Goal: Task Accomplishment & Management: Manage account settings

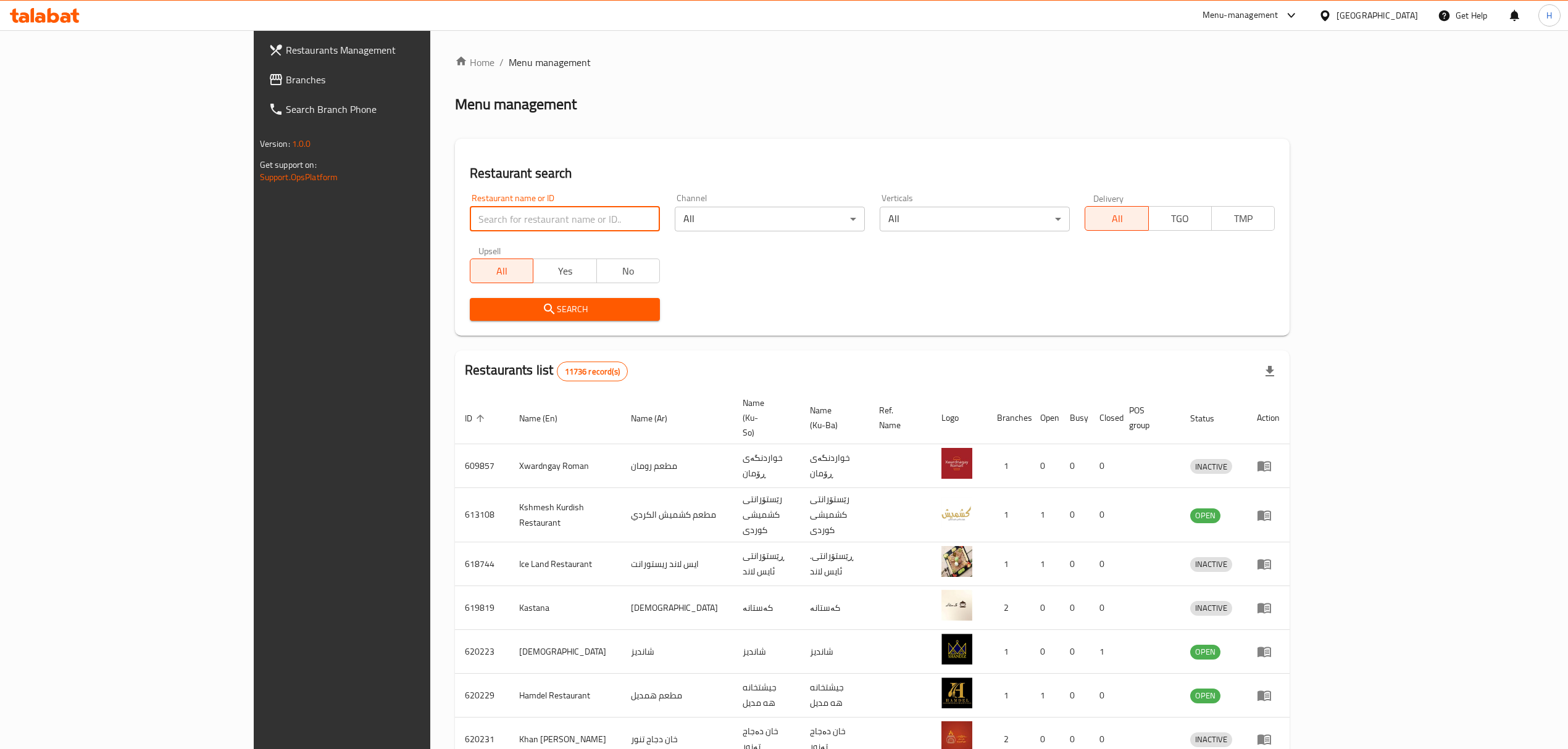
click at [470, 213] on input "search" at bounding box center [565, 218] width 190 height 24
type input "habahan"
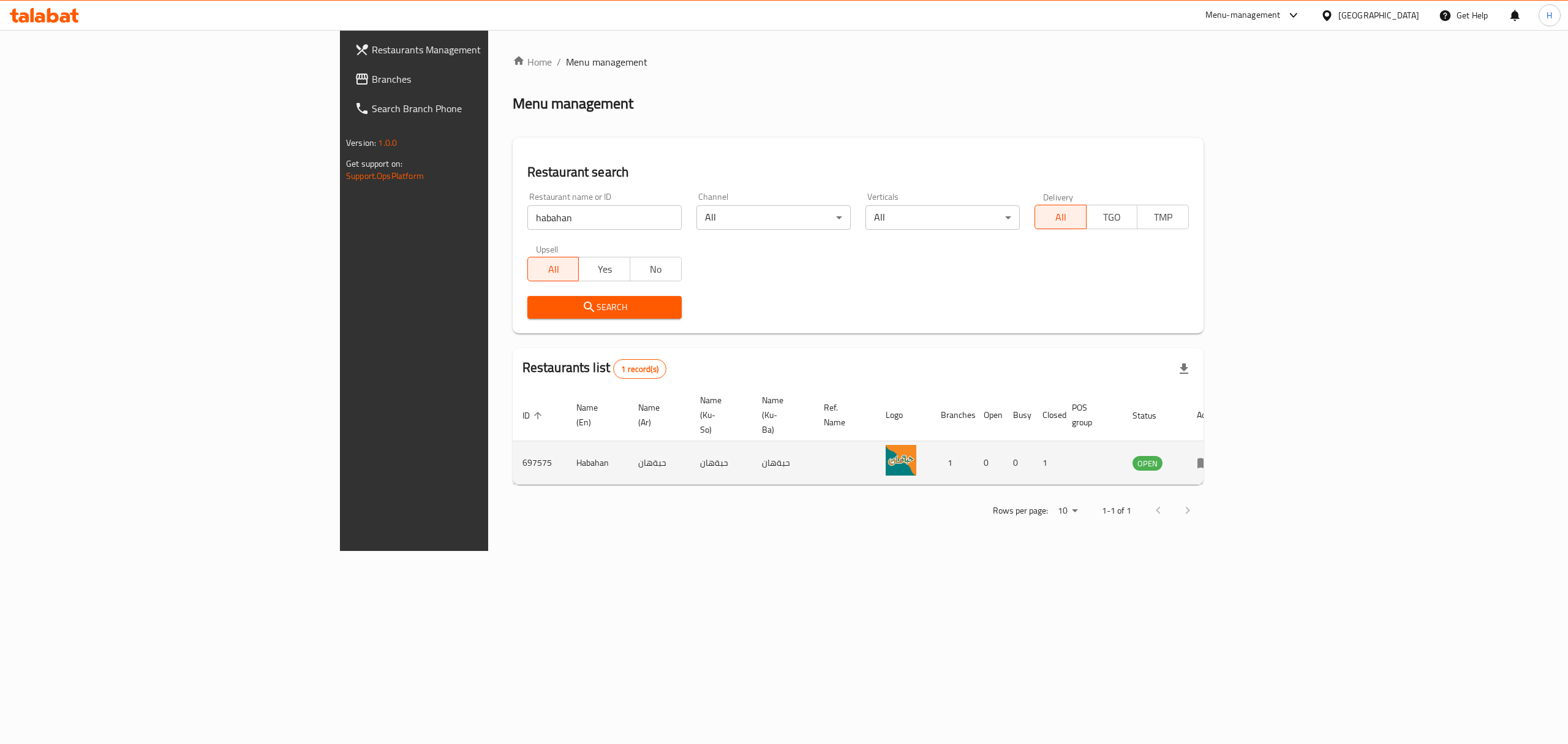
click at [1209, 461] on icon "enhanced table" at bounding box center [1207, 463] width 5 height 5
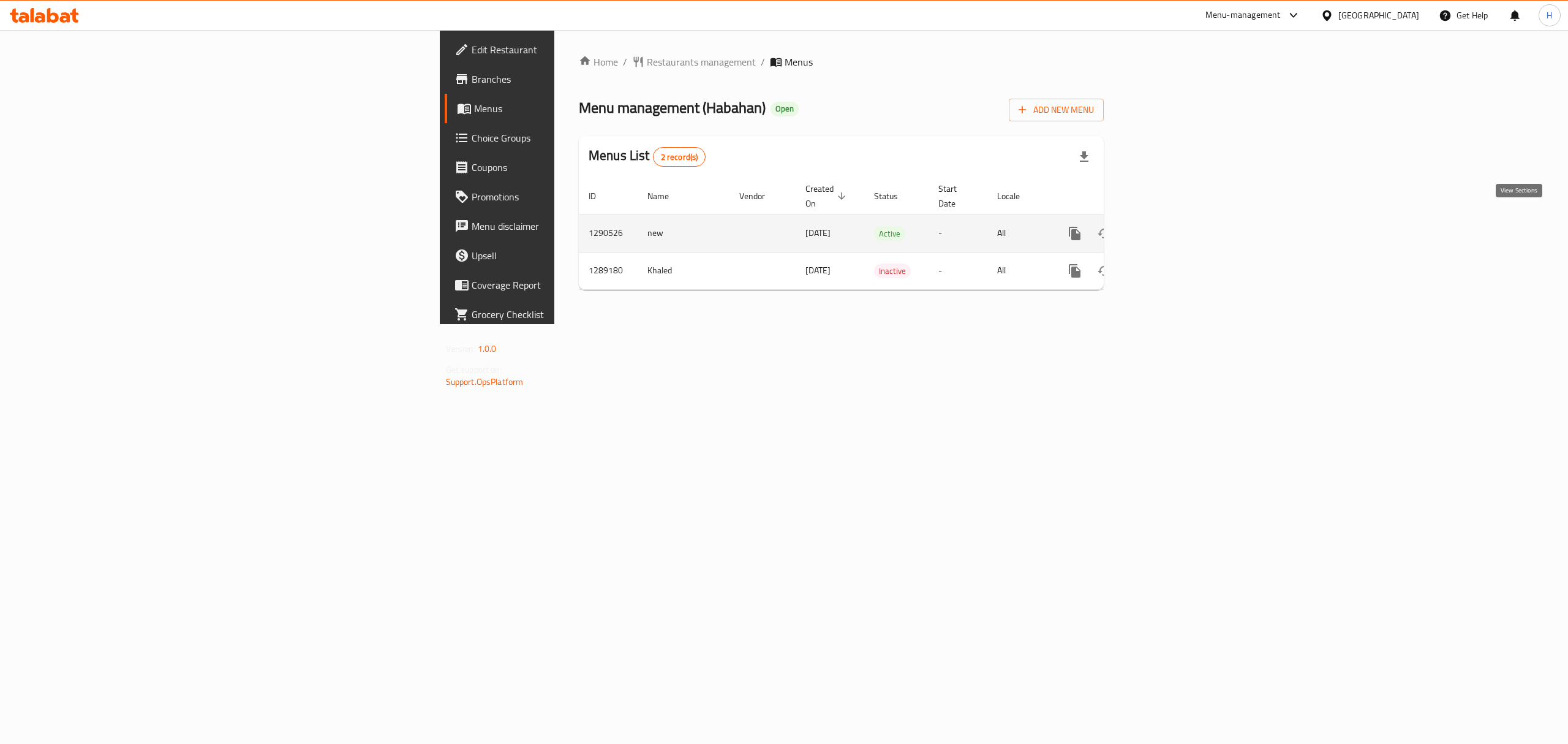
click at [1169, 228] on icon "enhanced table" at bounding box center [1163, 234] width 11 height 11
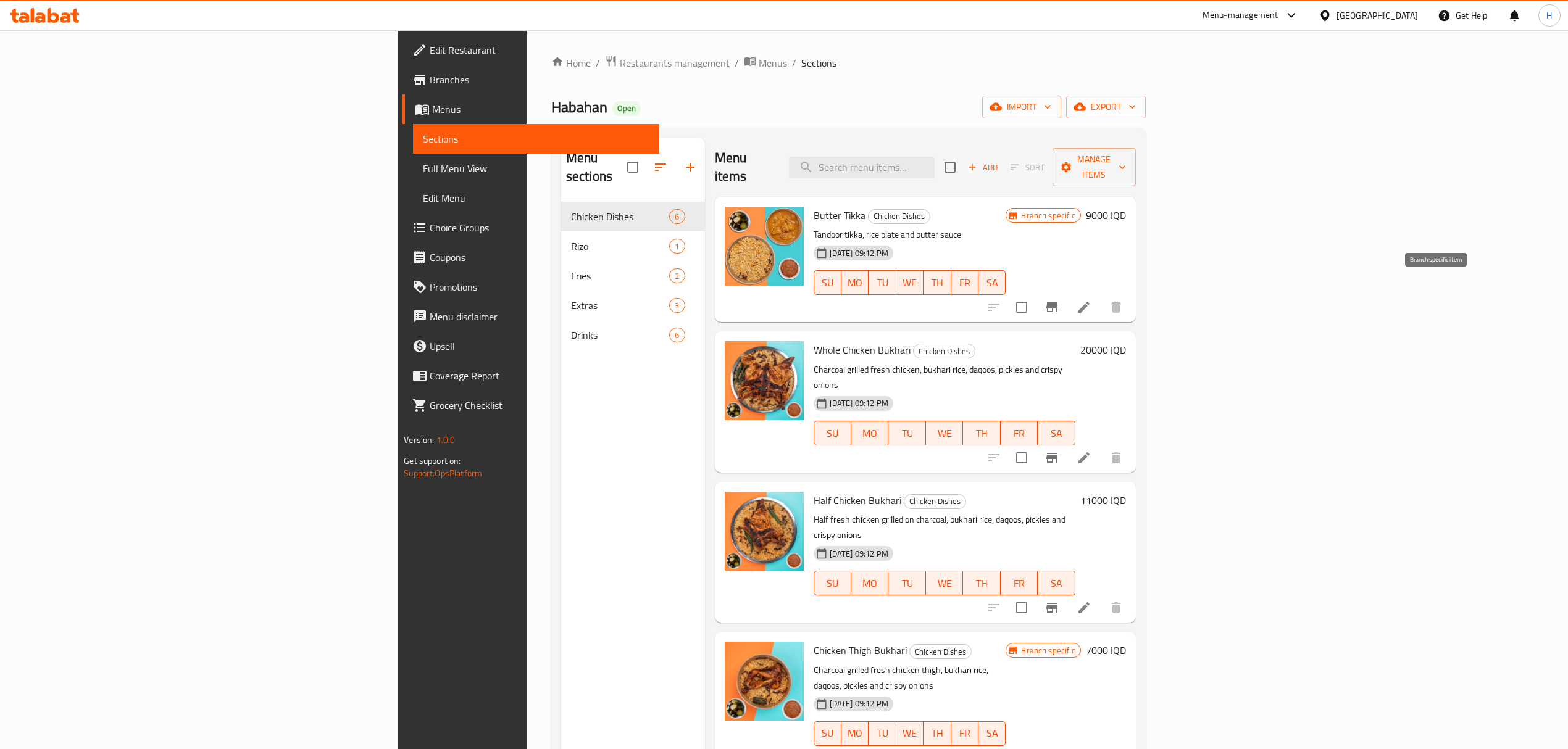
click at [1059, 300] on icon "Branch-specific-item" at bounding box center [1052, 307] width 15 height 15
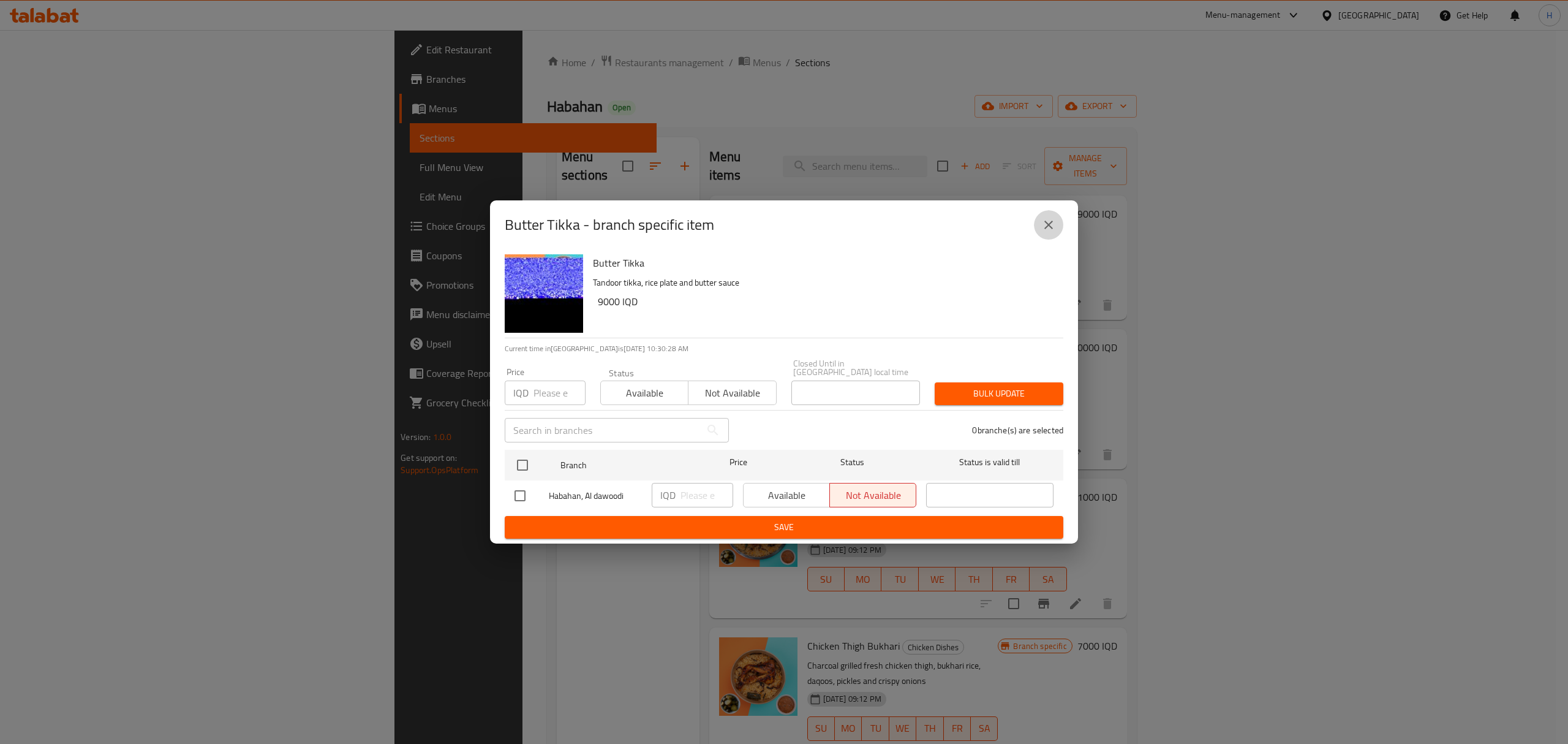
click at [1049, 222] on icon "close" at bounding box center [1049, 225] width 15 height 15
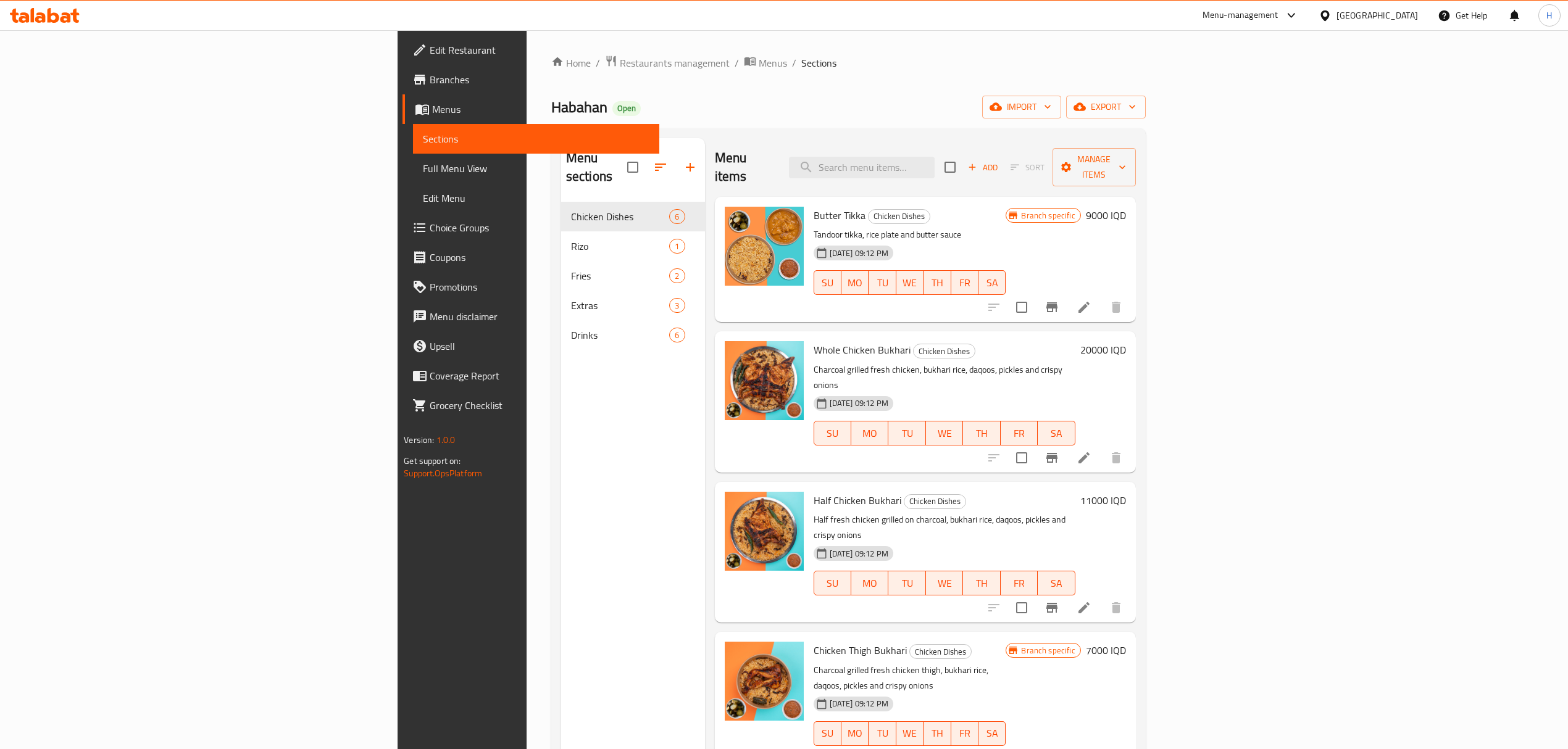
click at [1092, 300] on icon at bounding box center [1084, 307] width 15 height 15
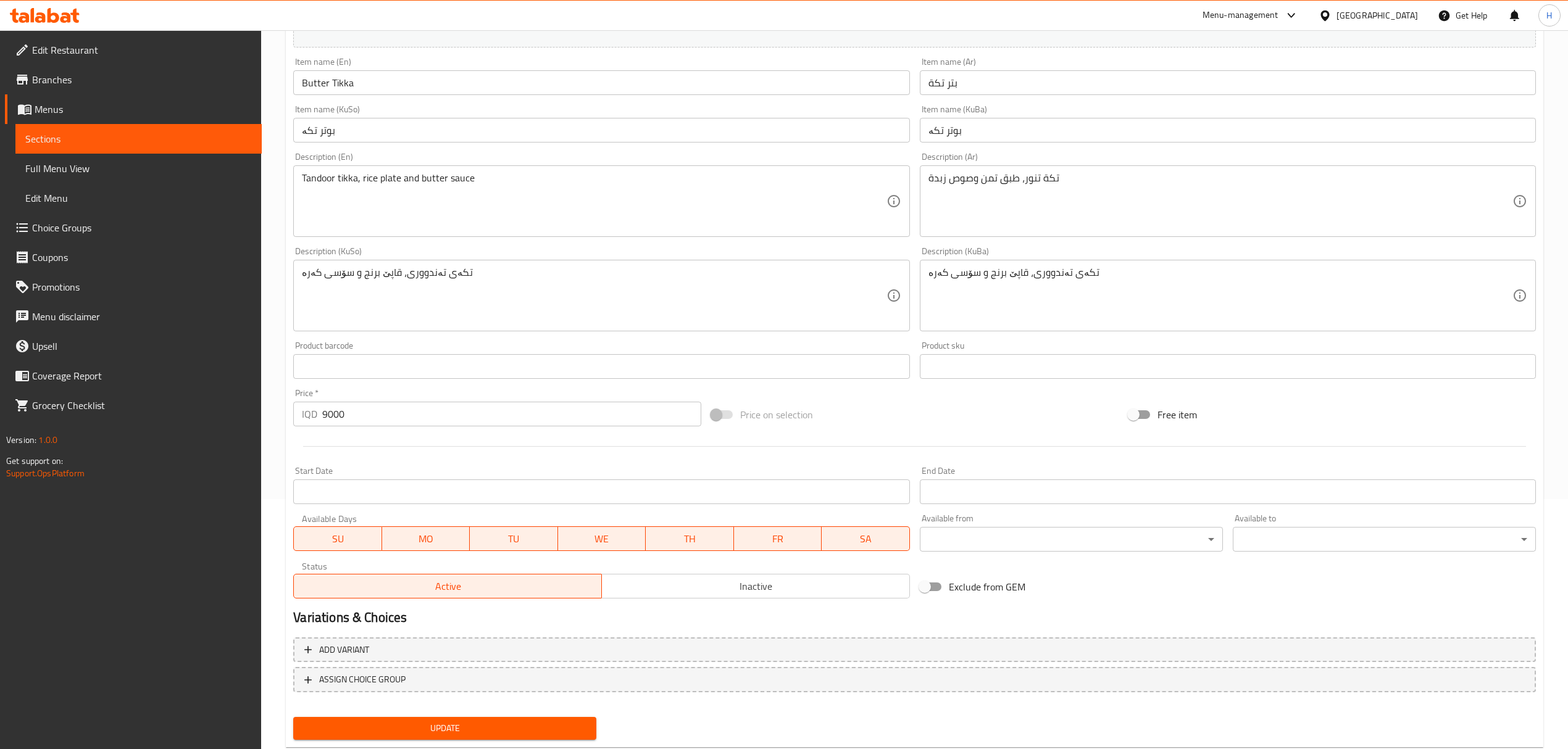
scroll to position [281, 0]
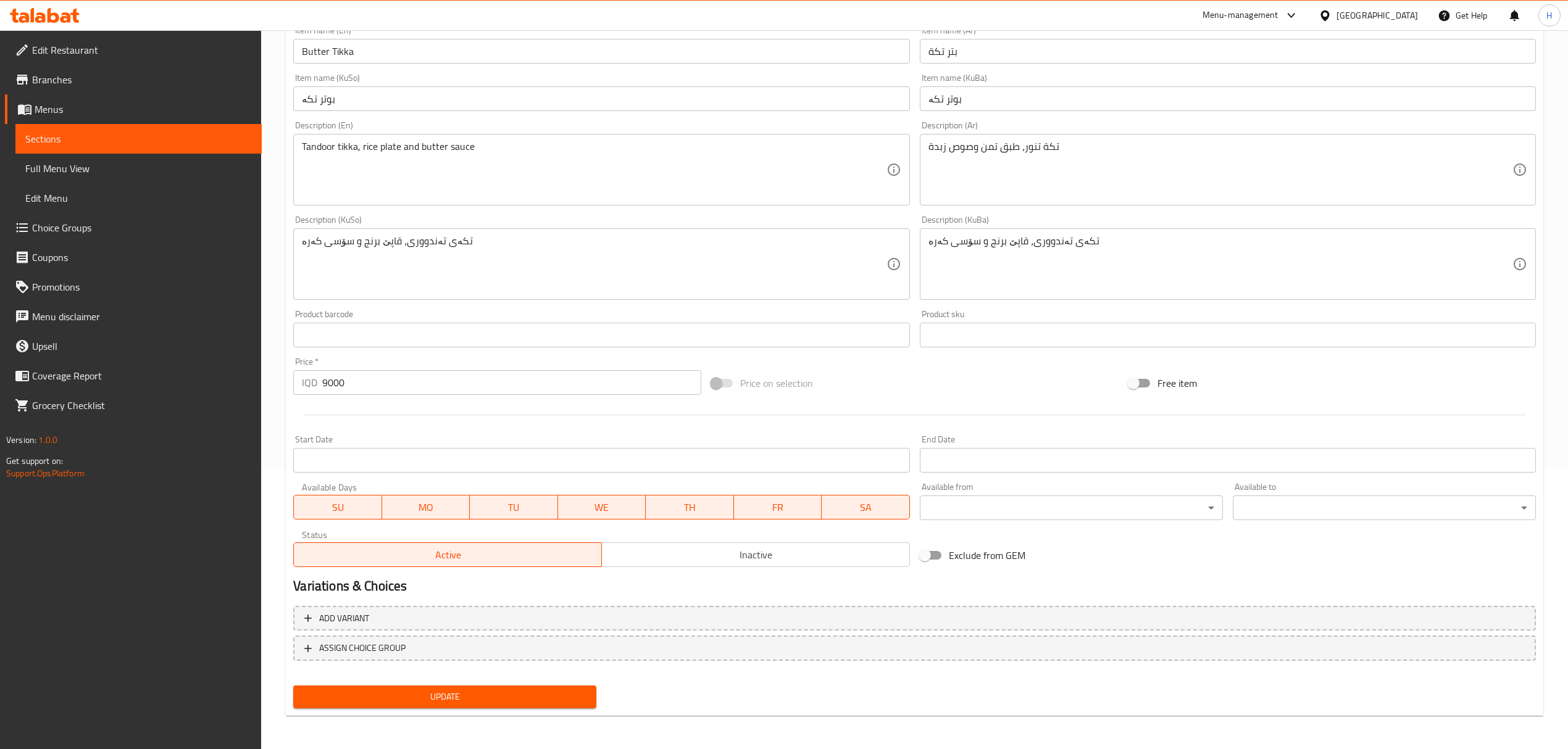
click at [830, 557] on span "Inactive" at bounding box center [756, 554] width 298 height 18
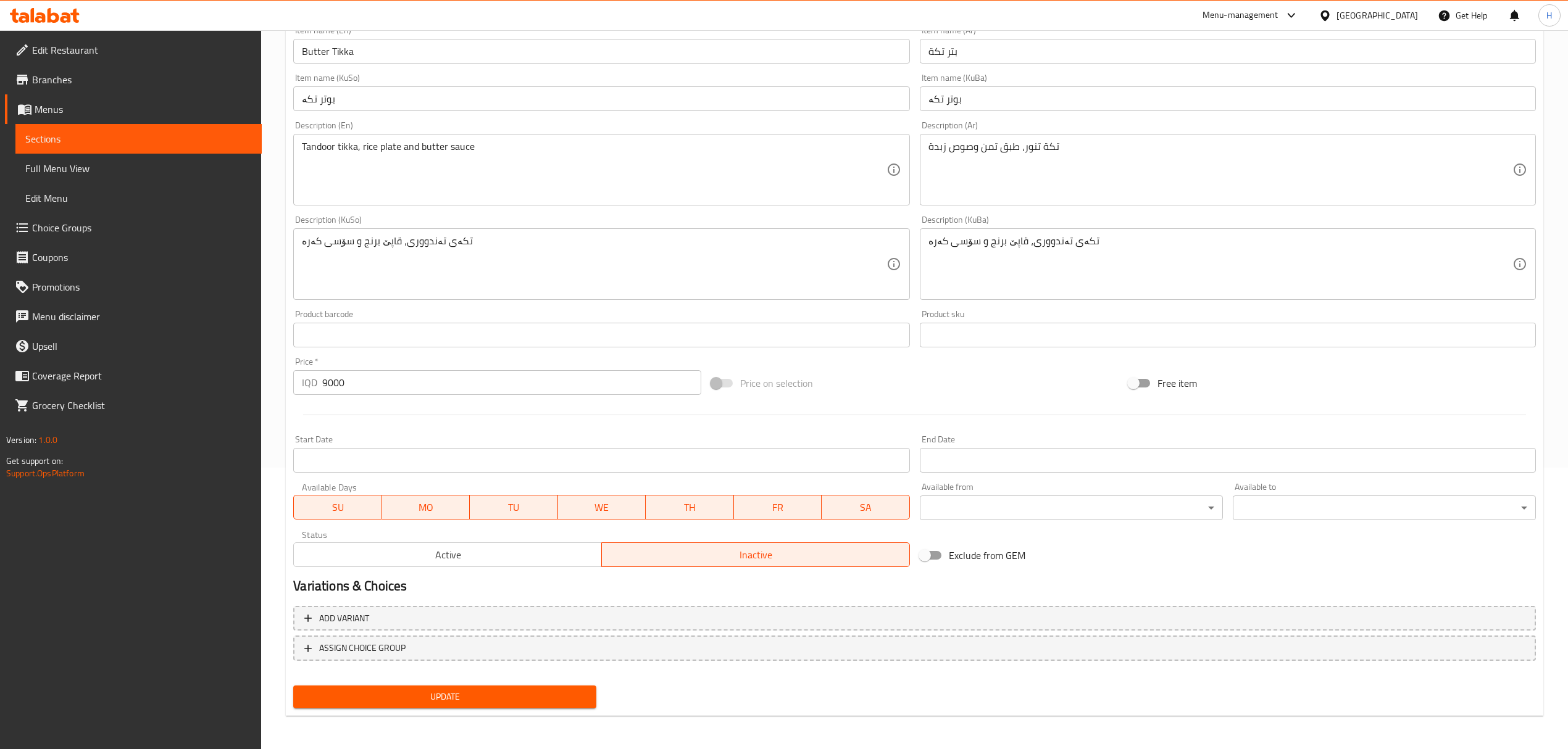
click at [504, 696] on span "Update" at bounding box center [445, 697] width 283 height 15
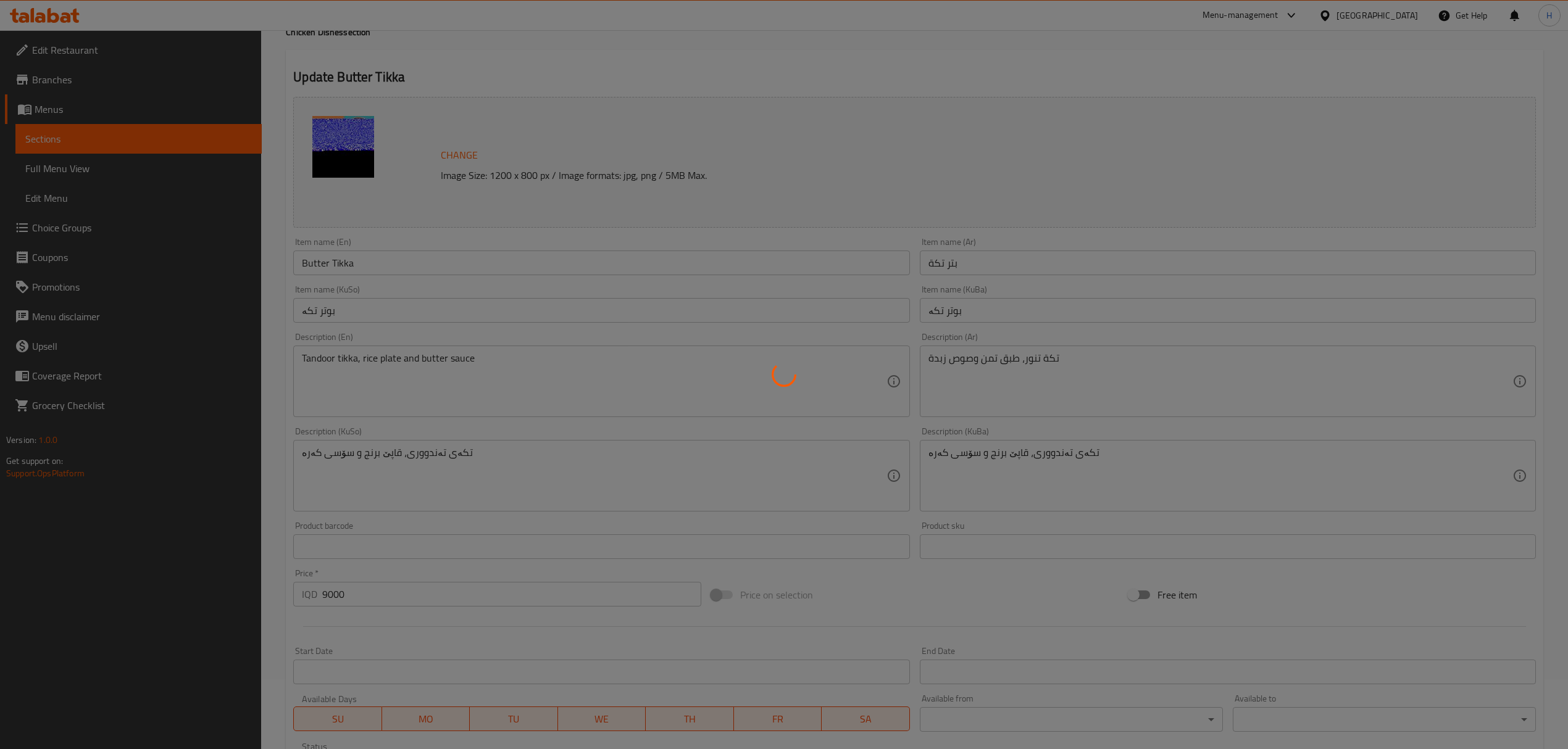
scroll to position [0, 0]
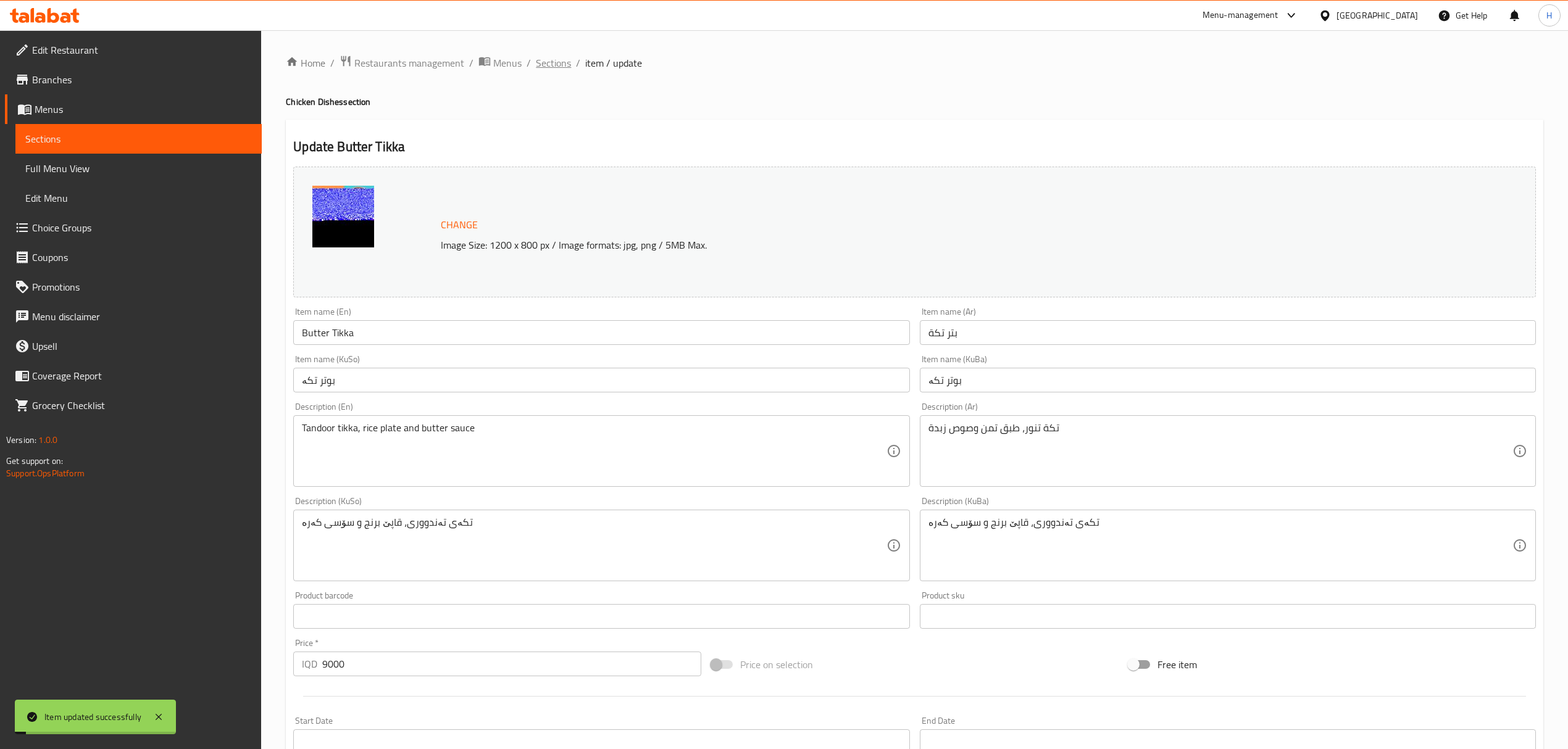
click at [563, 57] on span "Sections" at bounding box center [553, 63] width 36 height 15
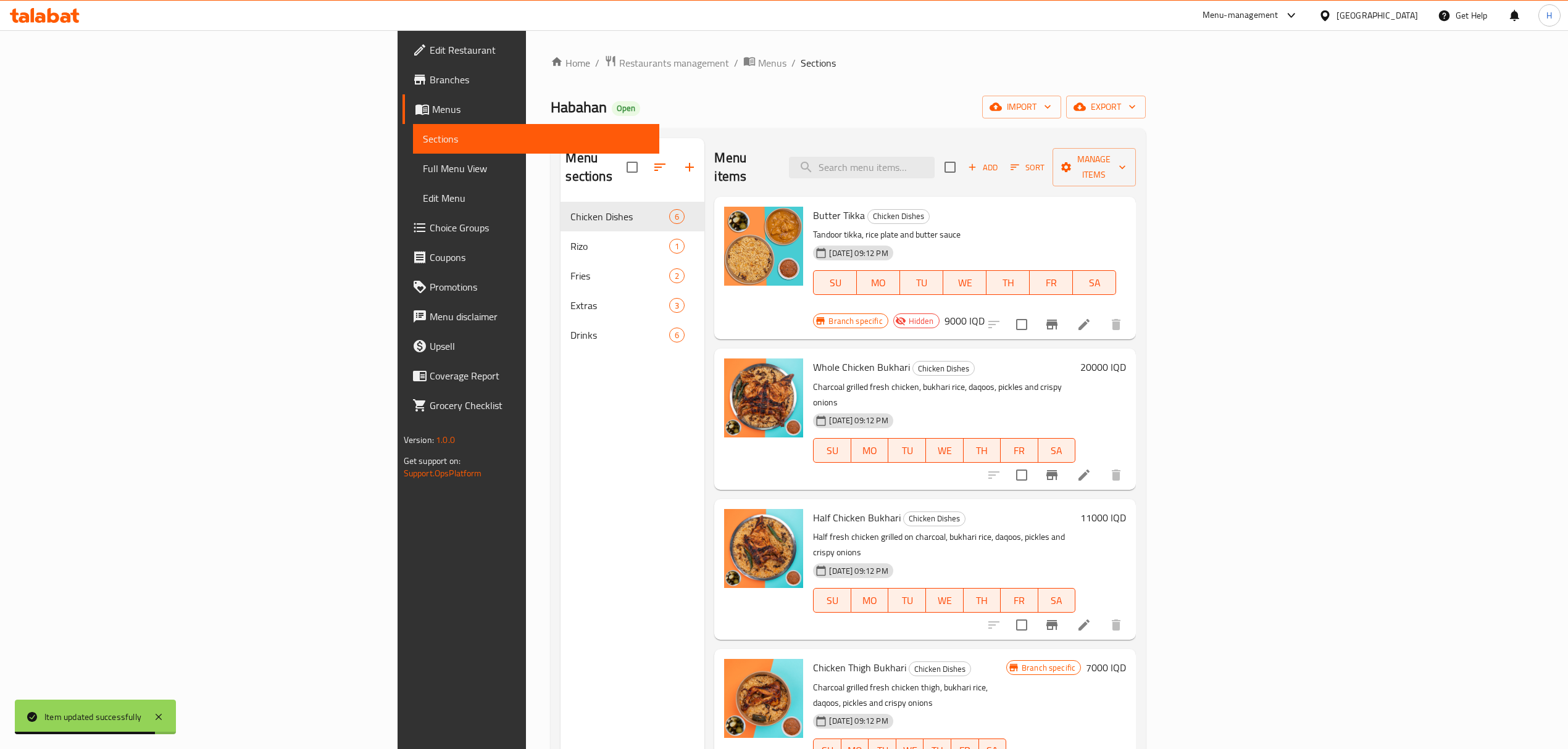
click at [1146, 129] on div "Menu sections Chicken Dishes 6 Rizo 1 Fries 2 Extras 3 Drinks 6 Menu items Add …" at bounding box center [848, 513] width 595 height 769
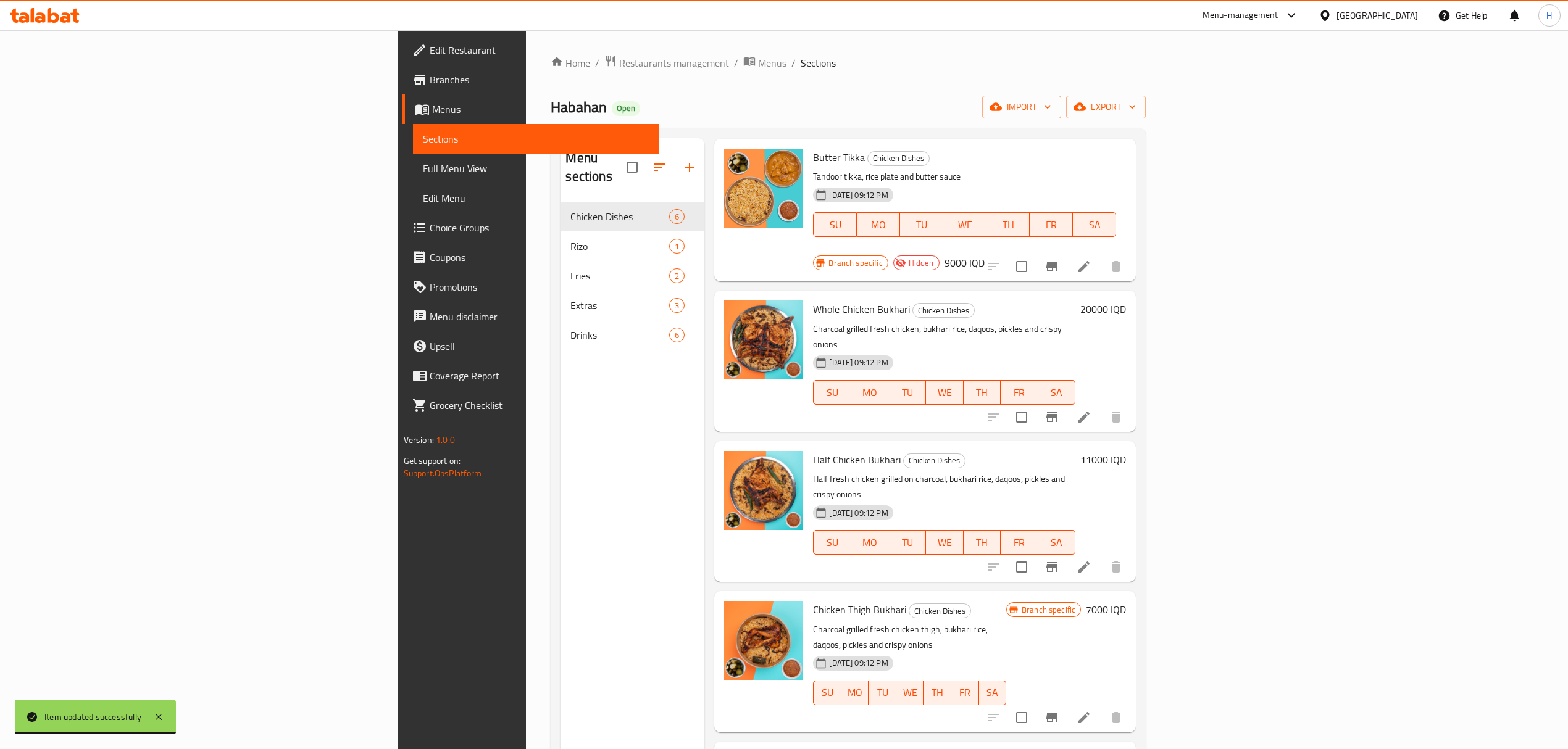
scroll to position [89, 0]
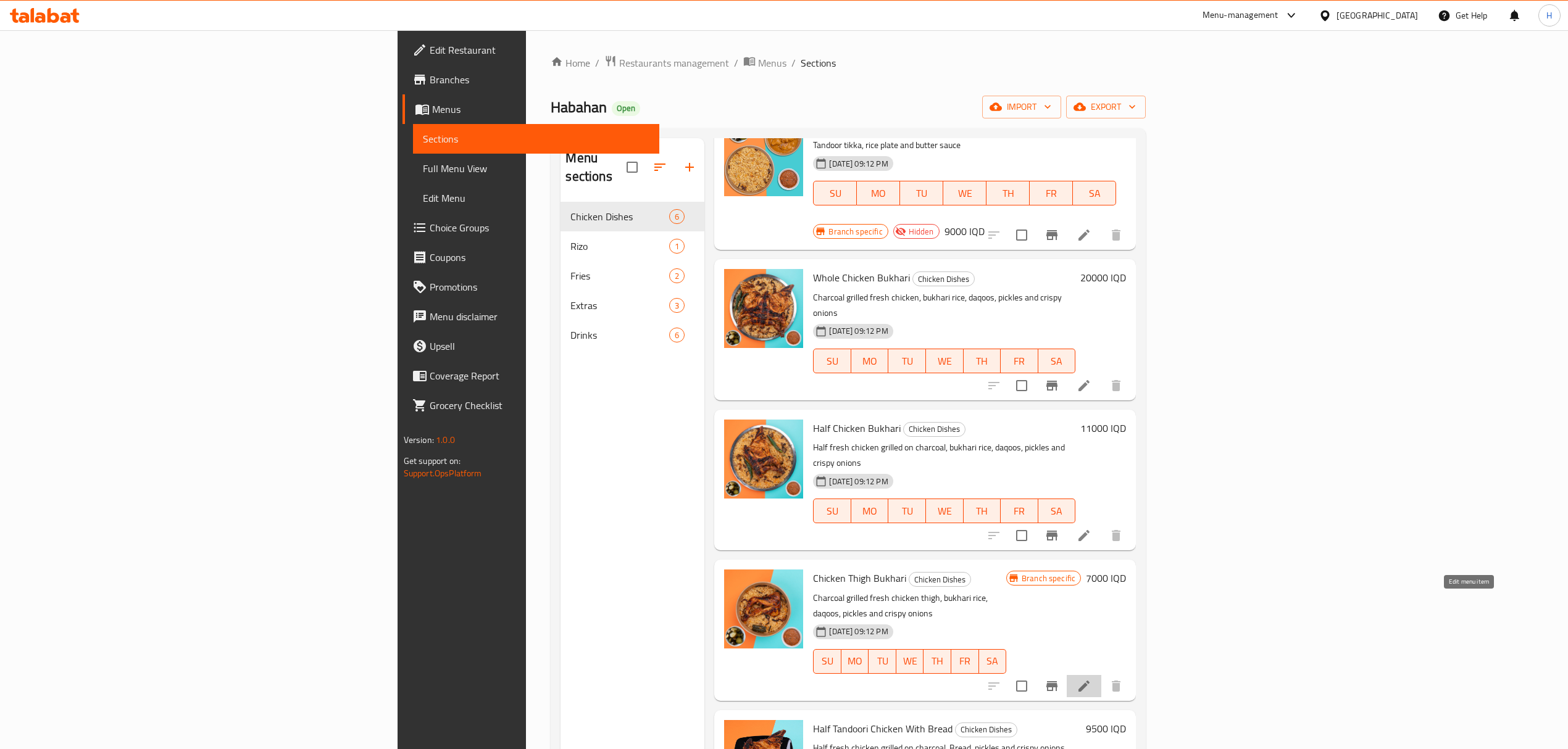
click at [1092, 679] on icon at bounding box center [1084, 686] width 15 height 15
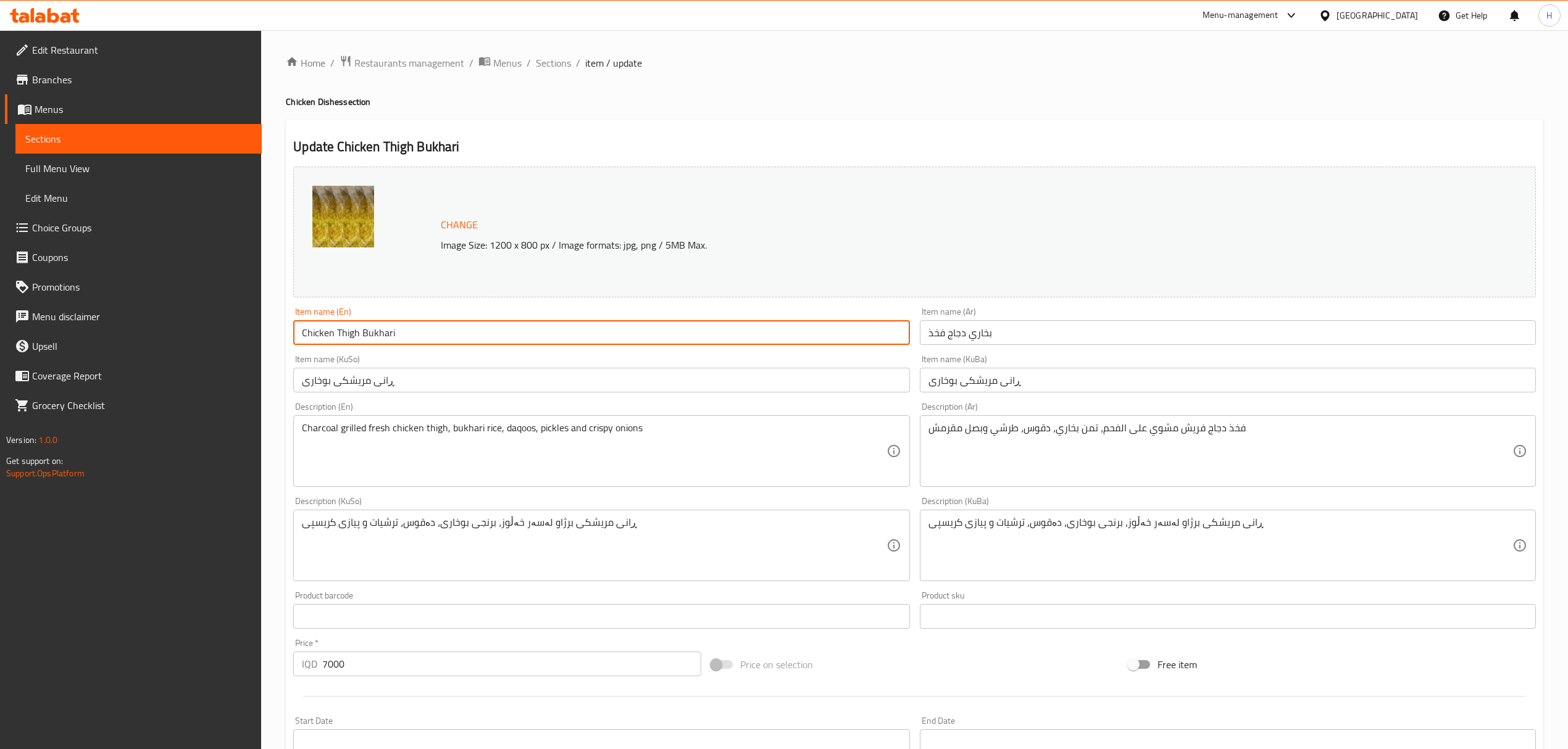
click at [344, 337] on input "Chicken Thigh Bukhari" at bounding box center [601, 333] width 616 height 24
click at [689, 77] on div "Home / Restaurants management / Menus / Sections / item / update Chicken Dishes…" at bounding box center [914, 532] width 1258 height 952
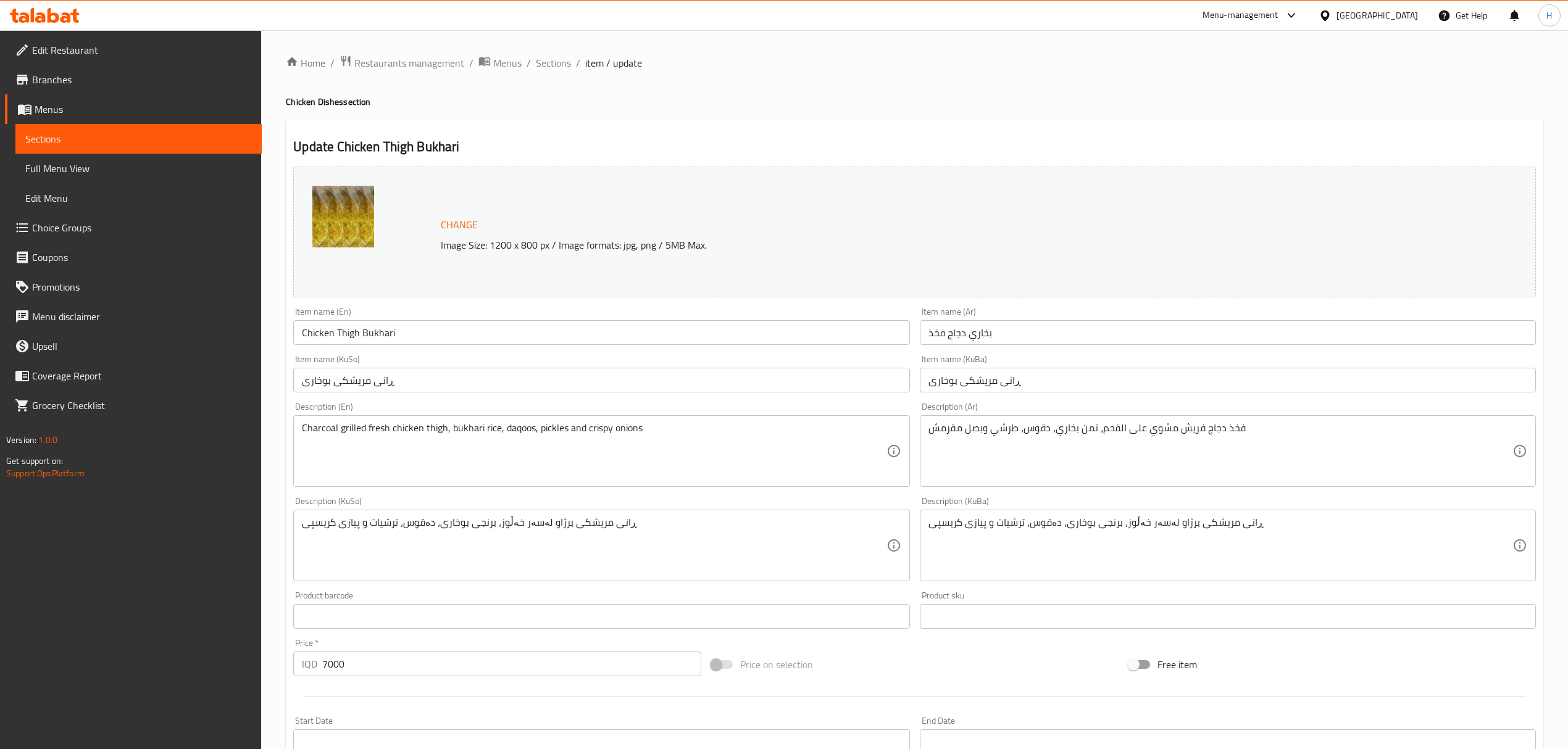
click at [350, 332] on input "Chicken Thigh Bukhari" at bounding box center [601, 333] width 616 height 24
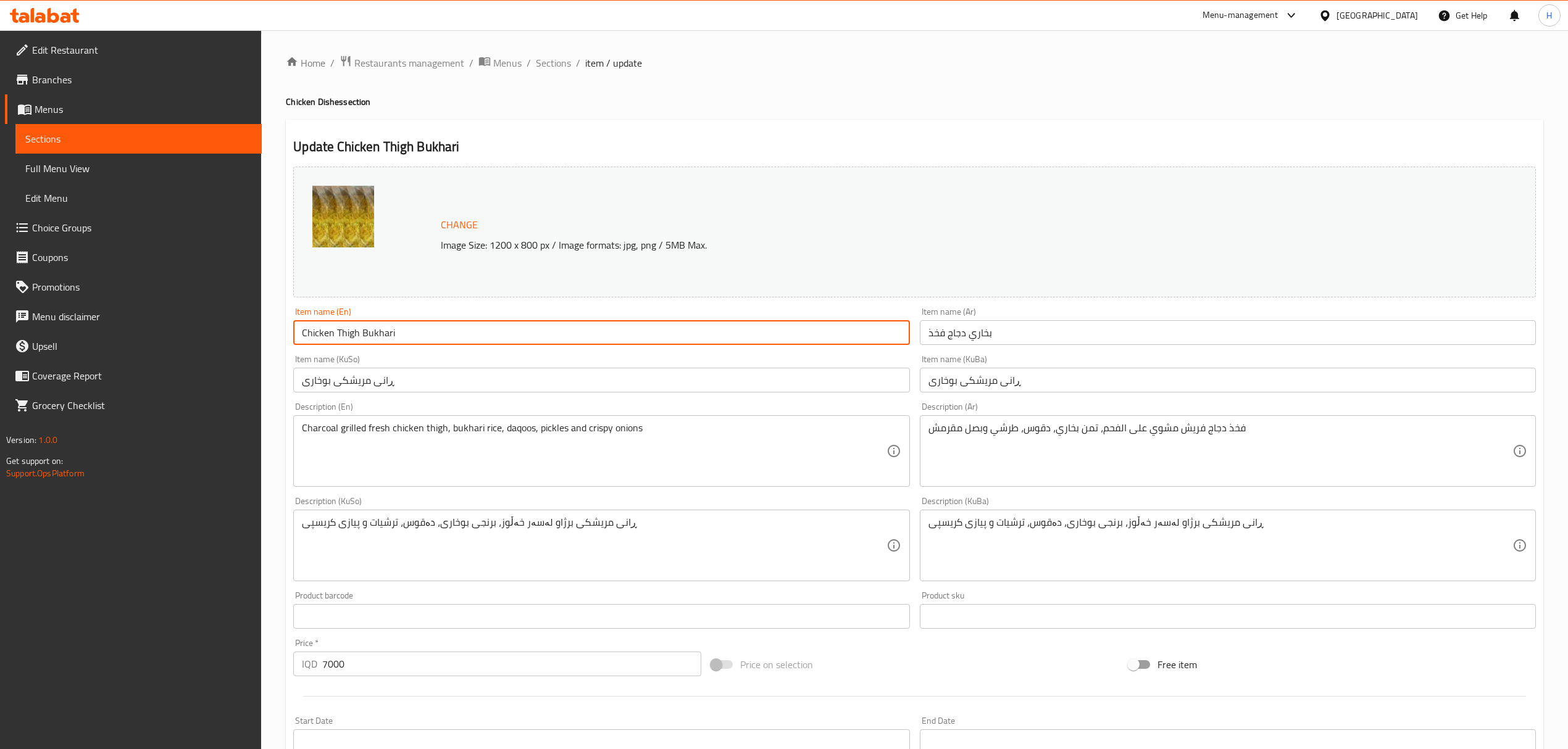
drag, startPoint x: 350, startPoint y: 332, endPoint x: 299, endPoint y: 331, distance: 51.0
click at [299, 331] on input "Chicken Thigh Bukhari" at bounding box center [601, 333] width 616 height 24
paste input "quarter chicken"
click at [304, 333] on input "quarter chicken Bukhari" at bounding box center [601, 333] width 616 height 24
type input "Quarter Chicken Bukhari"
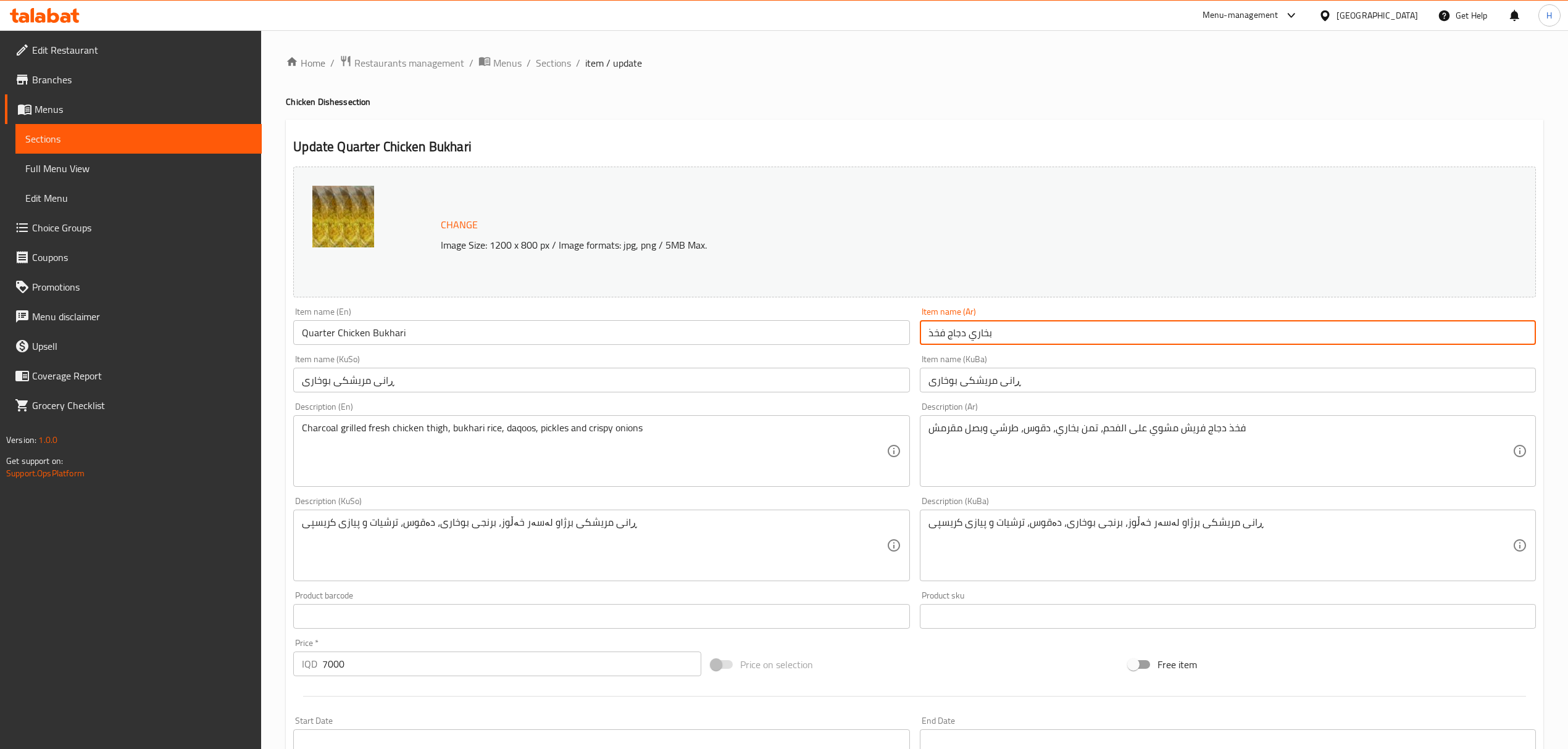
click at [963, 332] on input "بخاري دجاج فخذ" at bounding box center [1228, 333] width 616 height 24
drag, startPoint x: 947, startPoint y: 335, endPoint x: 854, endPoint y: 338, distance: 93.0
click at [854, 338] on div "Change Image Size: 1200 x 800 px / Image formats: jpg, png / 5MB Max. Item name…" at bounding box center [913, 507] width 1252 height 692
type input "بخاري ربع دجاجة"
click at [929, 72] on div "Home / Restaurants management / Menus / Sections / item / update Chicken Dishes…" at bounding box center [914, 532] width 1258 height 952
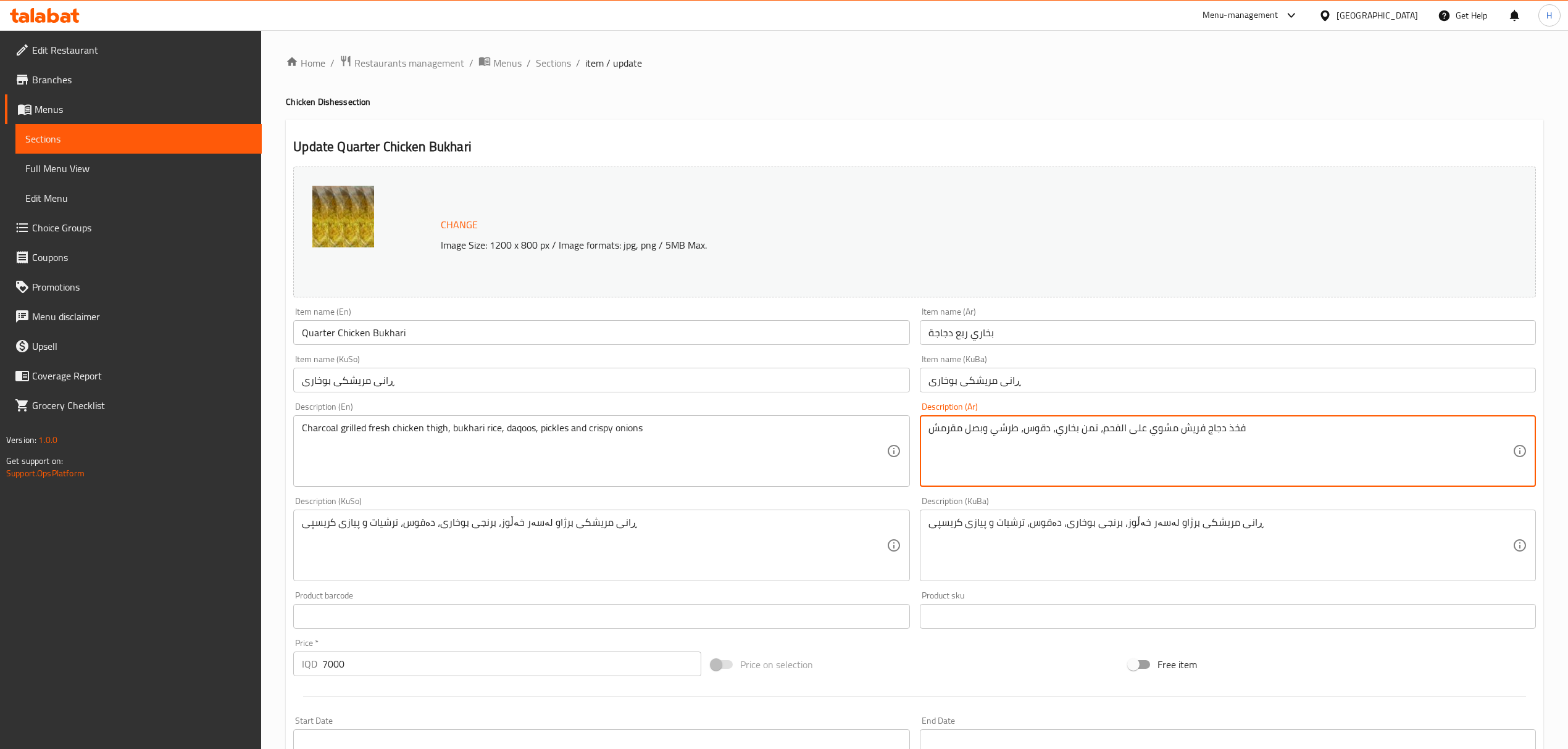
click at [1227, 429] on textarea "فخذ دجاج فريش مشوي على الفحم، تمن بخاري، دقوس، طرشي وبصل مقرمش" at bounding box center [1220, 451] width 584 height 59
click at [1238, 428] on textarea "فخذ دجاج فريش مشوي على الفحم، تمن بخاري، دقوس، طرشي وبصل مقرمش" at bounding box center [1220, 451] width 584 height 59
click at [1203, 429] on textarea "ربع دجاج فريش مشوي على الفحم، تمن بخاري، دقوس، طرشي وبصل مقرمش" at bounding box center [1220, 451] width 584 height 59
click at [1150, 428] on textarea "ربع دجاجة فريش مشوي على الفحم، تمن بخاري، دقوس، طرشي وبصل مقرمش" at bounding box center [1220, 451] width 584 height 59
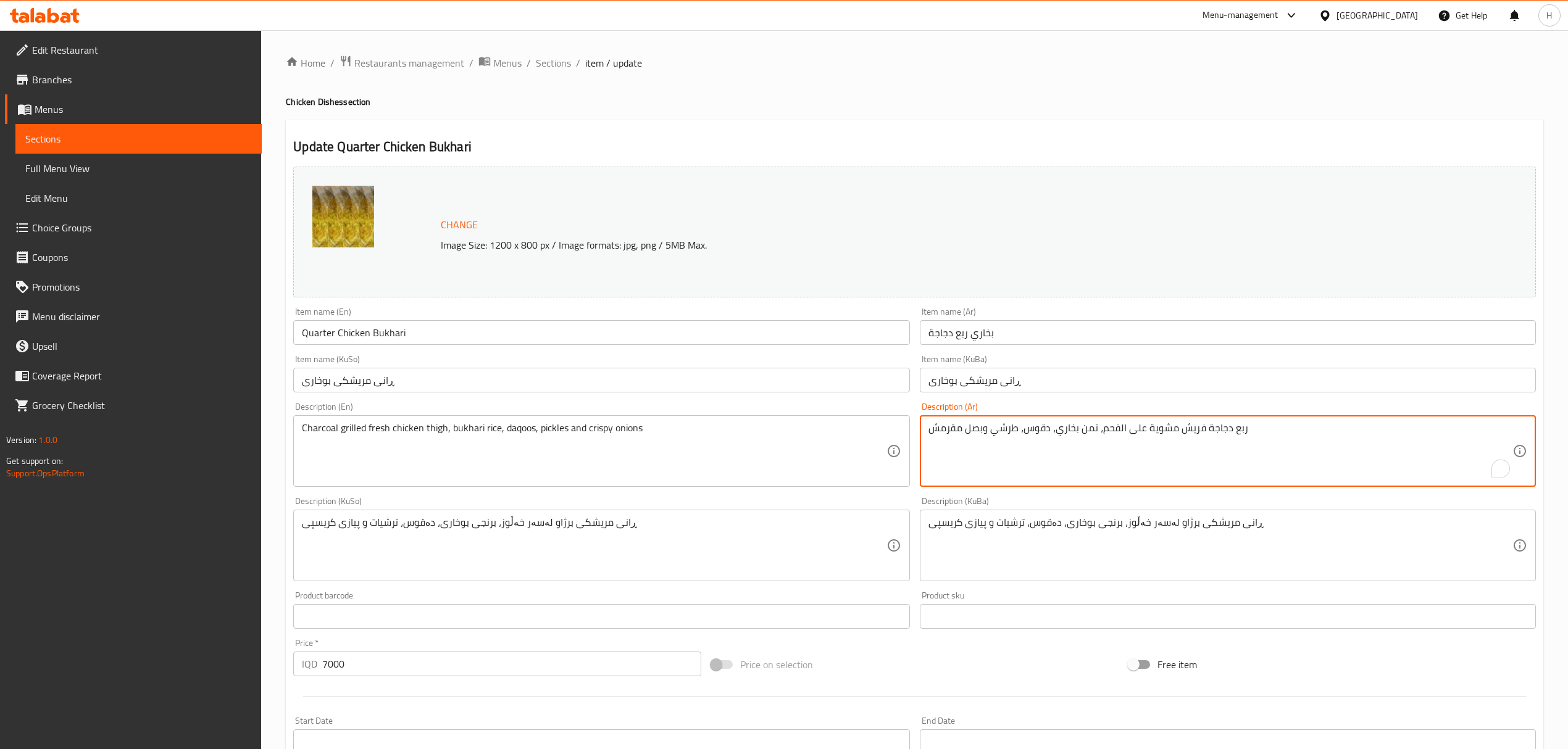
type textarea "ربع دجاجة فريش مشوية على الفحم، تمن بخاري، دقوس، طرشي وبصل مقرمش"
click at [346, 331] on input "Quarter Chicken Bukhari" at bounding box center [601, 333] width 616 height 24
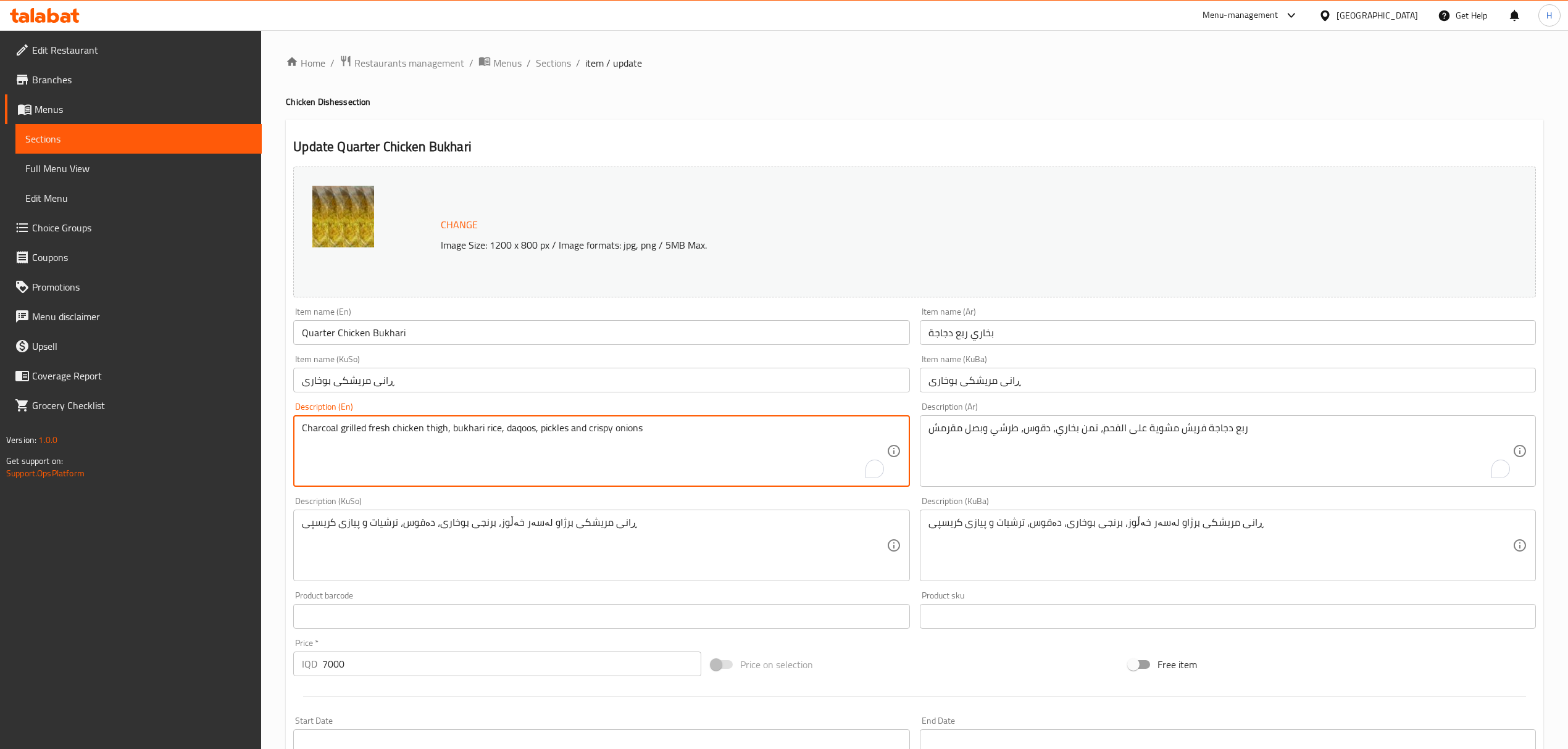
click at [430, 427] on textarea "Charcoal grilled fresh chicken thigh, bukhari rice, daqoos, pickles and crispy …" at bounding box center [594, 451] width 584 height 59
click at [394, 427] on textarea "Charcoal grilled fresh chicken, bukhari rice, daqoos, pickles and crispy onions" at bounding box center [594, 451] width 584 height 59
click at [391, 428] on textarea "Charcoal grilled fresh chicken, bukhari rice, daqoos, pickles and crispy onions" at bounding box center [594, 451] width 584 height 59
click at [324, 334] on input "Quarter Chicken Bukhari" at bounding box center [601, 333] width 616 height 24
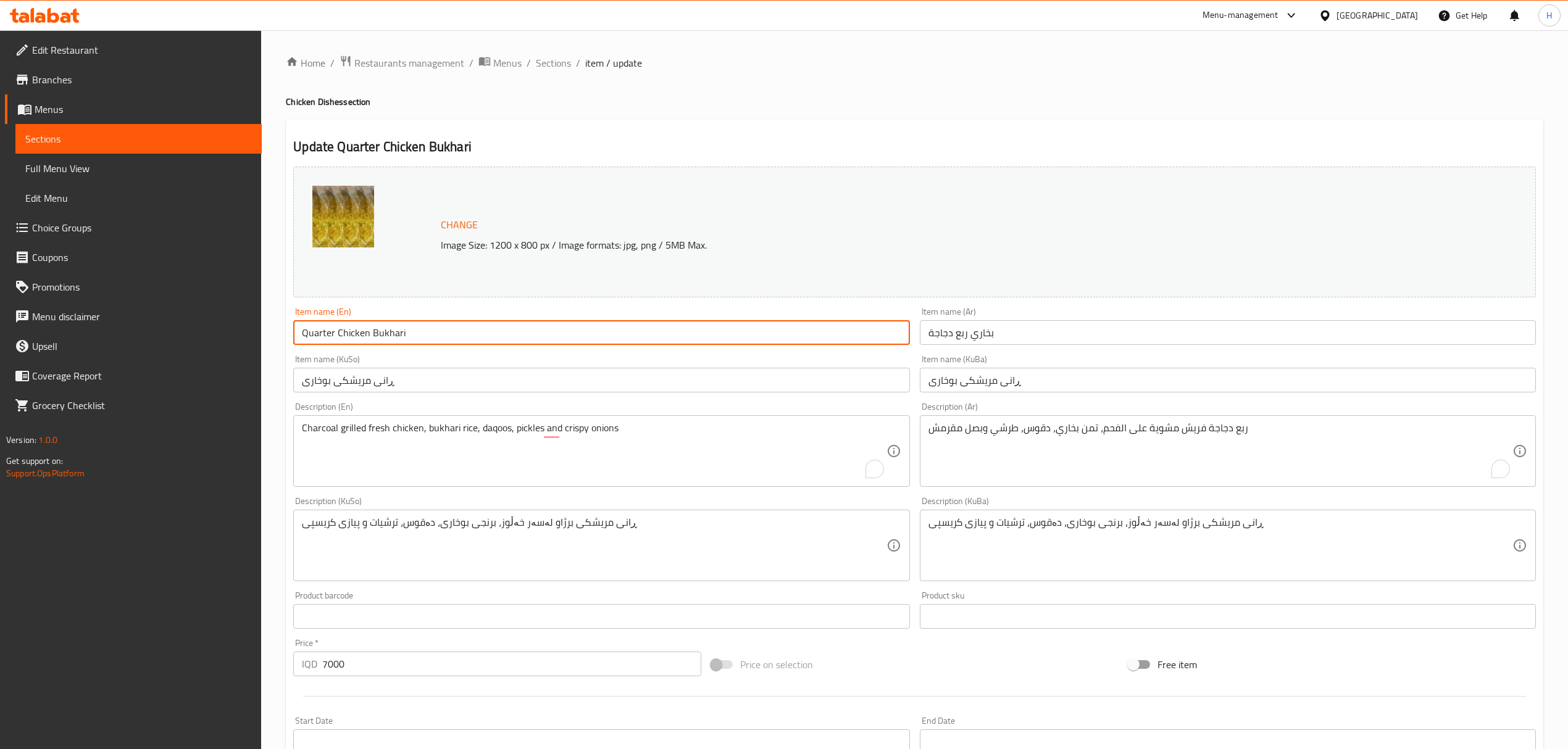
click at [324, 334] on input "Quarter Chicken Bukhari" at bounding box center [601, 333] width 616 height 24
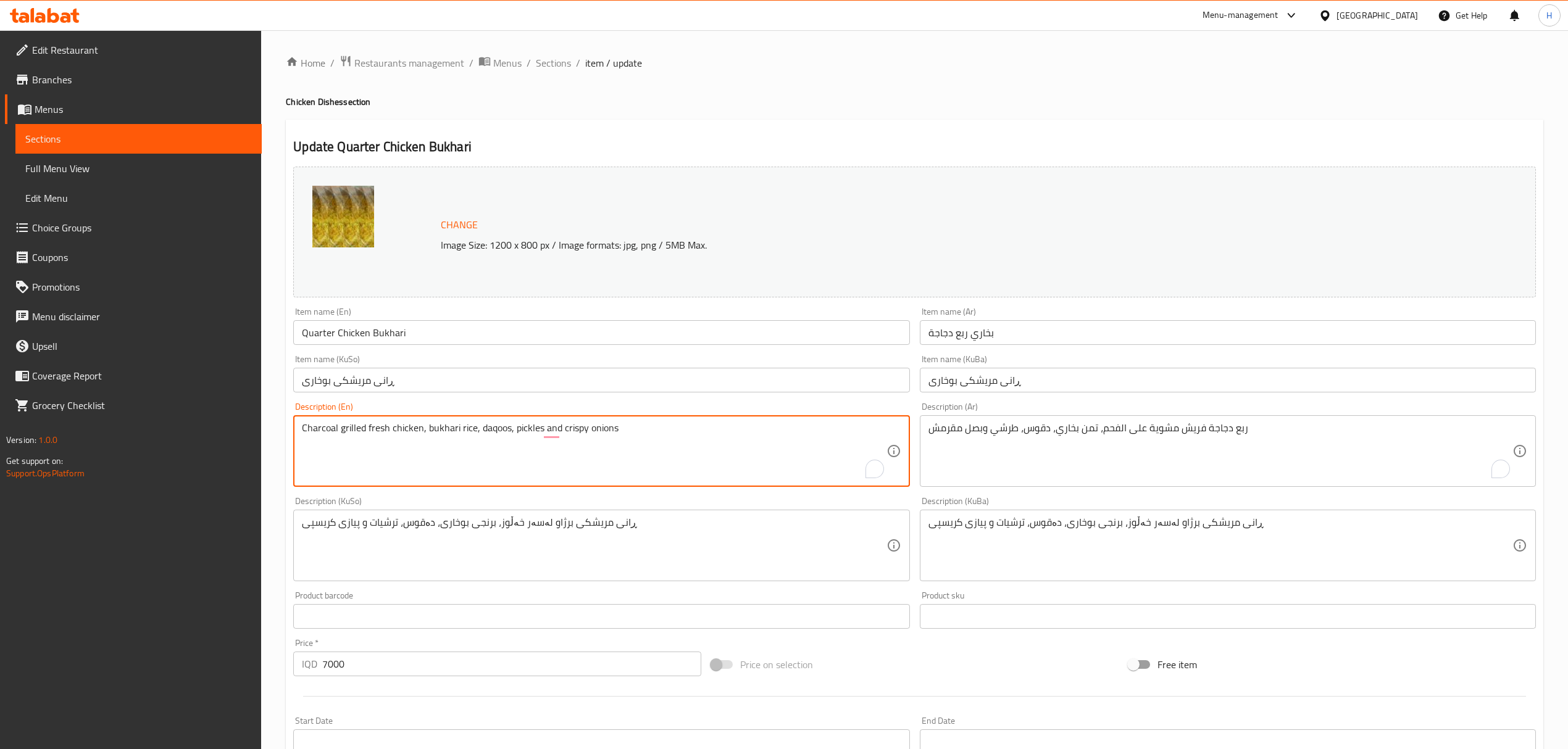
paste textarea "Quarter"
click at [373, 428] on textarea "Charcoal grilled Quarter fresh chicken, bukhari rice, daqoos, pickles and crisp…" at bounding box center [594, 451] width 584 height 59
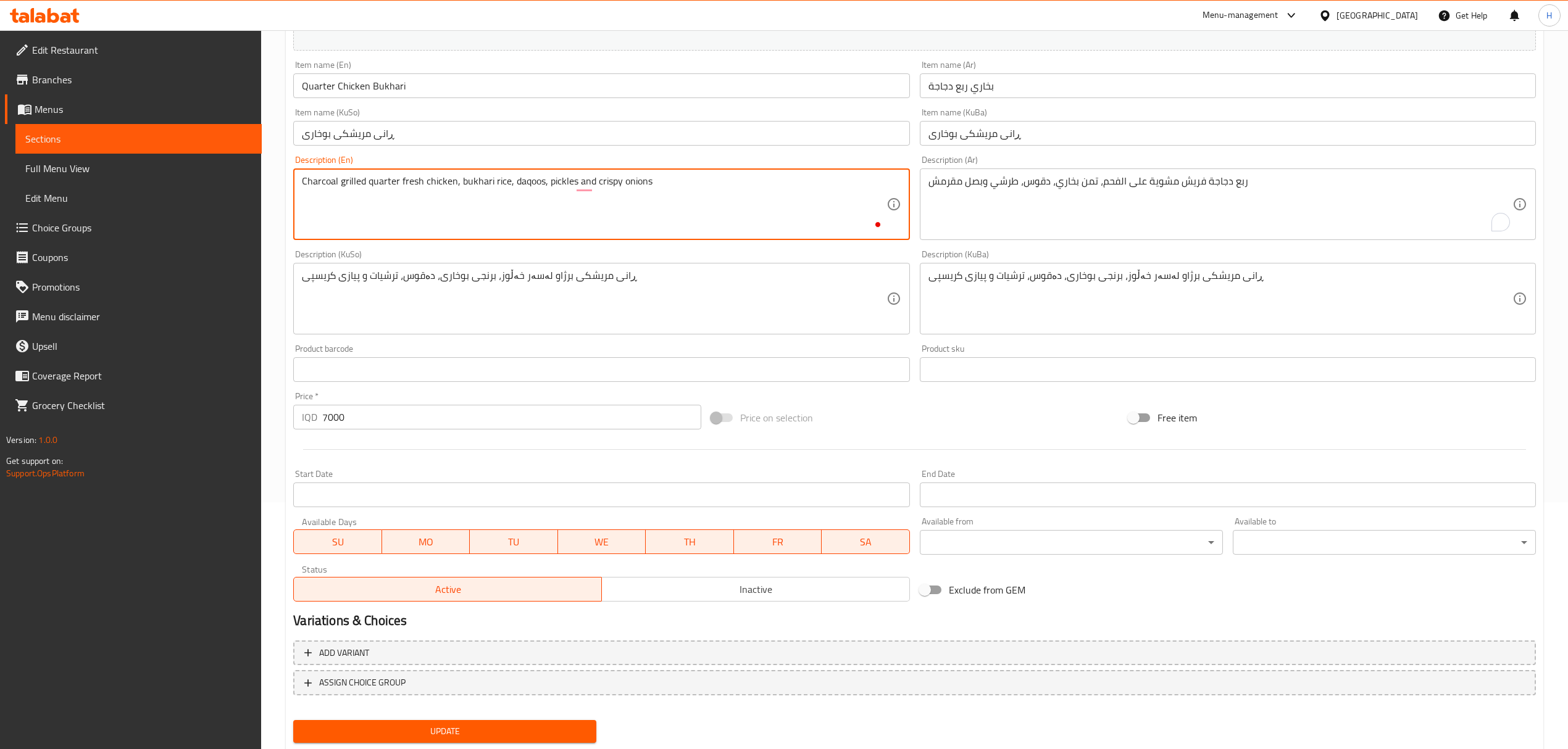
scroll to position [281, 0]
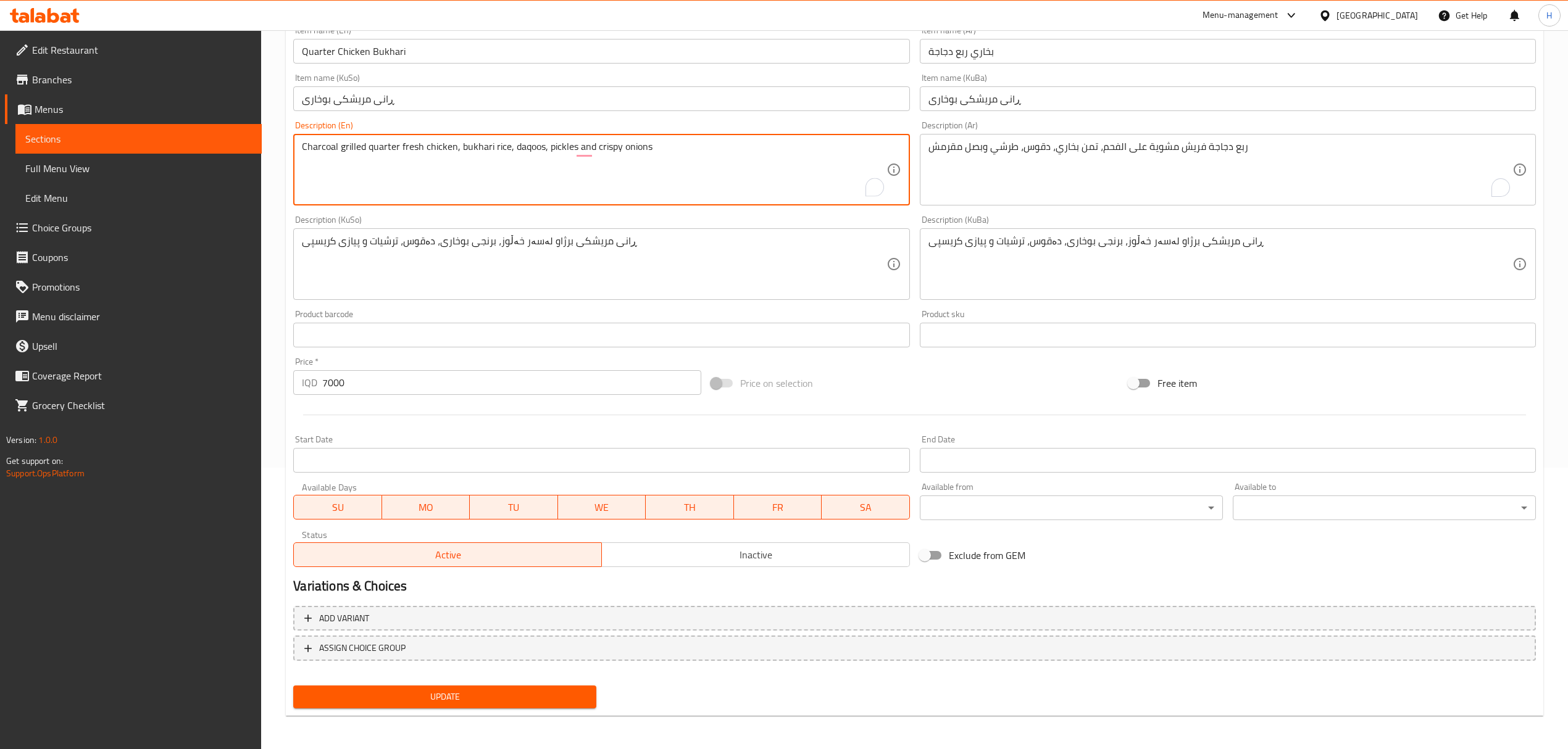
type textarea "Charcoal grilled quarter fresh chicken, bukhari rice, daqoos, pickles and crisp…"
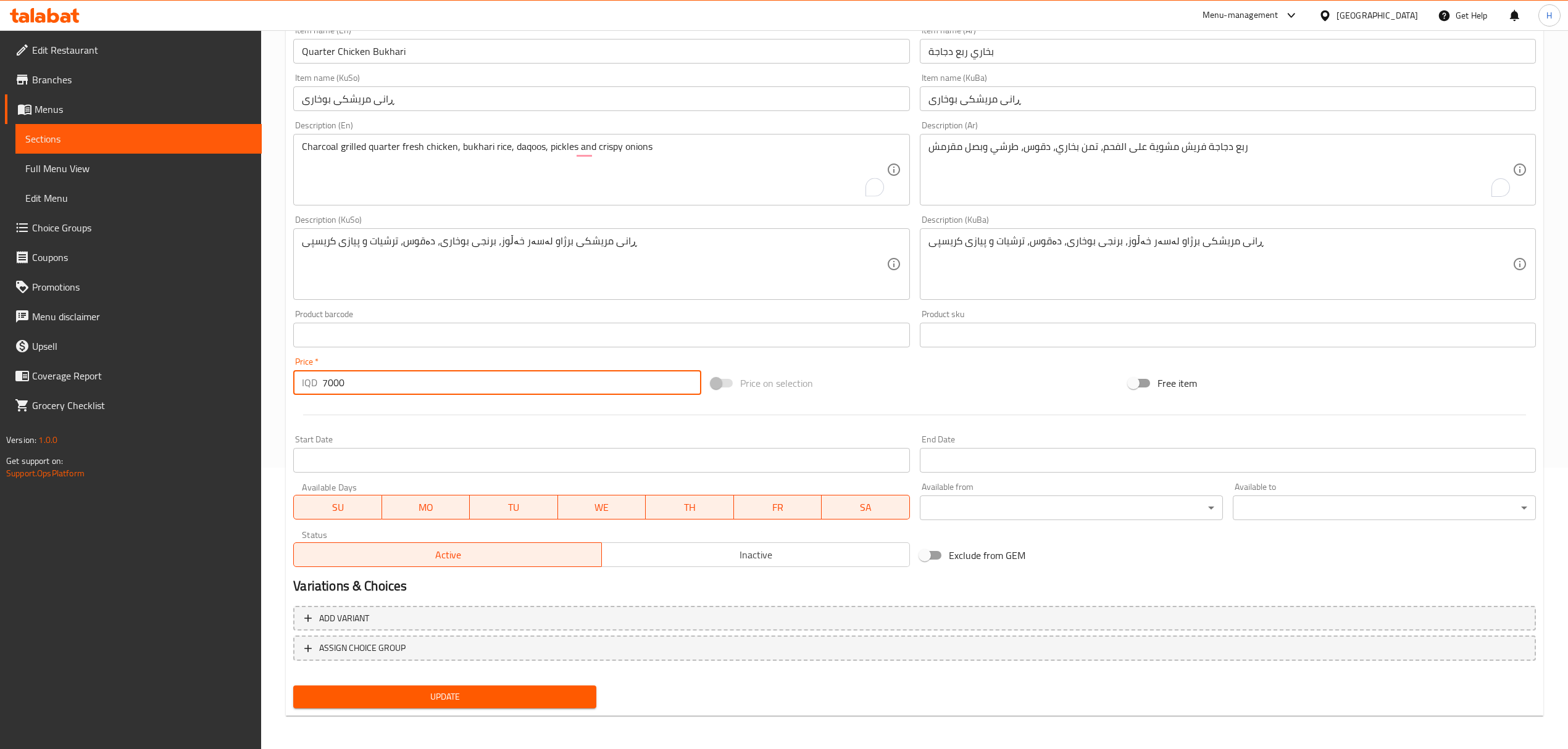
click at [333, 385] on input "7000" at bounding box center [511, 382] width 378 height 24
type input "7500"
click at [405, 697] on span "Update" at bounding box center [445, 697] width 283 height 15
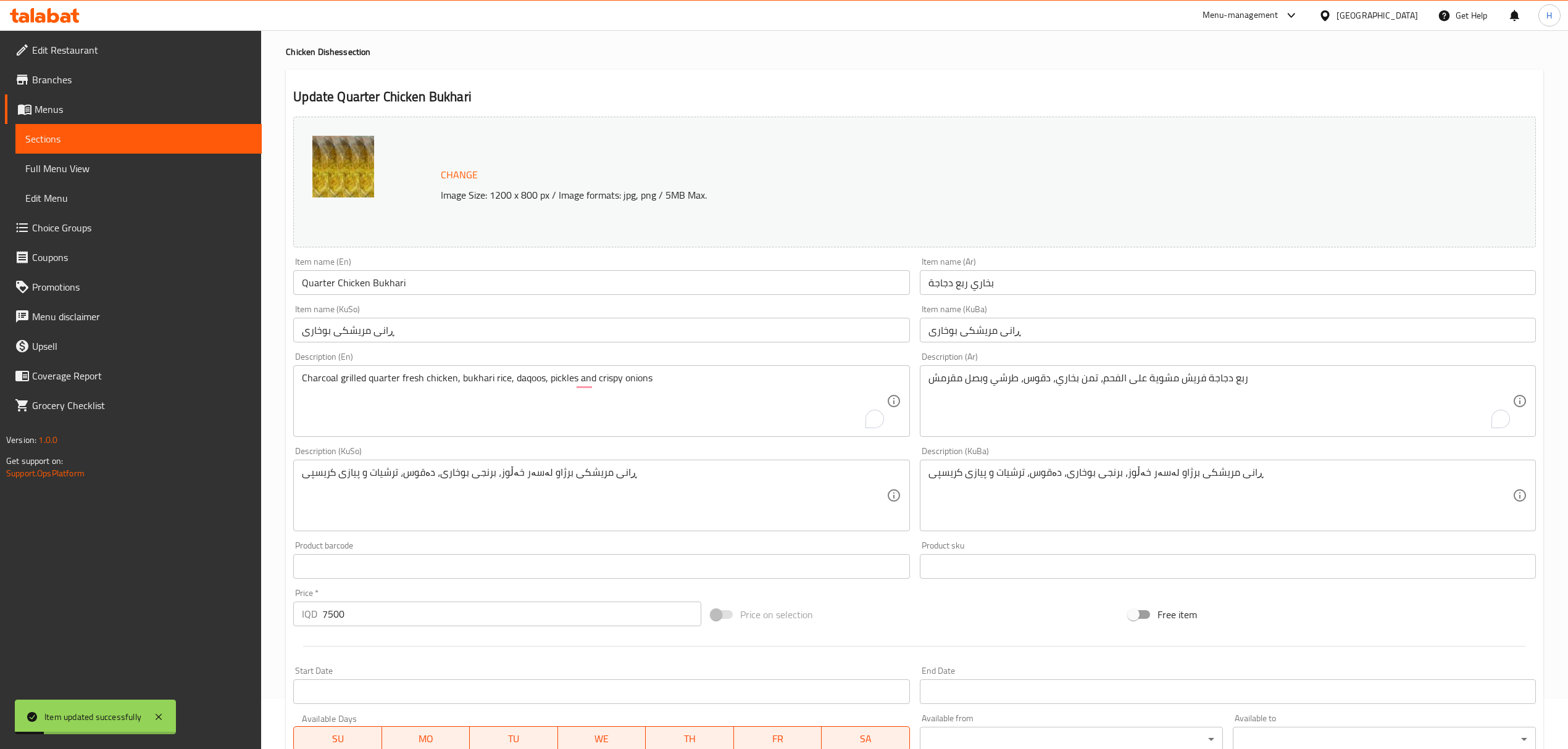
scroll to position [0, 0]
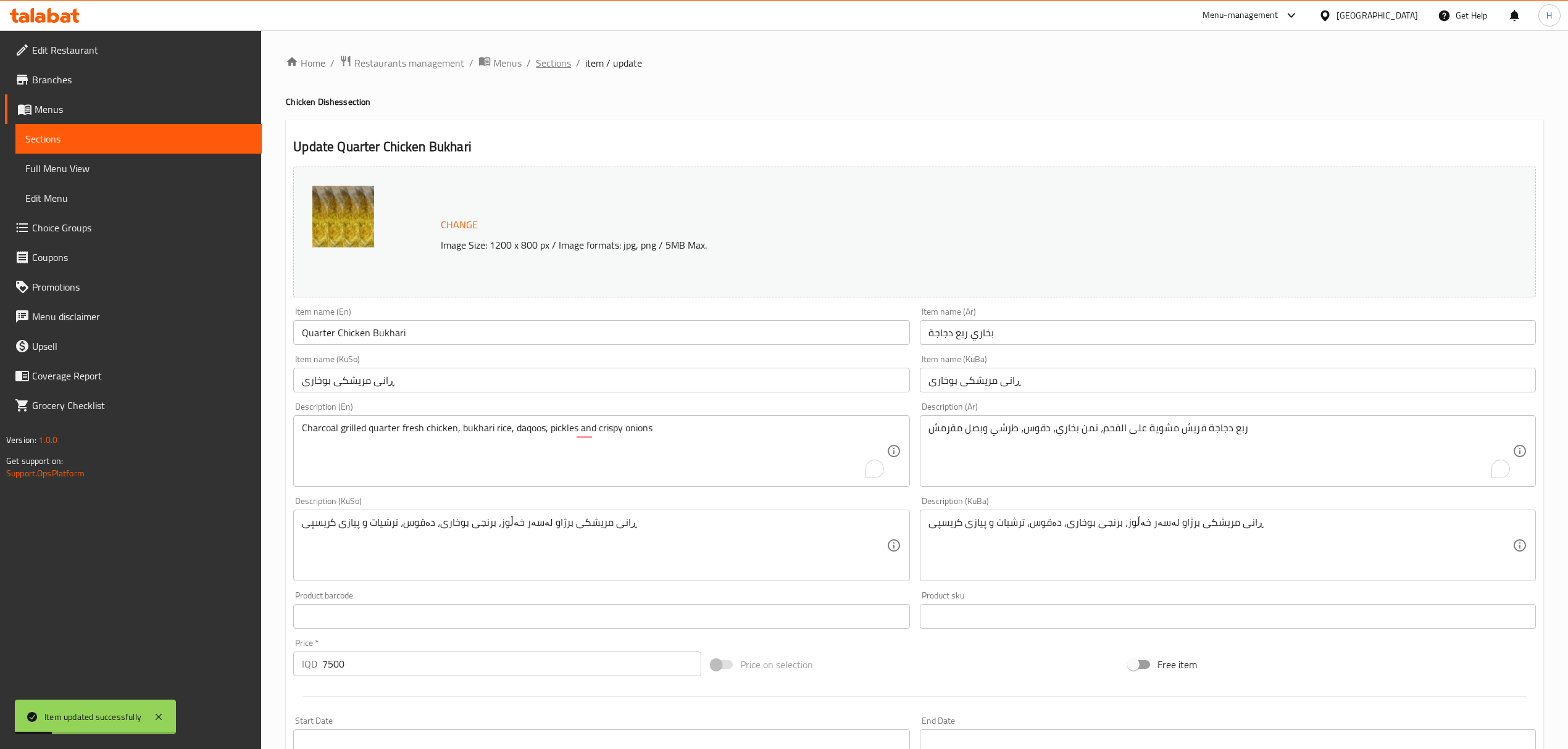
click at [539, 57] on span "Sections" at bounding box center [553, 63] width 36 height 15
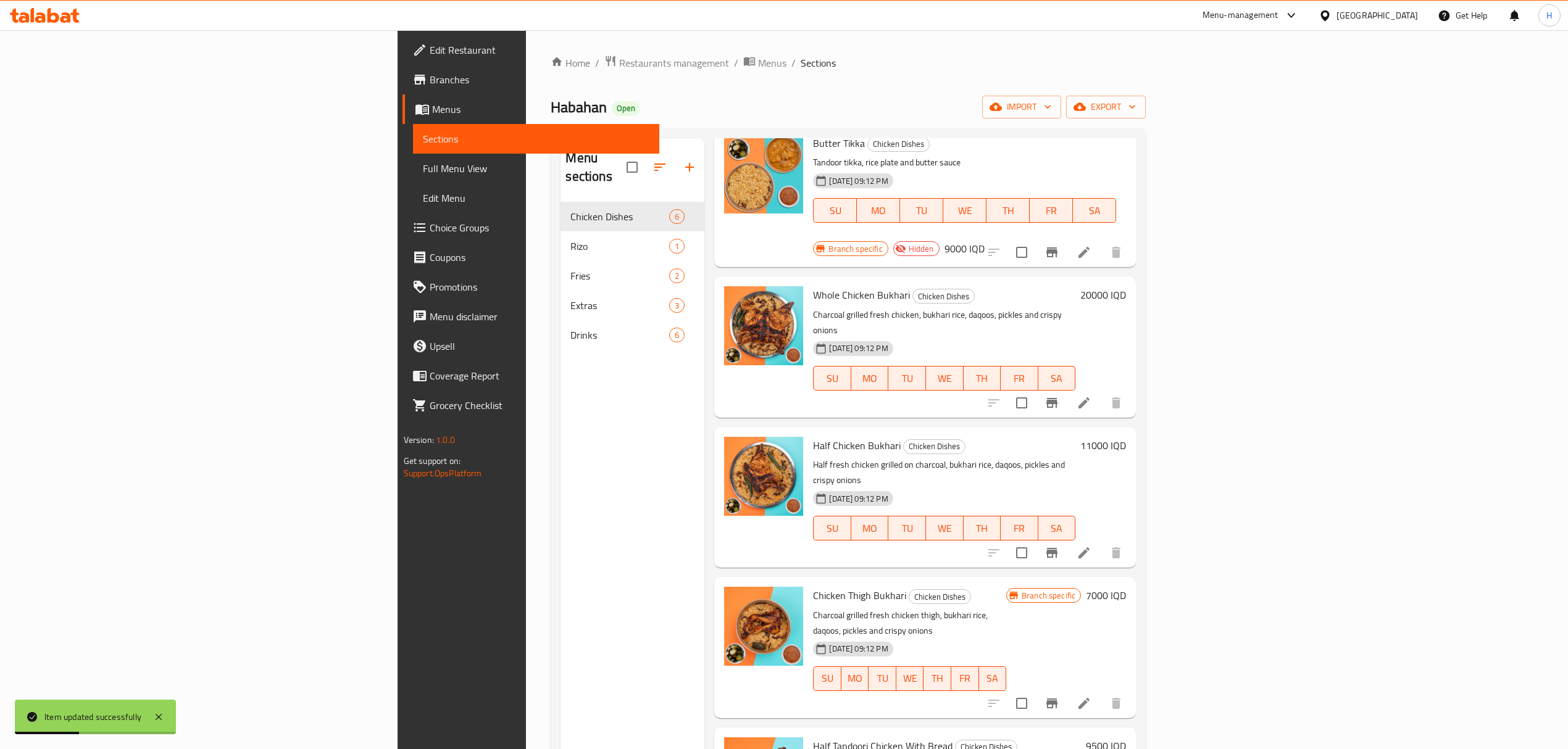
scroll to position [89, 0]
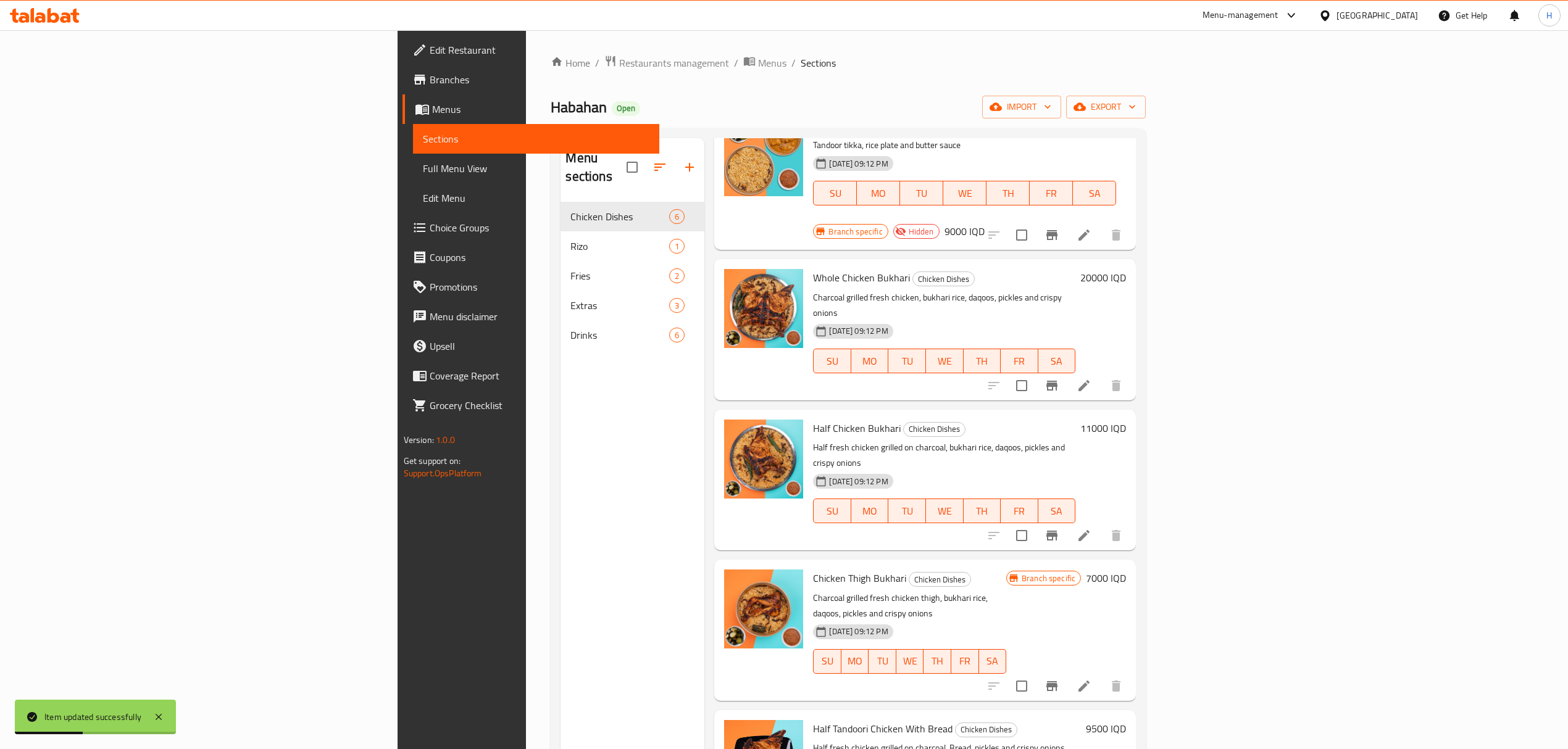
click at [561, 441] on div "Menu sections Chicken Dishes 6 Rizo 1 Fries 2 Extras 3 Drinks 6" at bounding box center [632, 512] width 143 height 749
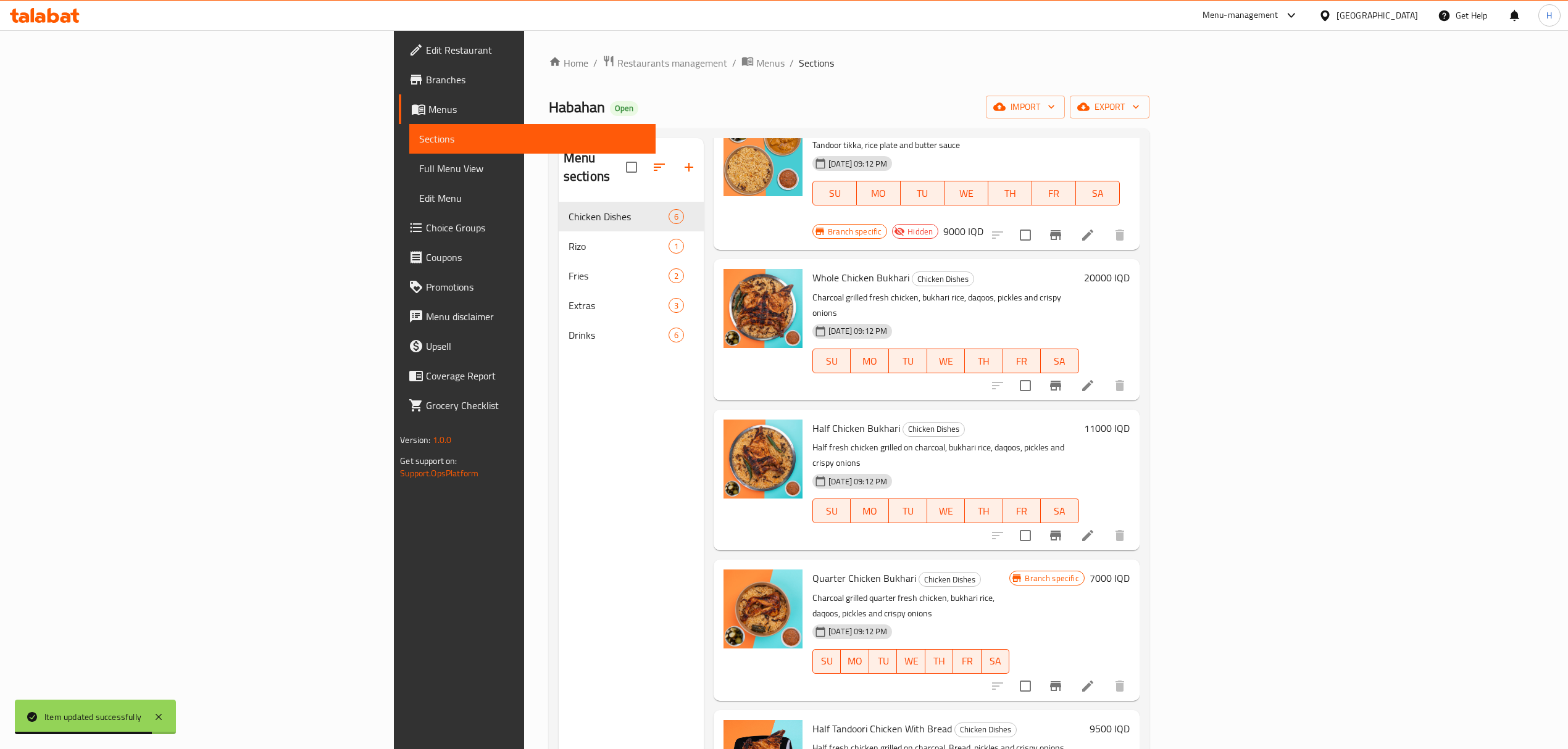
click at [559, 426] on div "Menu sections Chicken Dishes 6 Rizo 1 Fries 2 Extras 3 Drinks 6" at bounding box center [631, 512] width 145 height 749
click at [559, 405] on div "Menu sections Chicken Dishes 6 Rizo 1 Fries 2 Extras 3 Drinks 6" at bounding box center [631, 512] width 145 height 749
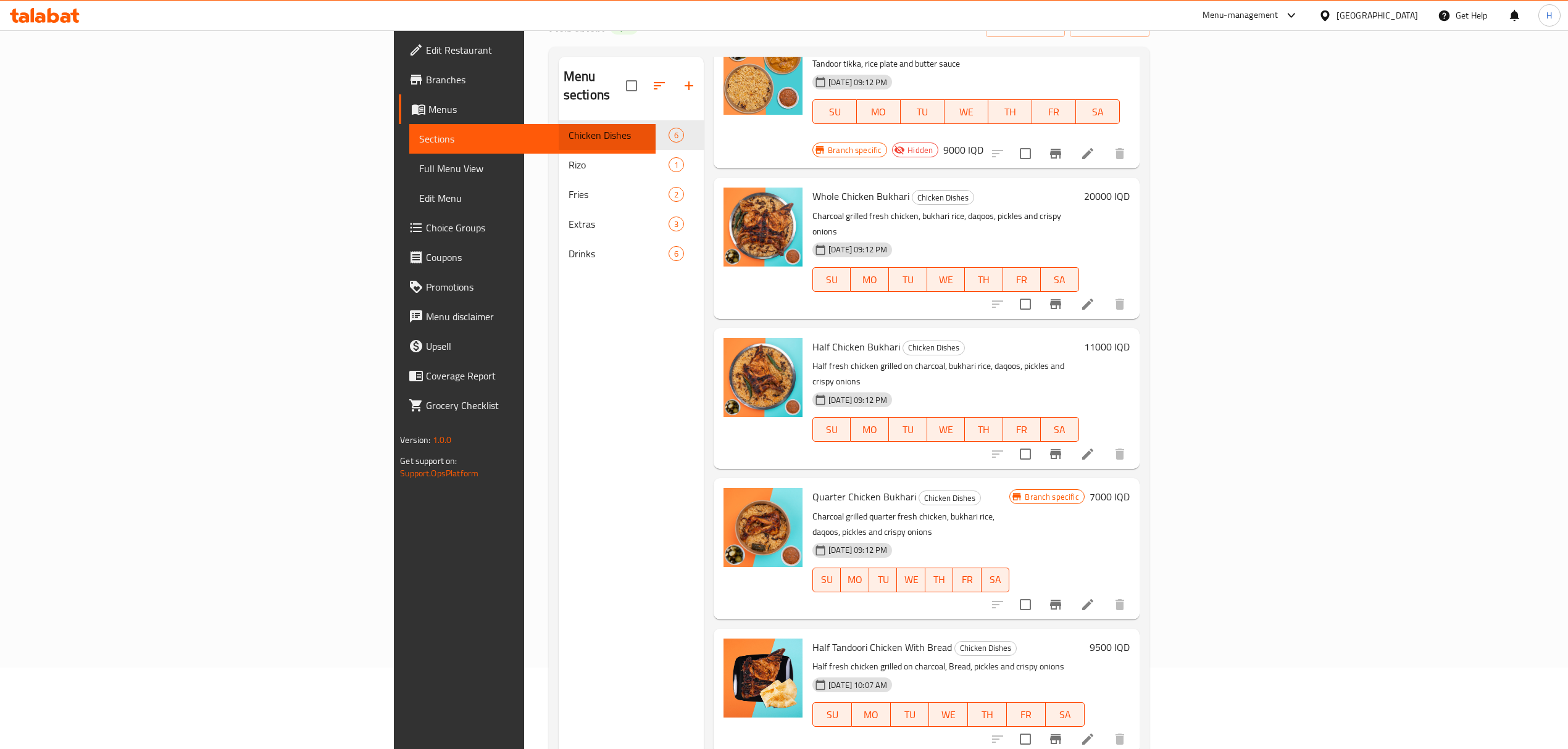
scroll to position [0, 0]
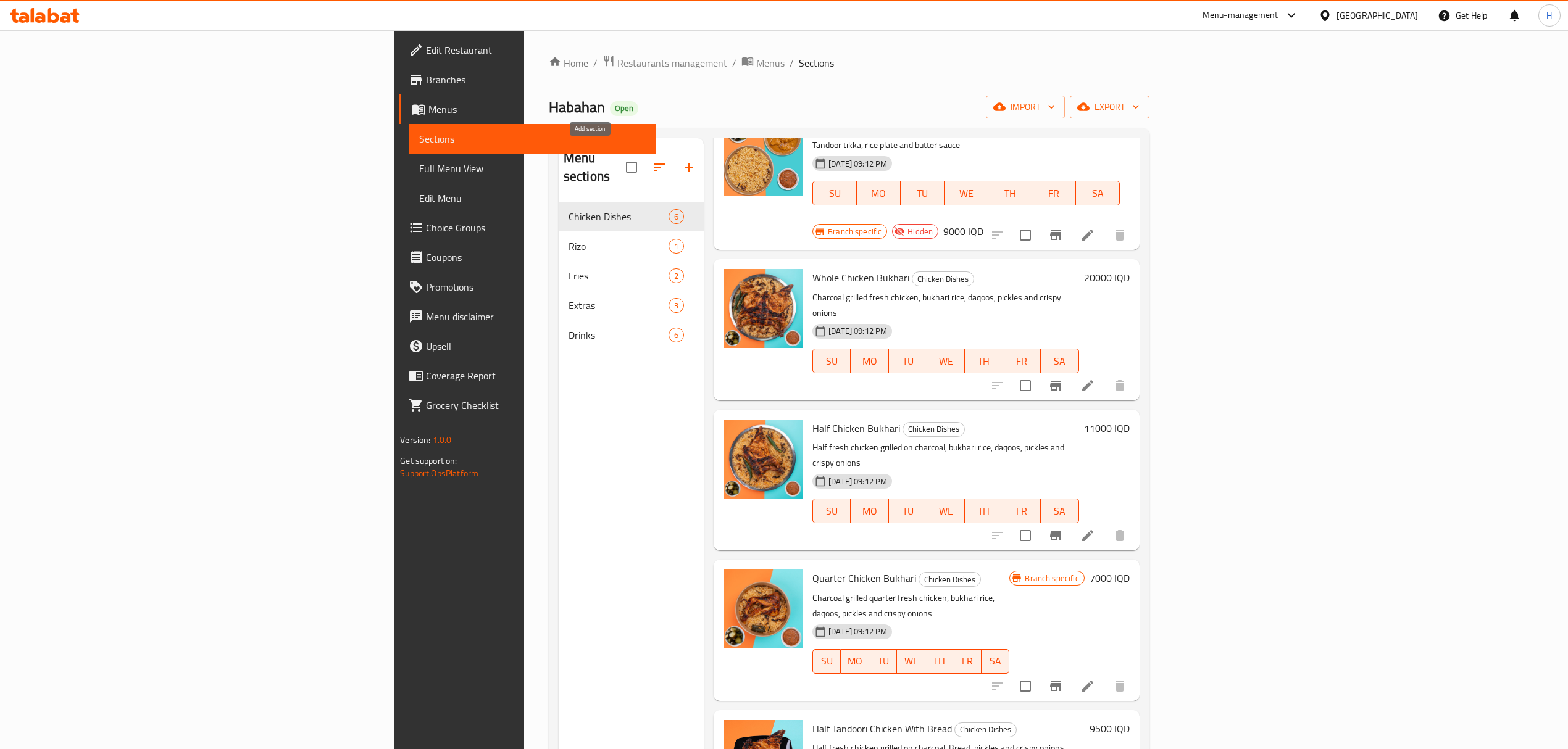
click at [685, 163] on icon "button" at bounding box center [688, 167] width 8 height 8
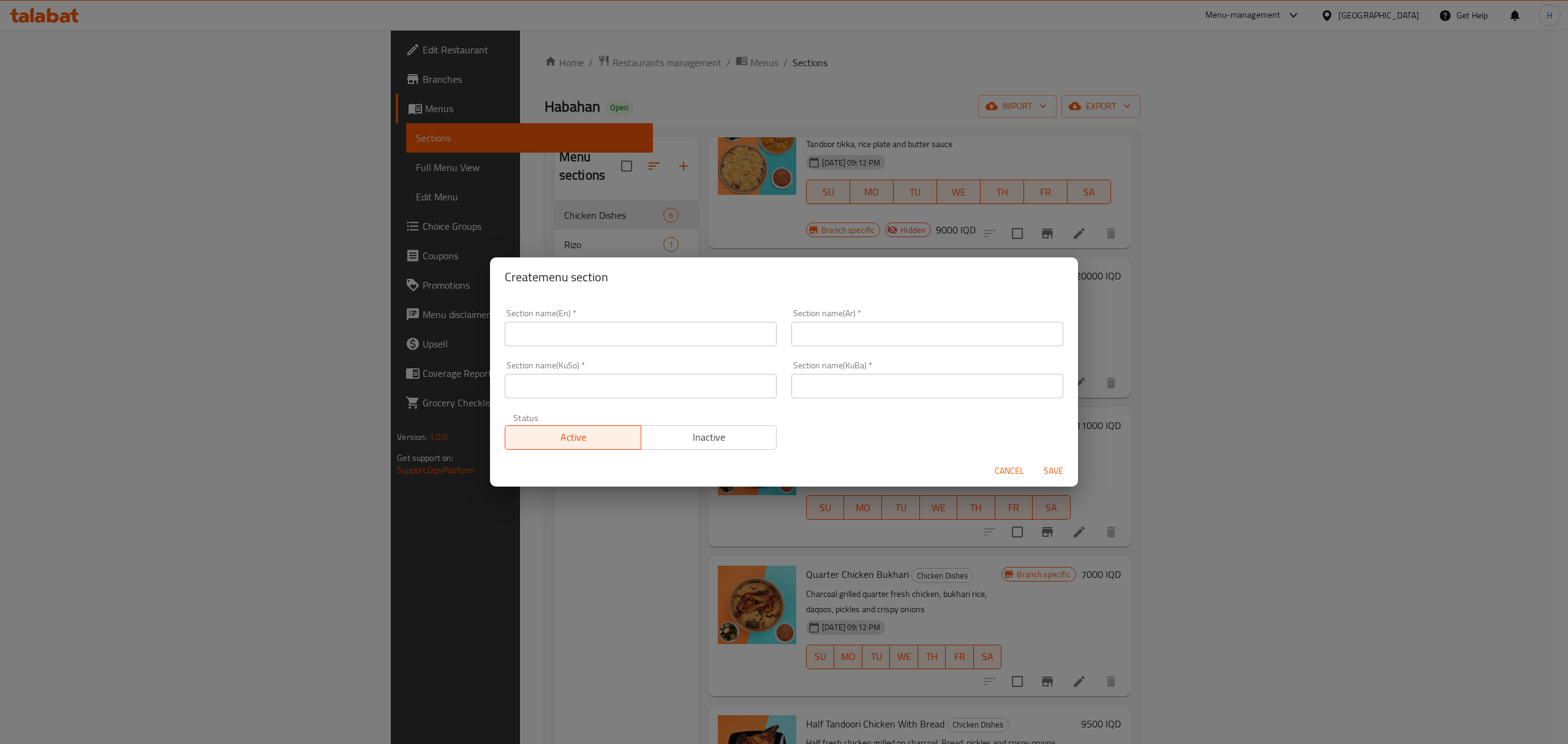
click at [619, 322] on input "text" at bounding box center [640, 334] width 272 height 24
type input "Wings"
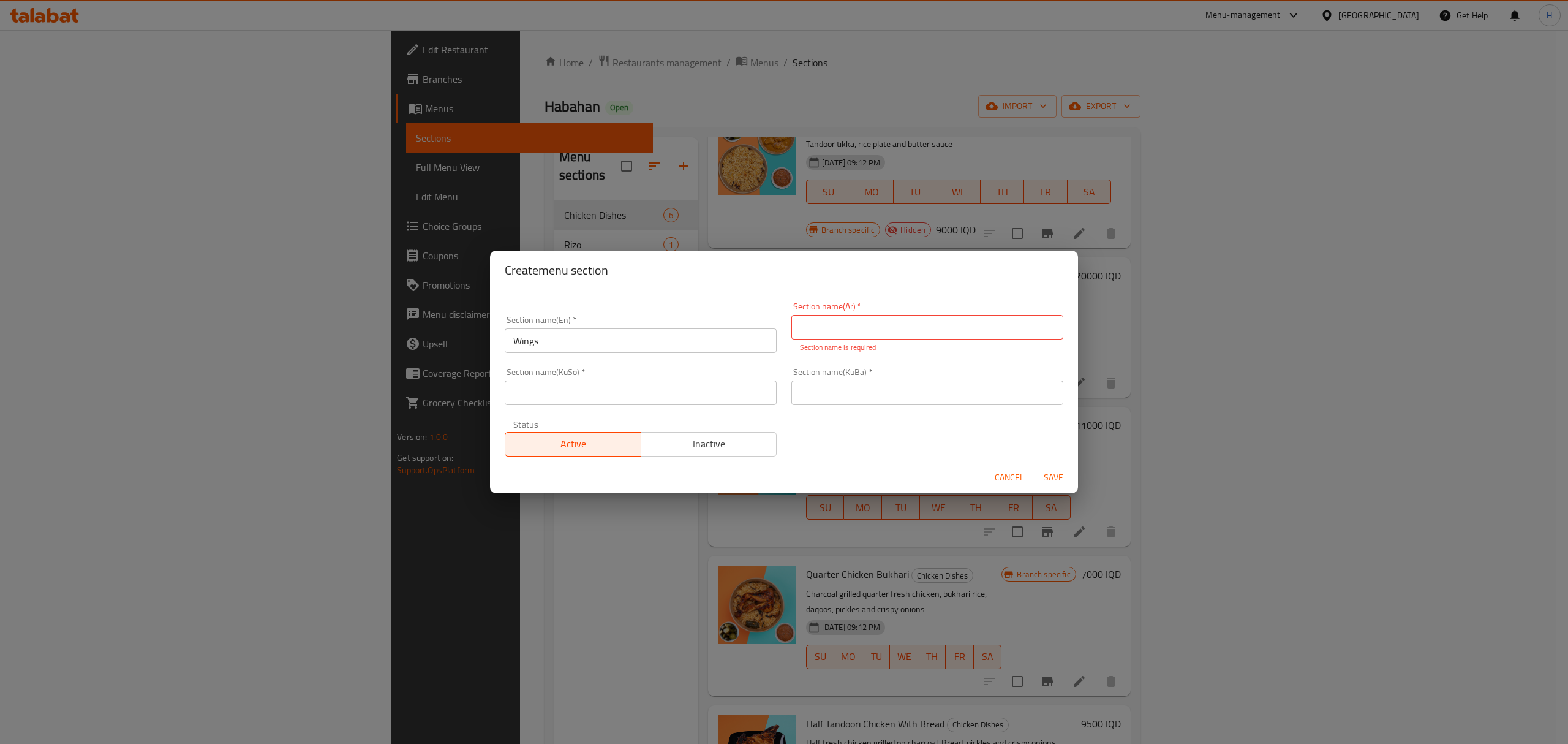
click at [839, 324] on input "text" at bounding box center [927, 327] width 272 height 24
type input "ا"
type input "أجنحة"
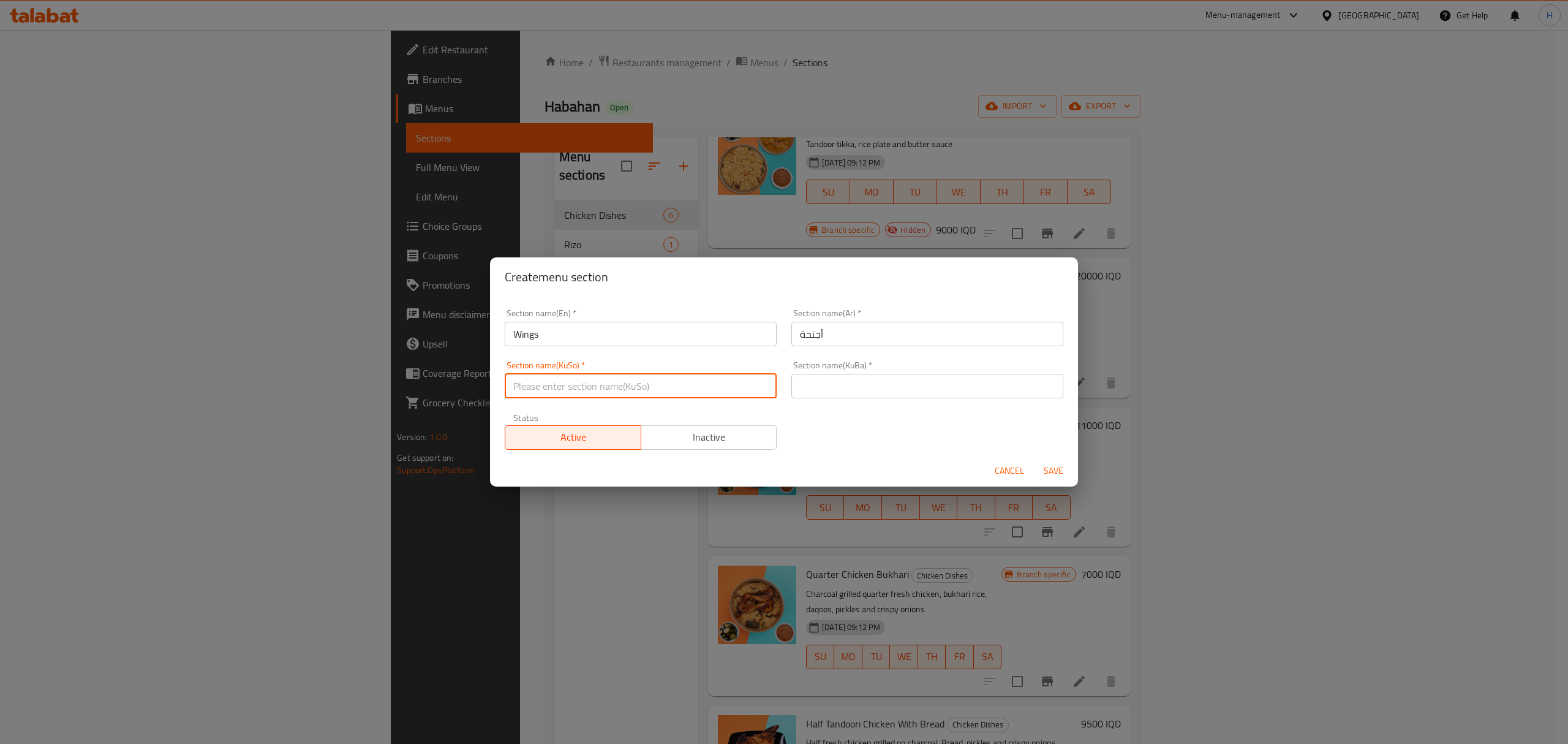
click at [655, 400] on div "Section name(KuSo)   * Section name(KuSo) *" at bounding box center [640, 380] width 287 height 52
click at [801, 396] on input "text" at bounding box center [927, 386] width 272 height 24
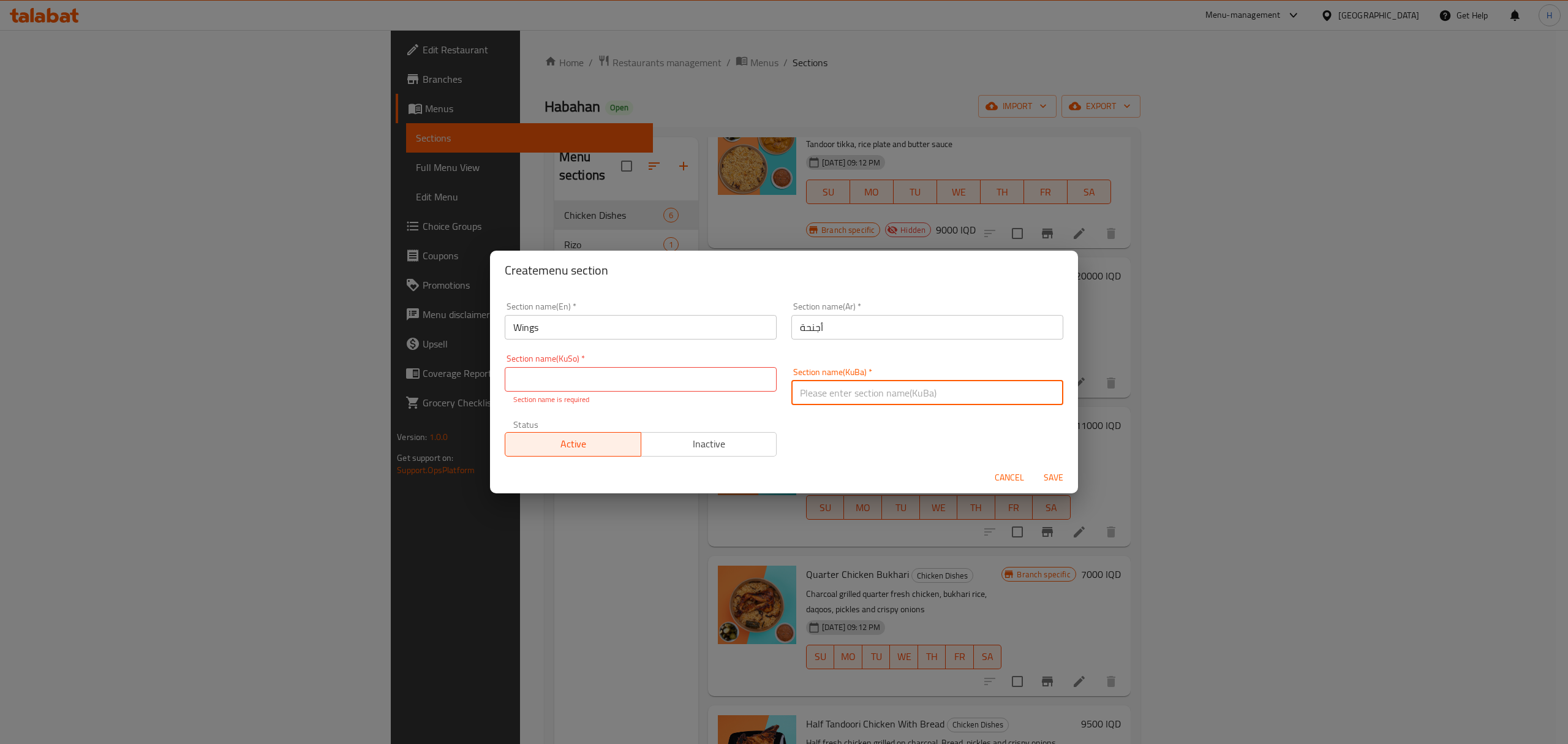
paste input "أجنحة"
type input "أجنحة"
click at [682, 396] on p "Section name is required" at bounding box center [641, 399] width 255 height 11
click at [657, 383] on input "text" at bounding box center [640, 379] width 272 height 24
paste input "أجنحة"
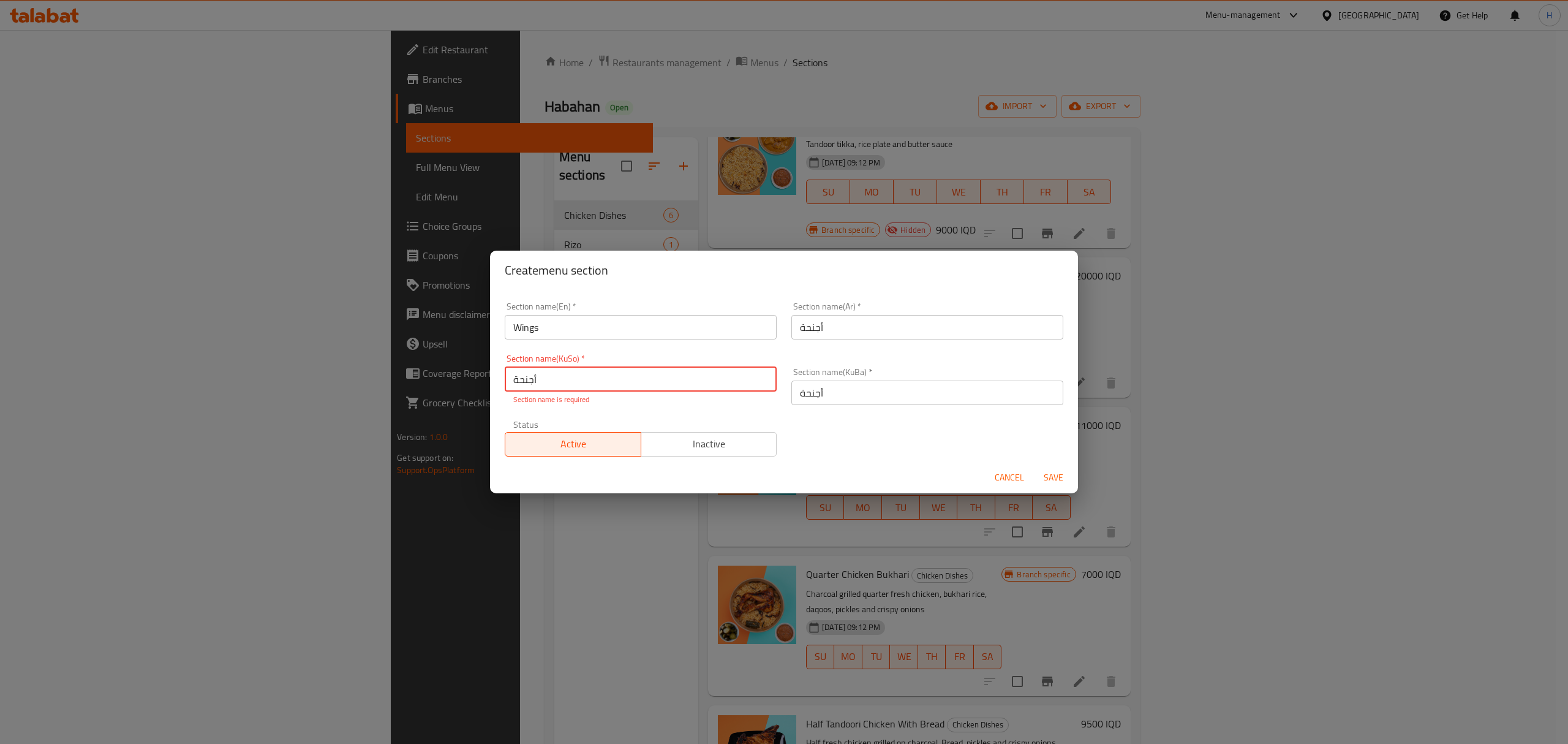
type input "أجنحة"
click at [709, 446] on span "Inactive" at bounding box center [709, 443] width 127 height 18
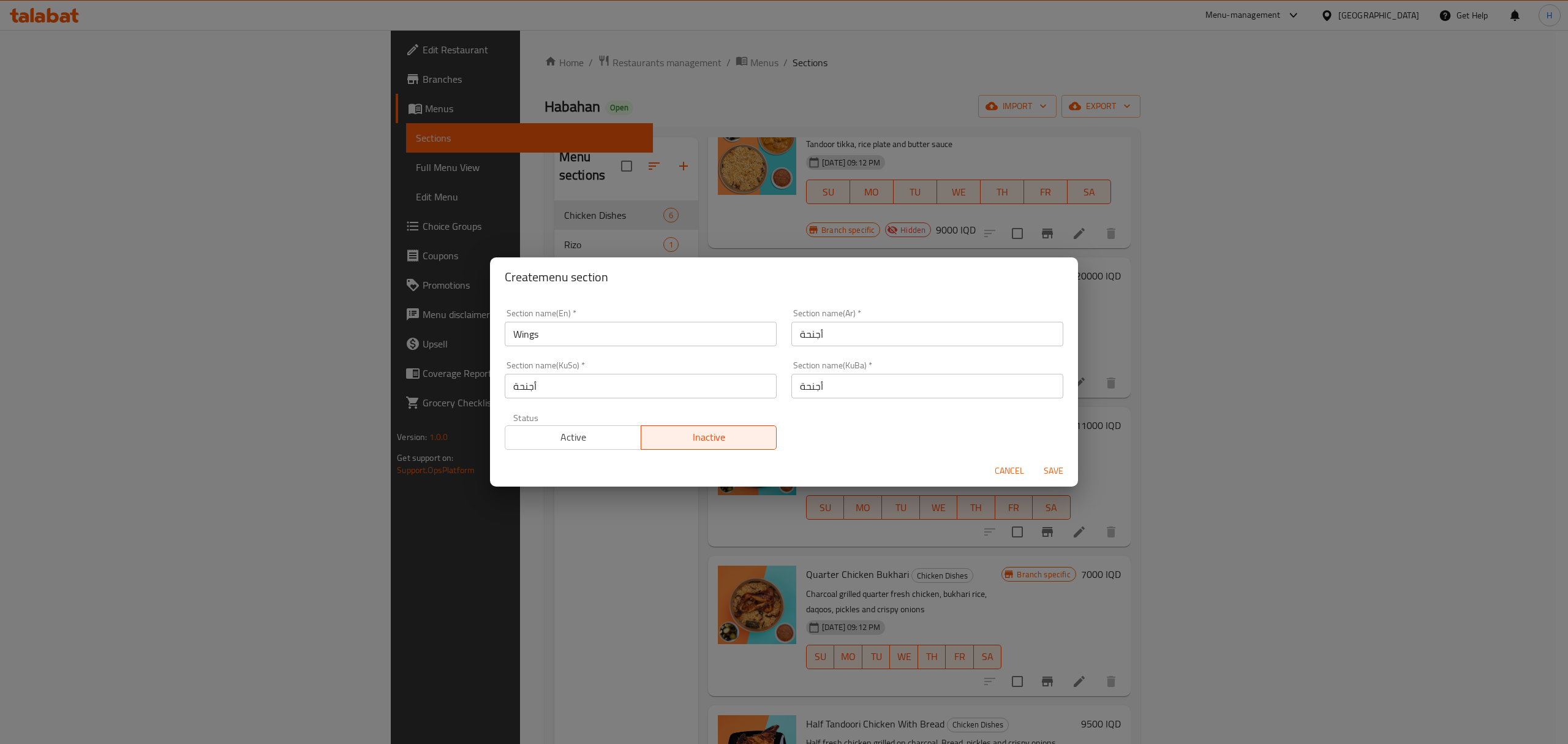
click at [1054, 470] on span "Save" at bounding box center [1053, 471] width 30 height 15
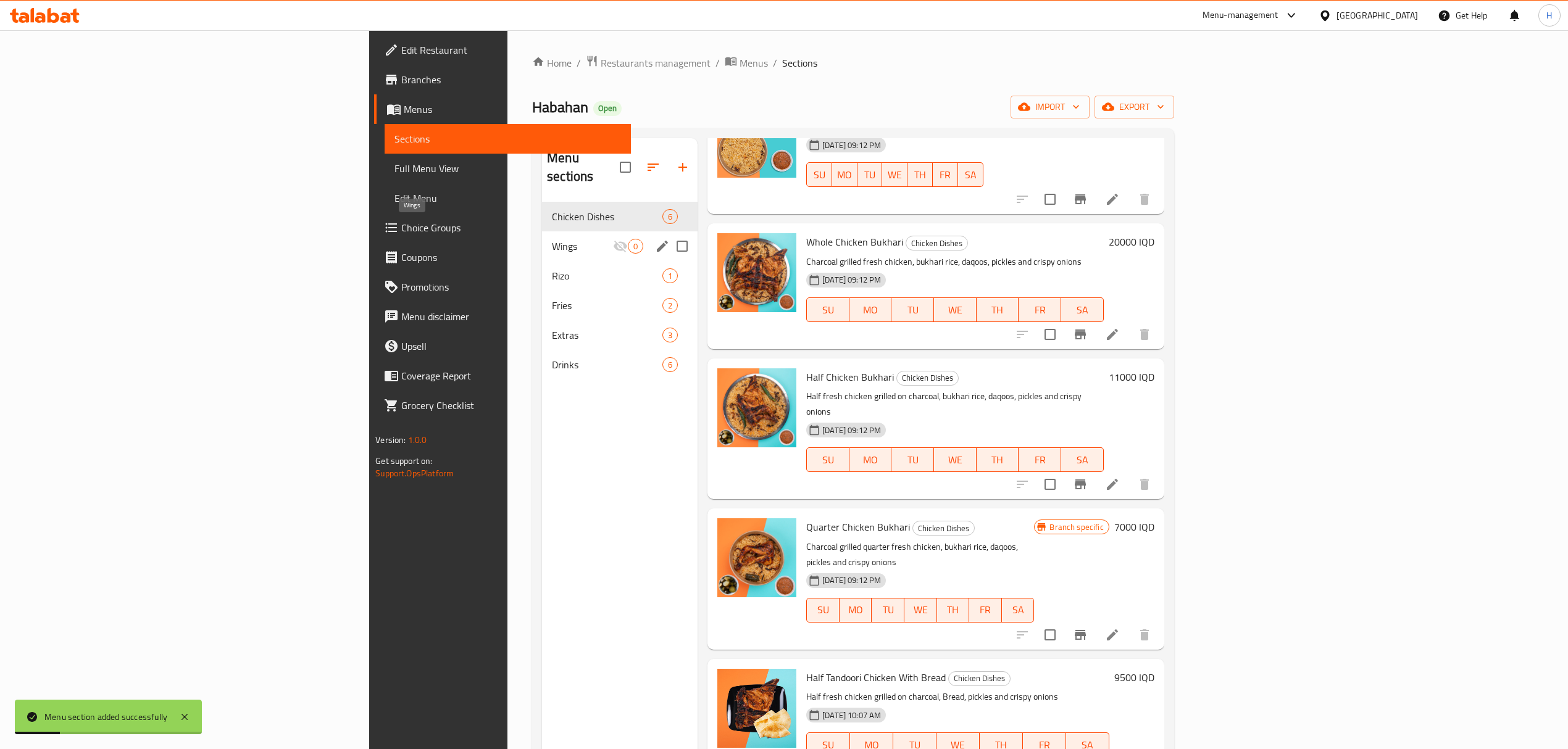
click at [551, 239] on span "Wings" at bounding box center [581, 247] width 61 height 15
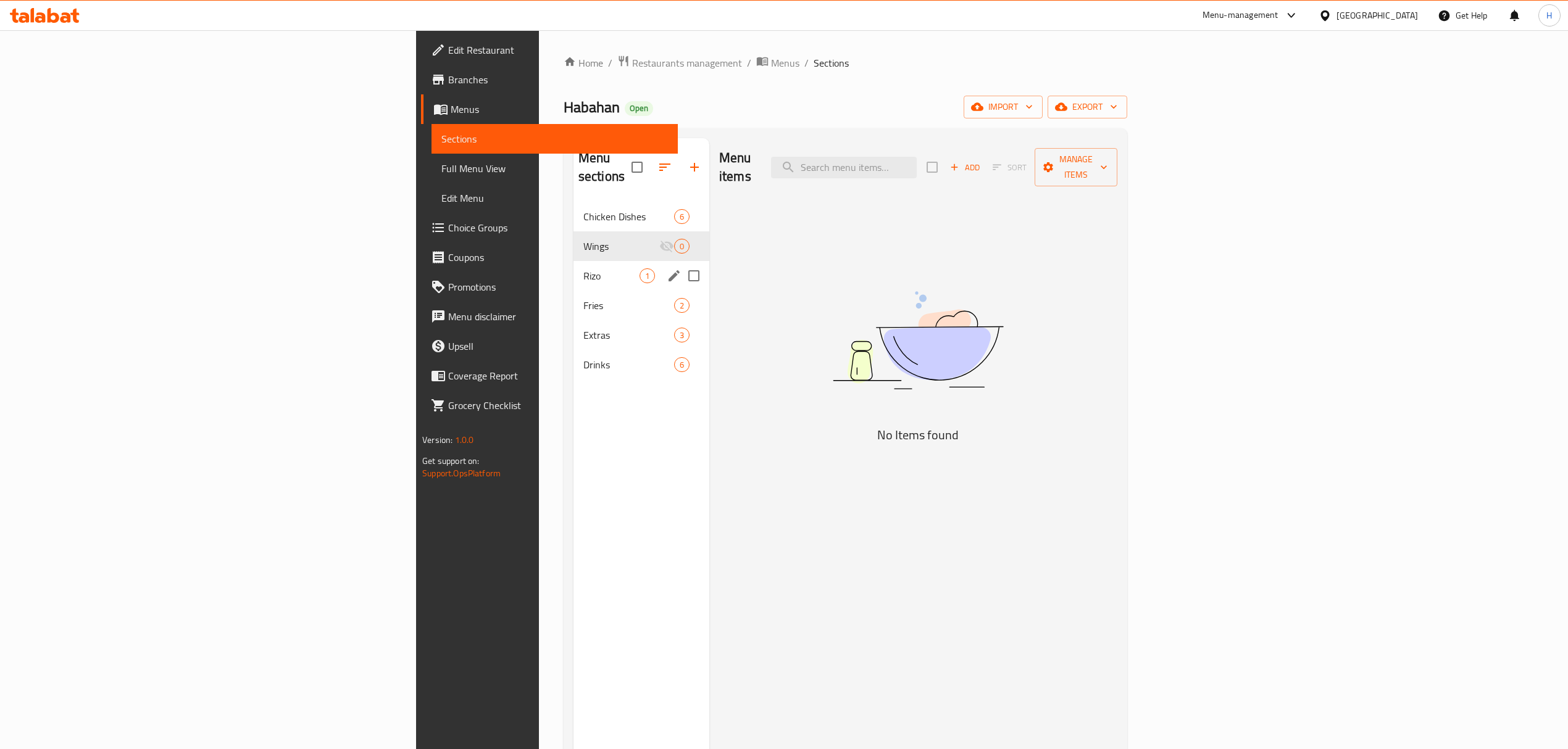
click at [573, 268] on div "Rizo 1" at bounding box center [641, 276] width 136 height 30
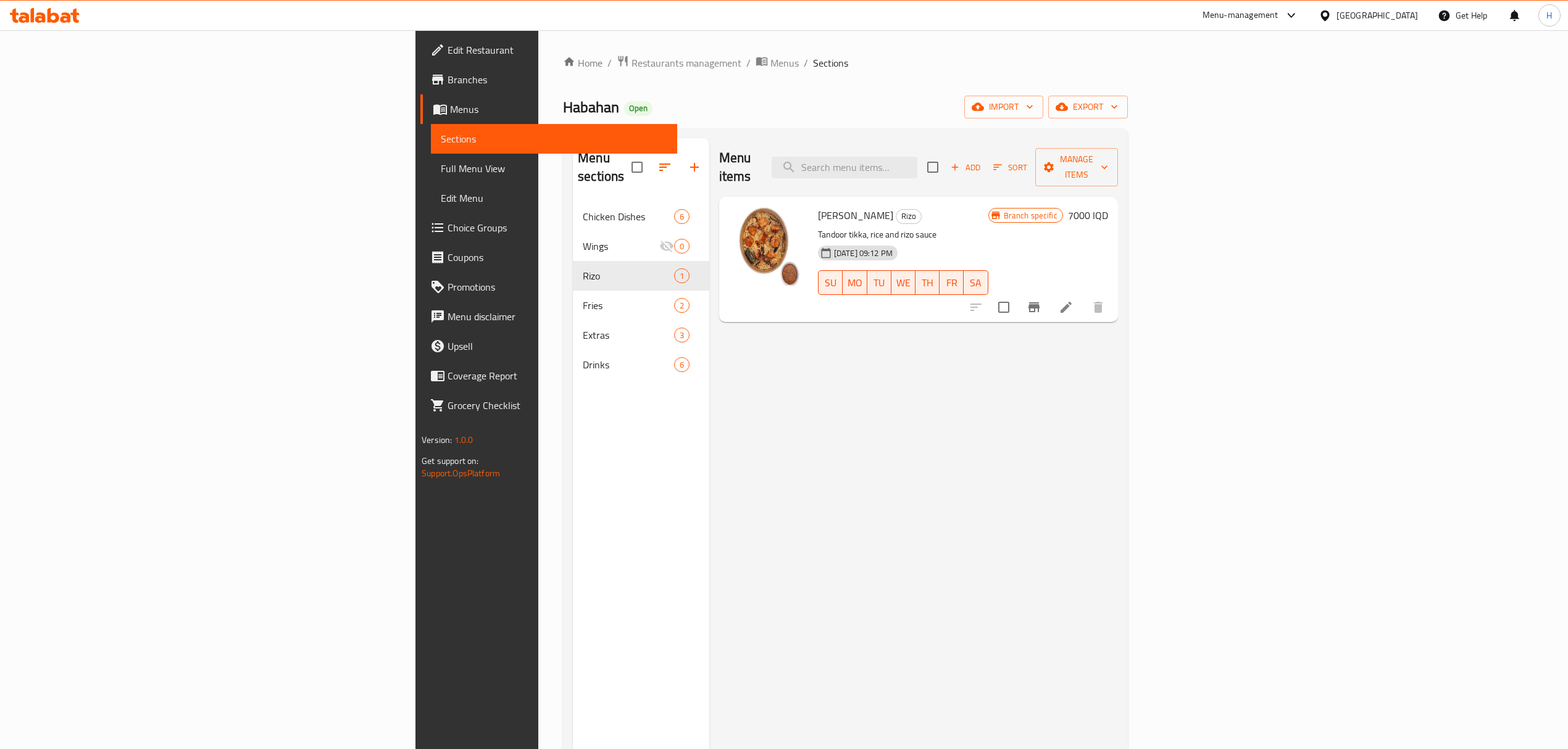
click at [885, 112] on div "Habahan Open import export" at bounding box center [845, 107] width 565 height 22
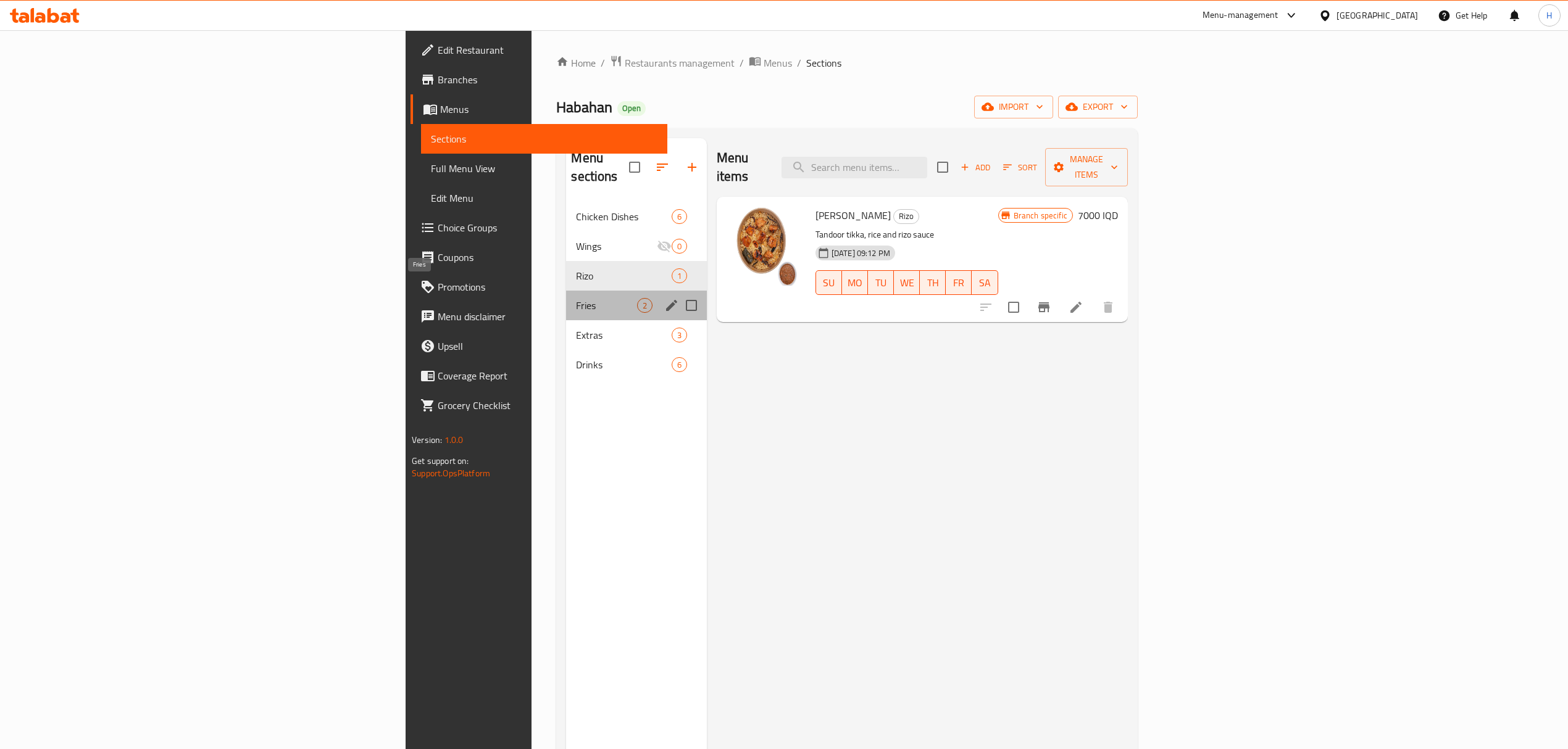
click at [576, 298] on span "Fries" at bounding box center [606, 306] width 61 height 15
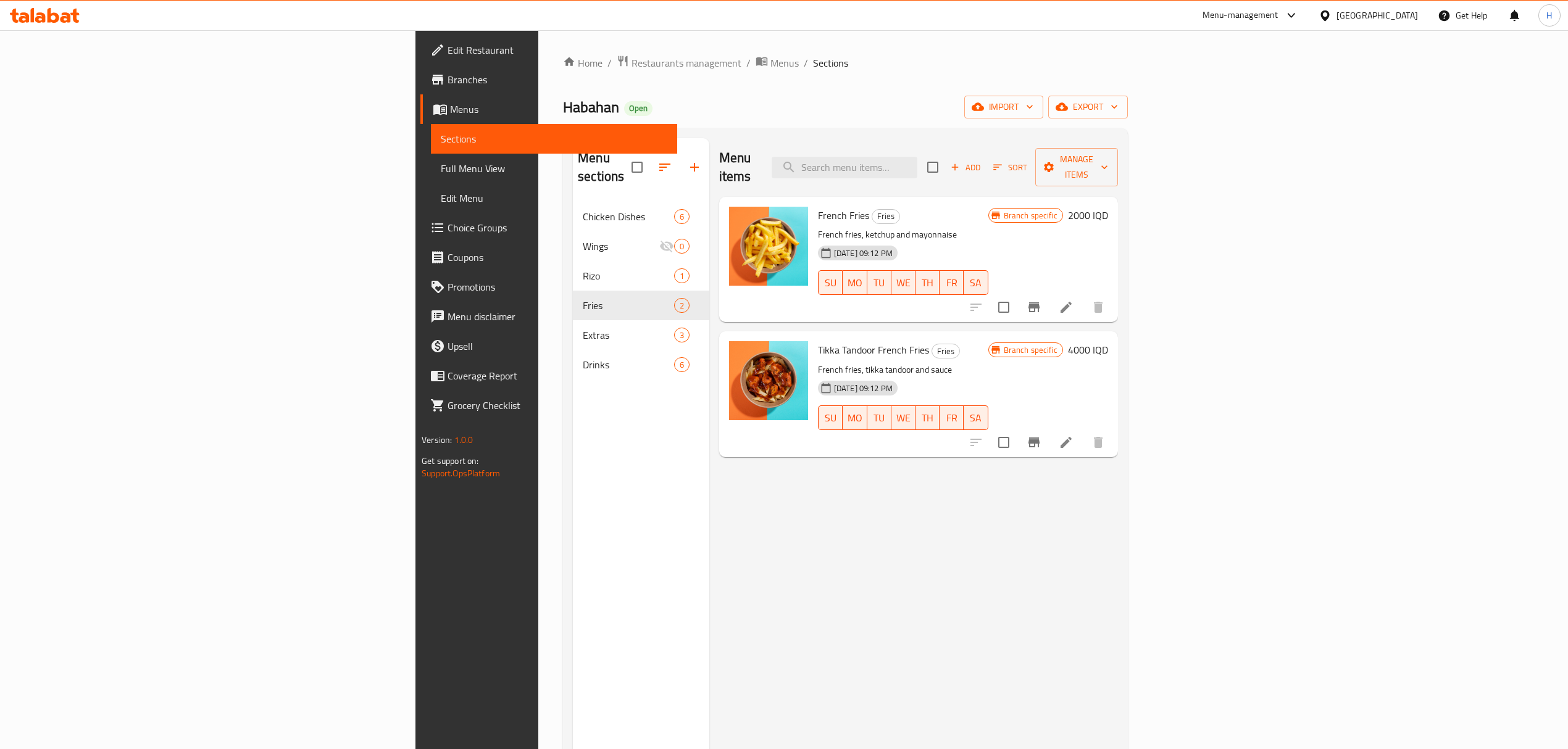
click at [905, 241] on div "23-05-2025 09:12 PM SU MO TU WE TH FR SA" at bounding box center [903, 274] width 180 height 67
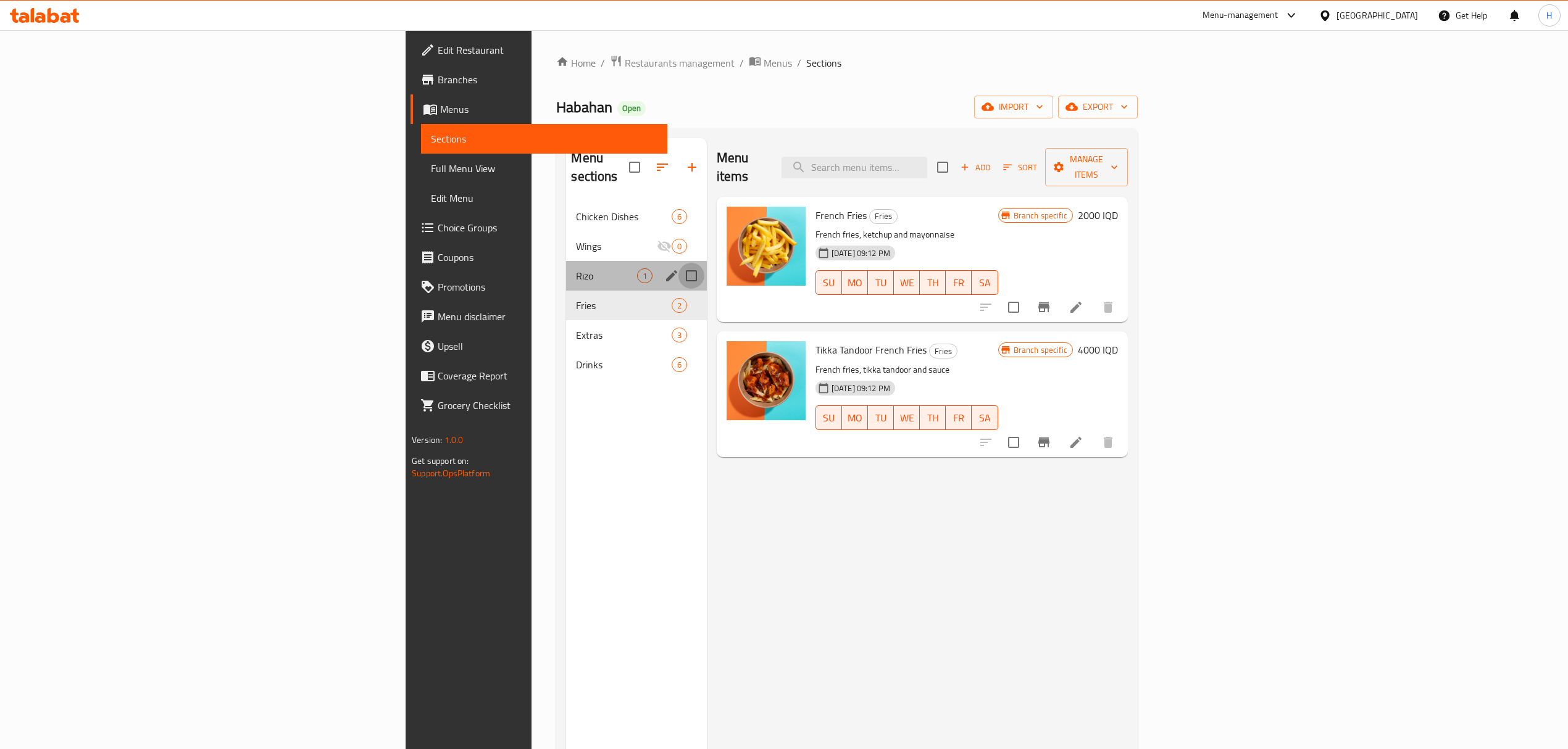
click at [678, 262] on input "Menu sections" at bounding box center [691, 276] width 26 height 26
checkbox input "true"
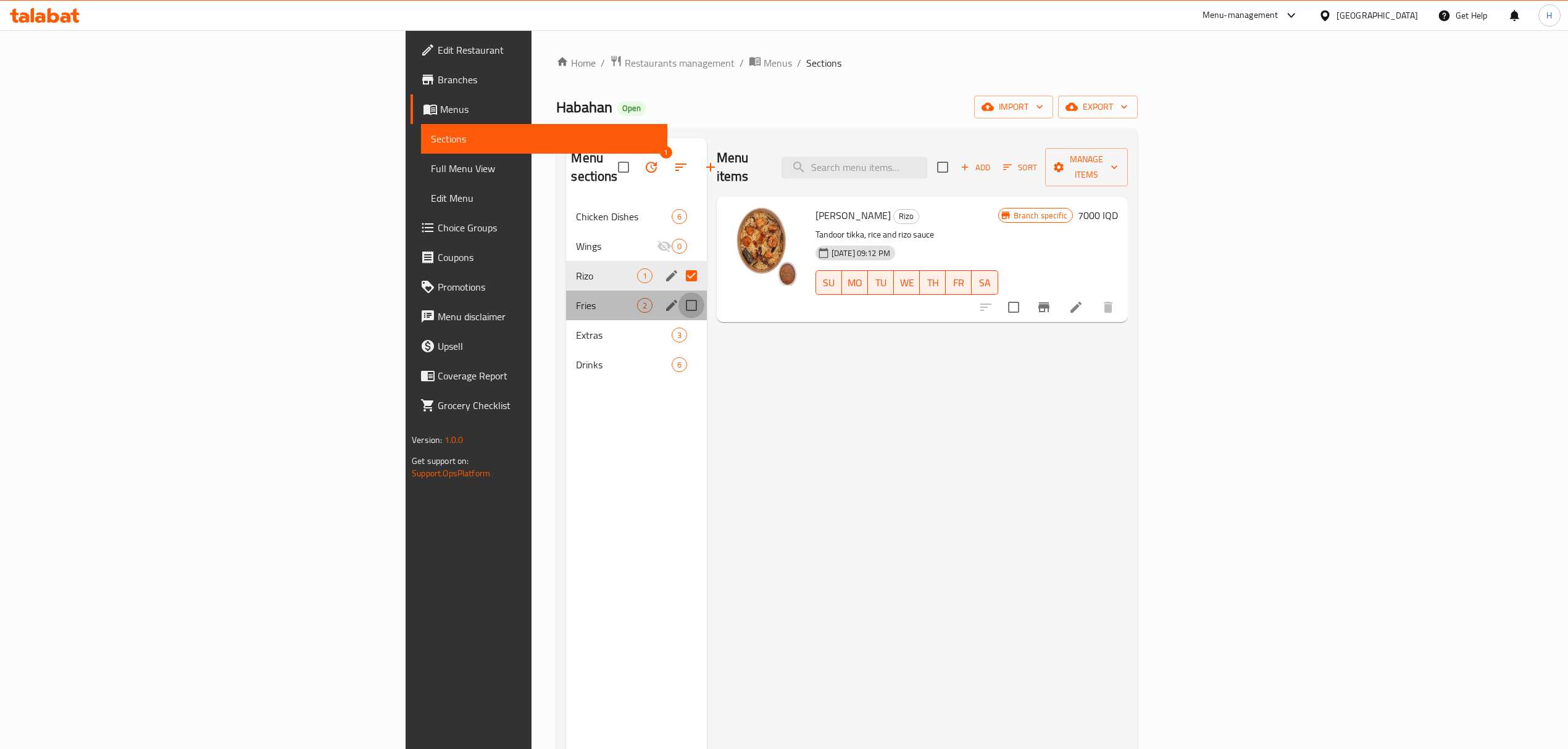
click at [678, 292] on input "Menu sections" at bounding box center [691, 306] width 26 height 26
checkbox input "true"
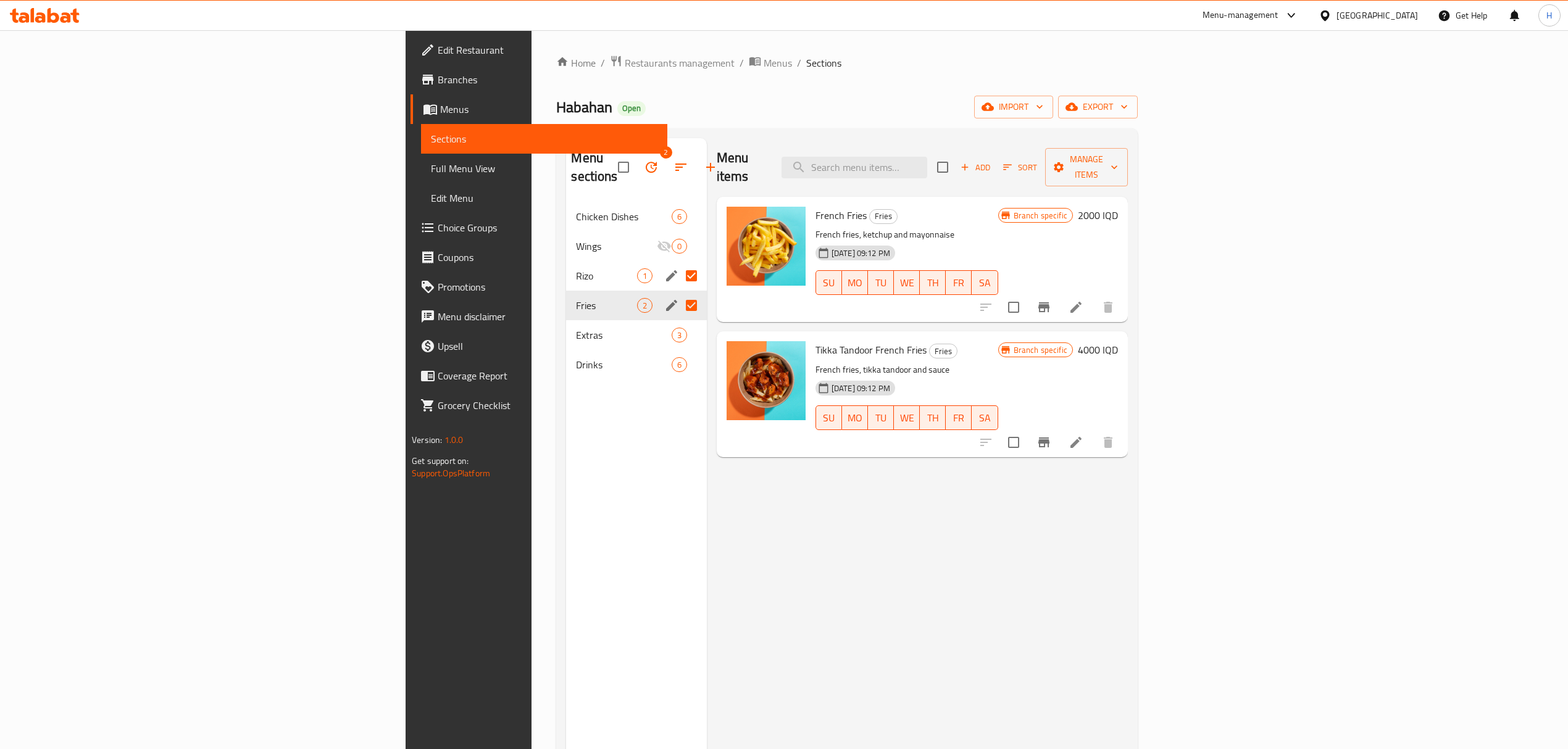
click at [637, 169] on button "button" at bounding box center [652, 168] width 30 height 30
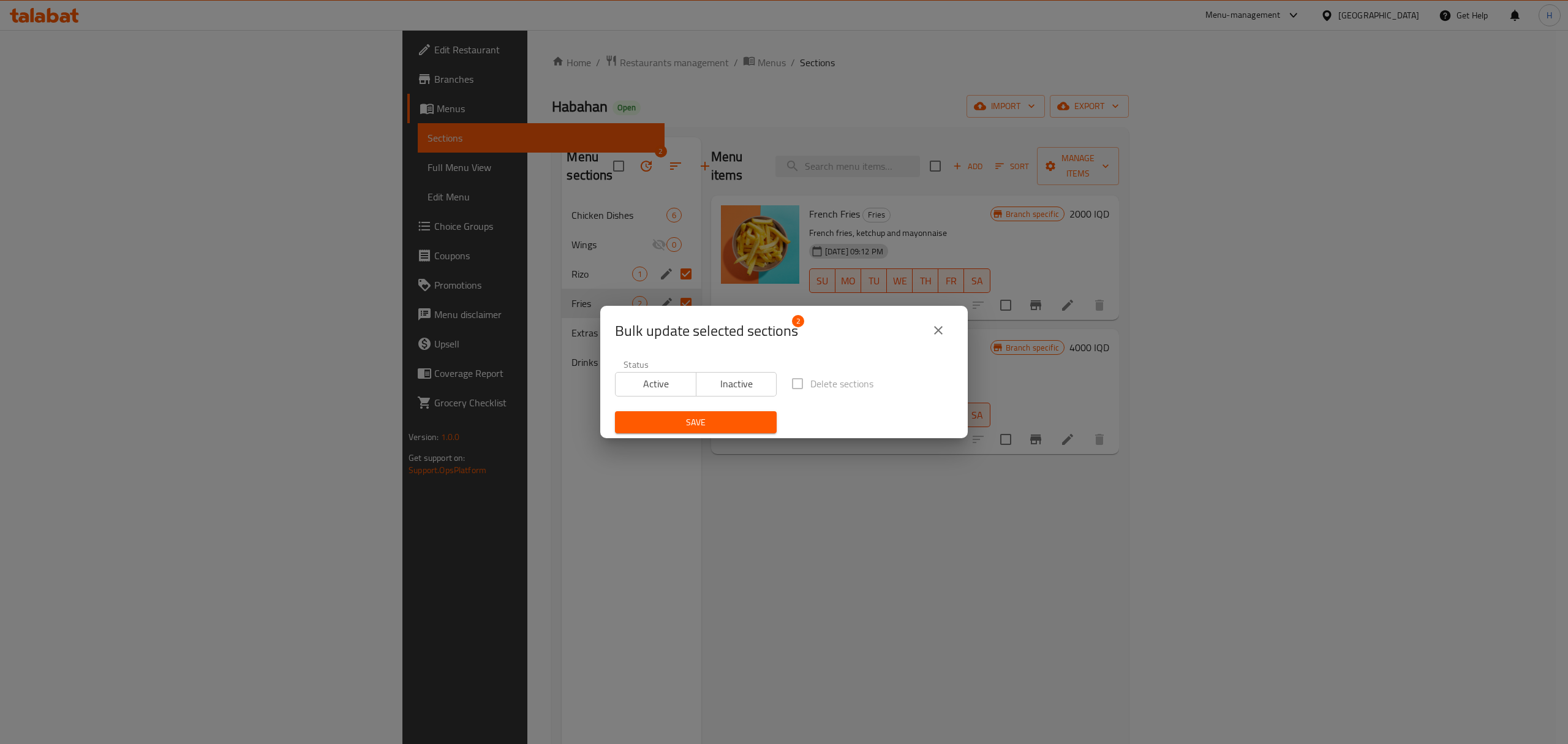
click at [763, 388] on span "Inactive" at bounding box center [737, 384] width 71 height 18
click at [737, 417] on span "Save" at bounding box center [695, 423] width 142 height 15
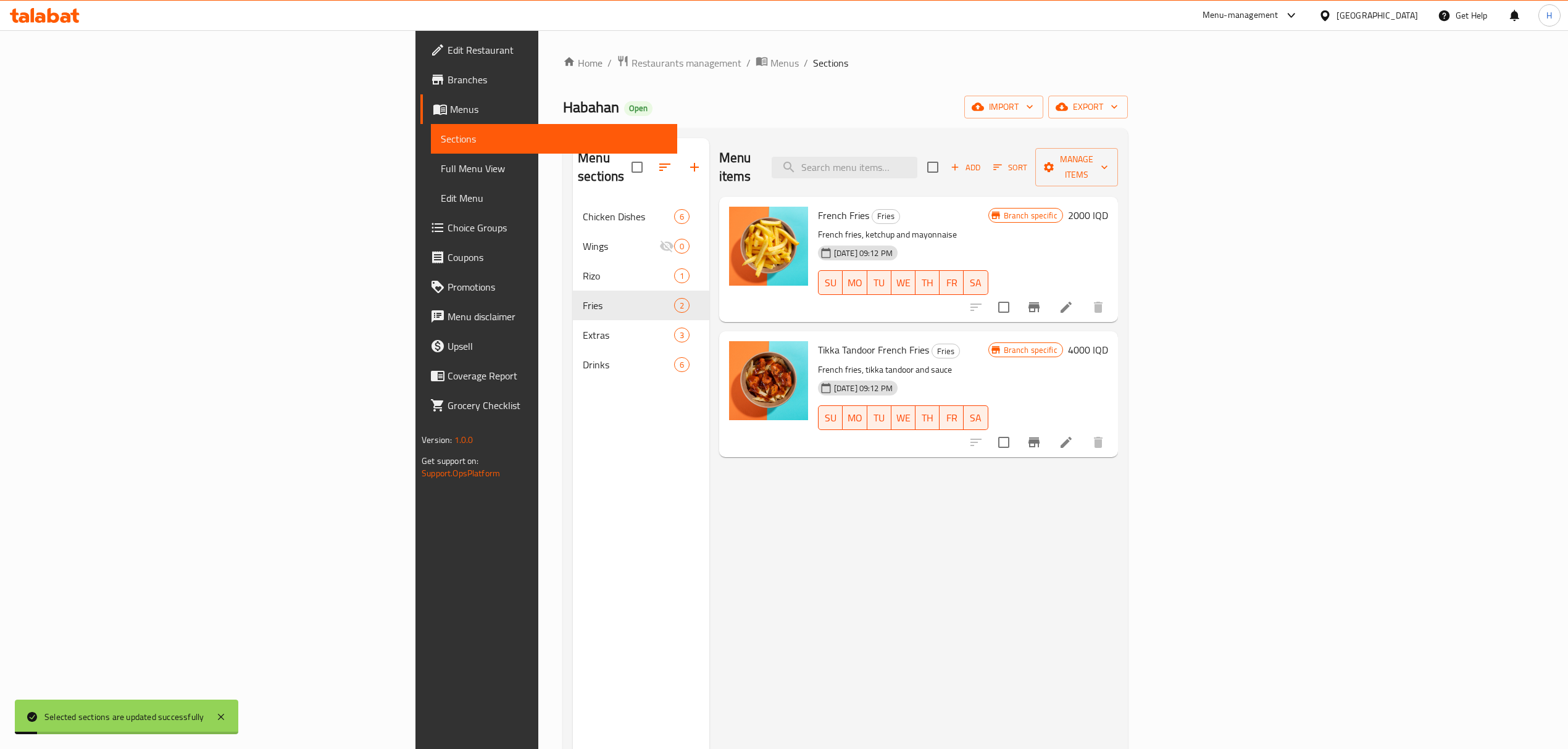
click at [680, 122] on div "Home / Restaurants management / Menus / Sections Habahan Open import export Men…" at bounding box center [845, 476] width 565 height 842
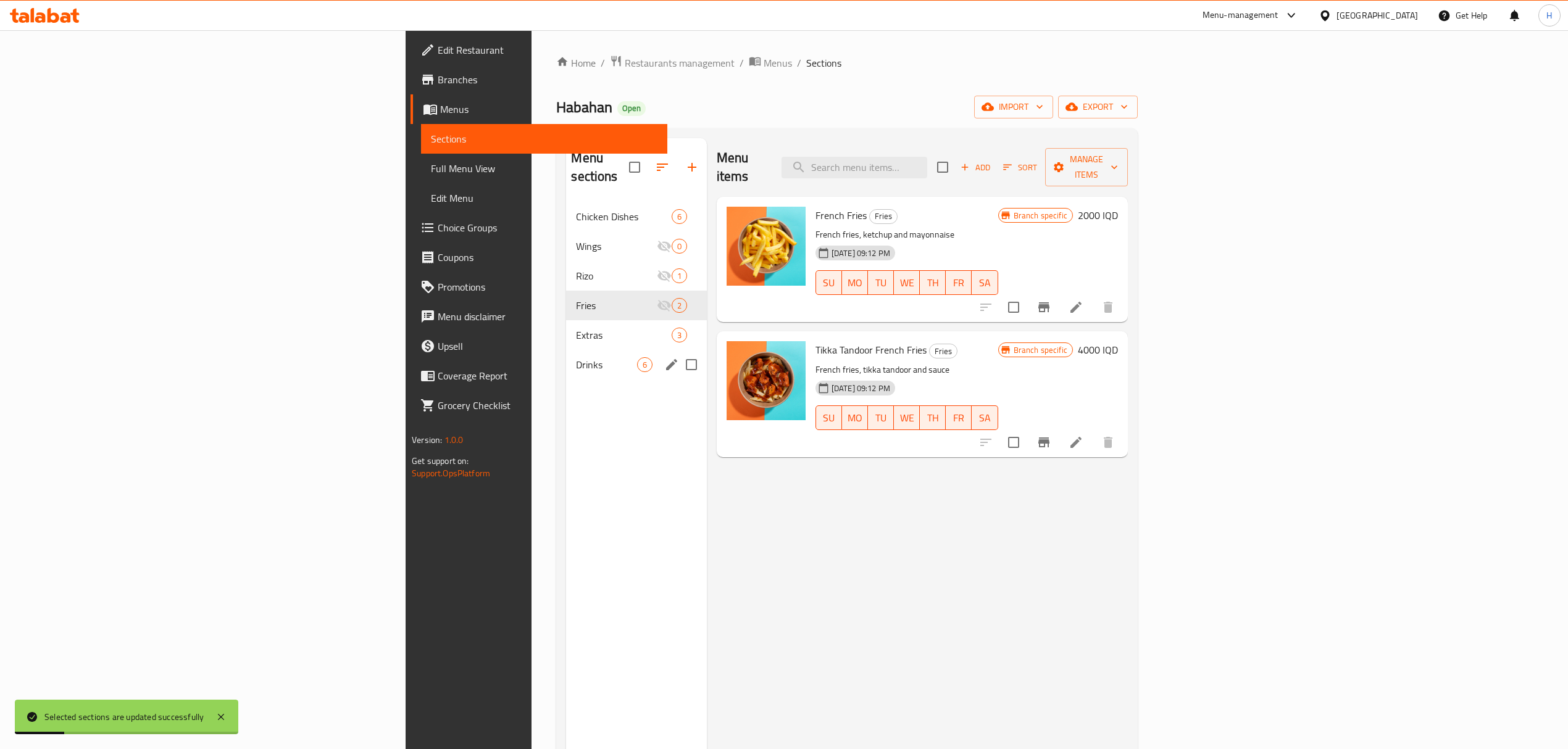
click at [576, 357] on span "Drinks" at bounding box center [606, 365] width 61 height 15
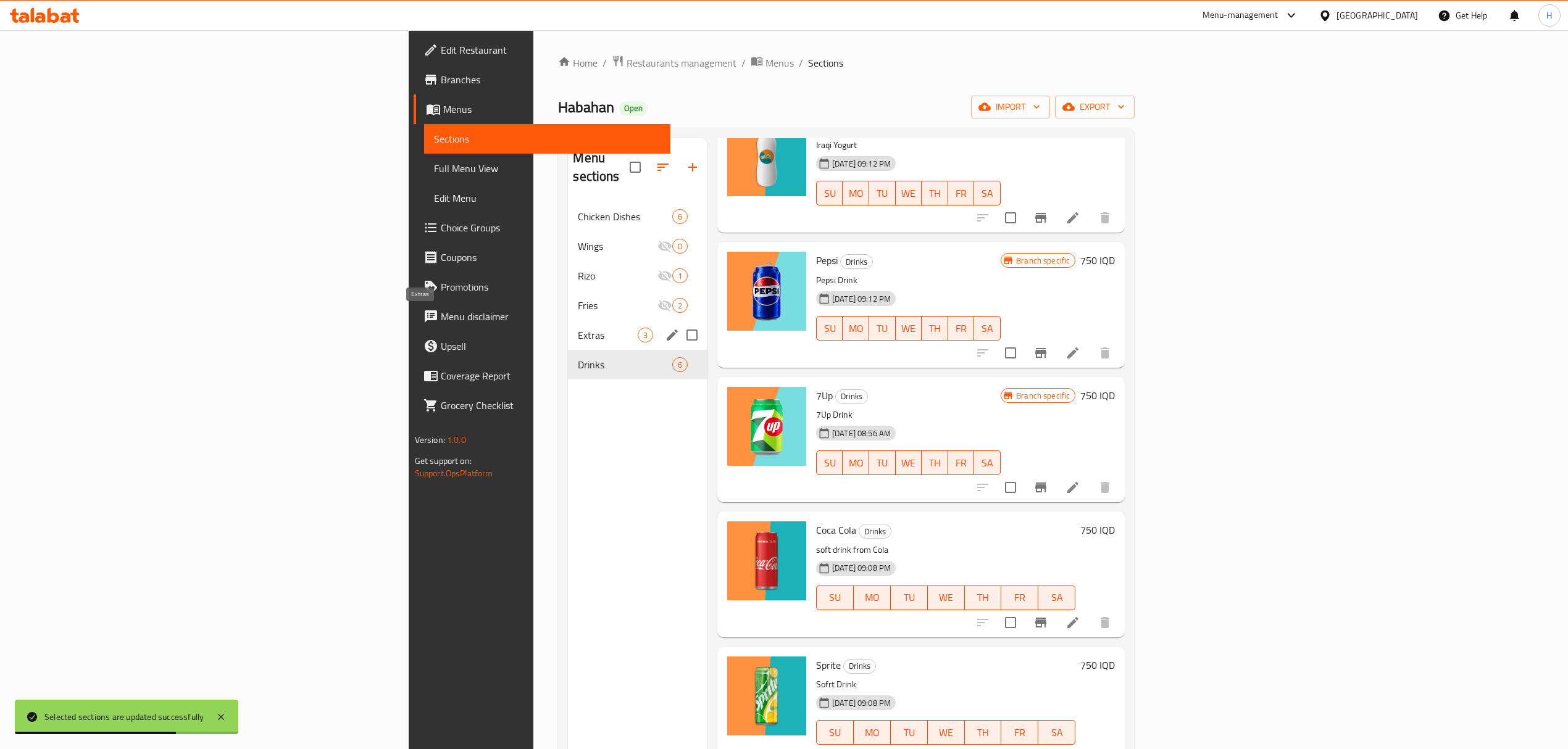
click at [578, 327] on span "Extras" at bounding box center [607, 335] width 59 height 15
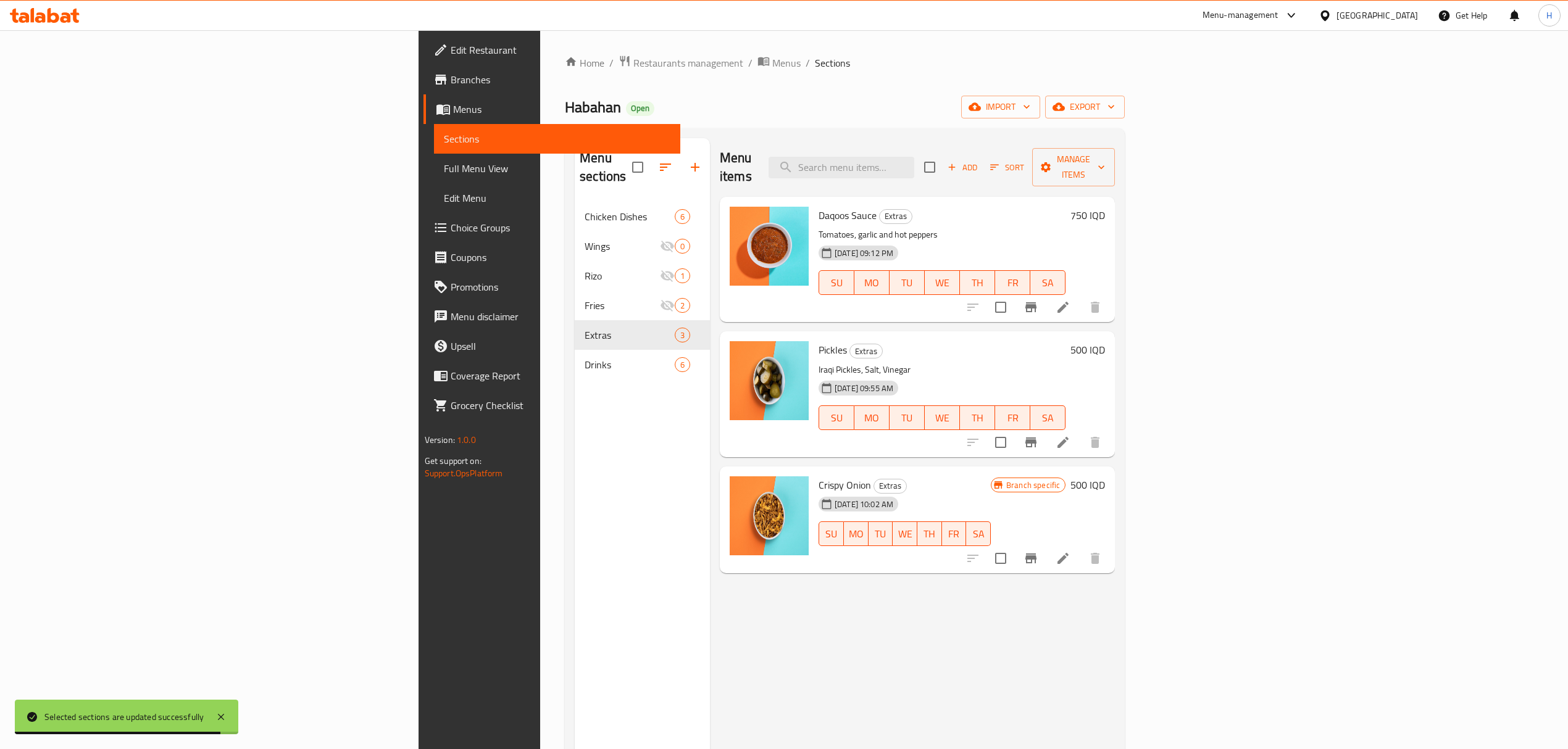
click at [853, 149] on div "Menu items Add Sort Manage items" at bounding box center [916, 167] width 395 height 59
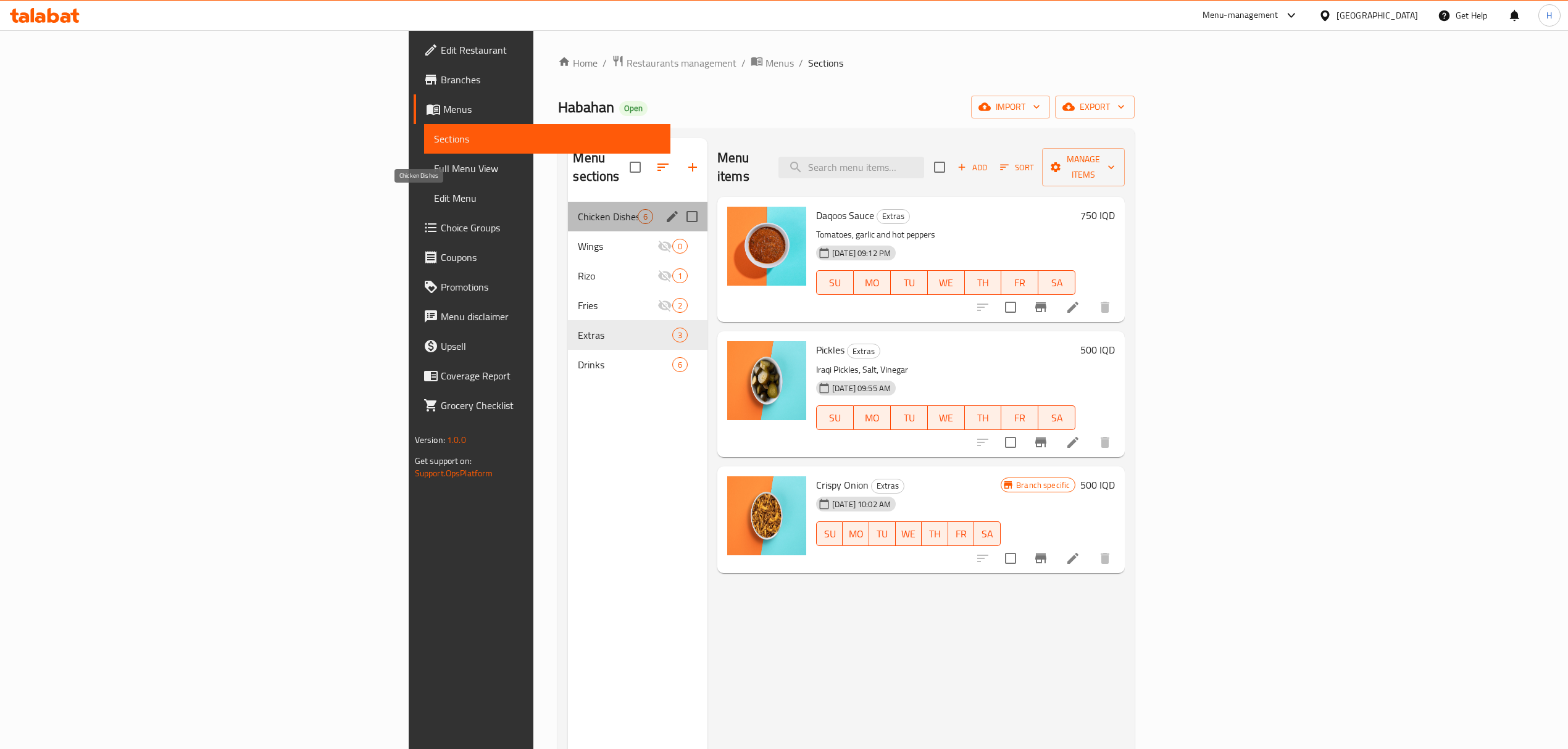
click at [578, 209] on span "Chicken Dishes" at bounding box center [607, 217] width 59 height 15
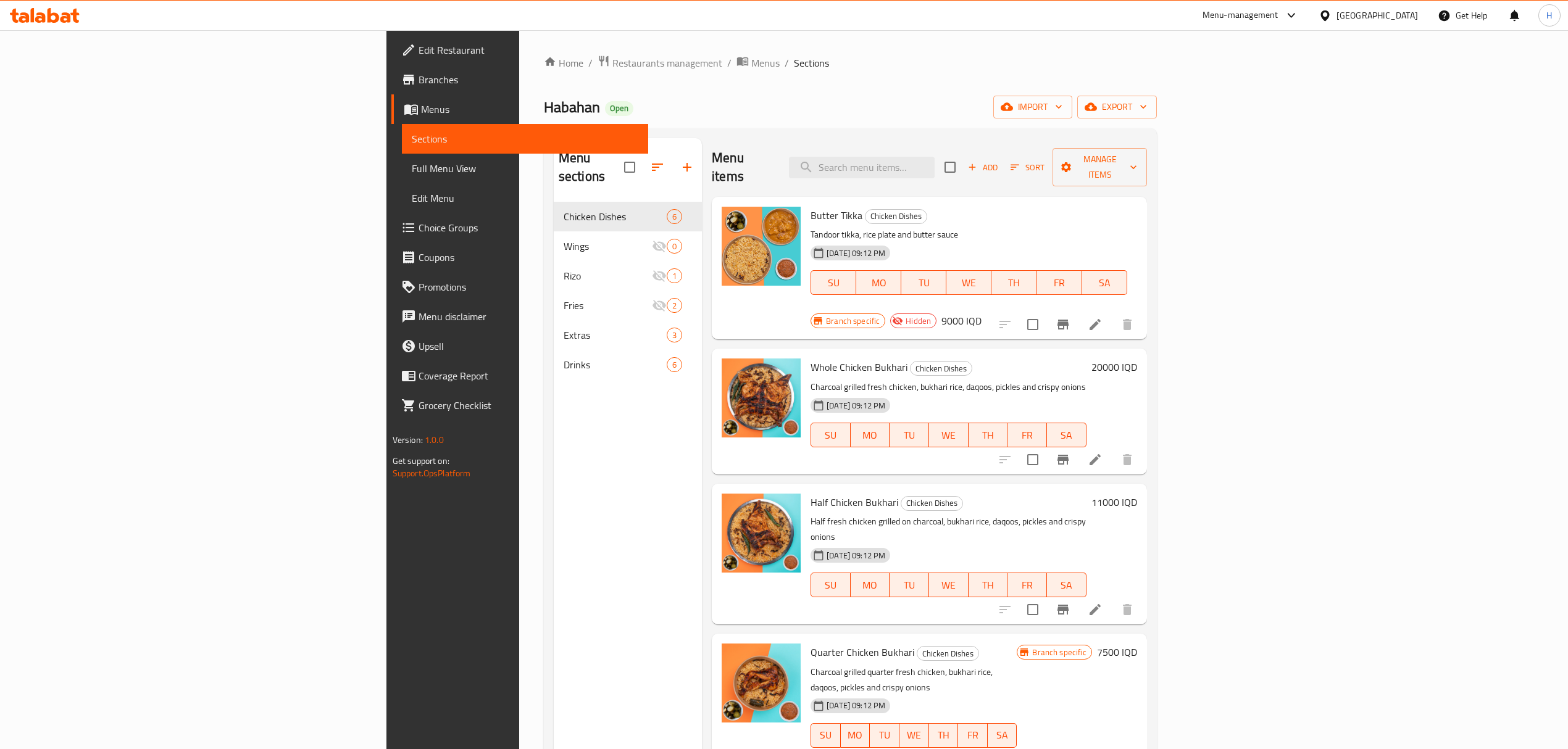
click at [833, 197] on div "Butter Tikka Chicken Dishes Tandoor tikka, rice plate and butter sauce 23-05-20…" at bounding box center [929, 268] width 435 height 142
click at [831, 197] on div "Butter Tikka Chicken Dishes Tandoor tikka, rice plate and butter sauce 23-05-20…" at bounding box center [929, 268] width 435 height 142
click at [807, 169] on div "Menu items Add Sort Manage items" at bounding box center [929, 167] width 435 height 59
click at [835, 132] on div "Menu sections Chicken Dishes 6 Wings 0 Rizo 1 Fries 2 Extras 3 Drinks 6 Menu it…" at bounding box center [851, 513] width 613 height 769
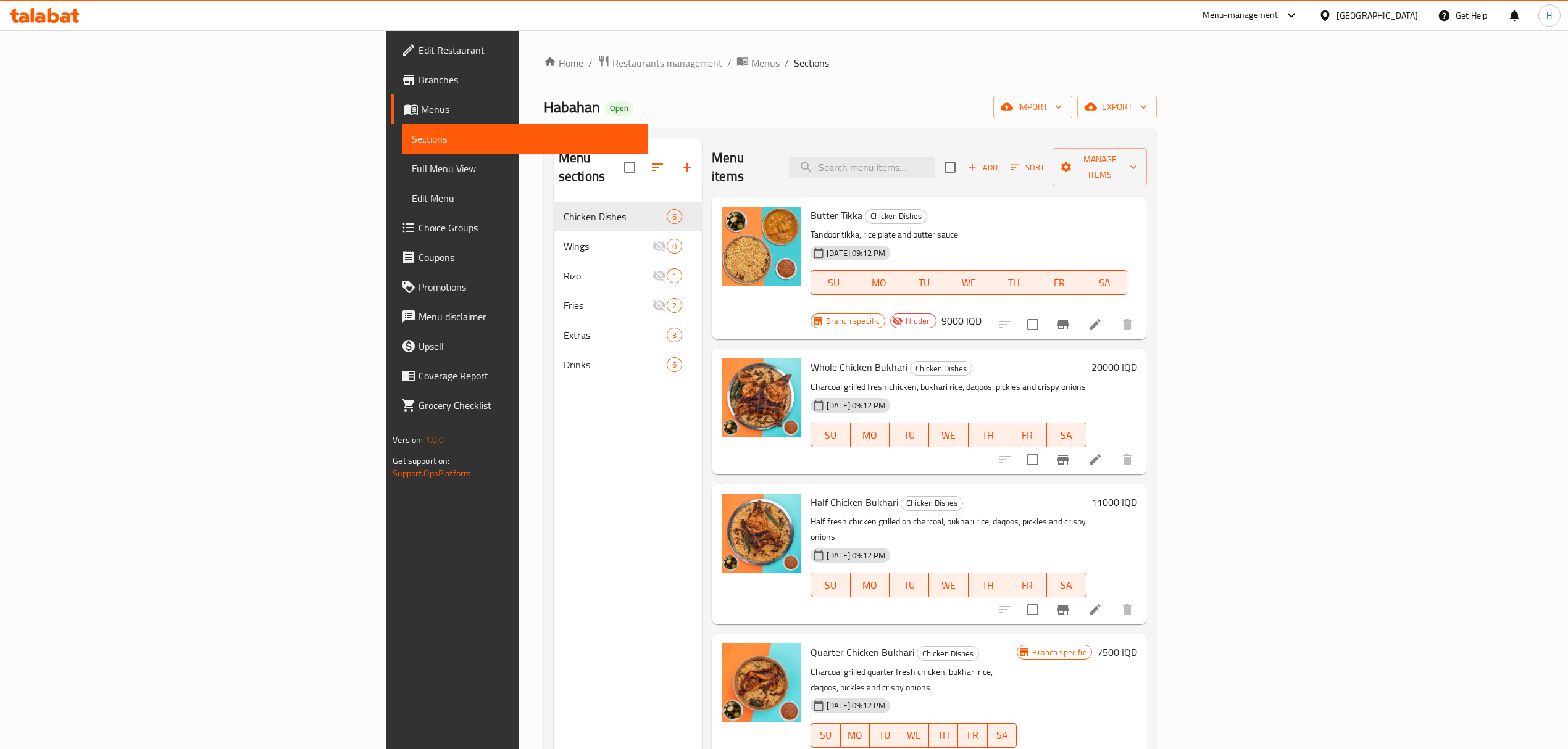
click at [857, 82] on div "Home / Restaurants management / Menus / Sections Habahan Open import export Men…" at bounding box center [851, 476] width 613 height 842
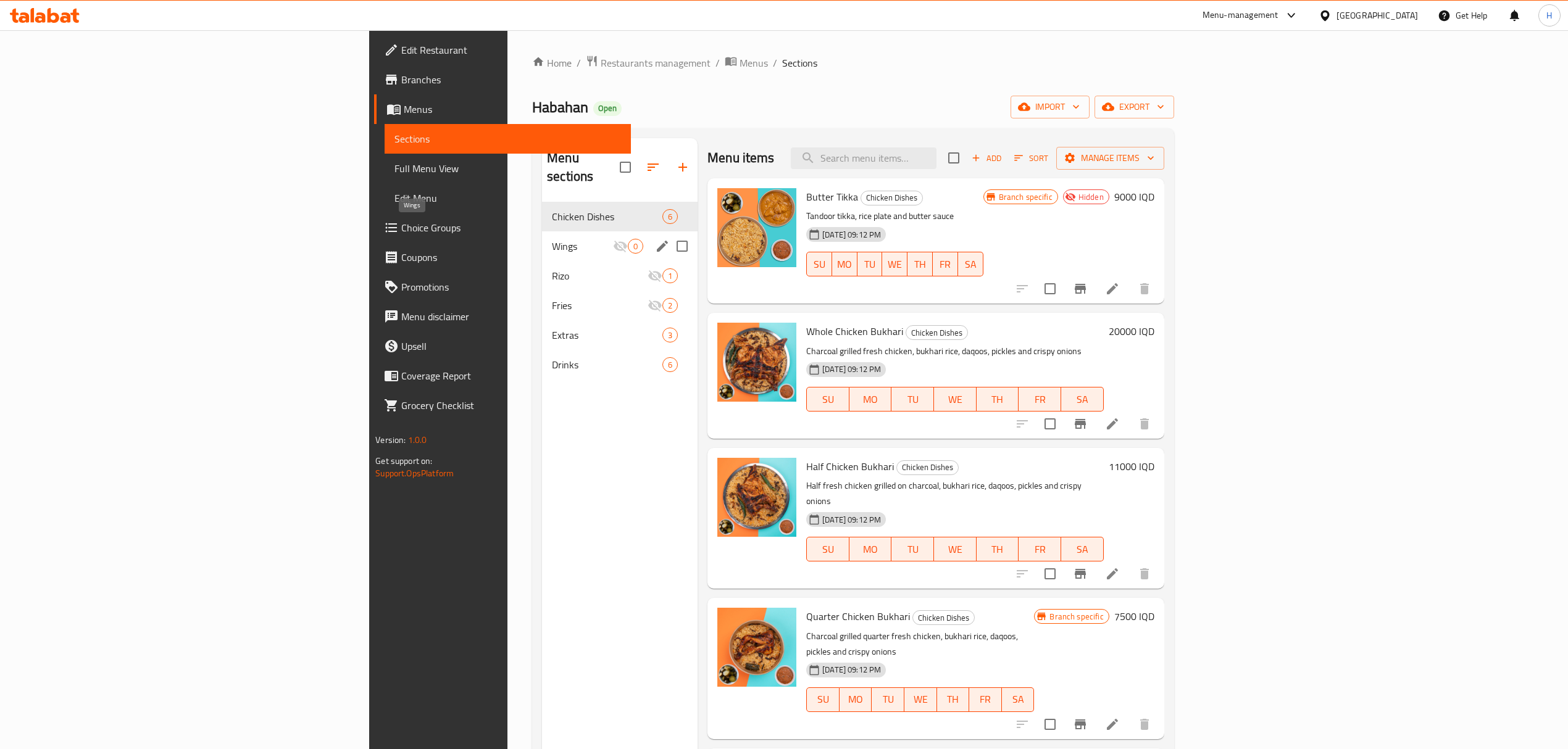
click at [551, 239] on span "Wings" at bounding box center [581, 247] width 61 height 15
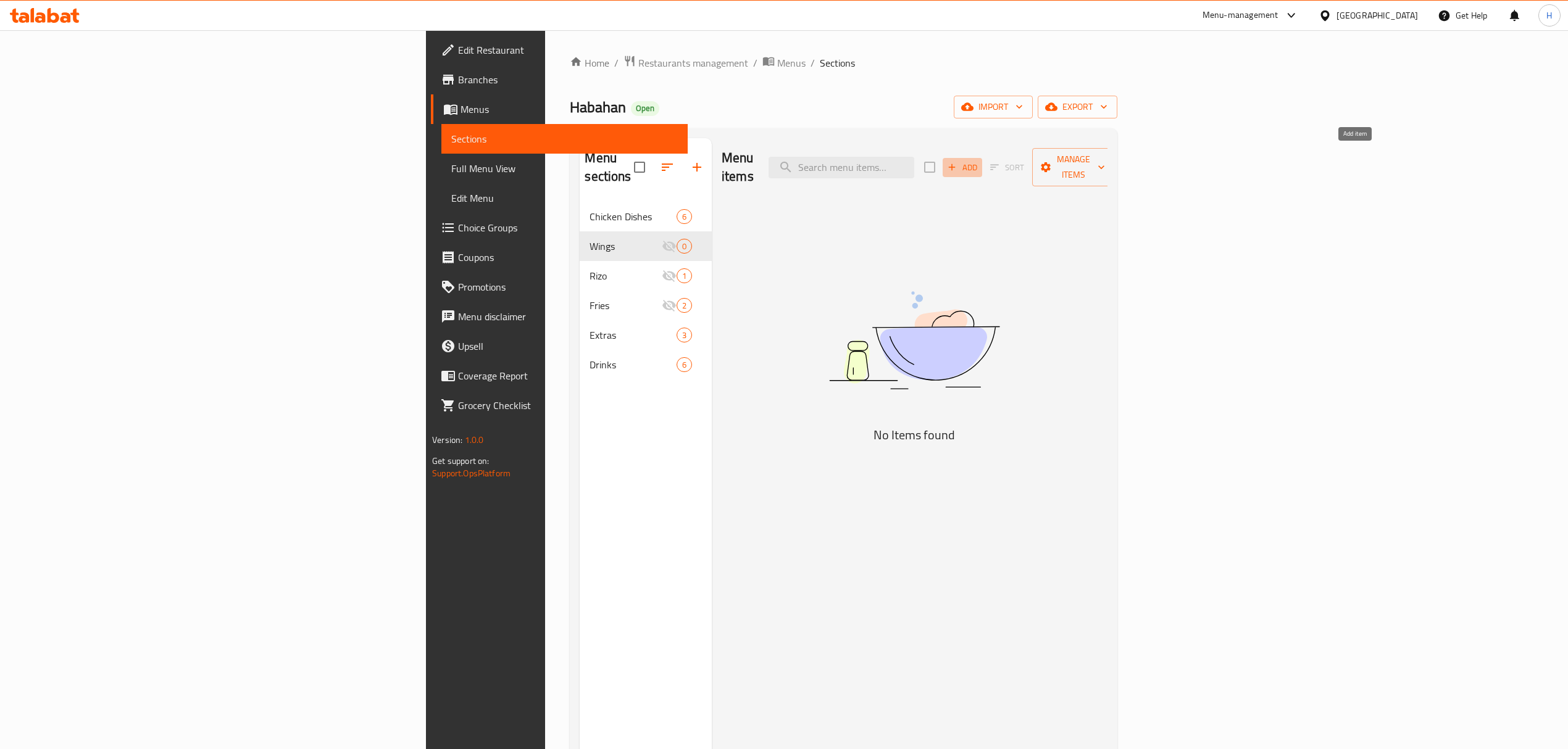
click at [979, 160] on span "Add" at bounding box center [962, 167] width 34 height 14
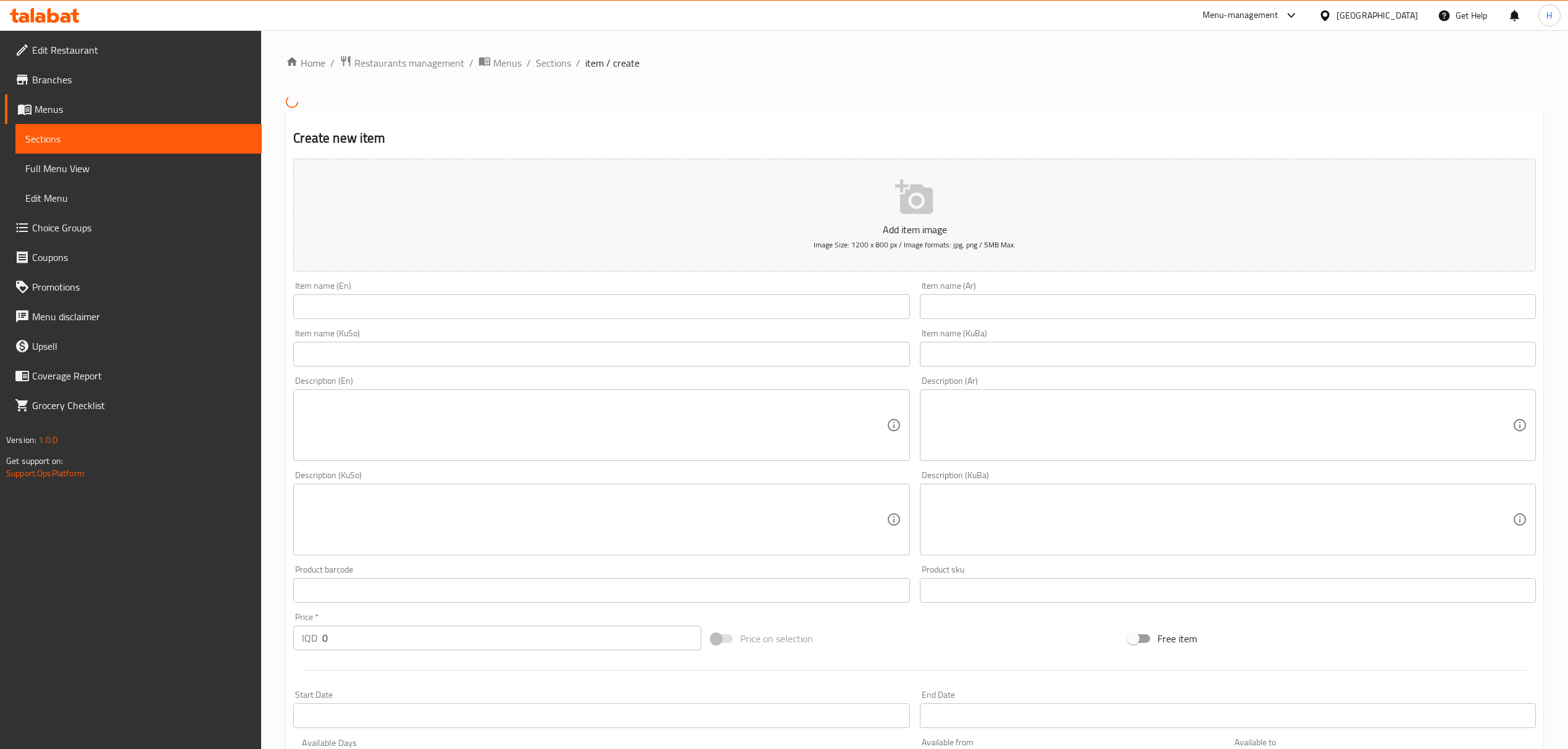
click at [442, 309] on input "text" at bounding box center [601, 307] width 616 height 24
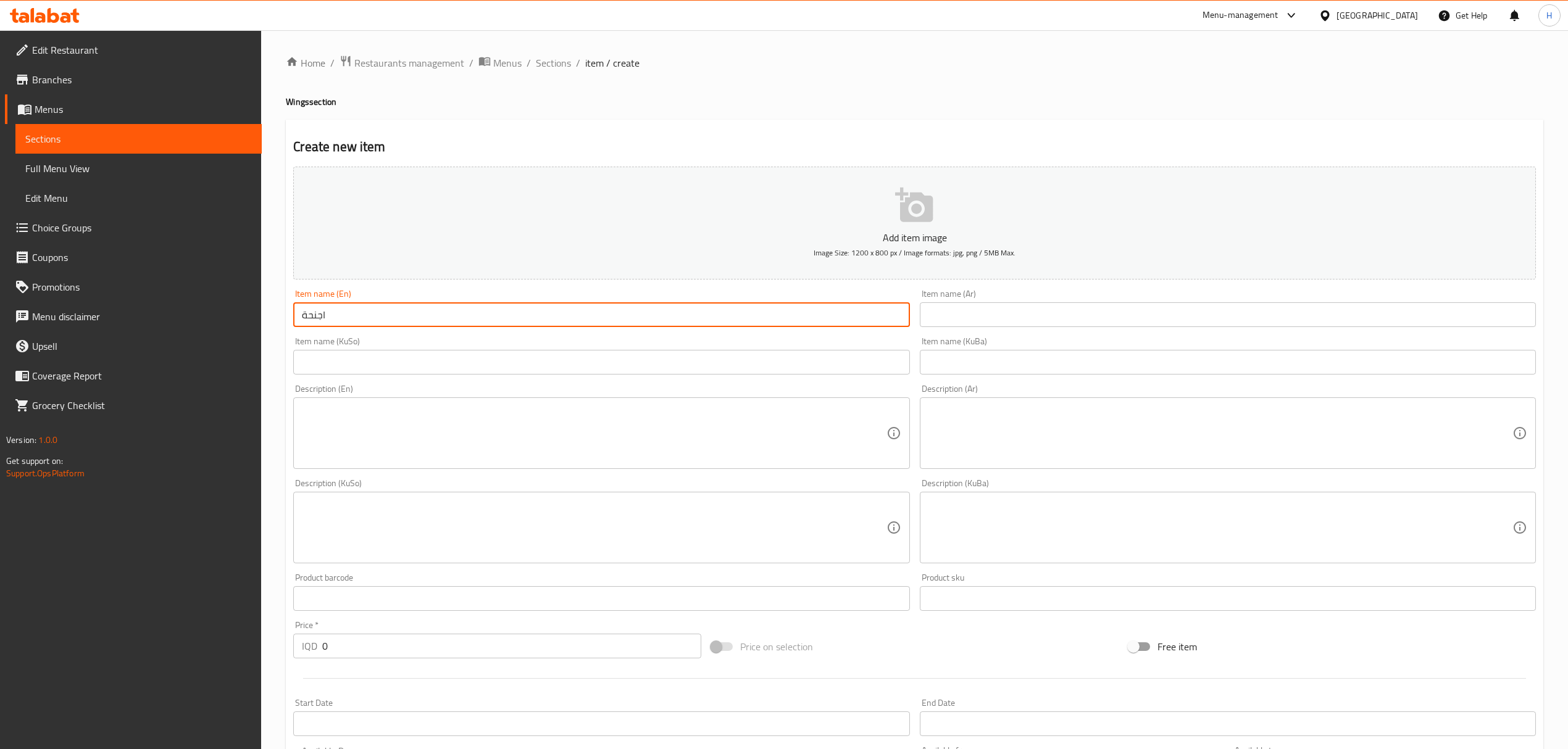
type input "اجنحة"
click at [573, 70] on ol "Home / Restaurants management / Menus / Sections / item / create" at bounding box center [914, 63] width 1258 height 16
click at [570, 67] on ol "Home / Restaurants management / Menus / Sections / item / create" at bounding box center [914, 63] width 1258 height 16
click at [568, 66] on span "Sections" at bounding box center [553, 63] width 36 height 15
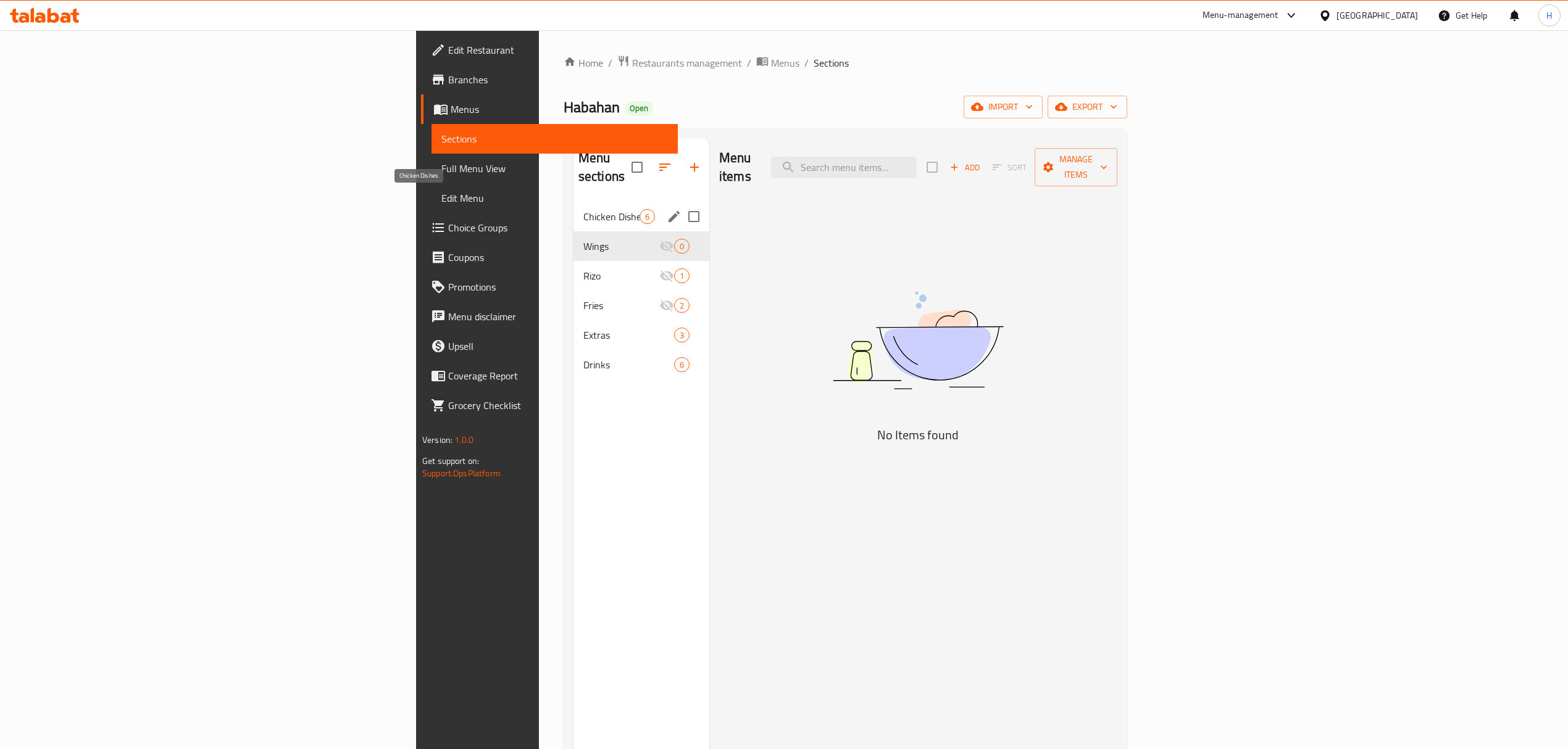
click at [573, 206] on div "Chicken Dishes 6" at bounding box center [641, 217] width 136 height 30
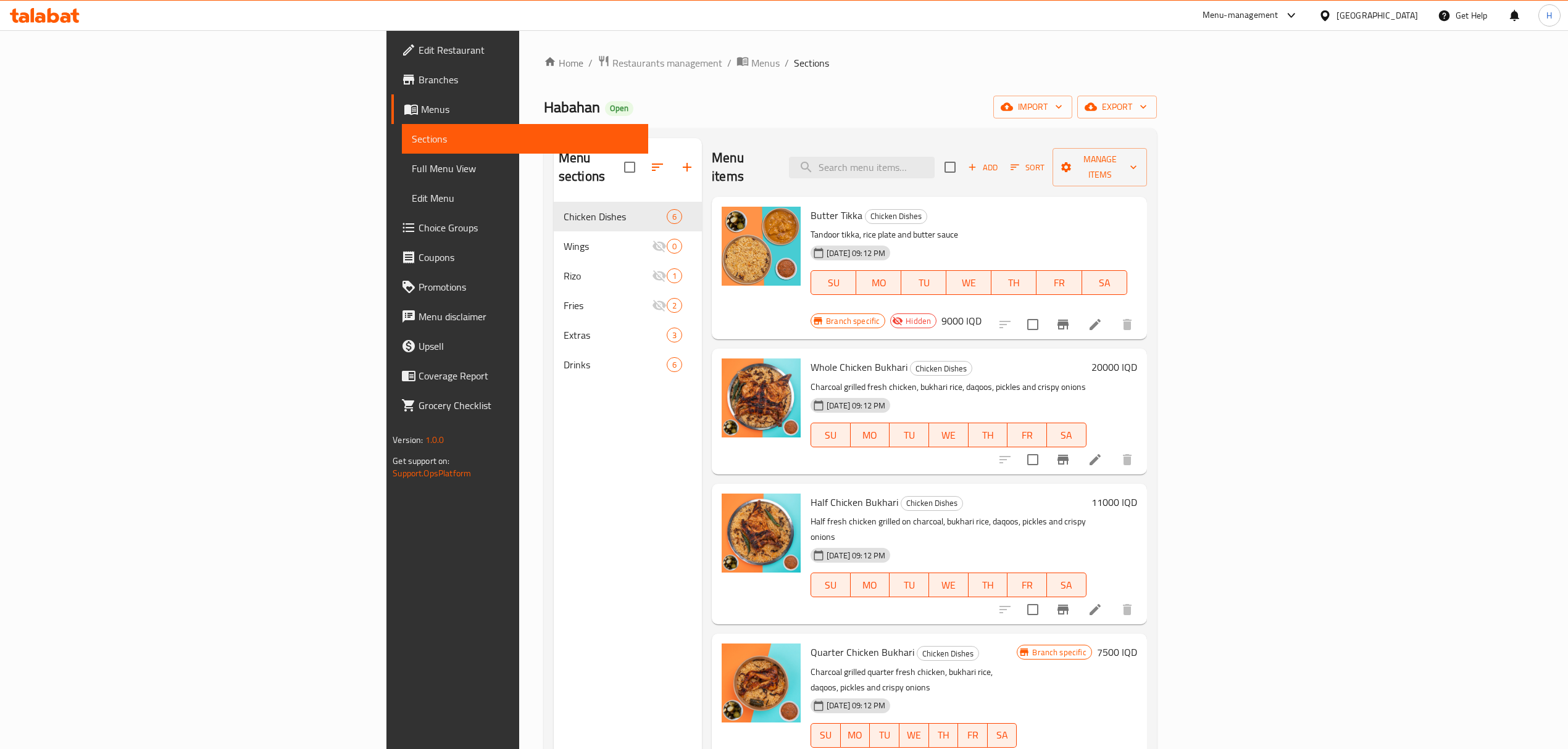
click at [810, 358] on span "Whole Chicken Bukhari" at bounding box center [858, 367] width 97 height 19
copy h6 "Bukhari"
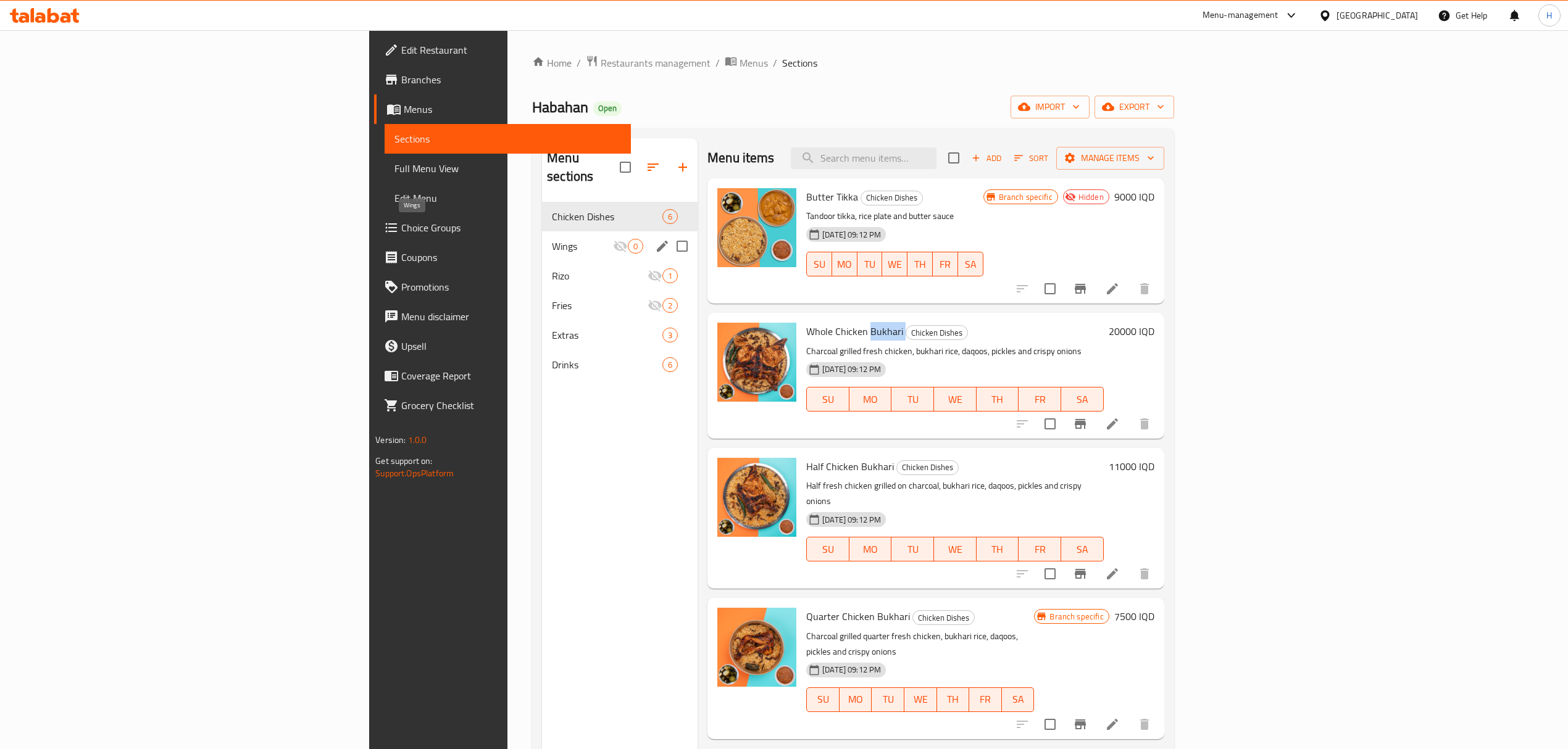
click at [551, 239] on span "Wings" at bounding box center [581, 247] width 61 height 15
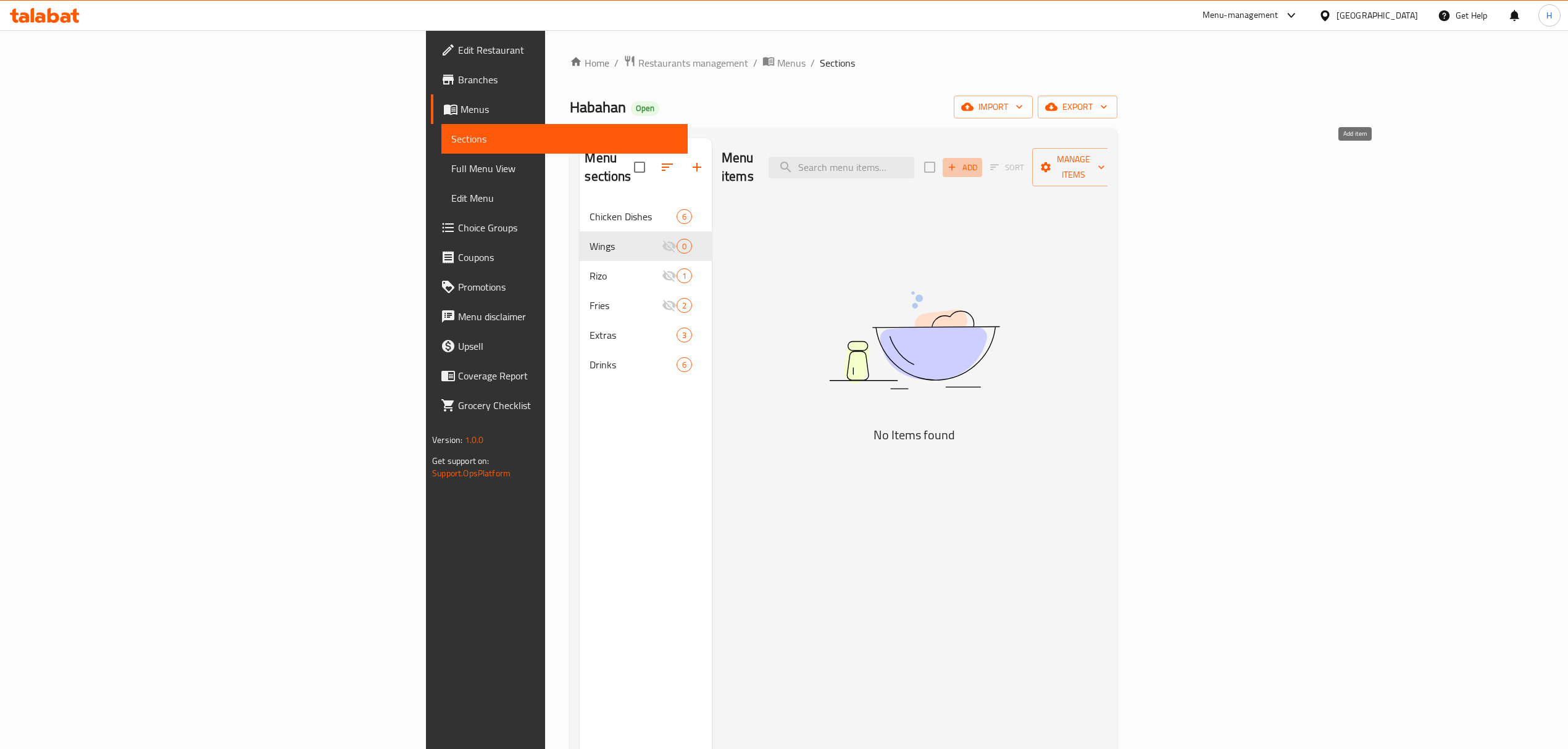
click at [979, 160] on span "Add" at bounding box center [962, 167] width 34 height 14
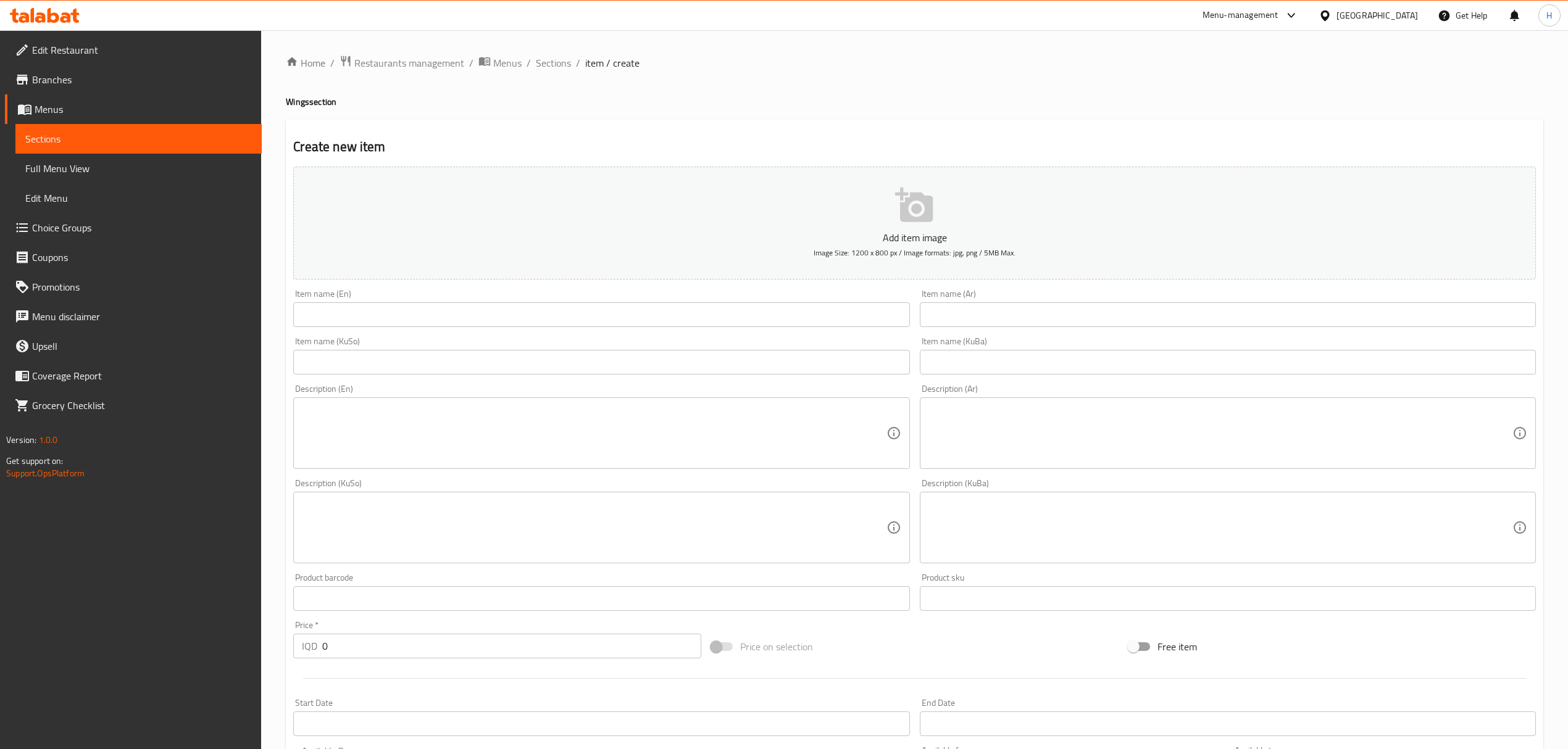
click at [672, 319] on input "text" at bounding box center [601, 315] width 616 height 24
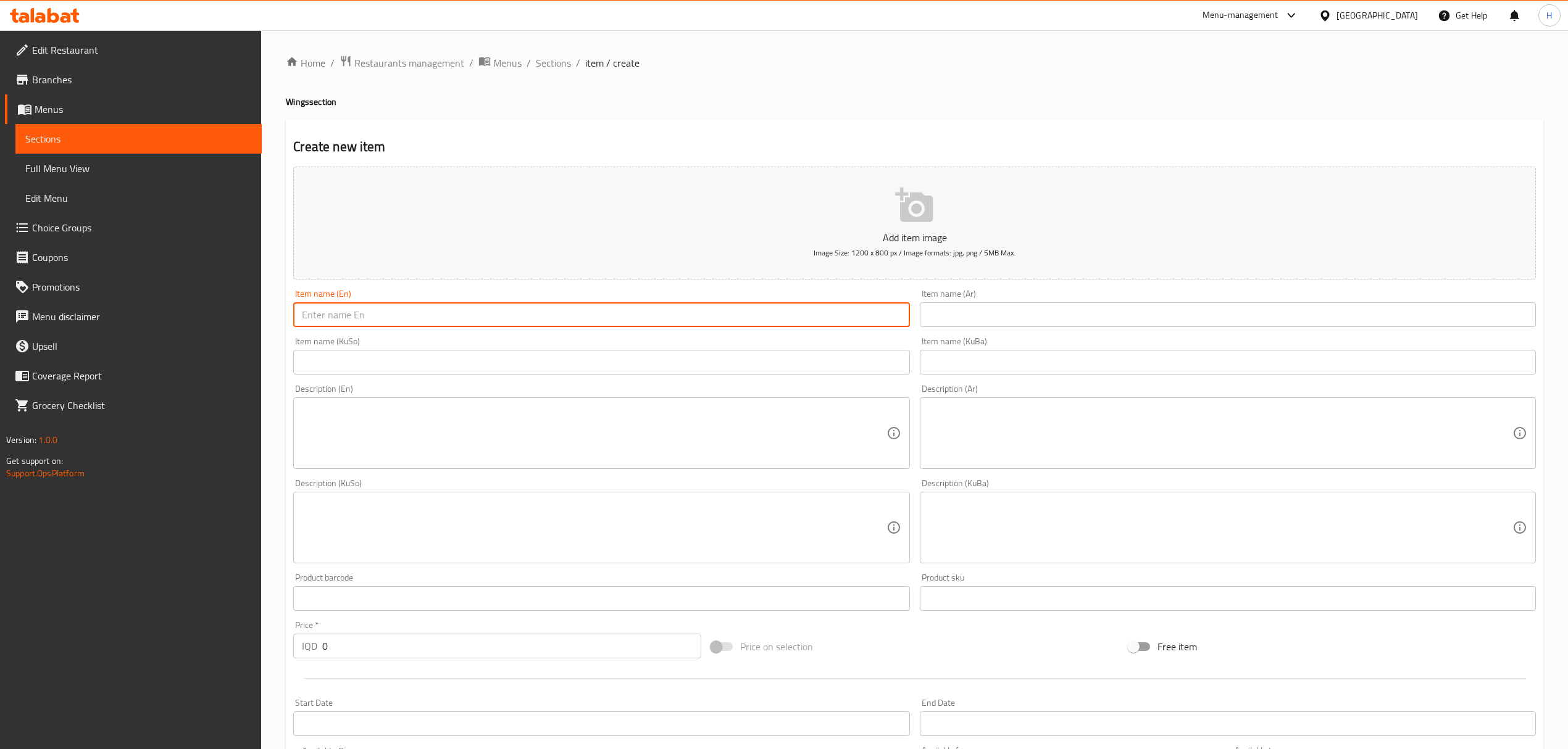
paste input "Bukhari"
type input "Bukhari Wings"
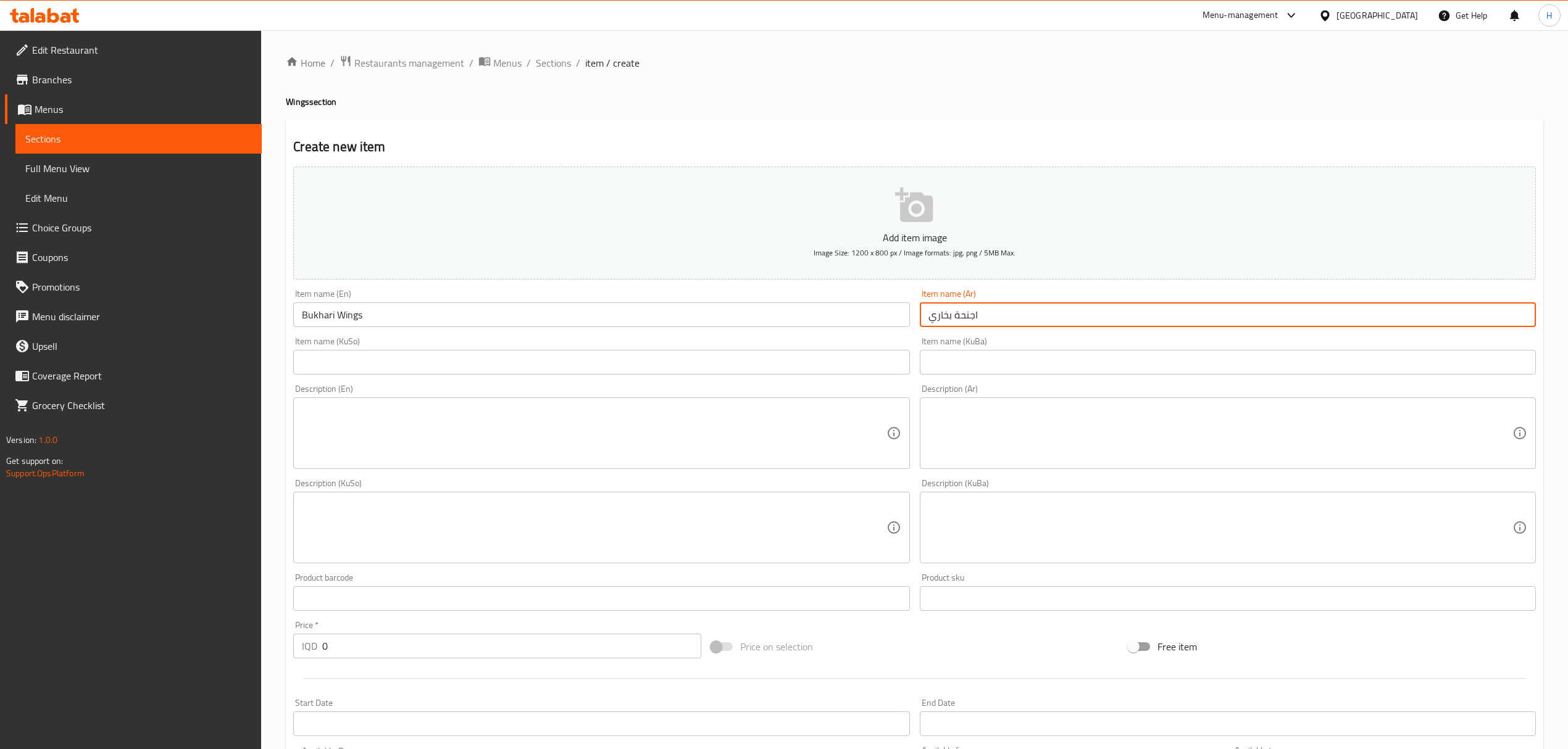
type input "اجنحة بخاري"
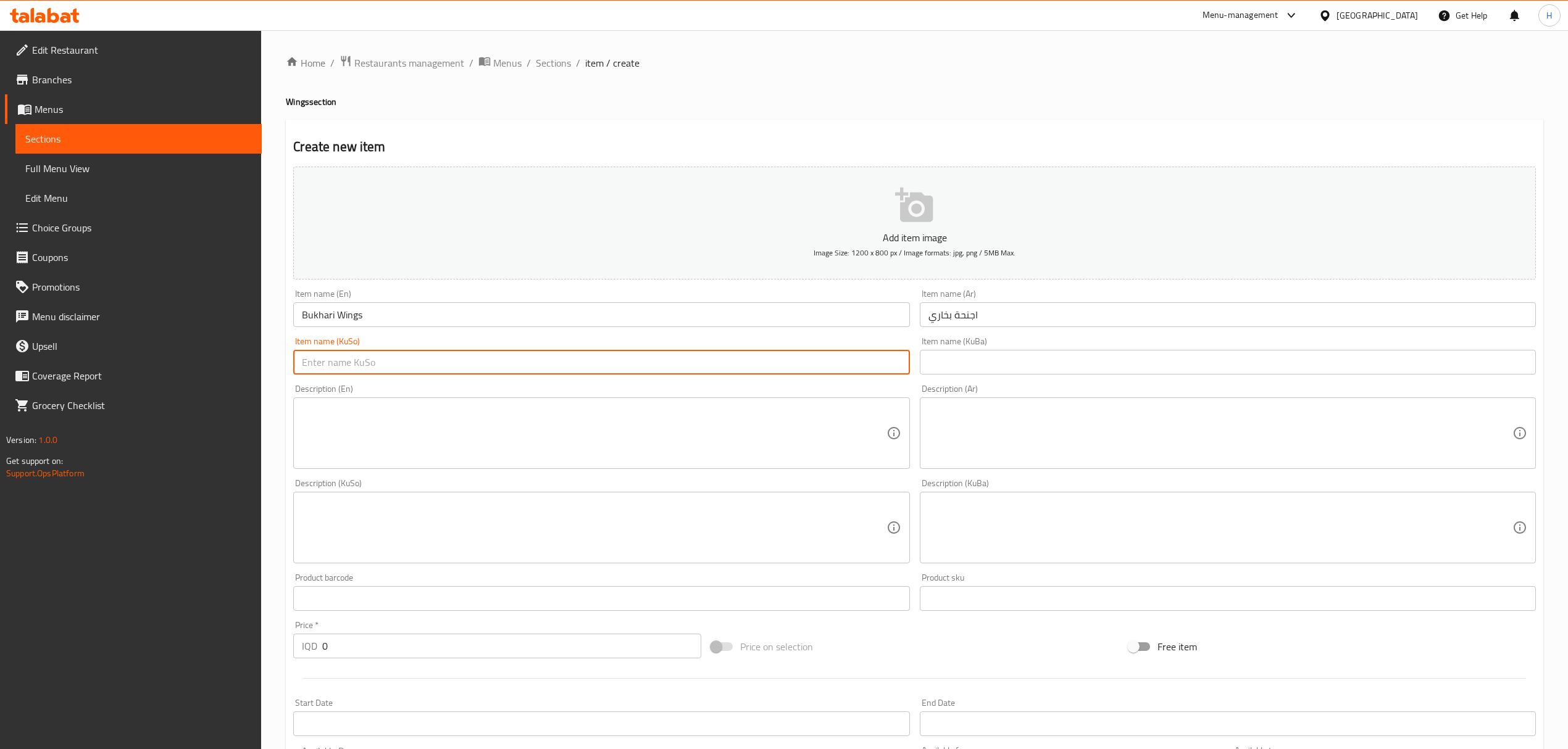
click at [957, 322] on input "اجنحة بخاري" at bounding box center [1228, 315] width 616 height 24
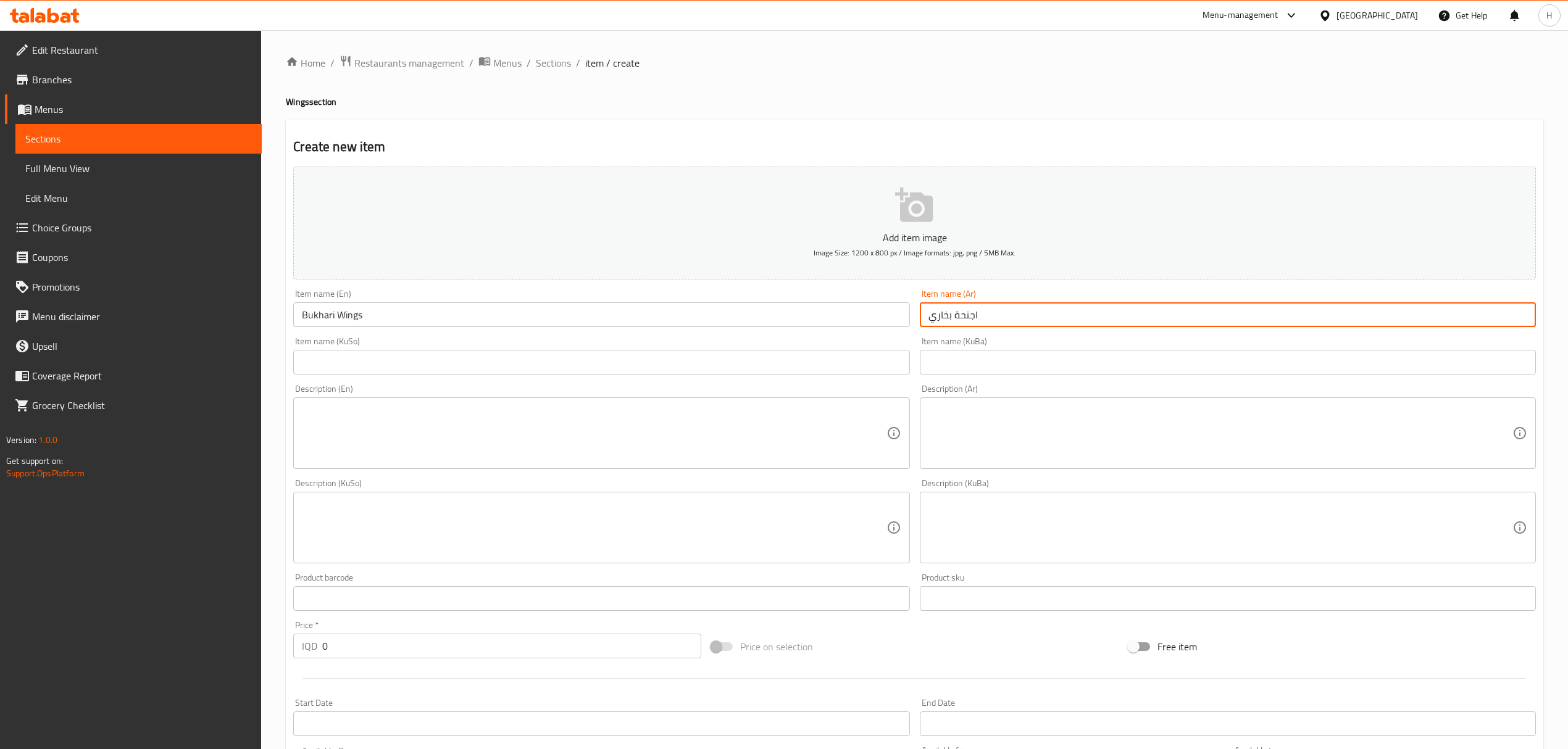
click at [957, 322] on input "اجنحة بخاري" at bounding box center [1228, 315] width 616 height 24
click at [795, 364] on input "text" at bounding box center [601, 362] width 616 height 24
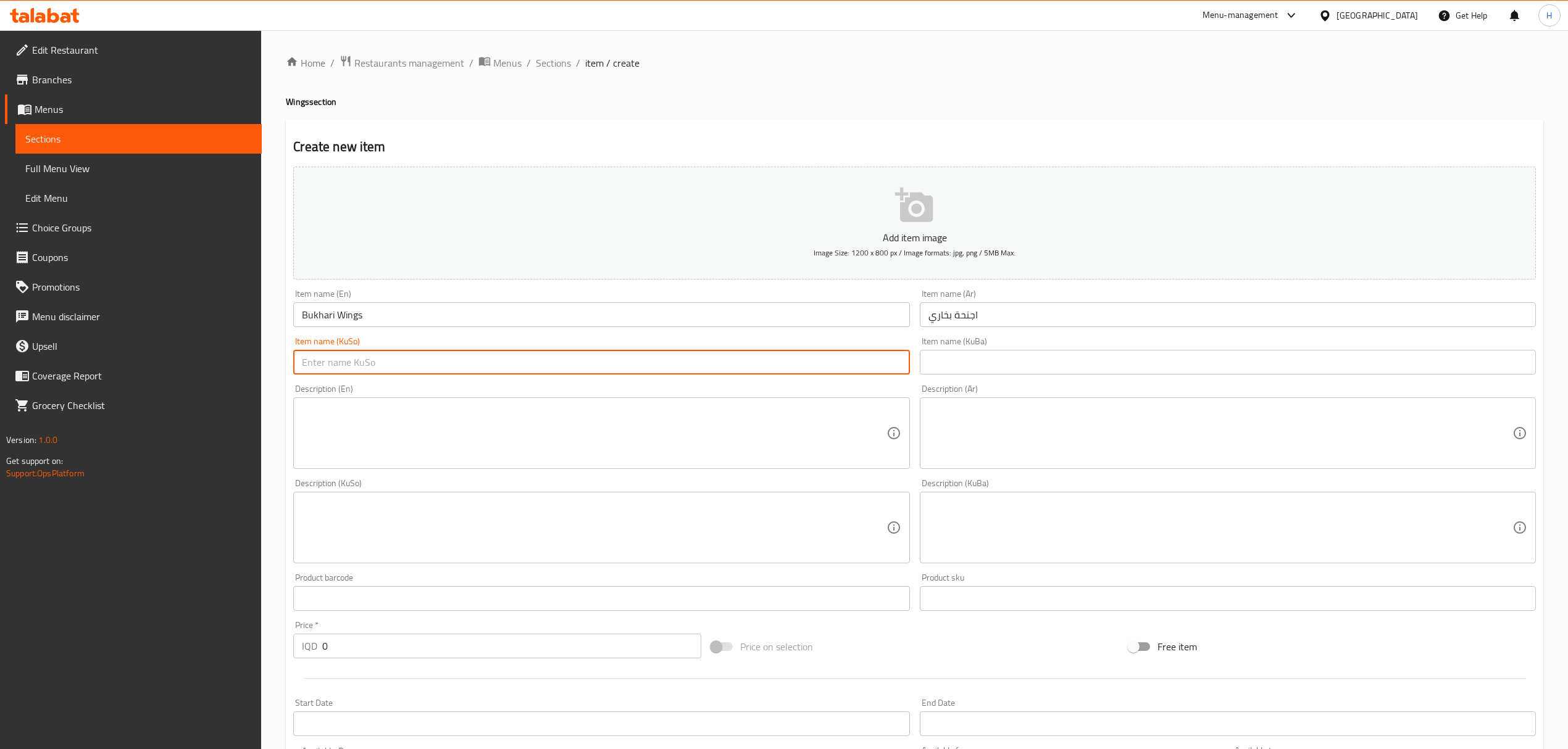
paste input "اجنحة بخاري"
type input "اجنحة بخاري"
click at [966, 363] on input "text" at bounding box center [1228, 362] width 616 height 24
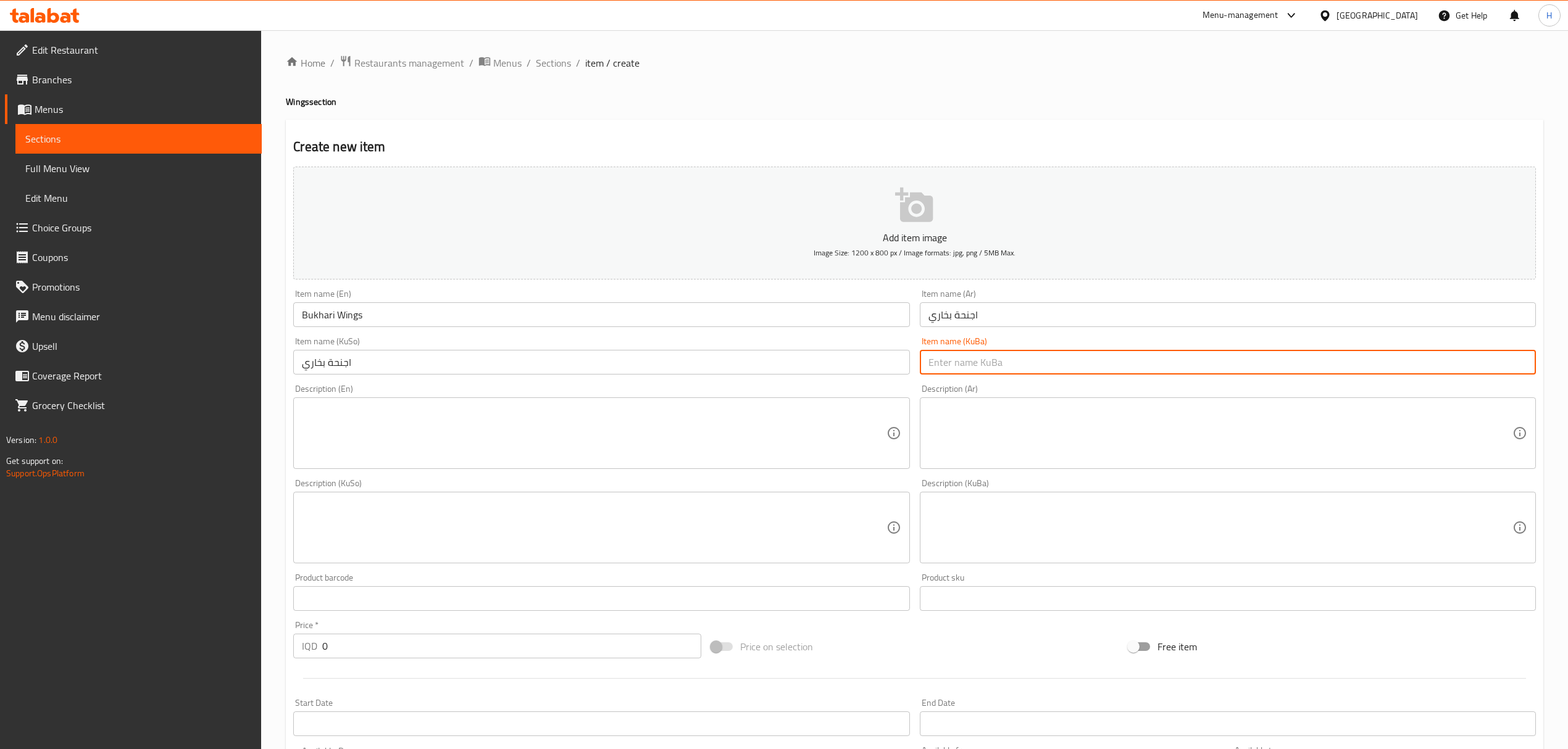
paste input "اجنحة بخاري"
type input "اجنحة بخاري"
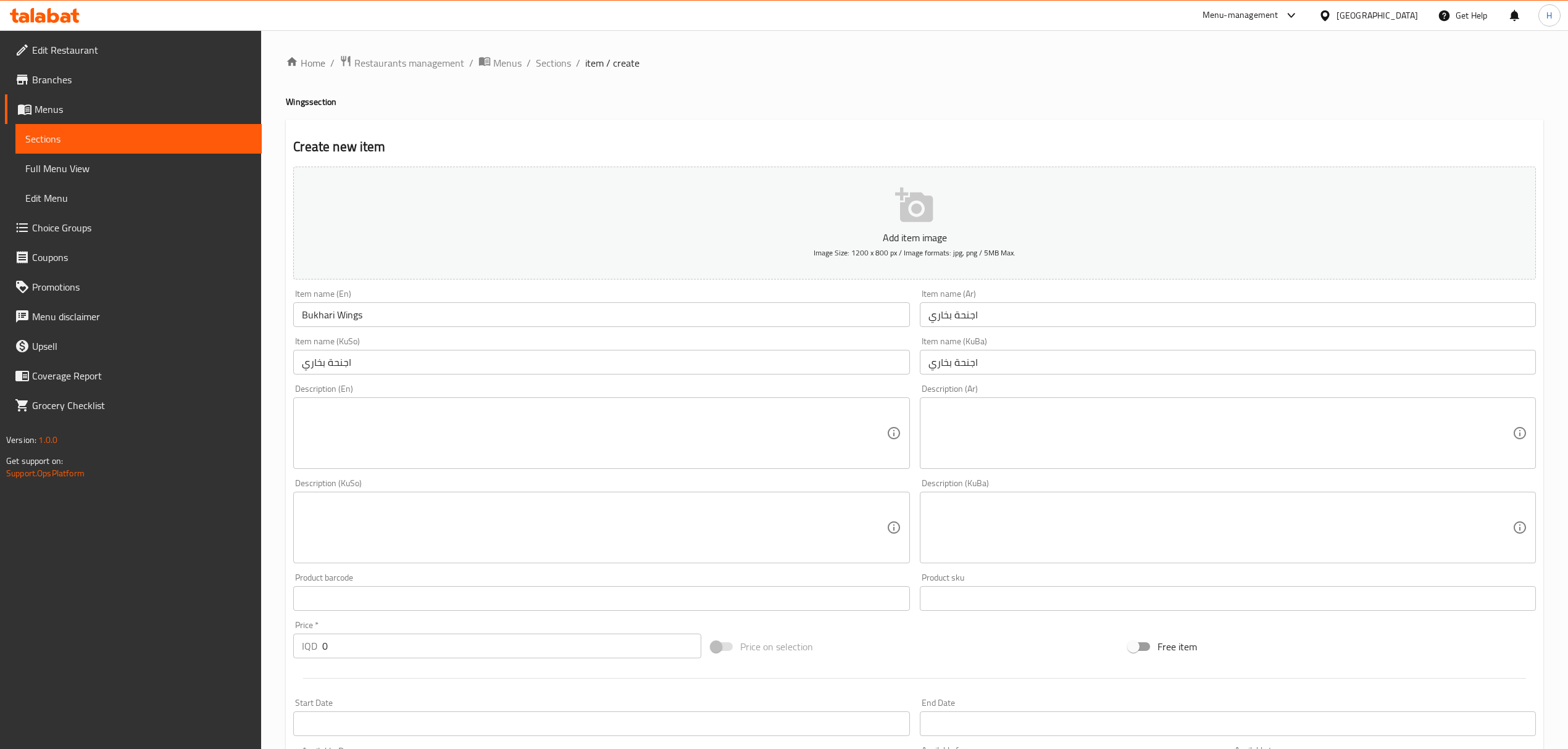
click at [882, 125] on div "Create new item Add item image Image Size: 1200 x 800 px / Image formats: jpg, …" at bounding box center [914, 550] width 1258 height 861
drag, startPoint x: 769, startPoint y: 0, endPoint x: 1085, endPoint y: 122, distance: 338.7
click at [1085, 122] on div "Create new item Add item image Image Size: 1200 x 800 px / Image formats: jpg, …" at bounding box center [914, 550] width 1258 height 861
click at [436, 444] on textarea at bounding box center [594, 433] width 584 height 59
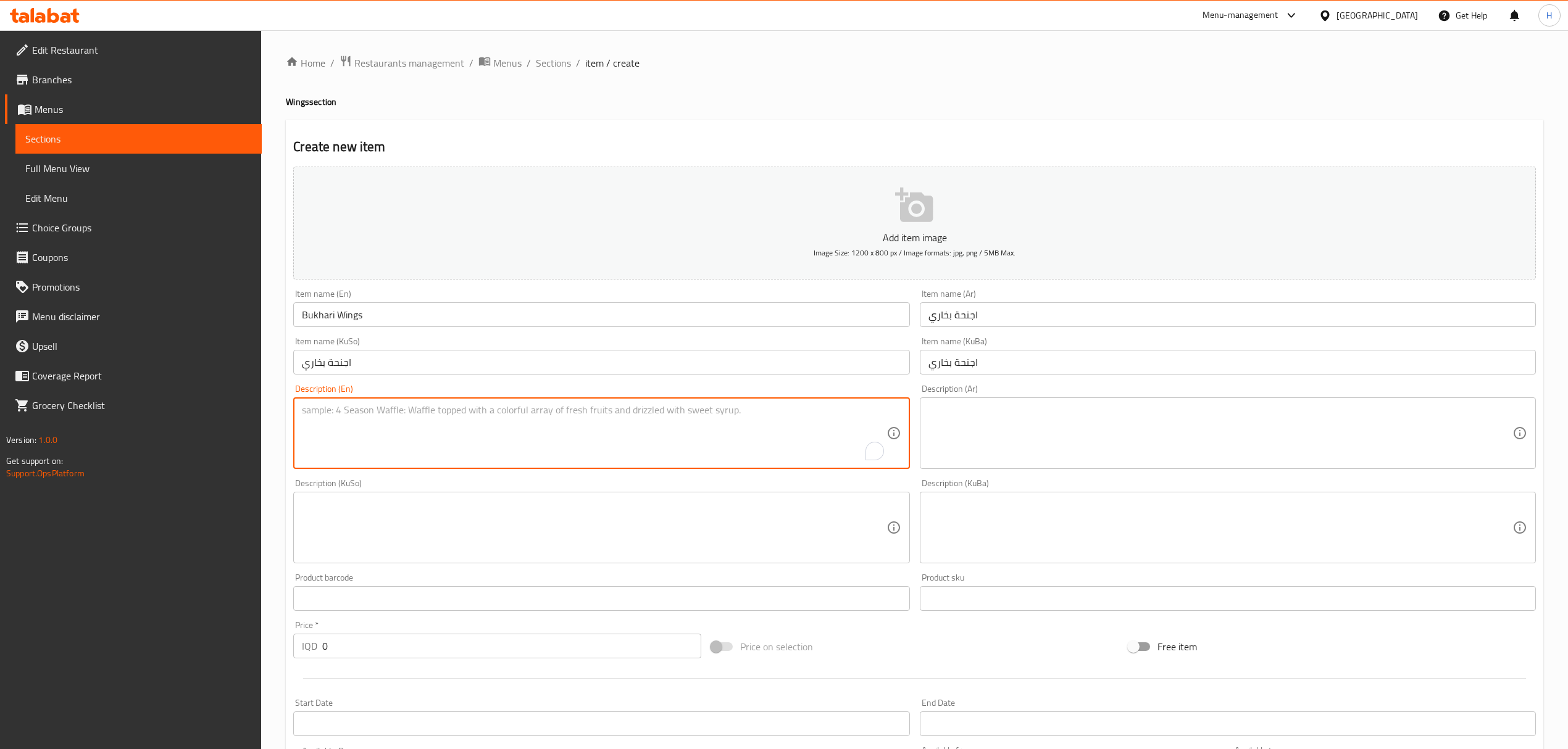
paste textarea "Charcoal grilled fresh chicken, bukhari rice, daqoos, pickles and crispy onions"
click at [421, 411] on textarea "Charcoal grilled fresh chicken, bukhari rice, daqoos, pickles and crispy onions" at bounding box center [594, 433] width 584 height 59
click at [671, 420] on textarea "Charcoal grilled fresh chicken wings, bukhari rice, daqoos, pickles and crispy …" at bounding box center [594, 433] width 584 height 59
type textarea "Charcoal grilled fresh chicken wings, bukhari rice, daqoos, pickles and crispy …"
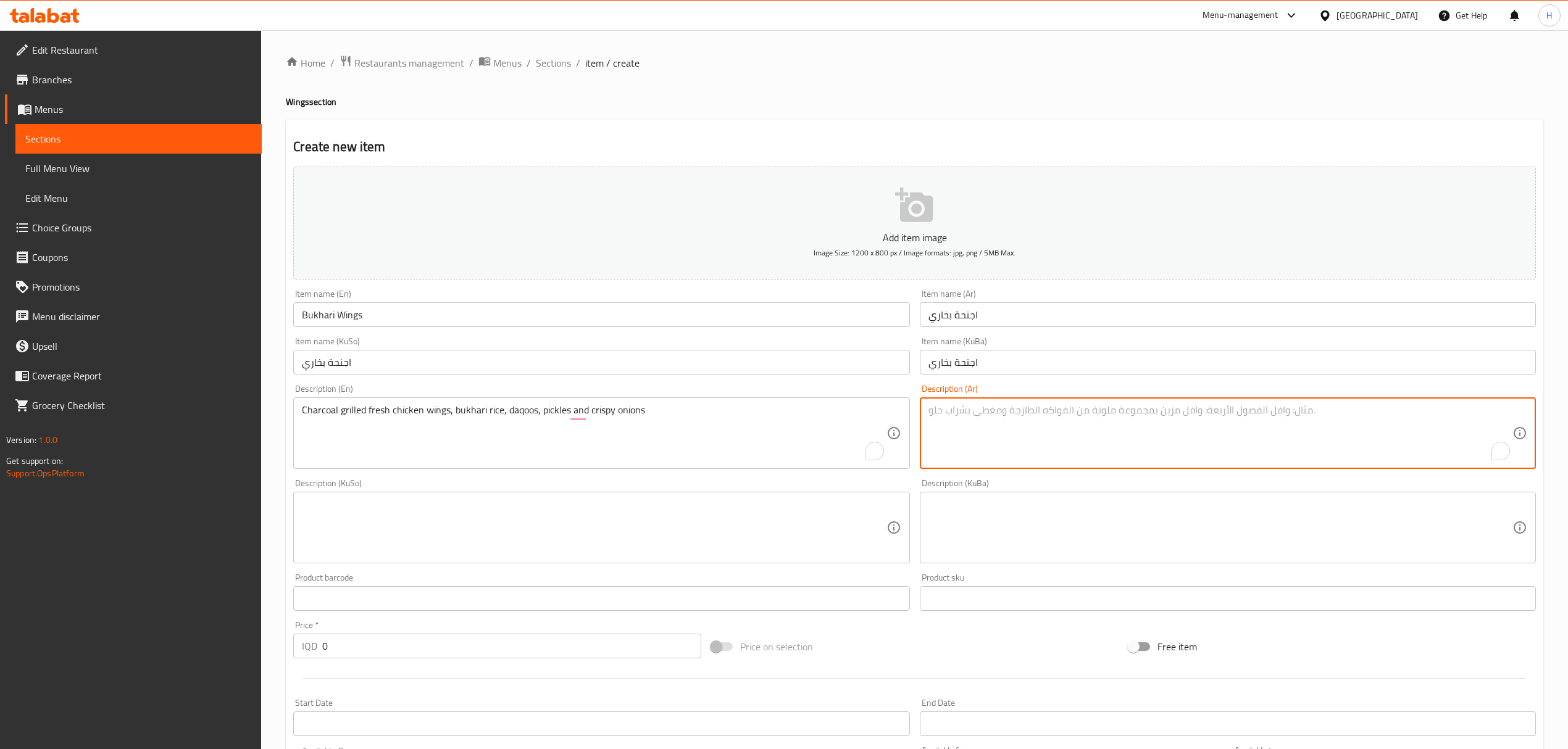
paste textarea "دجاج [PERSON_NAME] على الفحم، تمن بخاري، دقوس، طرشي وبصل مقرمش"
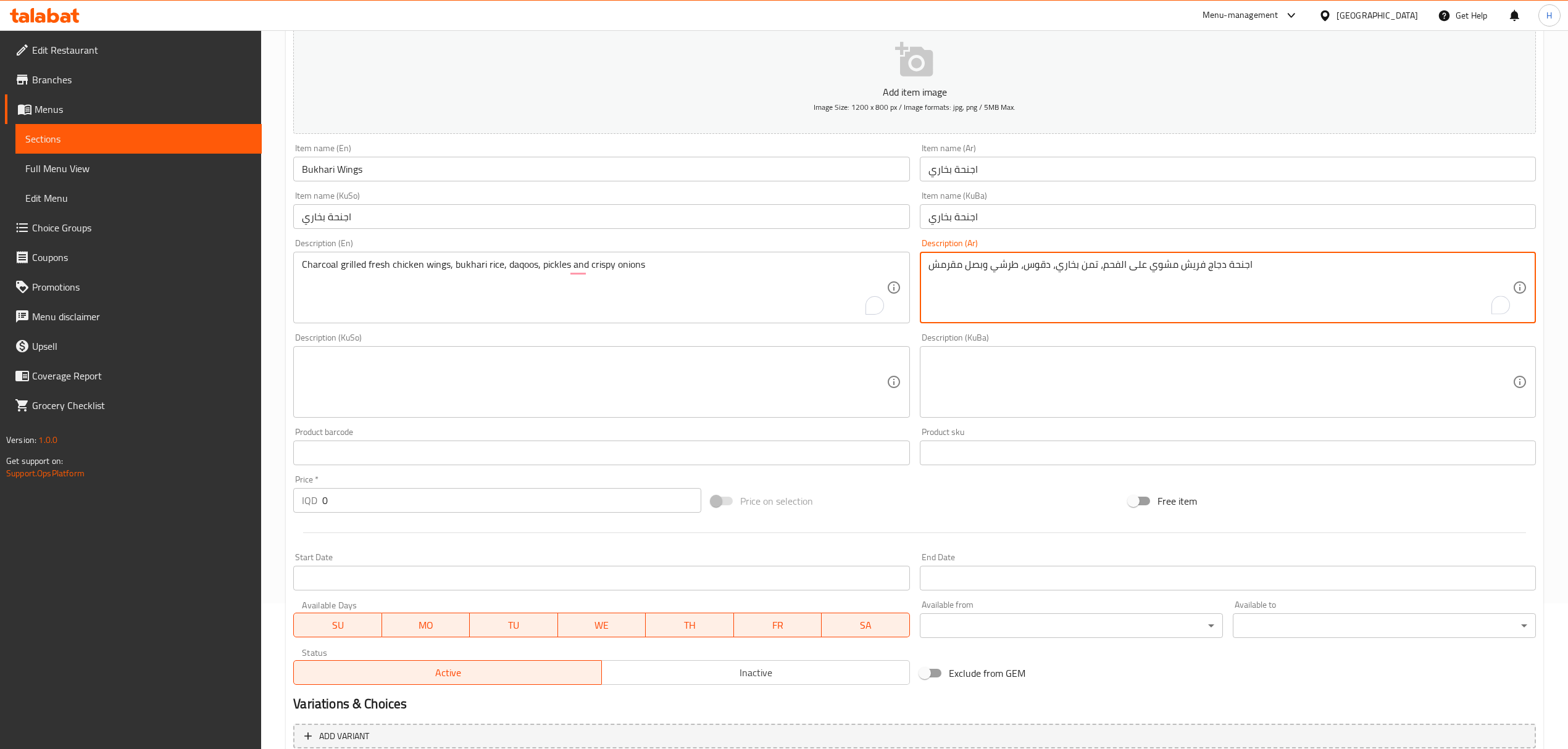
scroll to position [164, 0]
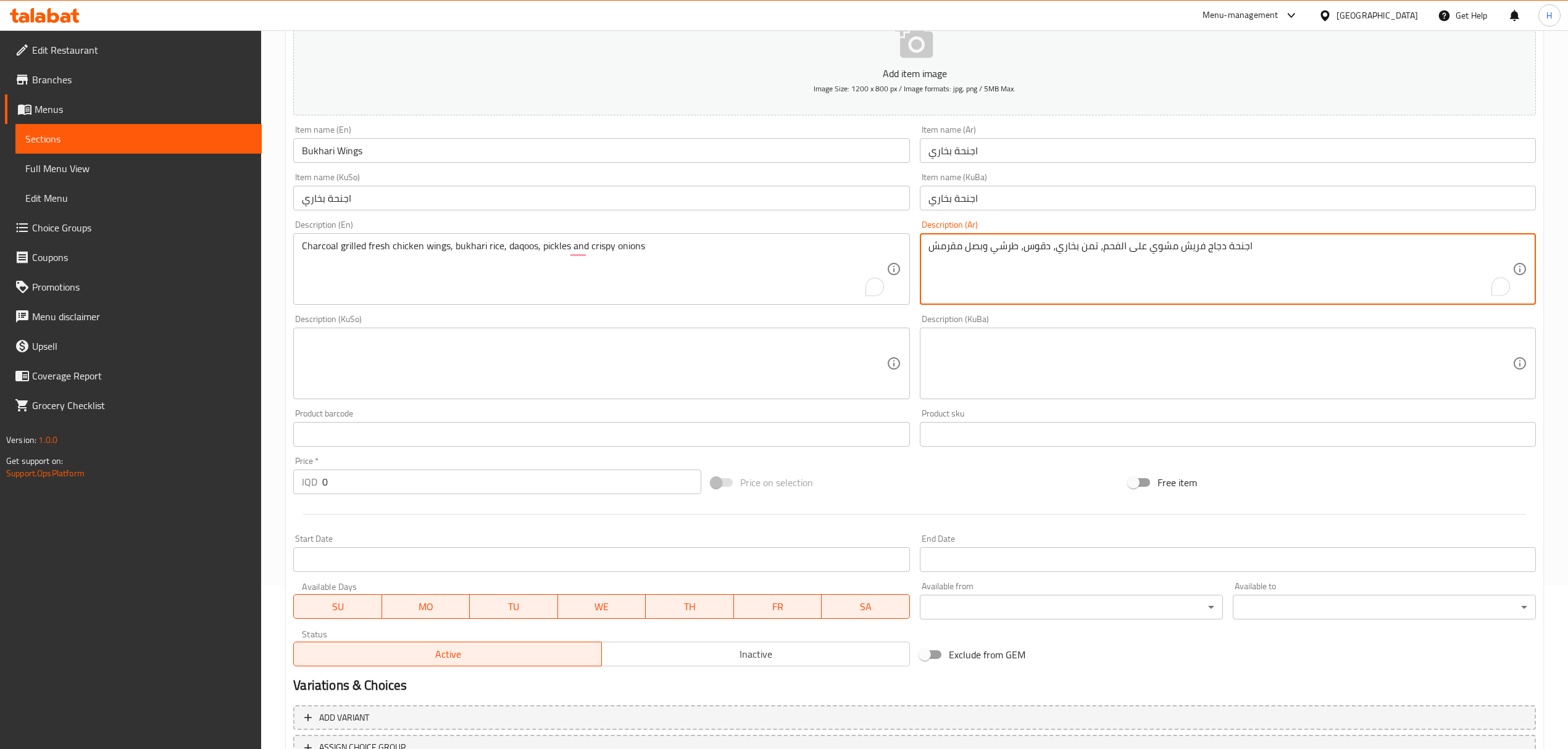
type textarea "اجنحة دجاج فريش مشوي على الفحم، تمن بخاري، دقوس، طرشي وبصل مقرمش"
click at [413, 472] on input "0" at bounding box center [511, 482] width 378 height 24
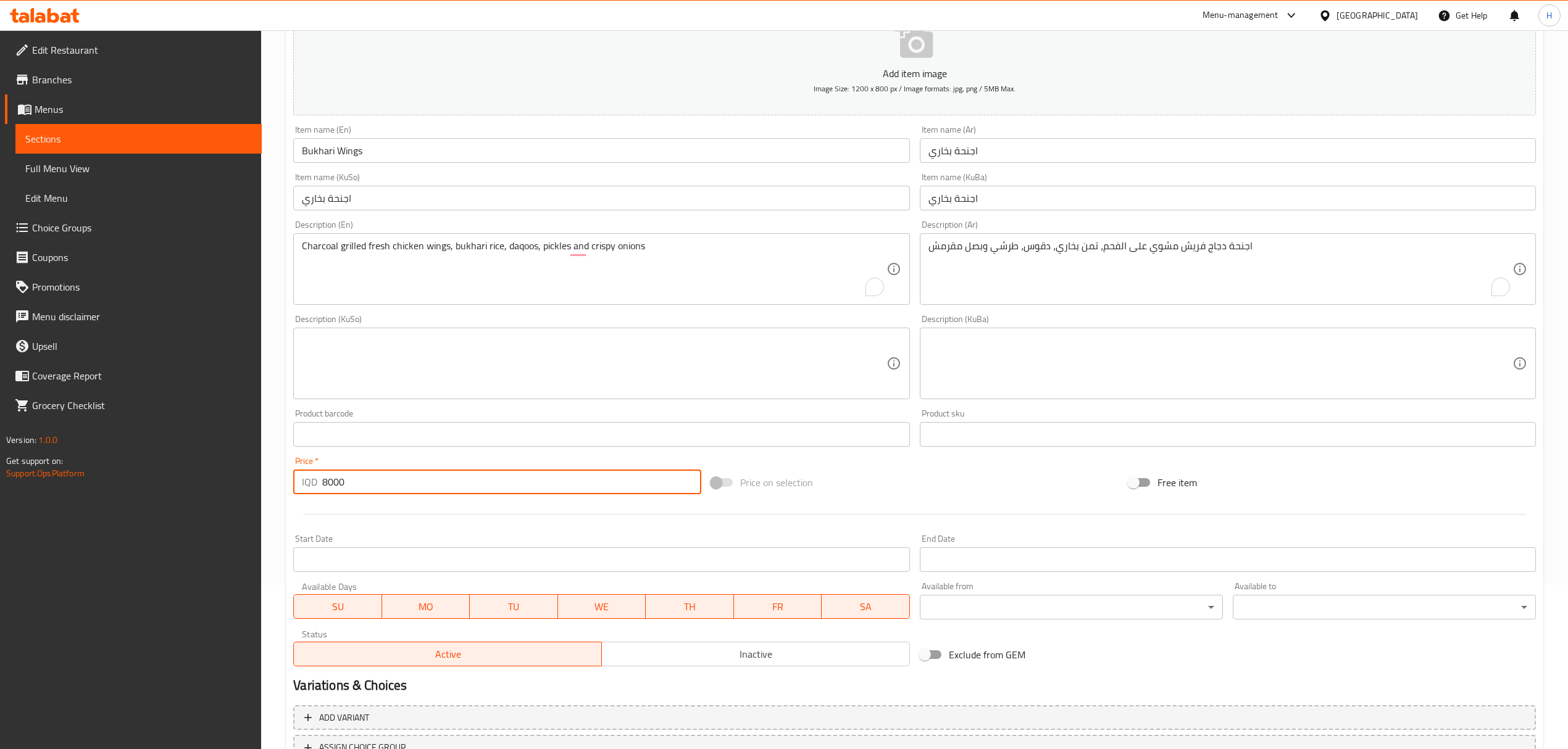
type input "8000"
click at [713, 509] on div at bounding box center [913, 514] width 1252 height 30
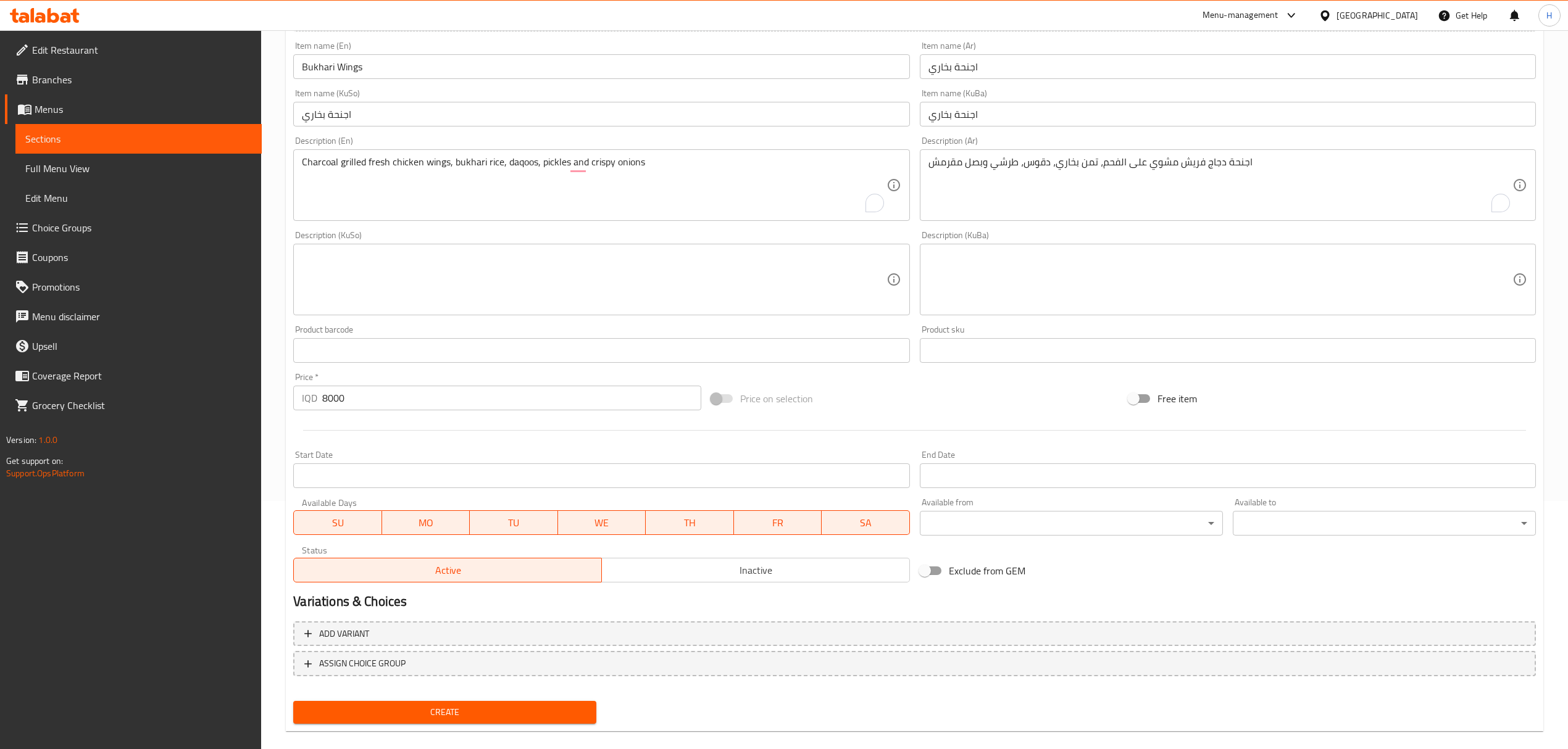
scroll to position [264, 0]
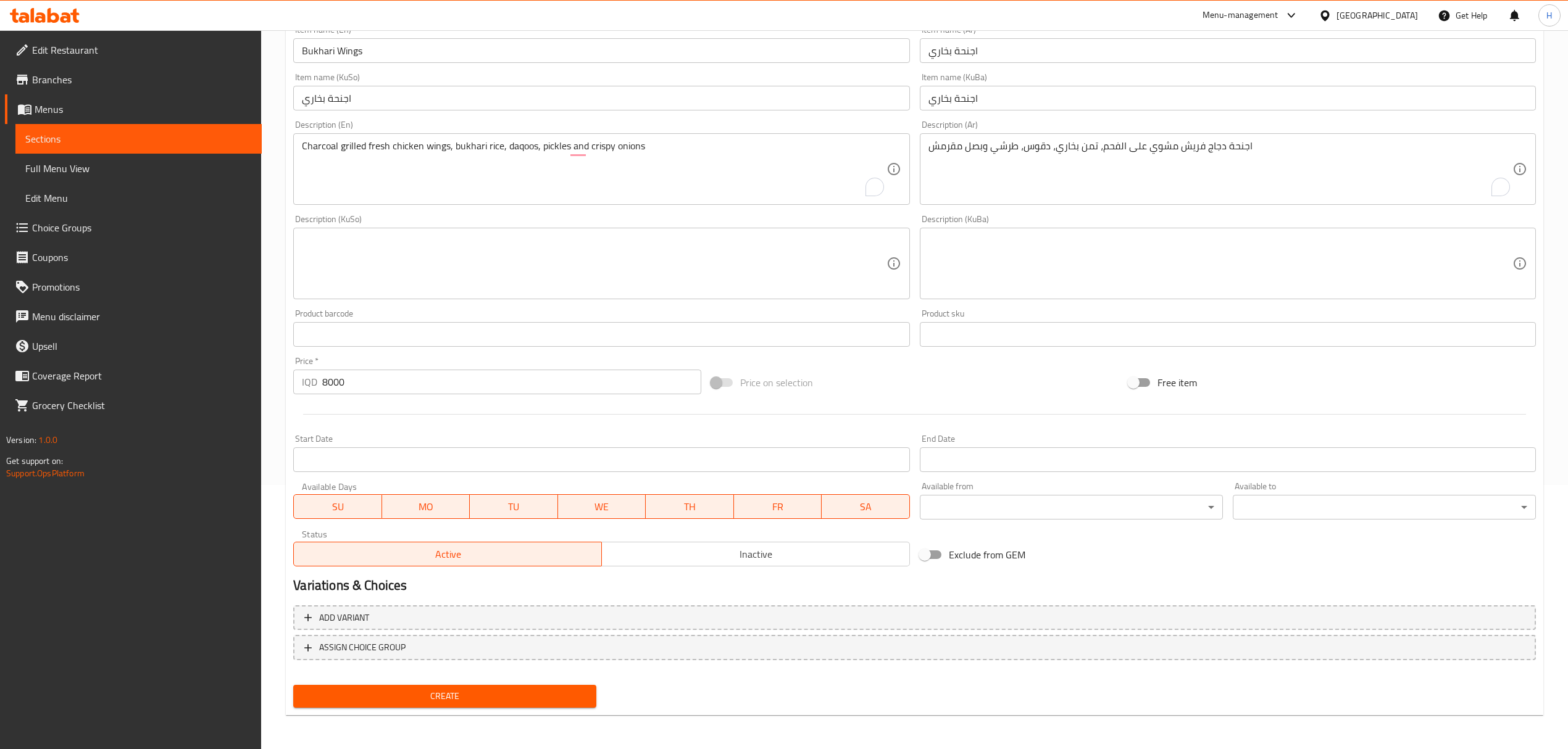
click at [499, 694] on span "Create" at bounding box center [445, 697] width 283 height 15
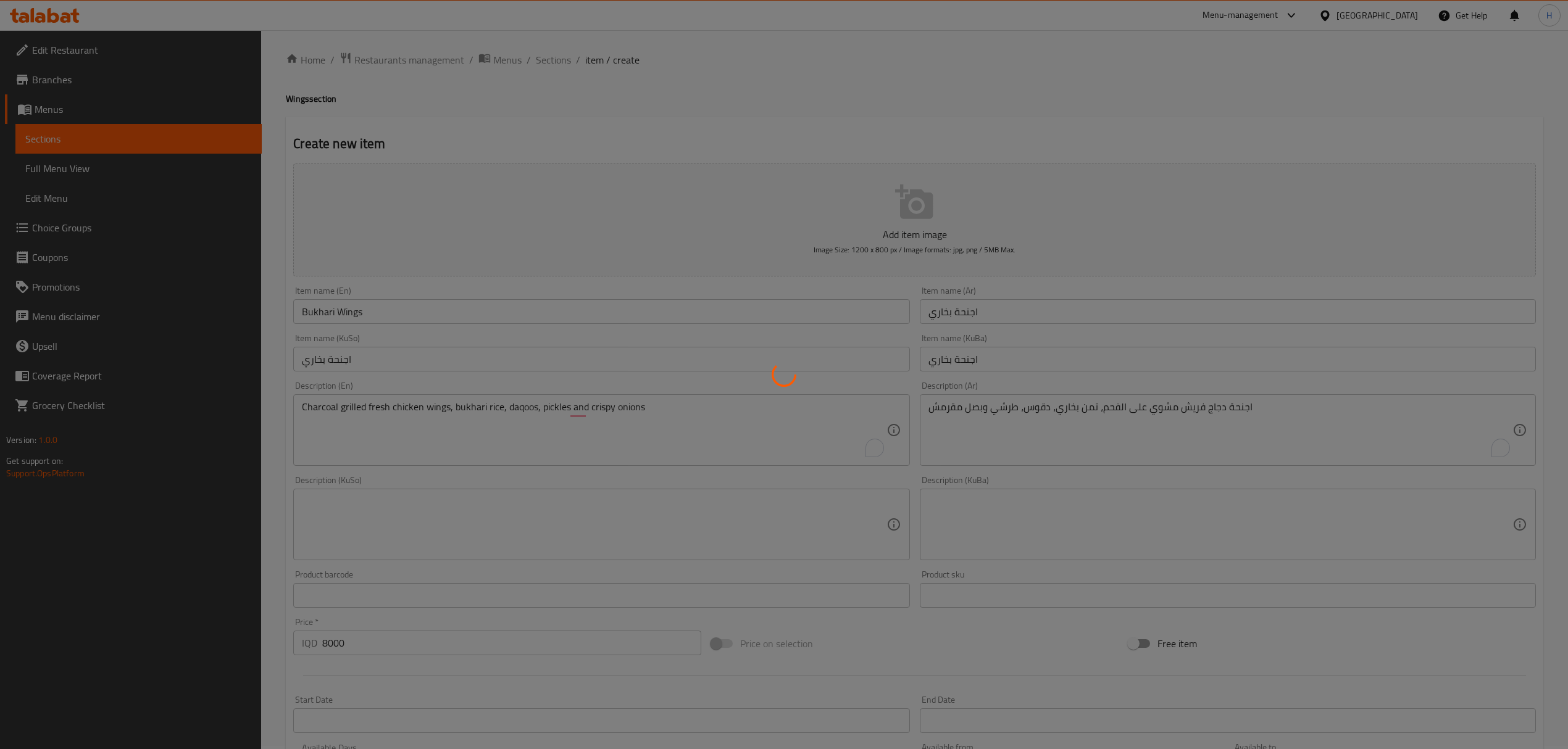
scroll to position [0, 0]
type input "0"
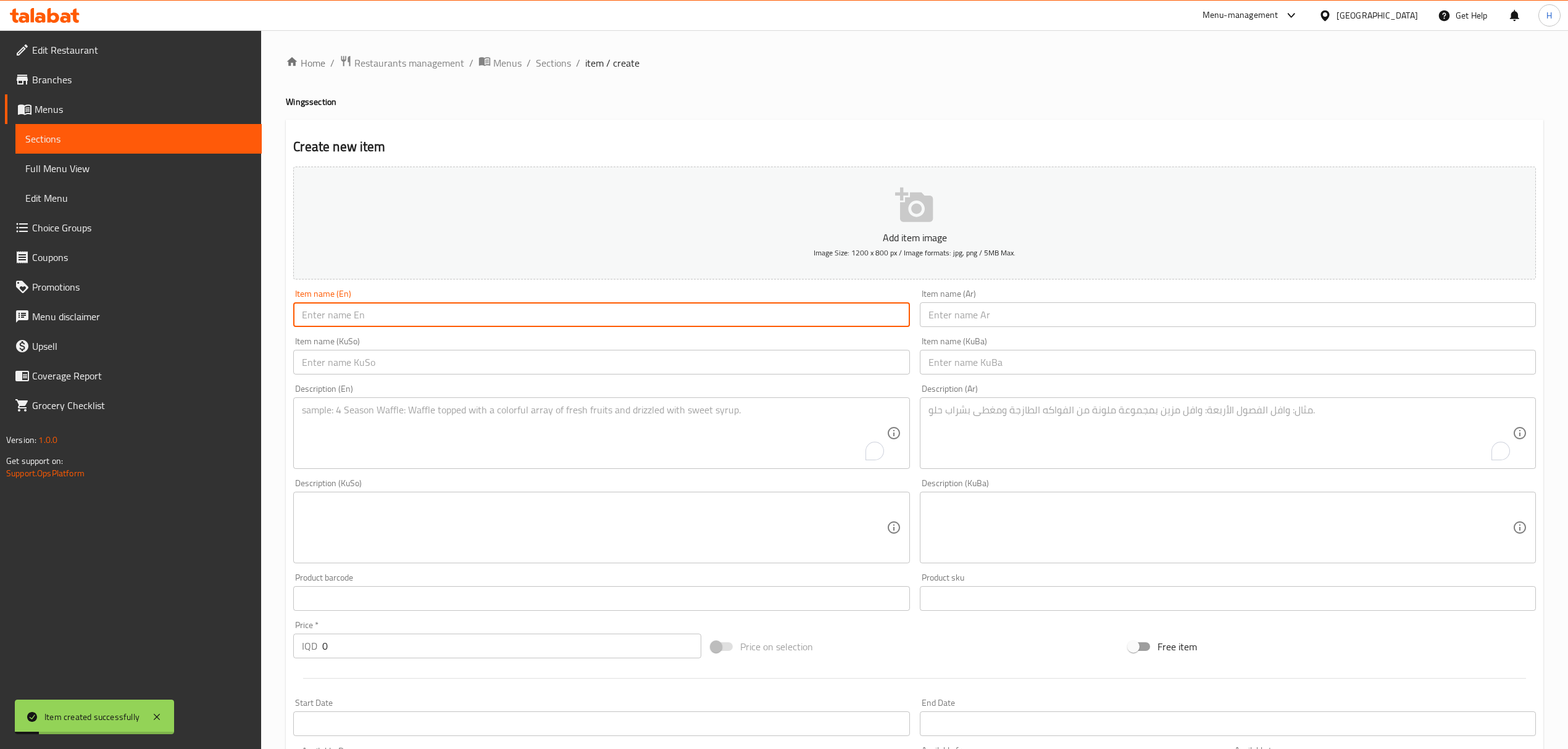
click at [470, 315] on input "text" at bounding box center [601, 315] width 616 height 24
type input "Tandoori Wings Plate"
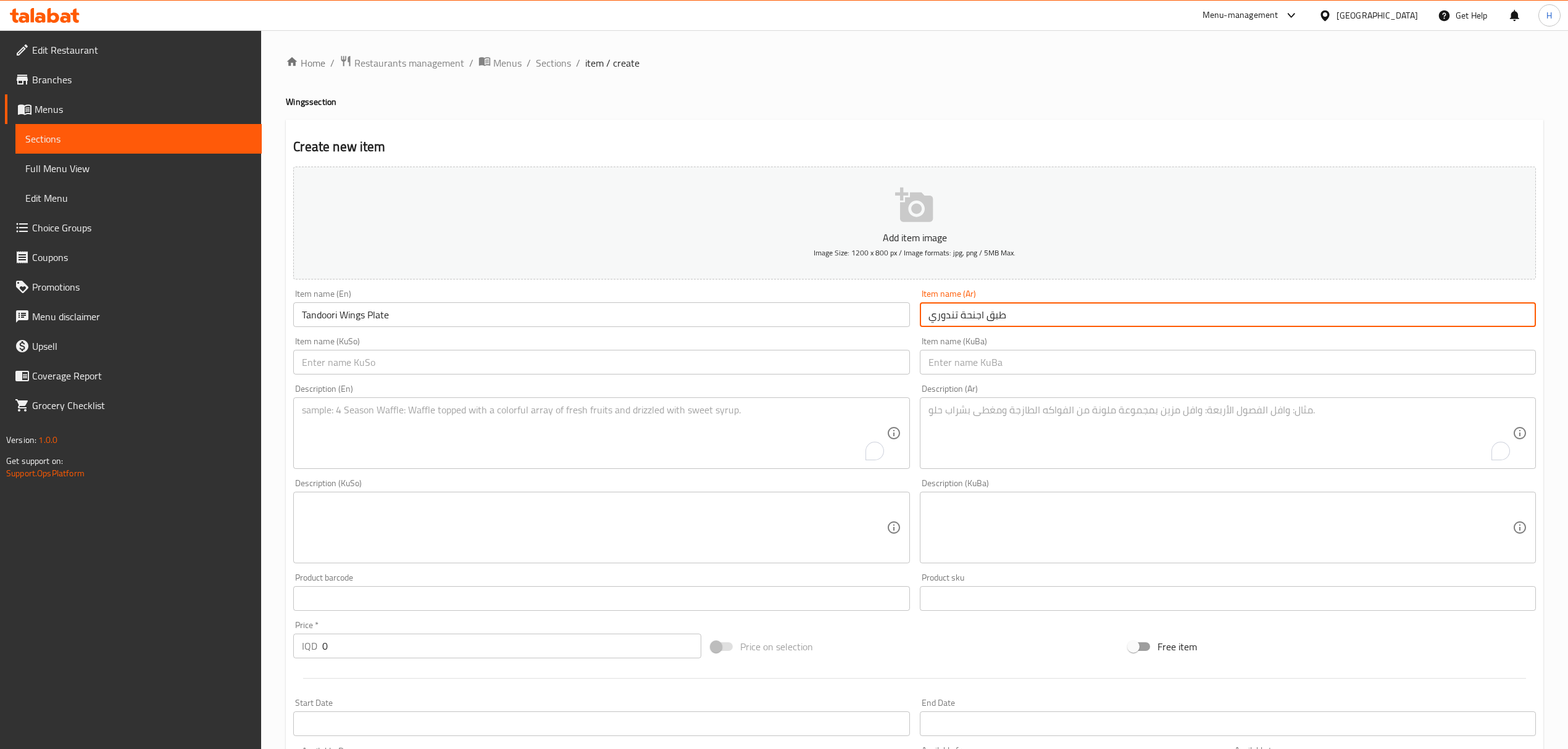
type input "طبق اجنحة تندوري"
drag, startPoint x: 687, startPoint y: 360, endPoint x: 715, endPoint y: 362, distance: 28.1
click at [687, 360] on input "text" at bounding box center [601, 362] width 616 height 24
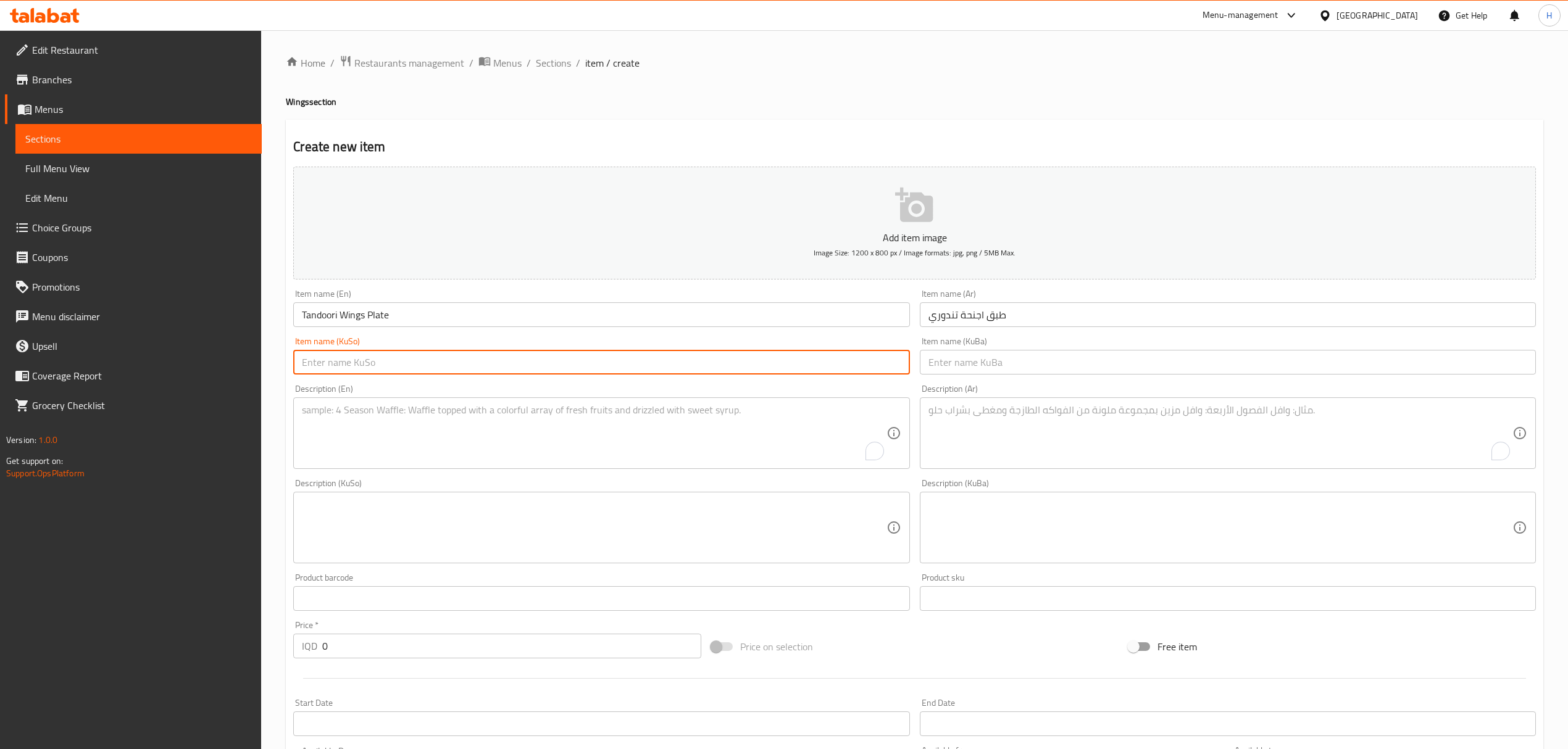
paste input "طبق اجنحة تندوري"
type input "طبق اجنحة تندوري"
click at [1035, 366] on input "text" at bounding box center [1228, 362] width 616 height 24
paste input "طبق اجنحة تندوري"
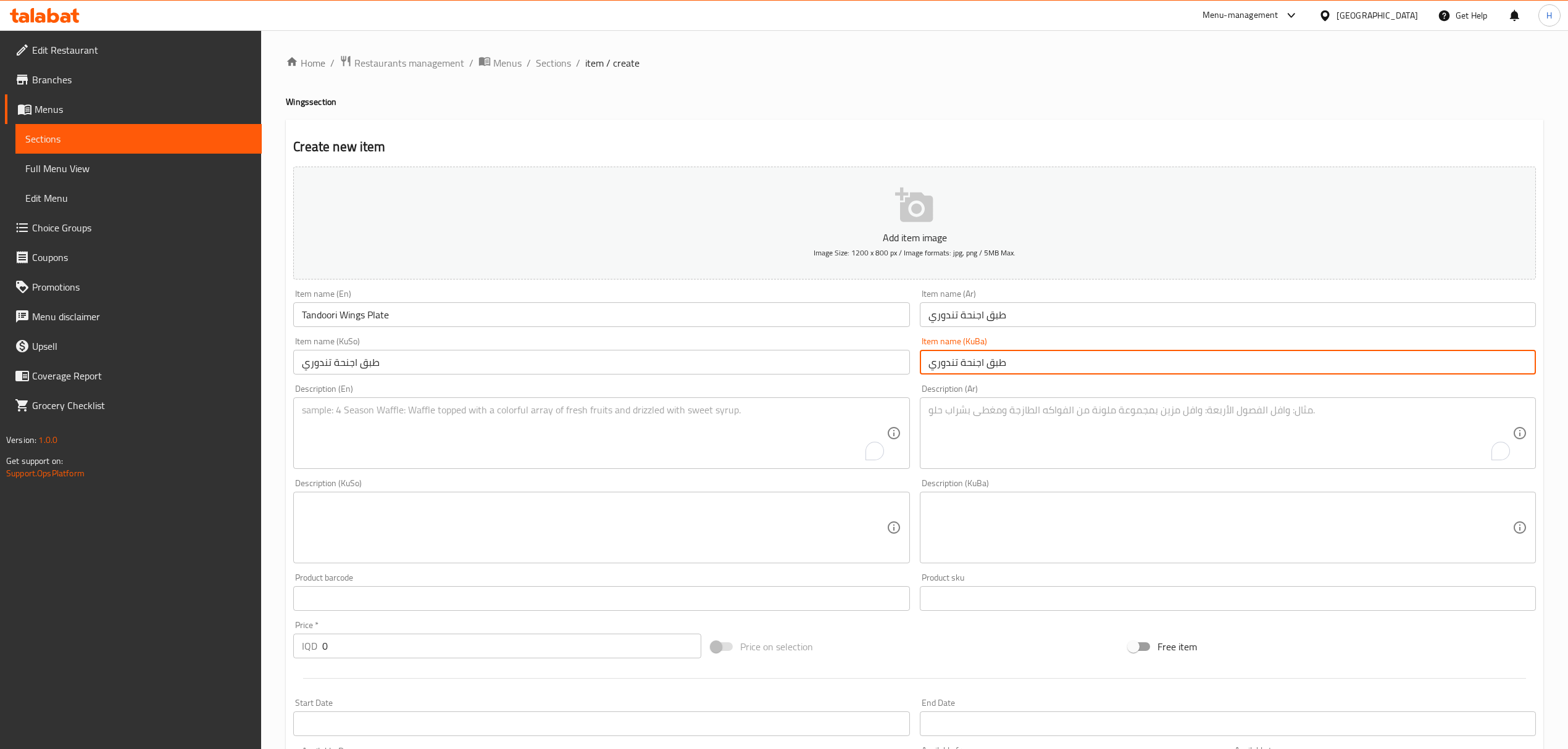
type input "طبق اجنحة تندوري"
click at [697, 430] on textarea "To enrich screen reader interactions, please activate Accessibility in Grammarl…" at bounding box center [594, 433] width 584 height 59
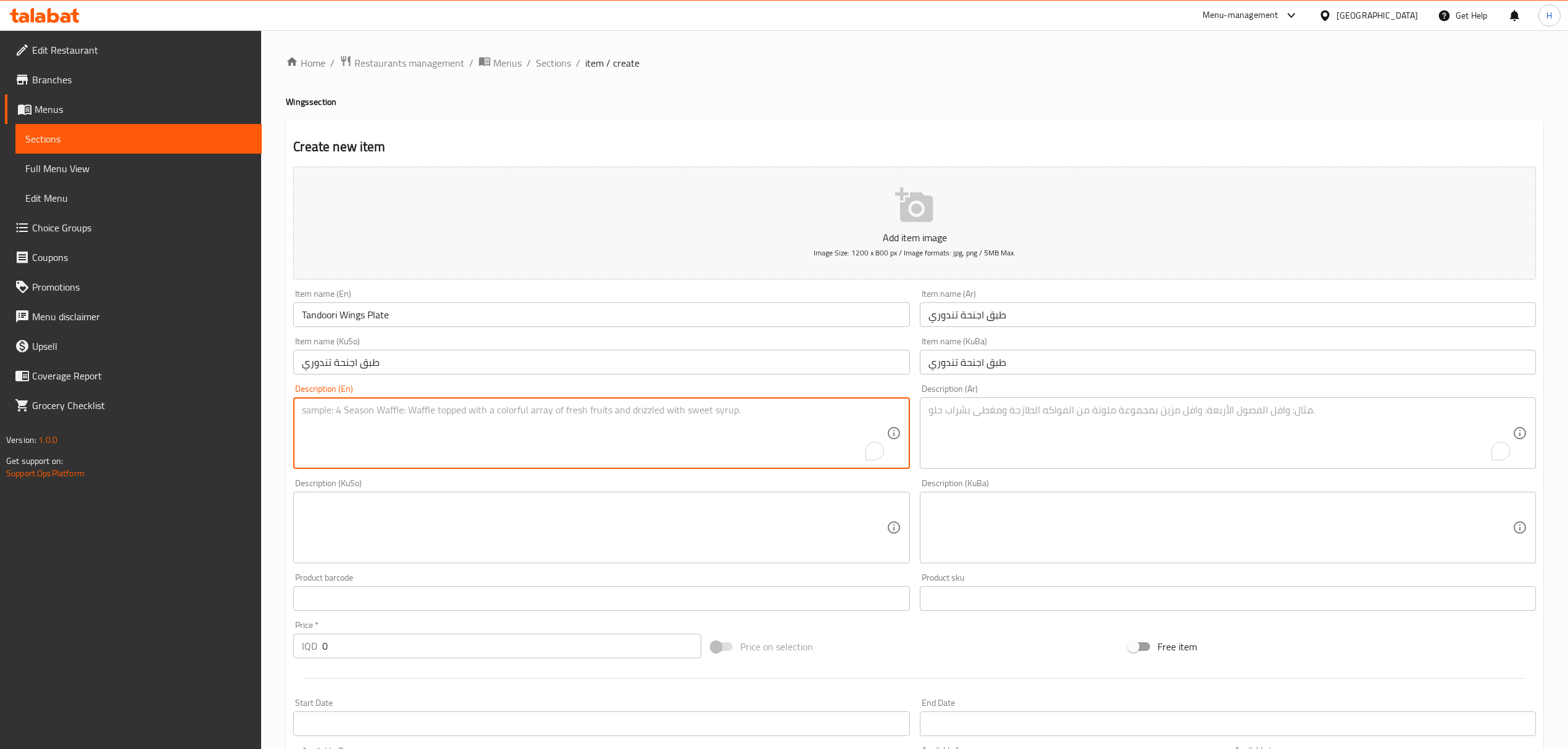
paste textarea "Charcoal grilled fresh chicken, bukhari rice, daqoos, pickles and crispy onions"
click at [422, 412] on textarea "Charcoal grilled fresh chicken, bukhari rice, daqoos, pickles and crispy onions" at bounding box center [594, 433] width 584 height 59
type textarea "Charcoal grilled fresh chicken wings, Iraqi bread, daqoos, pickles and crispy o…"
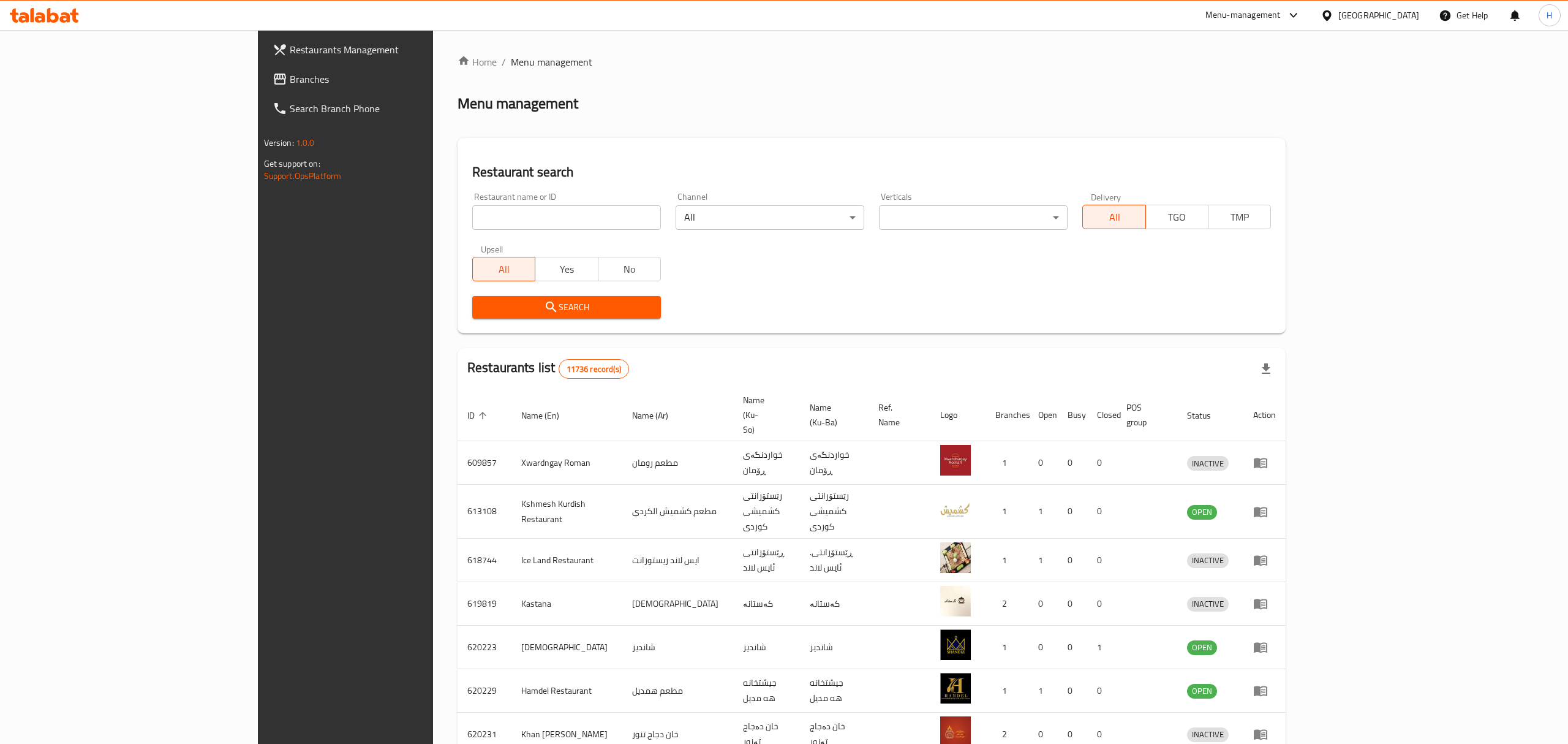
click at [458, 218] on div "Home / Menu management Menu management Restaurant search Restaurant name or ID …" at bounding box center [872, 492] width 828 height 874
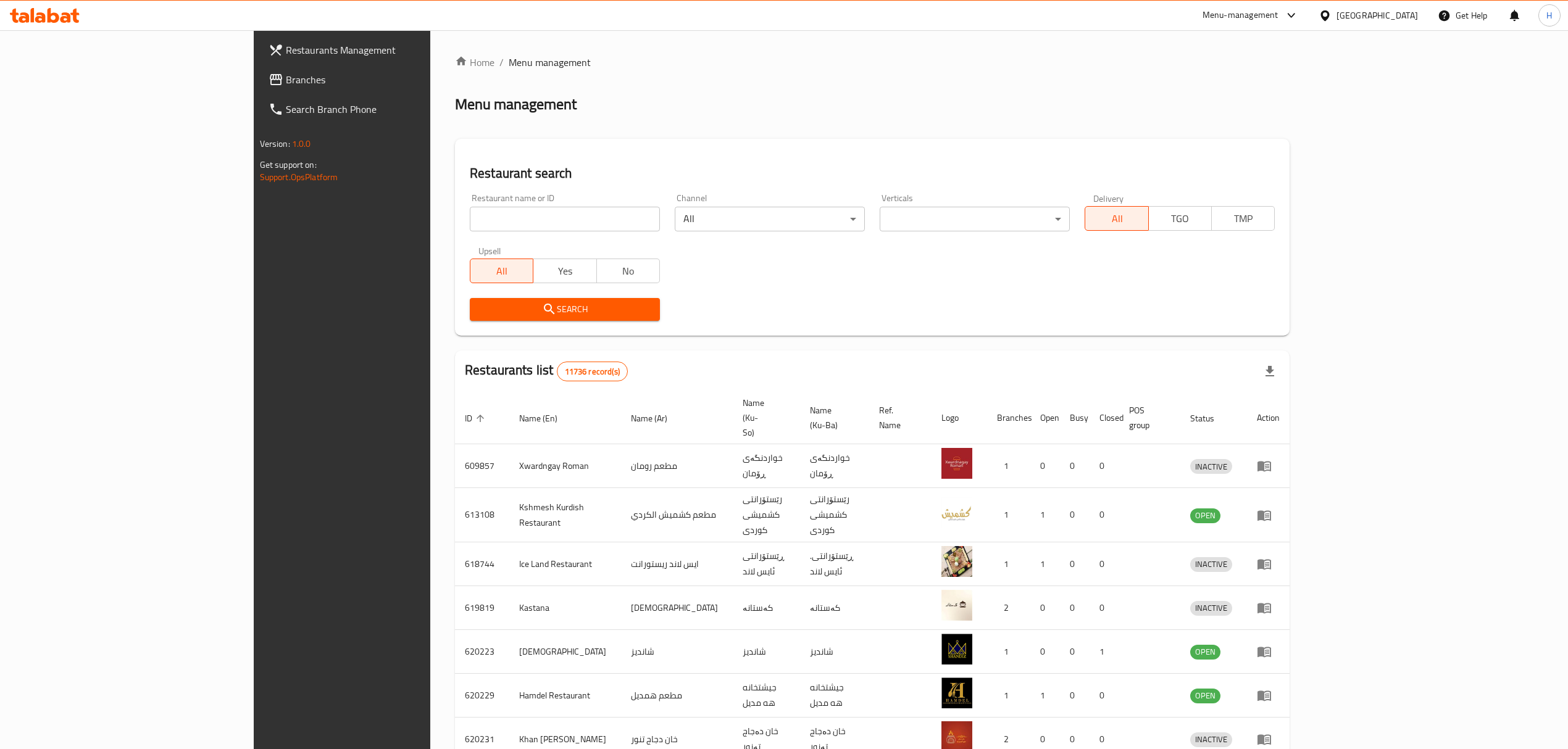
drag, startPoint x: 0, startPoint y: 0, endPoint x: 421, endPoint y: 219, distance: 474.6
click at [470, 219] on input "search" at bounding box center [565, 218] width 190 height 24
type input "habahan"
click at [470, 300] on button "Search" at bounding box center [565, 309] width 190 height 22
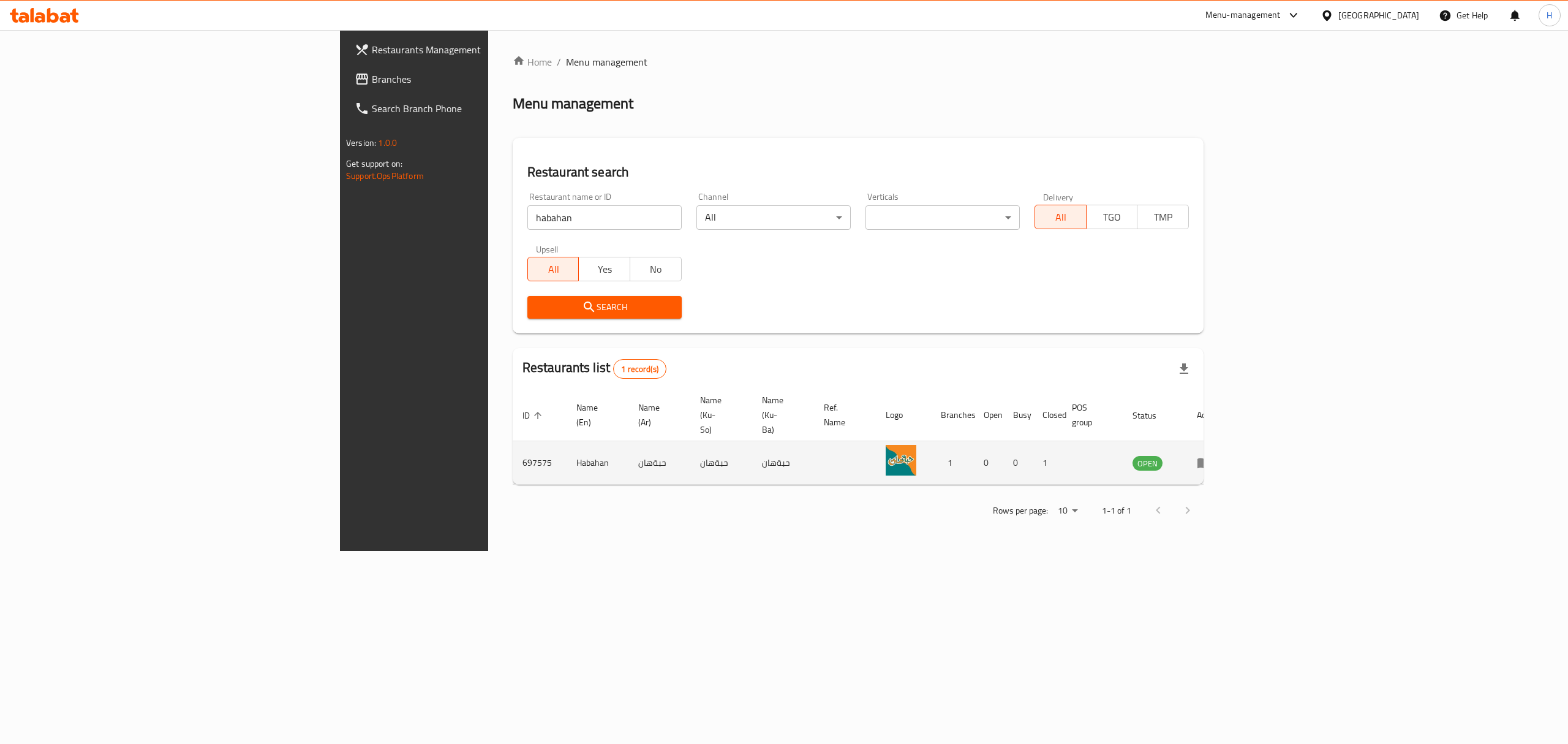
click at [1212, 455] on icon "enhanced table" at bounding box center [1204, 463] width 15 height 15
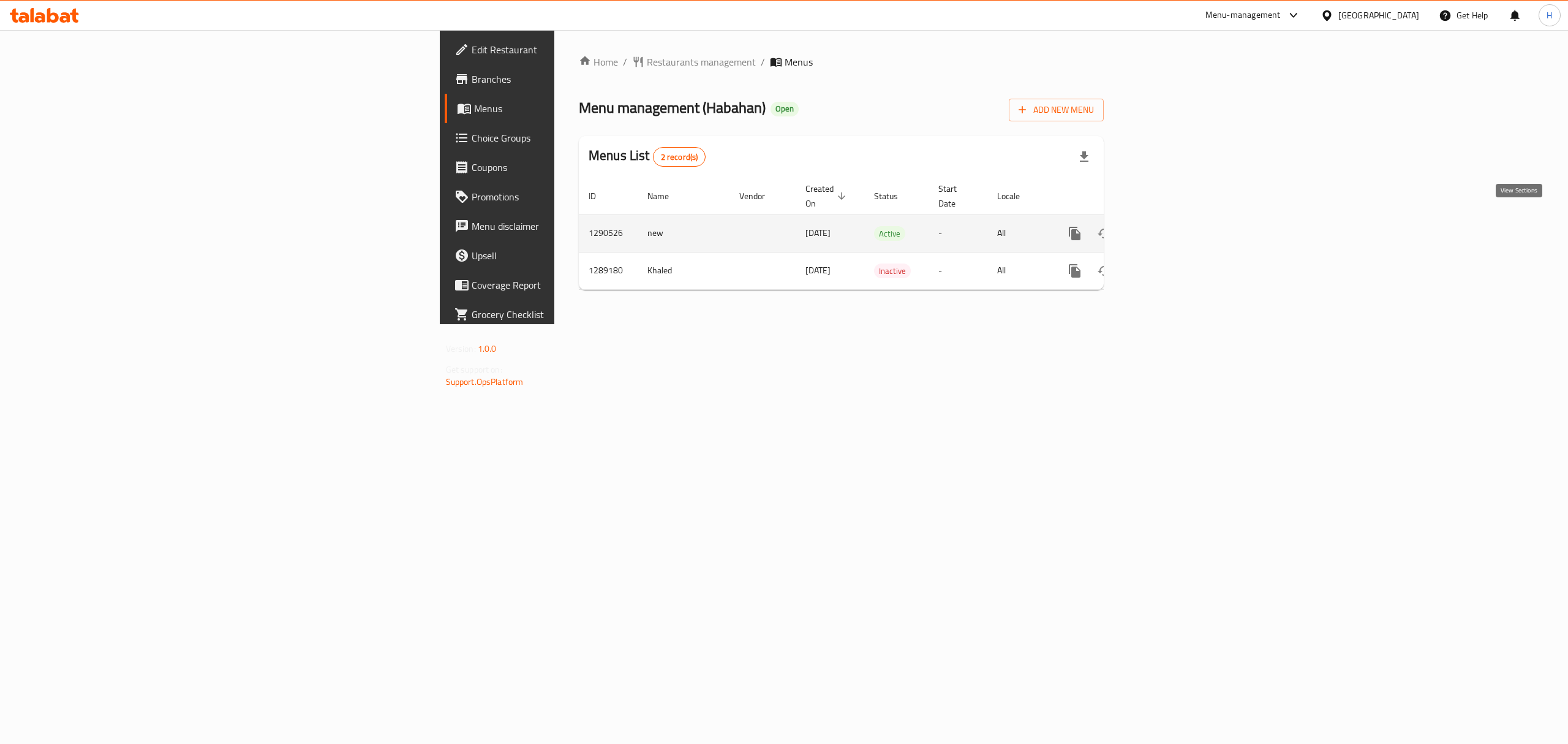
click at [1178, 222] on link "enhanced table" at bounding box center [1163, 234] width 30 height 30
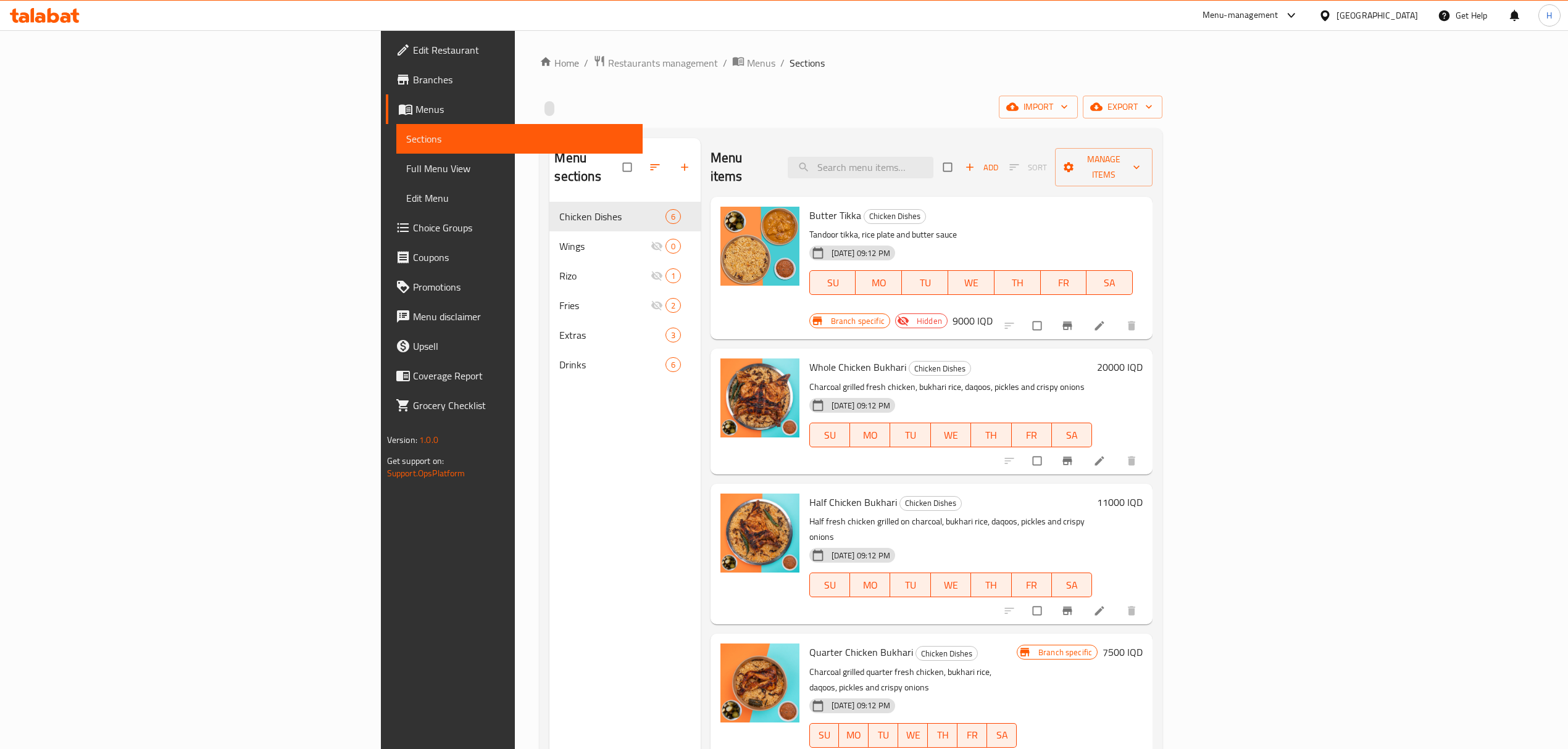
click at [678, 105] on div "import export" at bounding box center [851, 107] width 623 height 22
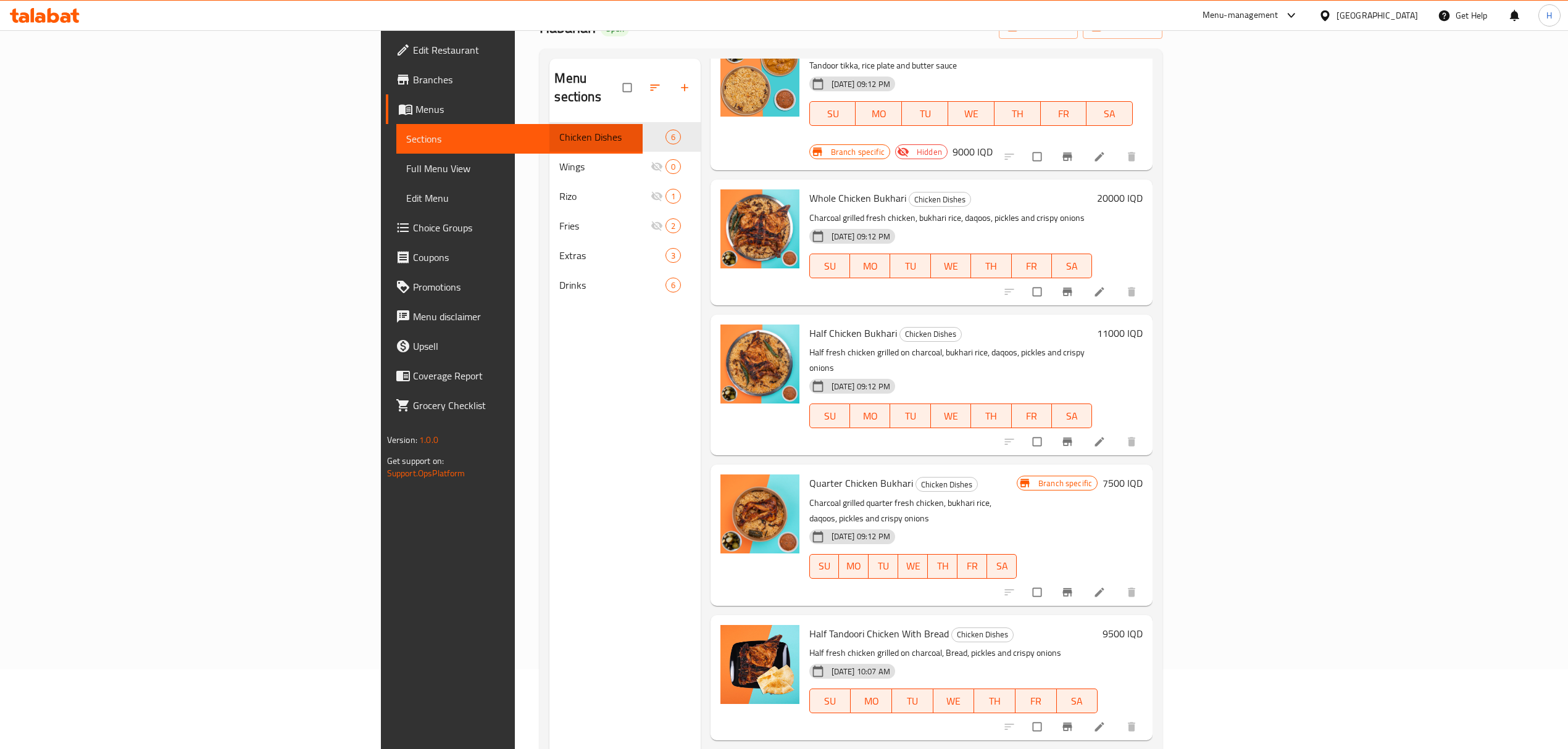
scroll to position [82, 0]
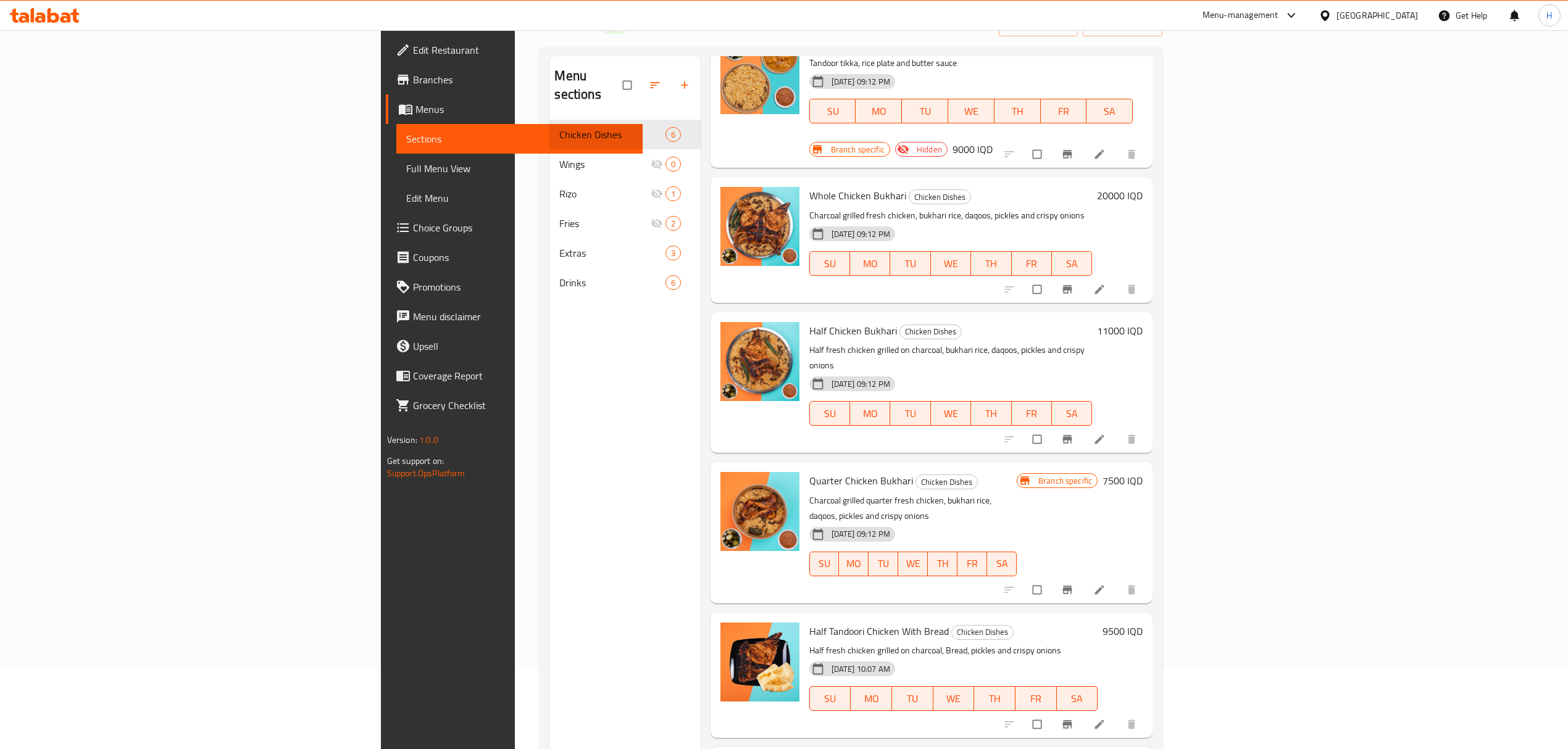
click at [583, 378] on div "Menu sections Chicken Dishes 6 Wings 0 Rizo 1 Fries 2 Extras 3 Drinks 6" at bounding box center [625, 430] width 151 height 749
click at [550, 412] on div "Menu sections Chicken Dishes 6 Wings 0 Rizo 1 Fries 2 Extras 3 Drinks 6" at bounding box center [625, 430] width 151 height 749
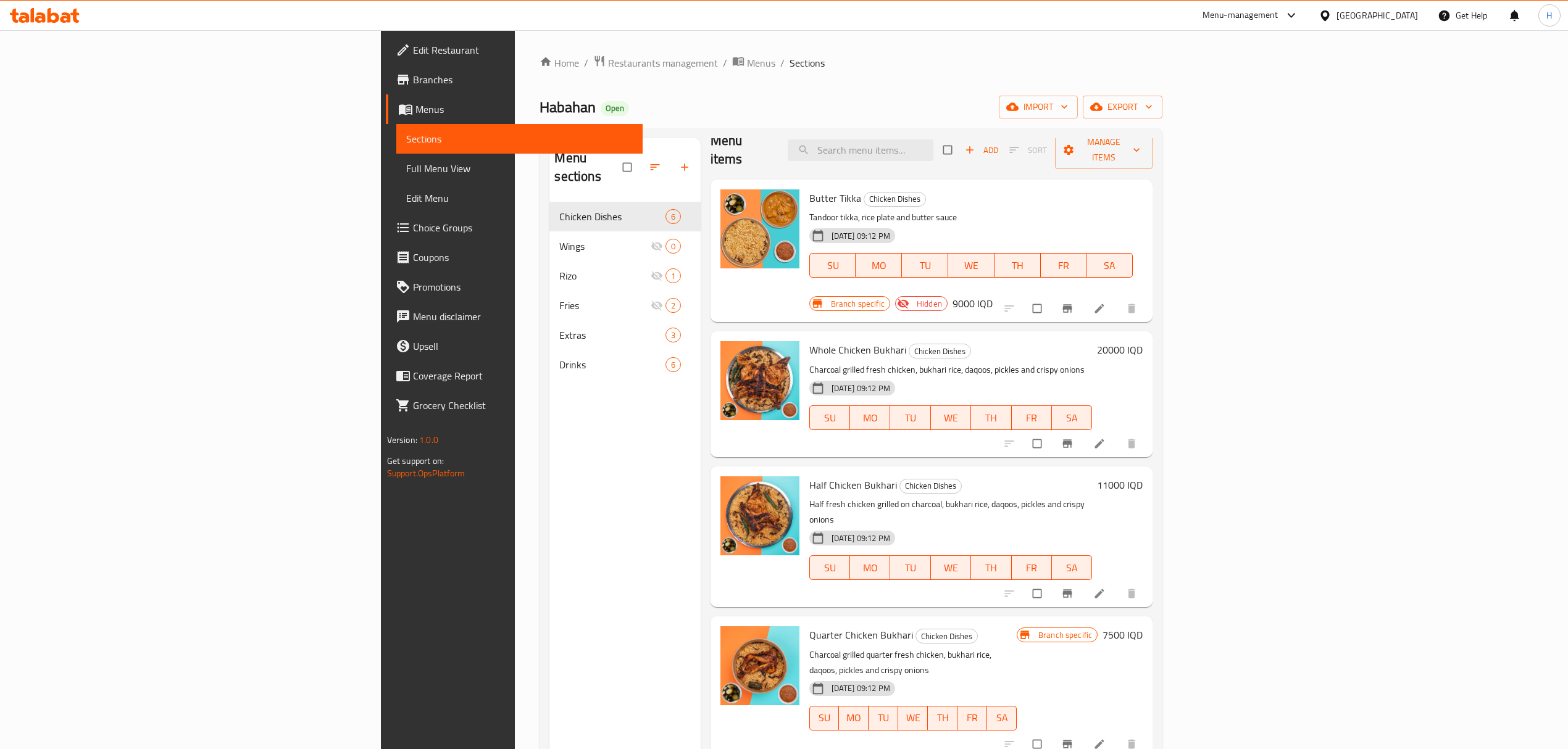
scroll to position [0, 0]
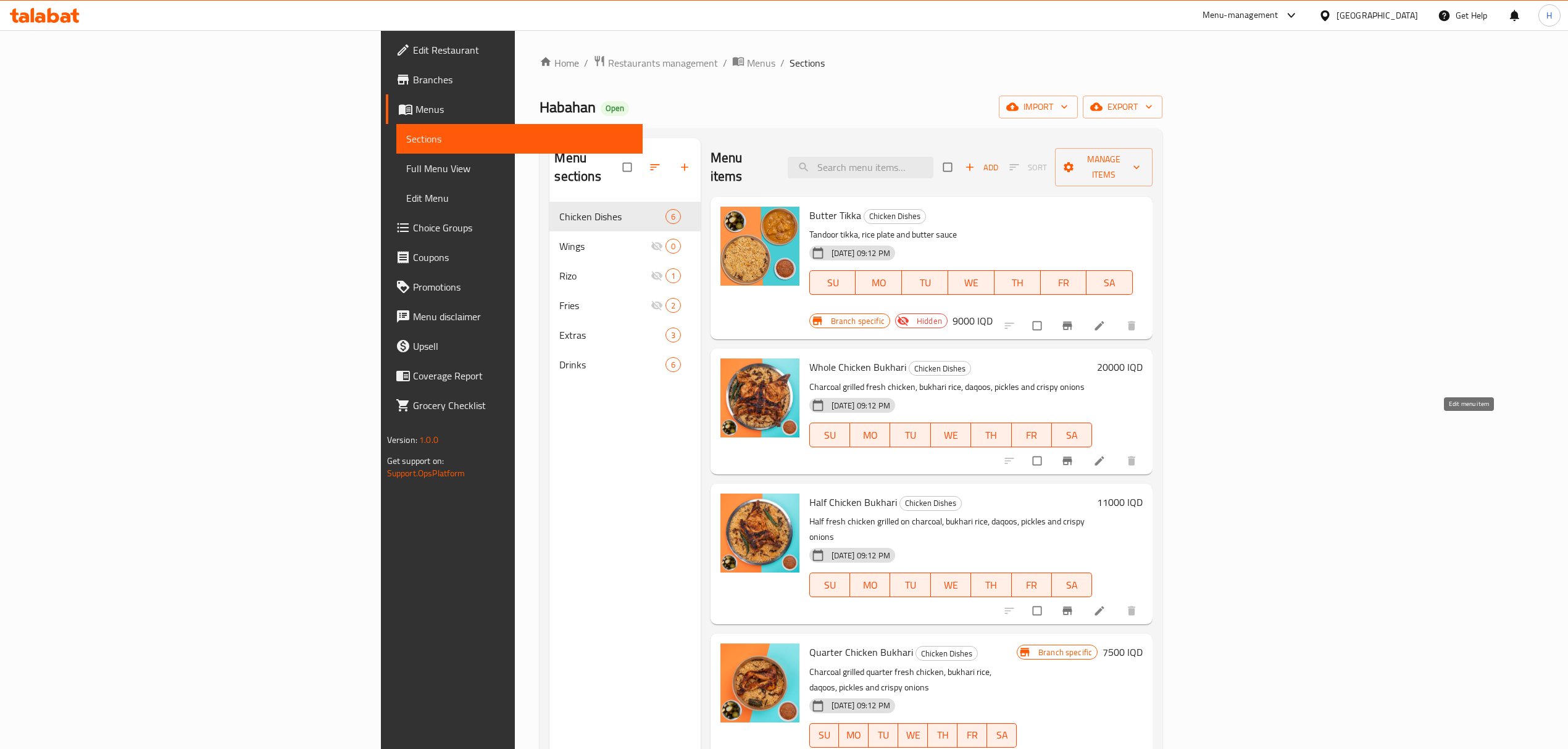
click at [1104, 456] on icon at bounding box center [1100, 460] width 9 height 9
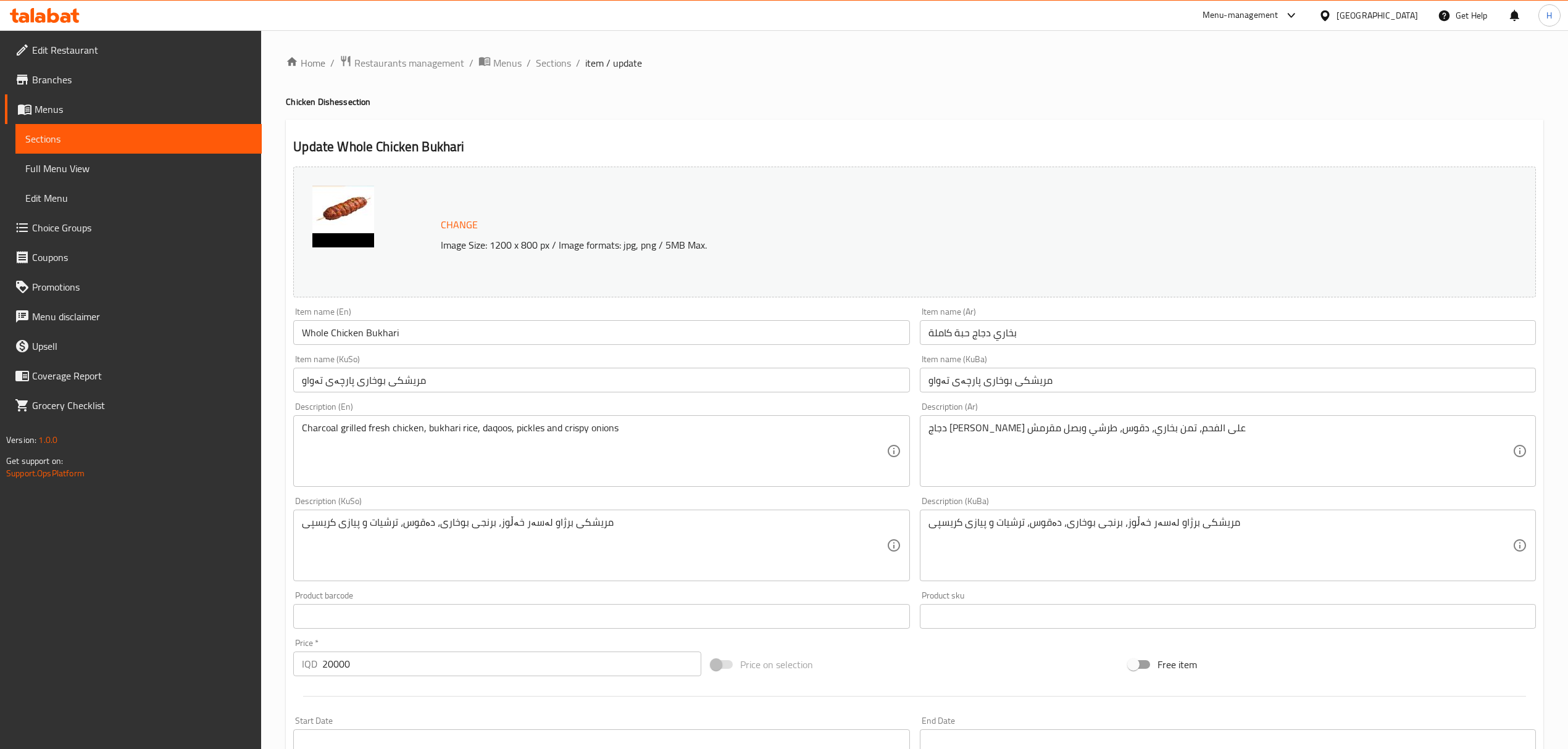
click at [440, 421] on div "Charcoal grilled fresh chicken, bukhari rice, daqoos, pickles and crispy onions…" at bounding box center [601, 451] width 616 height 71
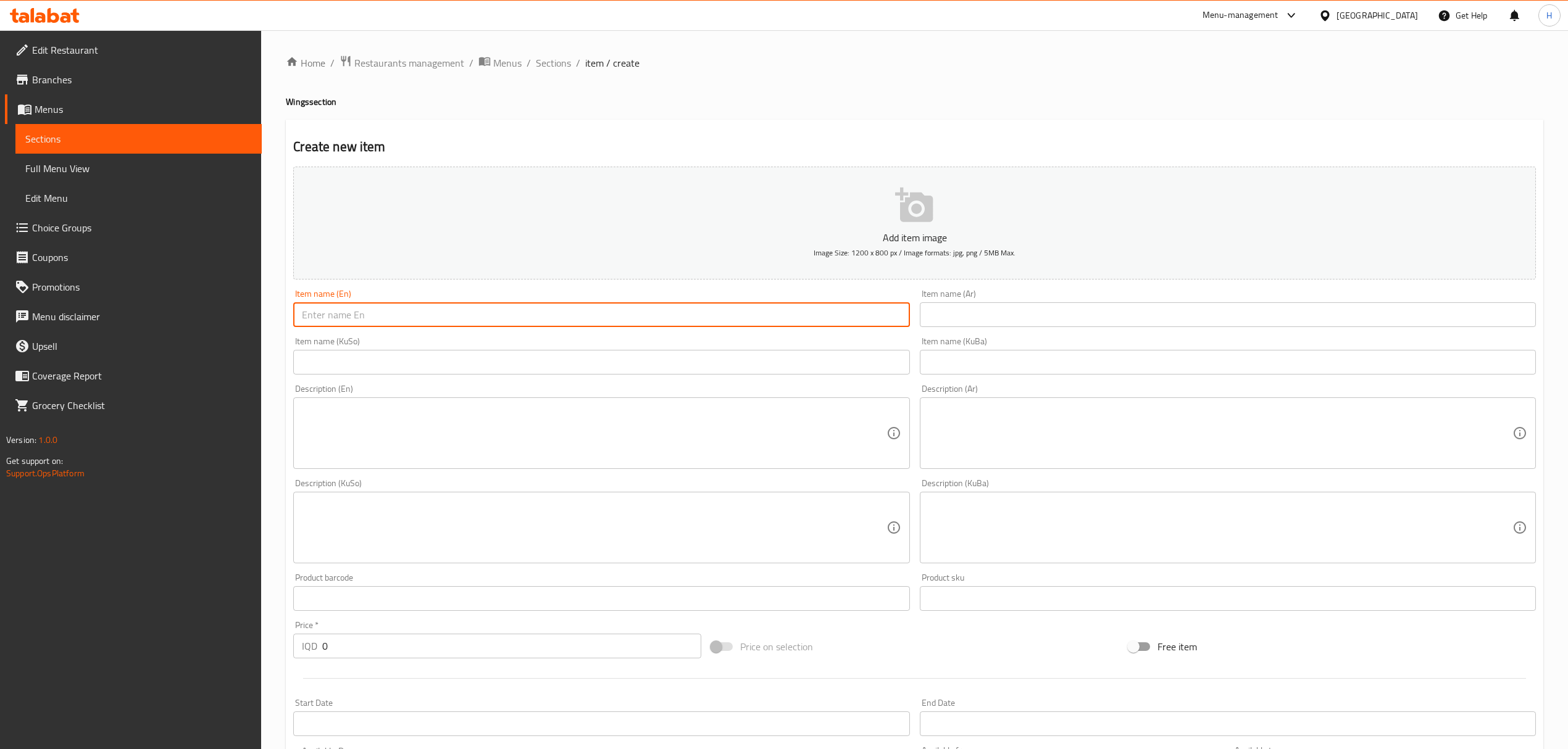
click at [500, 326] on input "text" at bounding box center [601, 315] width 616 height 24
paste input "طبق اجنحة تندوري"
type input "طبق اجنحة تندوري"
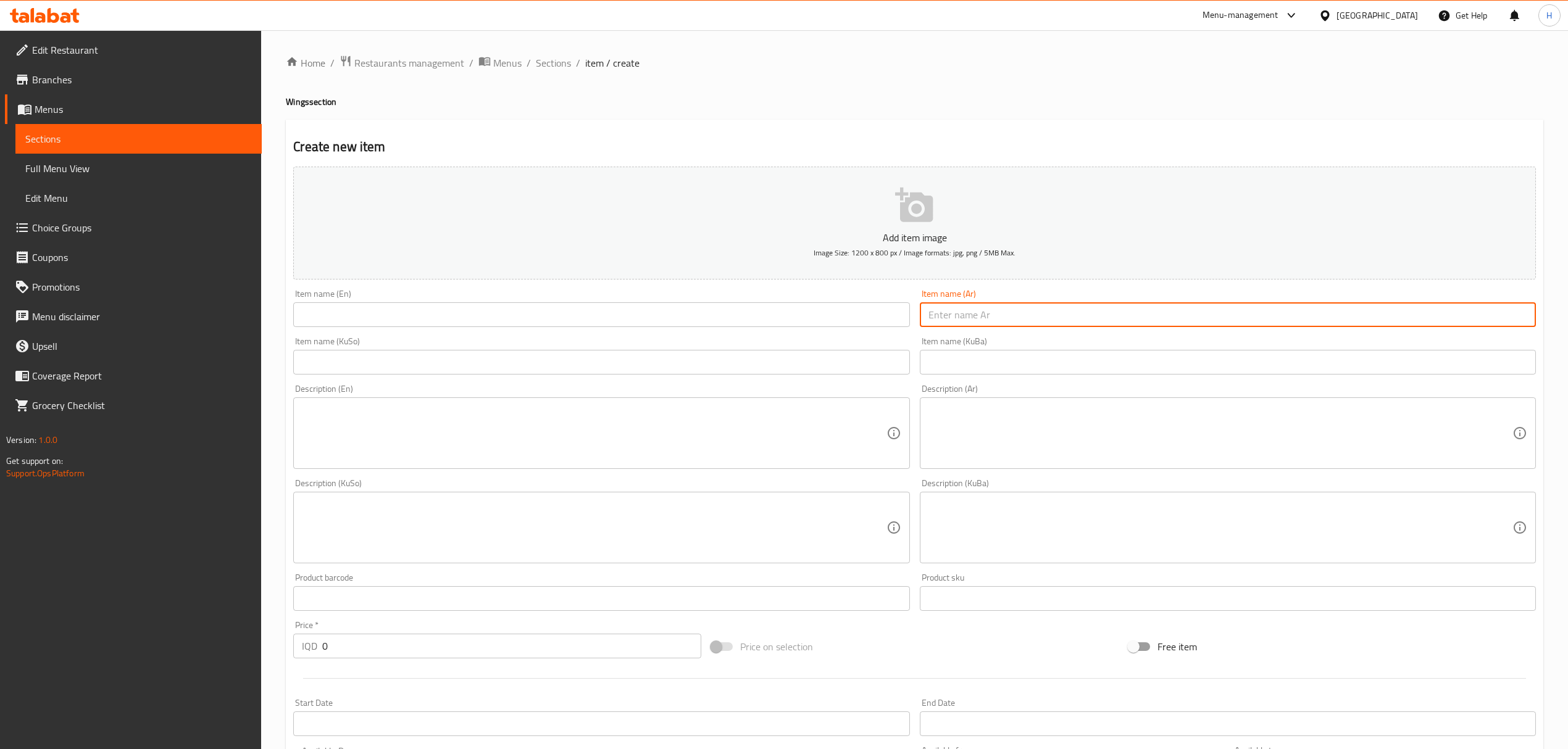
paste input "طبق اجنحة تندوري"
type input "طبق اجنحة تندوري"
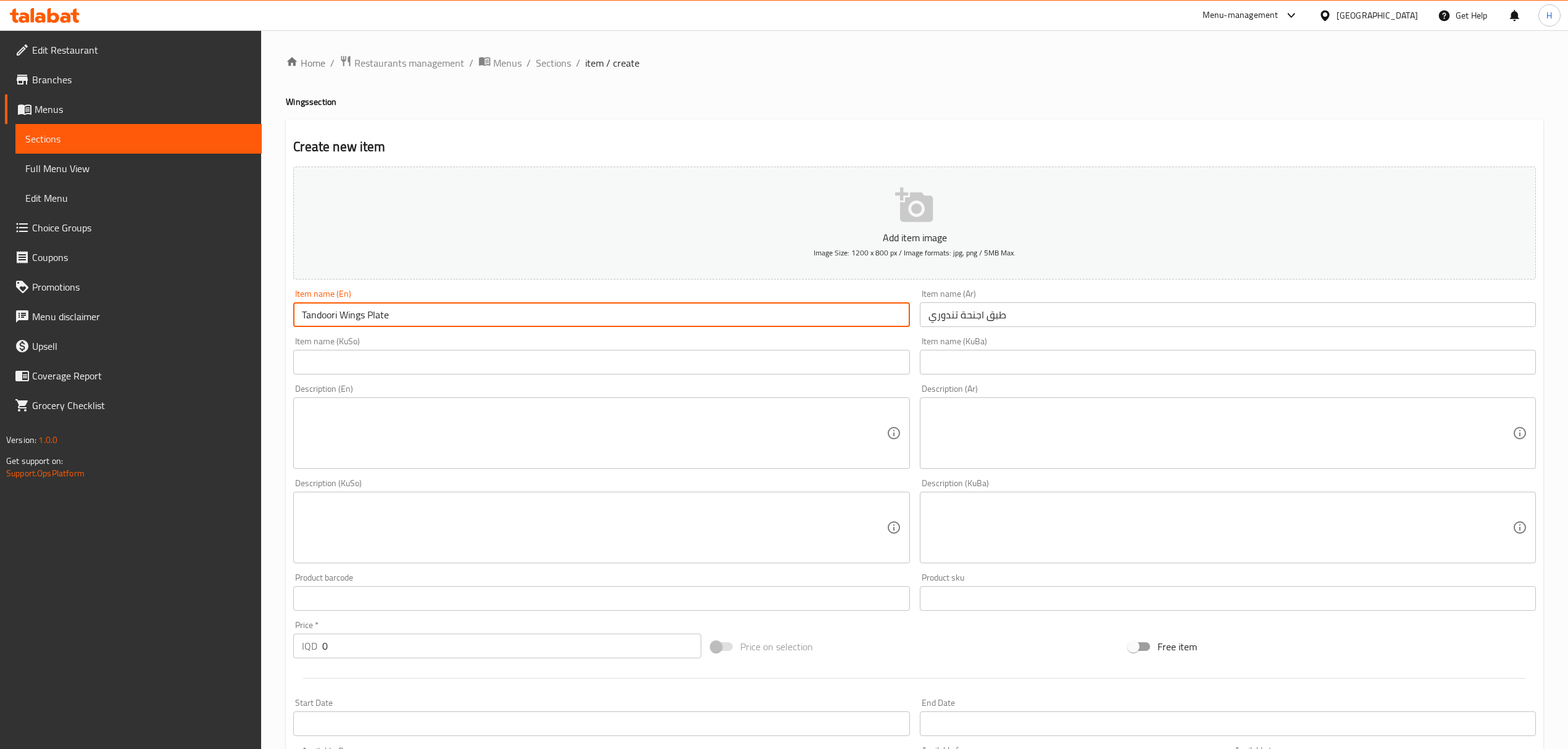
type input "Tandoori Wings Plate"
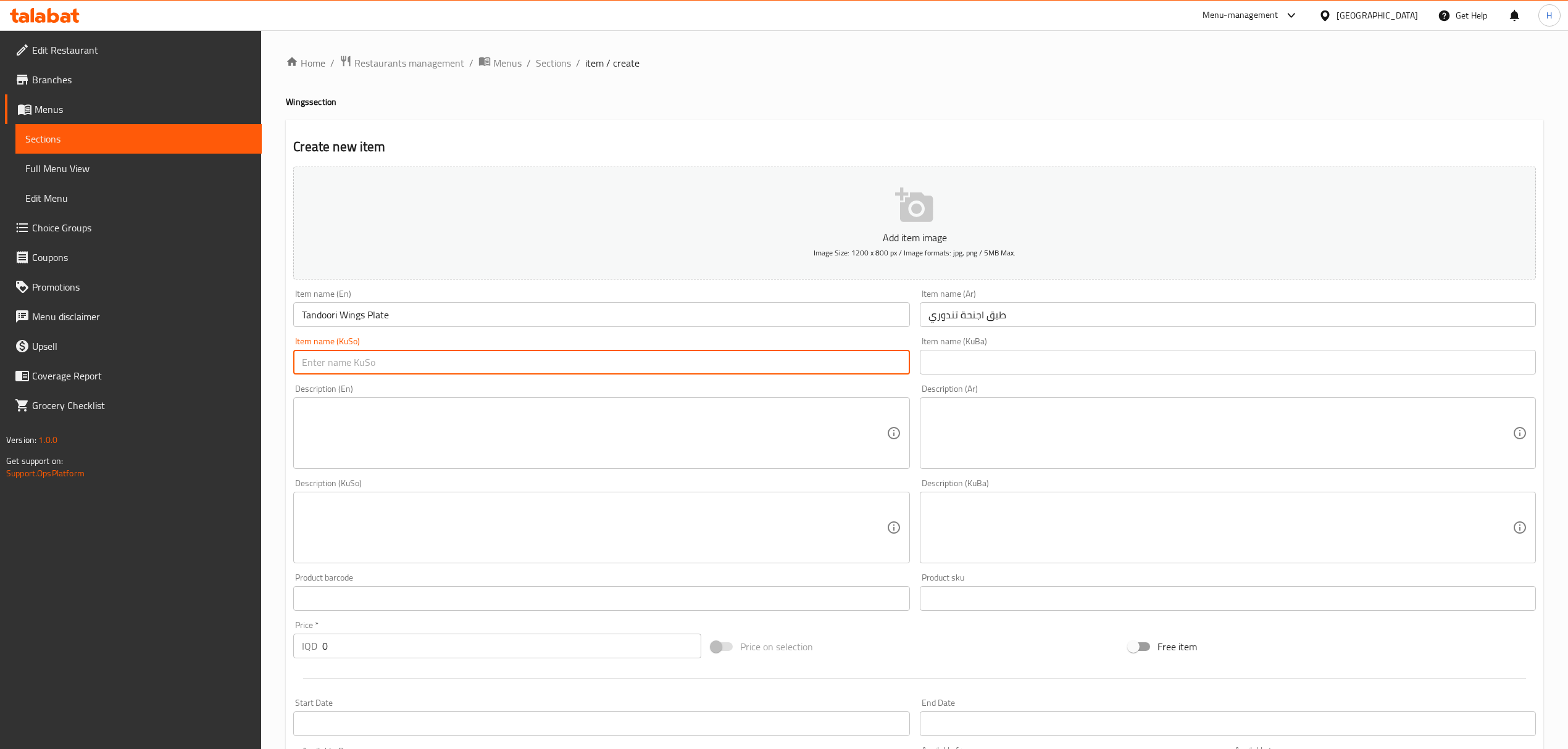
paste input "طبق اجنحة تندوري"
type input "طبق اجنحة تندوري"
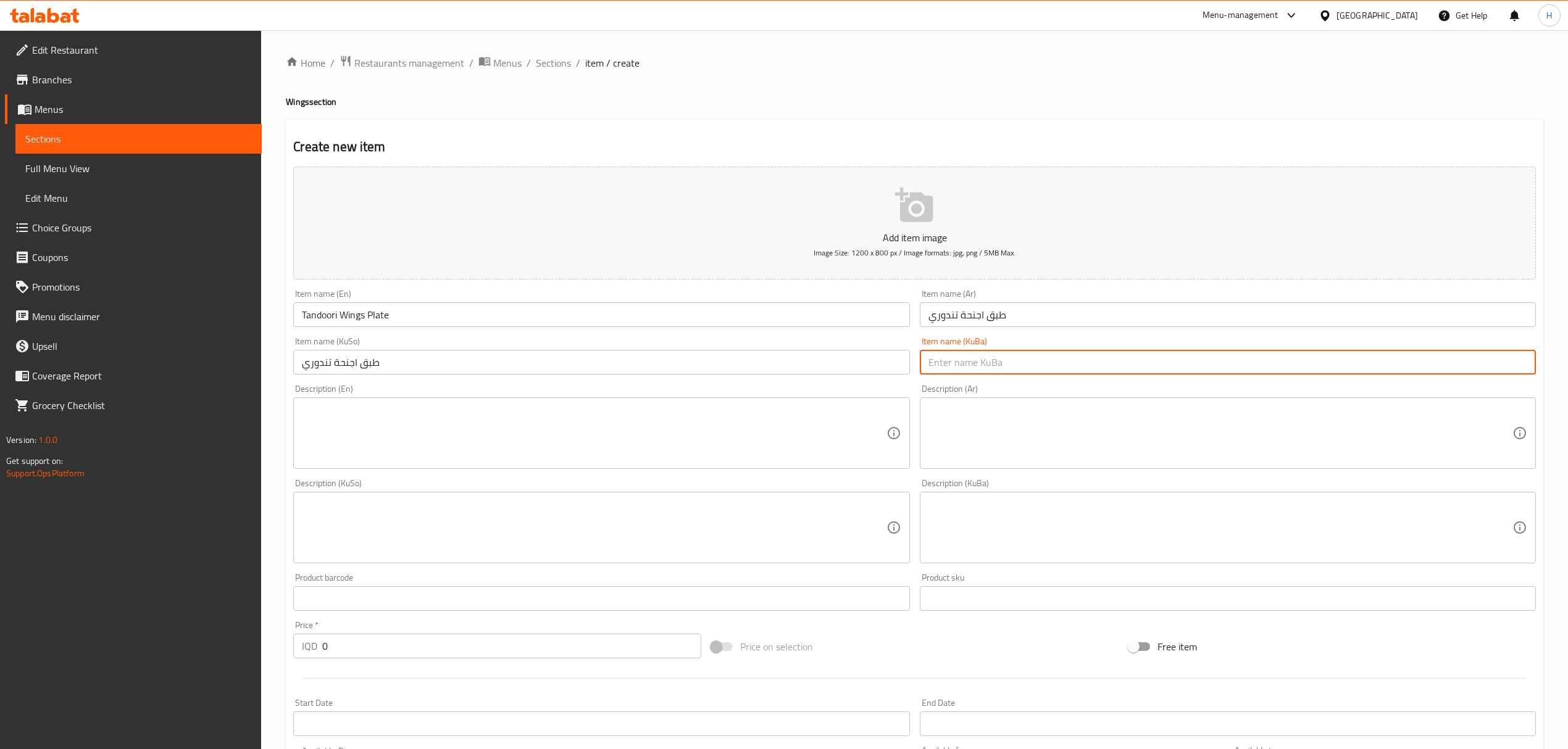
paste input "طبق اجنحة تندوري"
type input "طبق اجنحة تندوري"
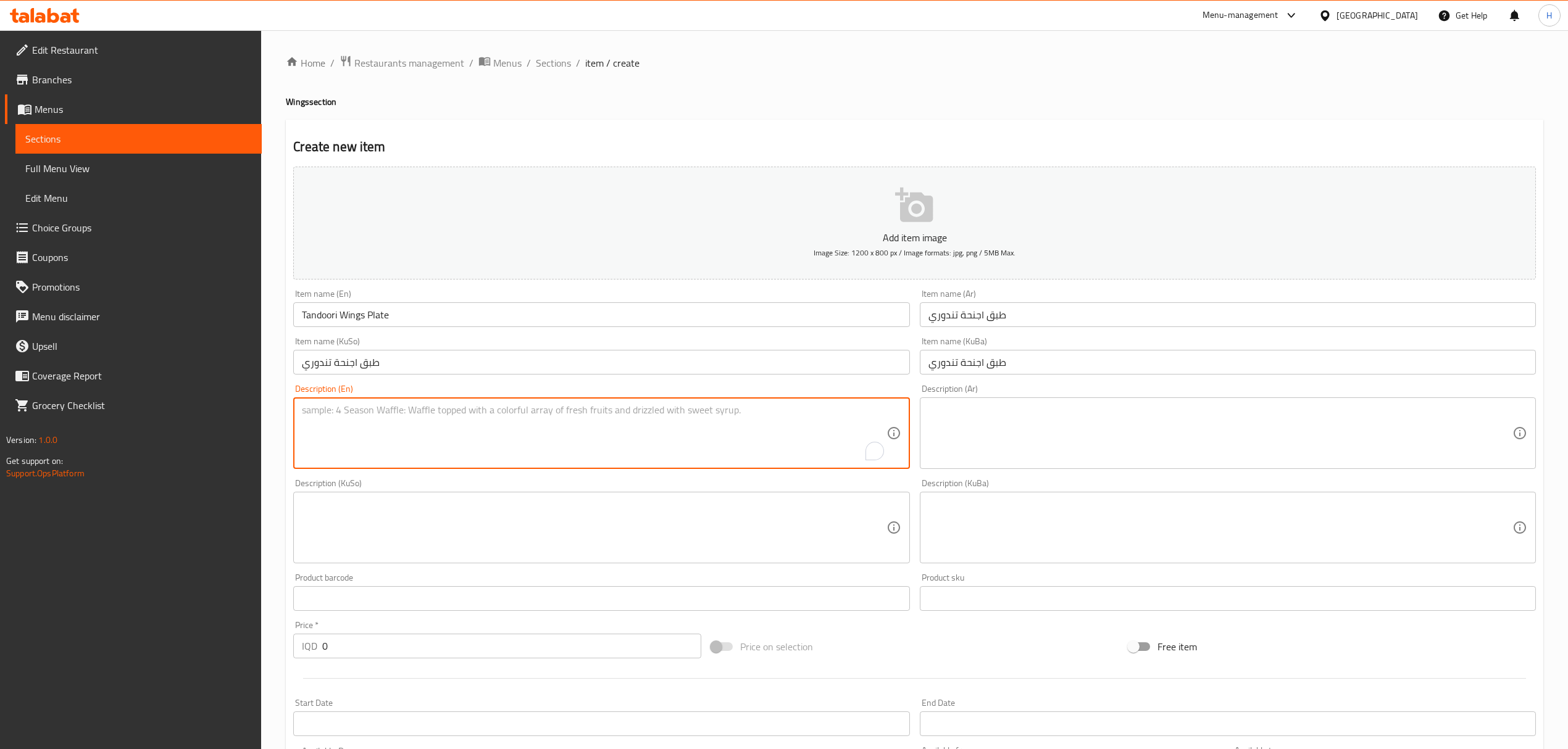
paste textarea "Charcoal grilled fresh chicken, bukhari rice, daqoos, pickles and crispy onions"
type textarea "Charcoal grilled fresh chicken wings, bukhari rice, daqoos, pickles and crispy …"
type textarea "Charcoal grilled fresh chicken wings, Iraqi Bread, daqoos, pickles and crispy o…"
click at [743, 101] on h4 "Wings section" at bounding box center [914, 101] width 1258 height 12
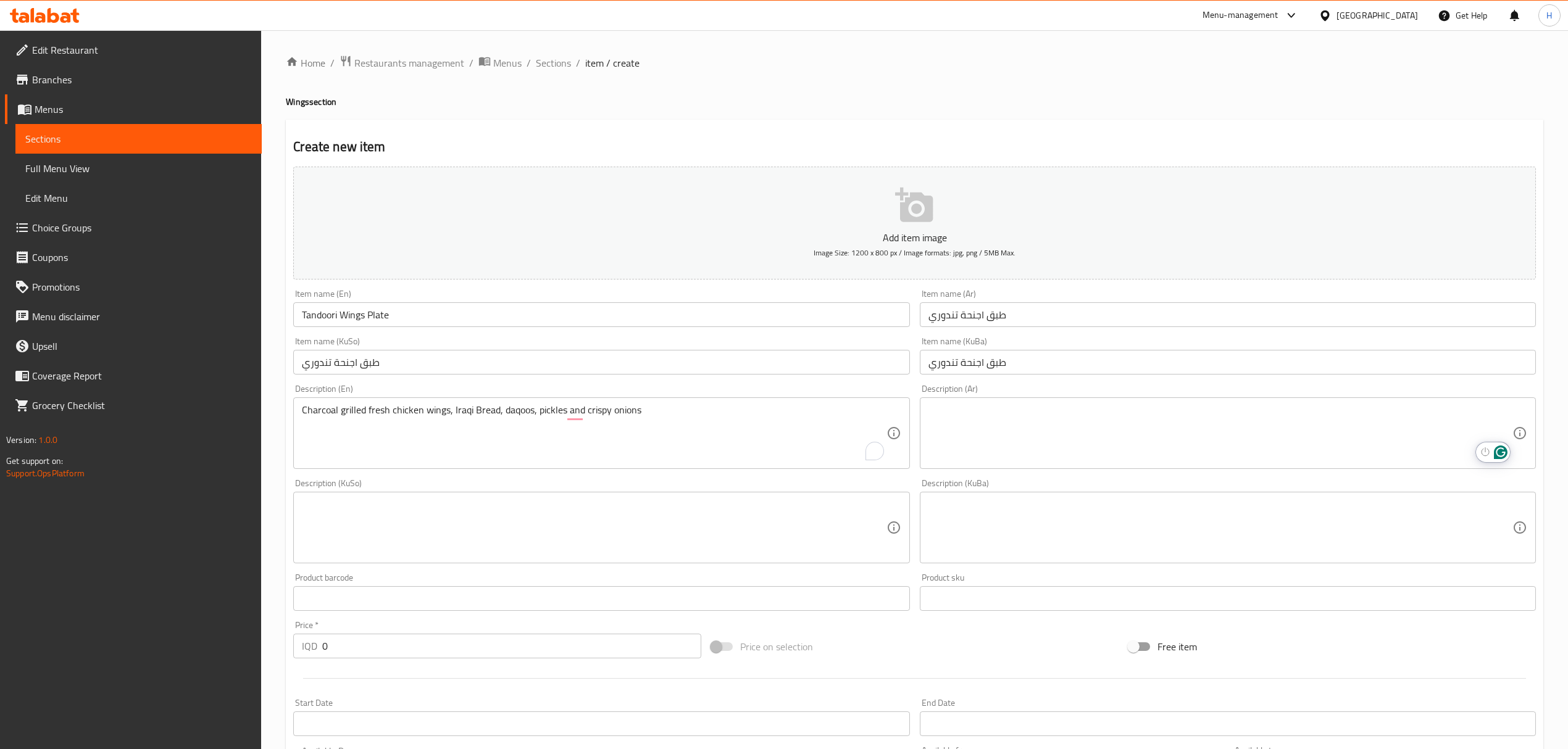
click at [743, 101] on h4 "Wings section" at bounding box center [914, 101] width 1258 height 12
click at [749, 106] on h4 "Wings section" at bounding box center [914, 101] width 1258 height 12
click at [795, 116] on div "Home / Restaurants management / Menus / Sections / item / create Wings section …" at bounding box center [914, 522] width 1258 height 934
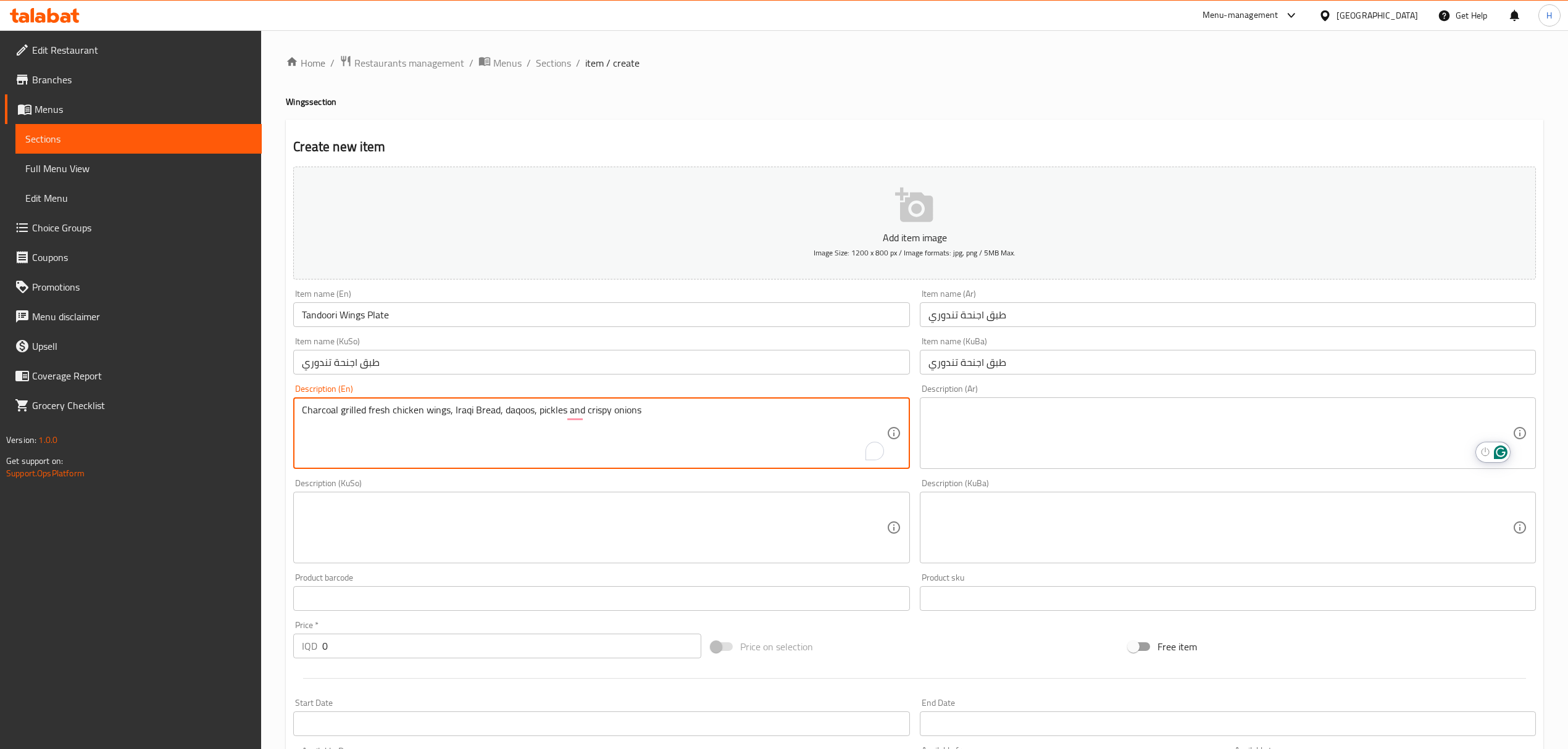
click at [732, 438] on textarea "Charcoal grilled fresh chicken wings, Iraqi Bread, daqoos, pickles and crispy o…" at bounding box center [594, 433] width 584 height 59
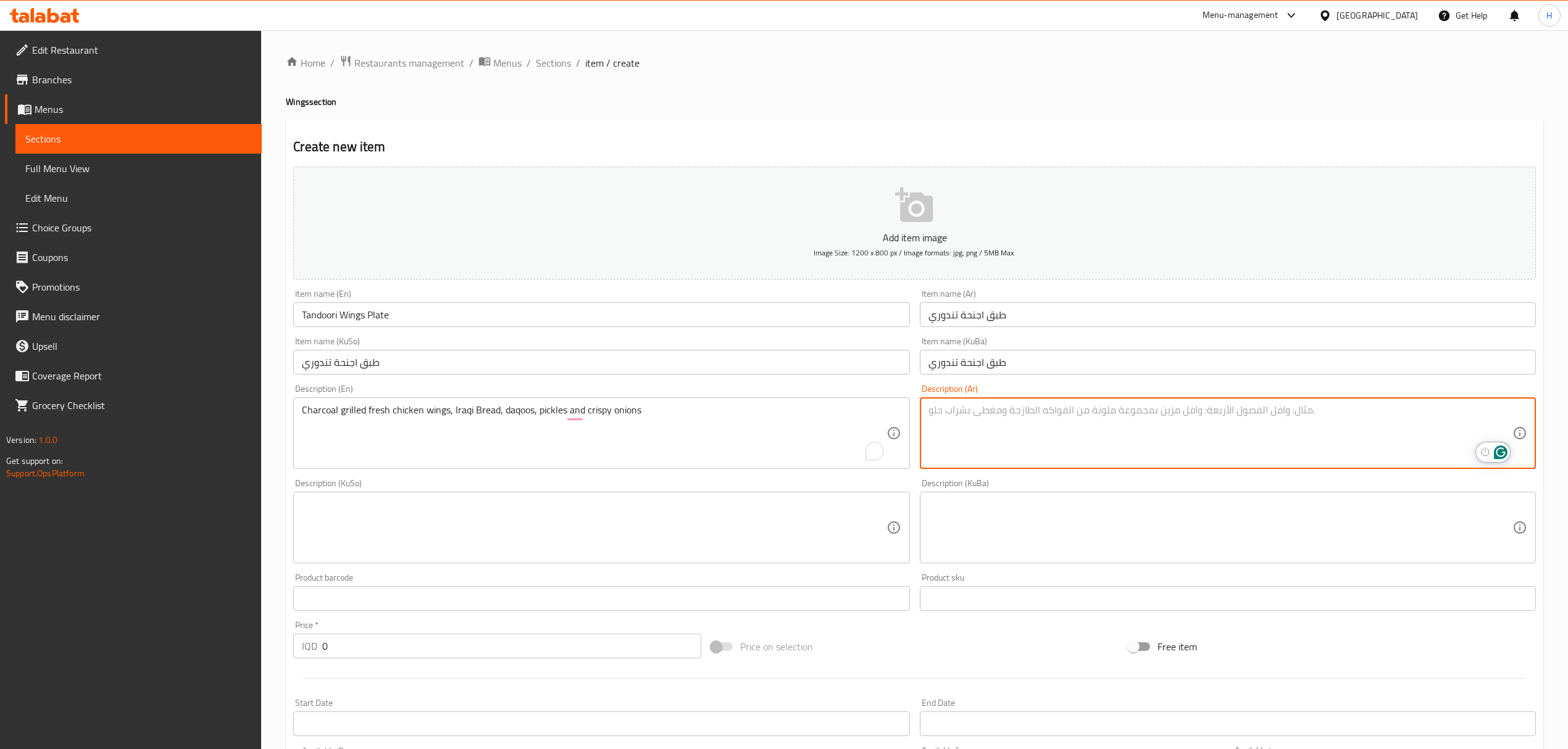
click at [1064, 411] on textarea "To enrich screen reader interactions, please activate Accessibility in Grammarl…" at bounding box center [1220, 433] width 584 height 59
paste textarea "دجاج [PERSON_NAME] على الفحم، تمن بخاري، دقوس، طرشي وبصل مقرمش"
click at [1235, 417] on textarea "دجاج [PERSON_NAME] على الفحم، تمن بخاري، دقوس، طرشي وبصل مقرمش" at bounding box center [1220, 433] width 584 height 59
click at [1147, 411] on textarea "اجنحة دجاج فريش مشوي على الفحم، تمن بخاري، دقوس، طرشي وبصل مقرمش" at bounding box center [1220, 433] width 584 height 59
drag, startPoint x: 1093, startPoint y: 411, endPoint x: 1055, endPoint y: 412, distance: 38.0
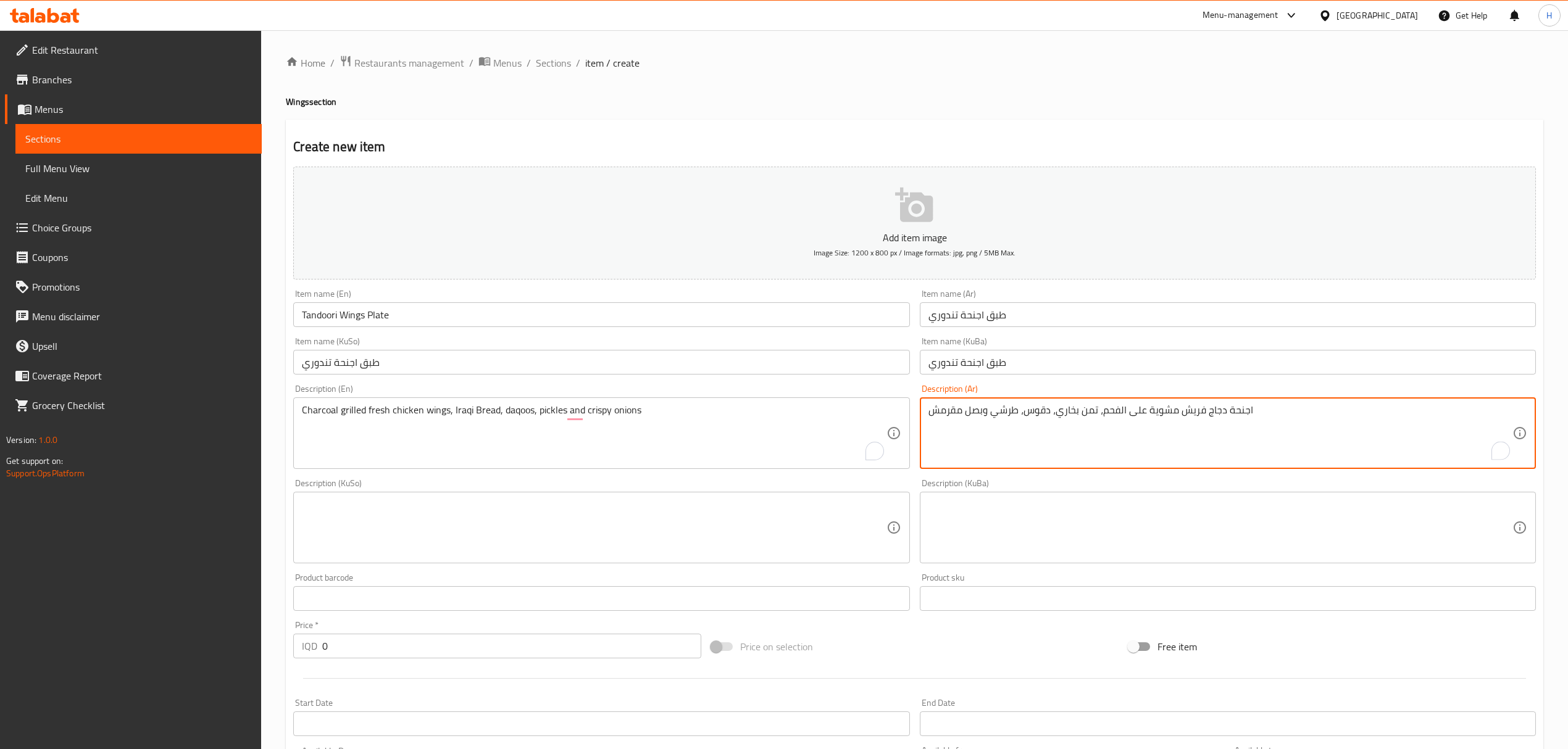
click at [1055, 412] on textarea "اجنحة دجاج فريش مشوية على الفحم، تمن بخاري، دقوس، طرشي وبصل مقرمش" at bounding box center [1220, 433] width 584 height 59
type textarea "اجنحة دجاج فريش مشوية على الفحم، خبز عراقي، دقوس، طرشي وبصل مقرمش"
click at [742, 116] on div "Home / Restaurants management / Menus / Sections / item / create Wings section …" at bounding box center [914, 522] width 1258 height 934
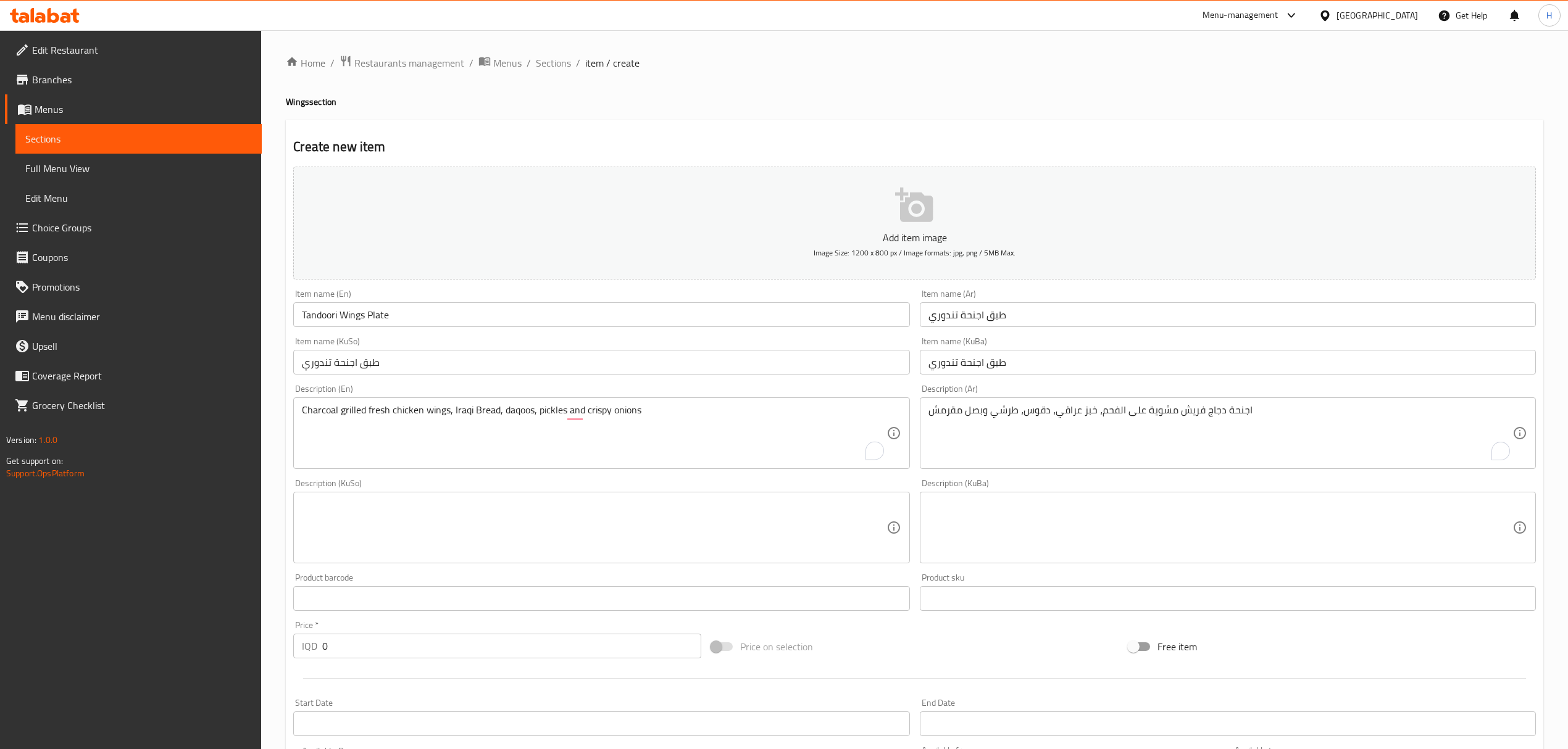
click at [742, 116] on div "Home / Restaurants management / Menus / Sections / item / create Wings section …" at bounding box center [914, 522] width 1258 height 934
drag, startPoint x: 396, startPoint y: 642, endPoint x: 303, endPoint y: 638, distance: 93.1
click at [303, 638] on div "IQD 0 Price *" at bounding box center [497, 646] width 407 height 24
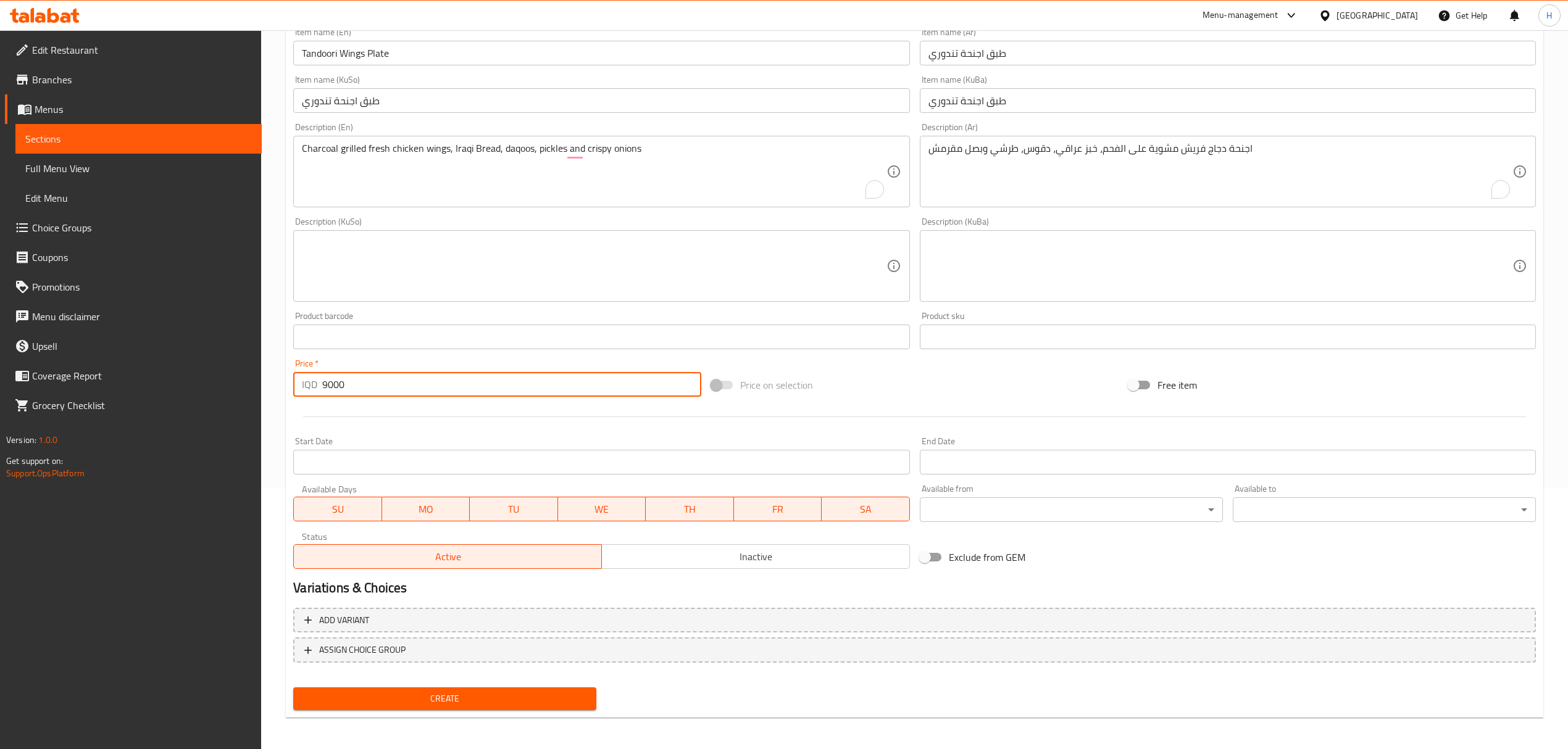
scroll to position [264, 0]
type input "9000"
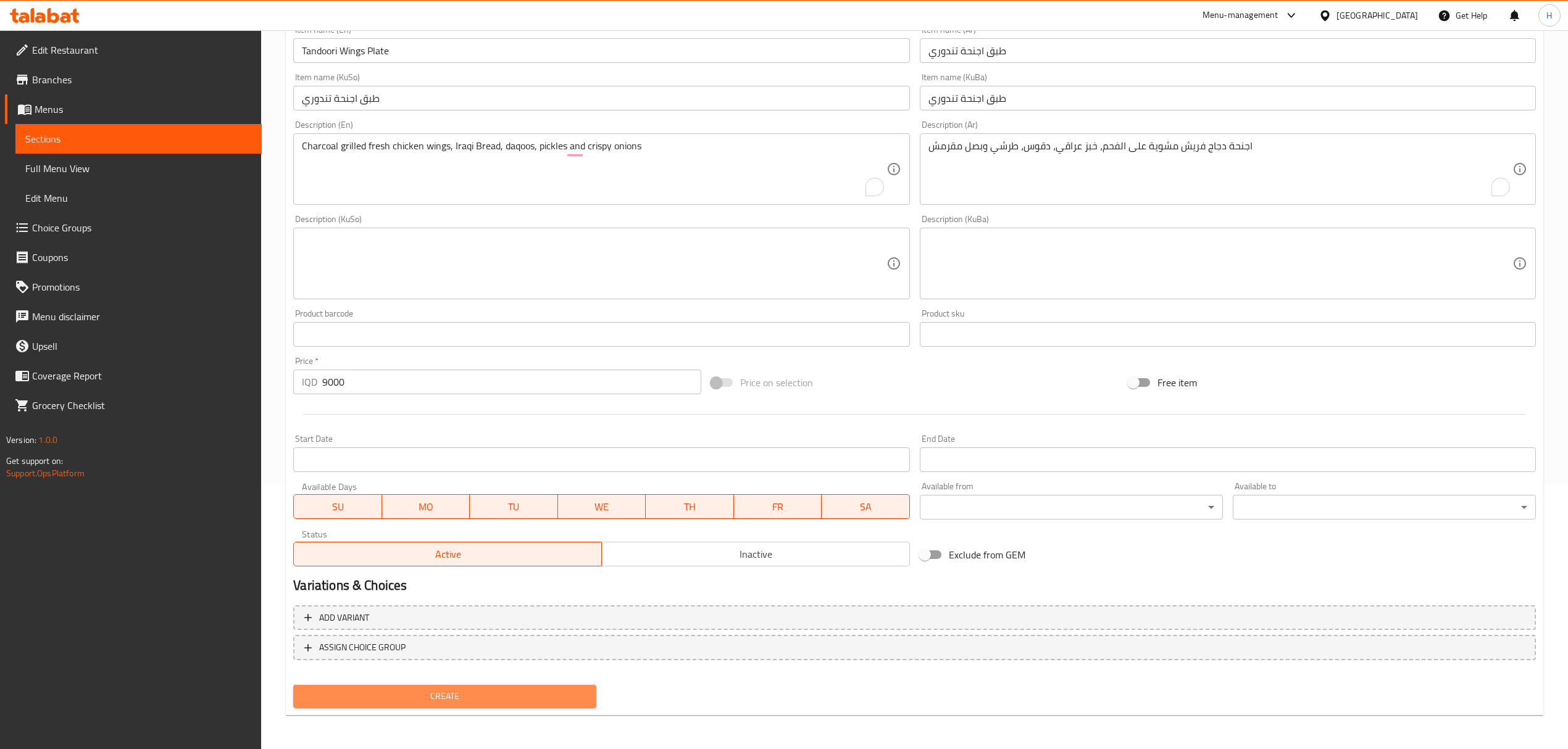
click at [483, 701] on span "Create" at bounding box center [445, 697] width 283 height 15
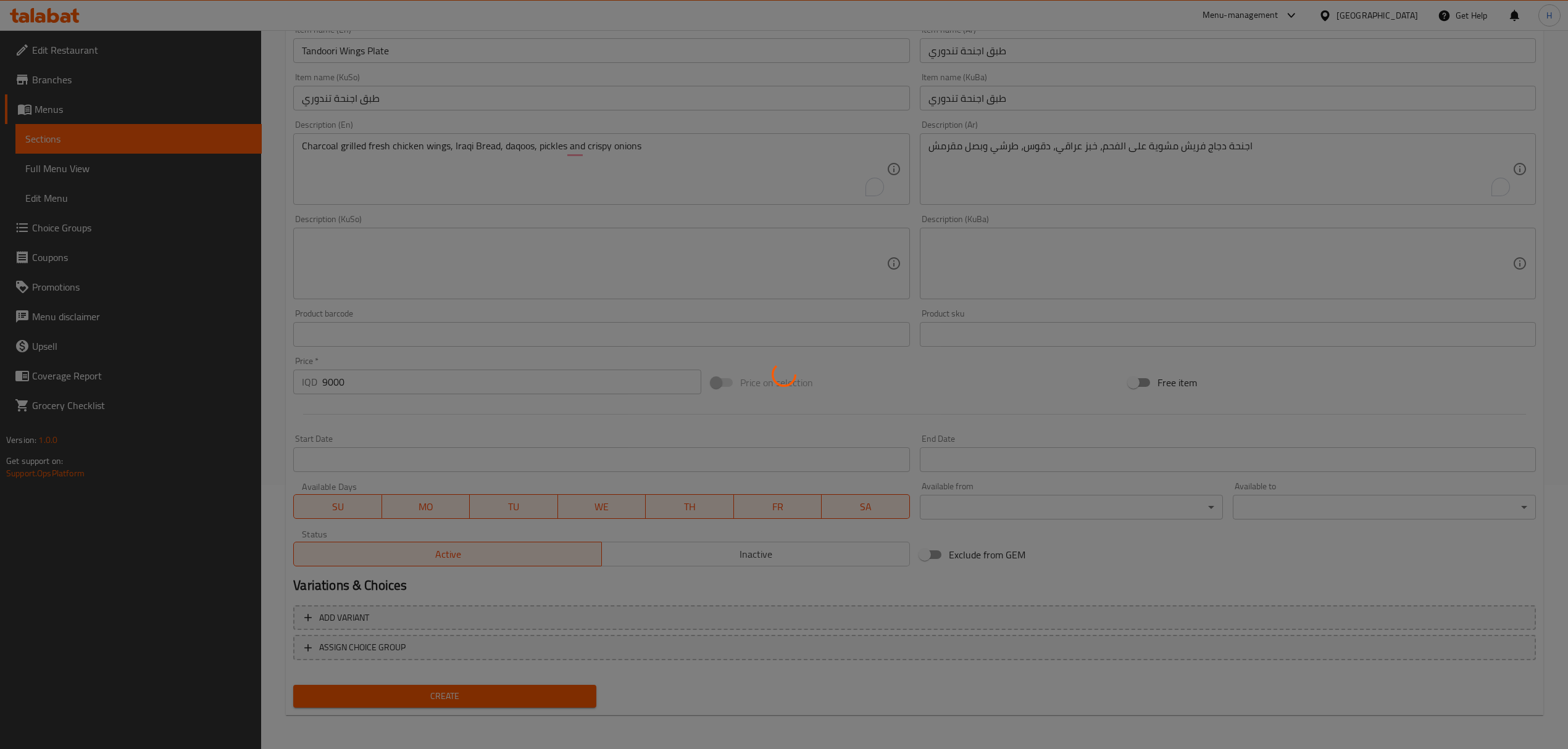
type input "0"
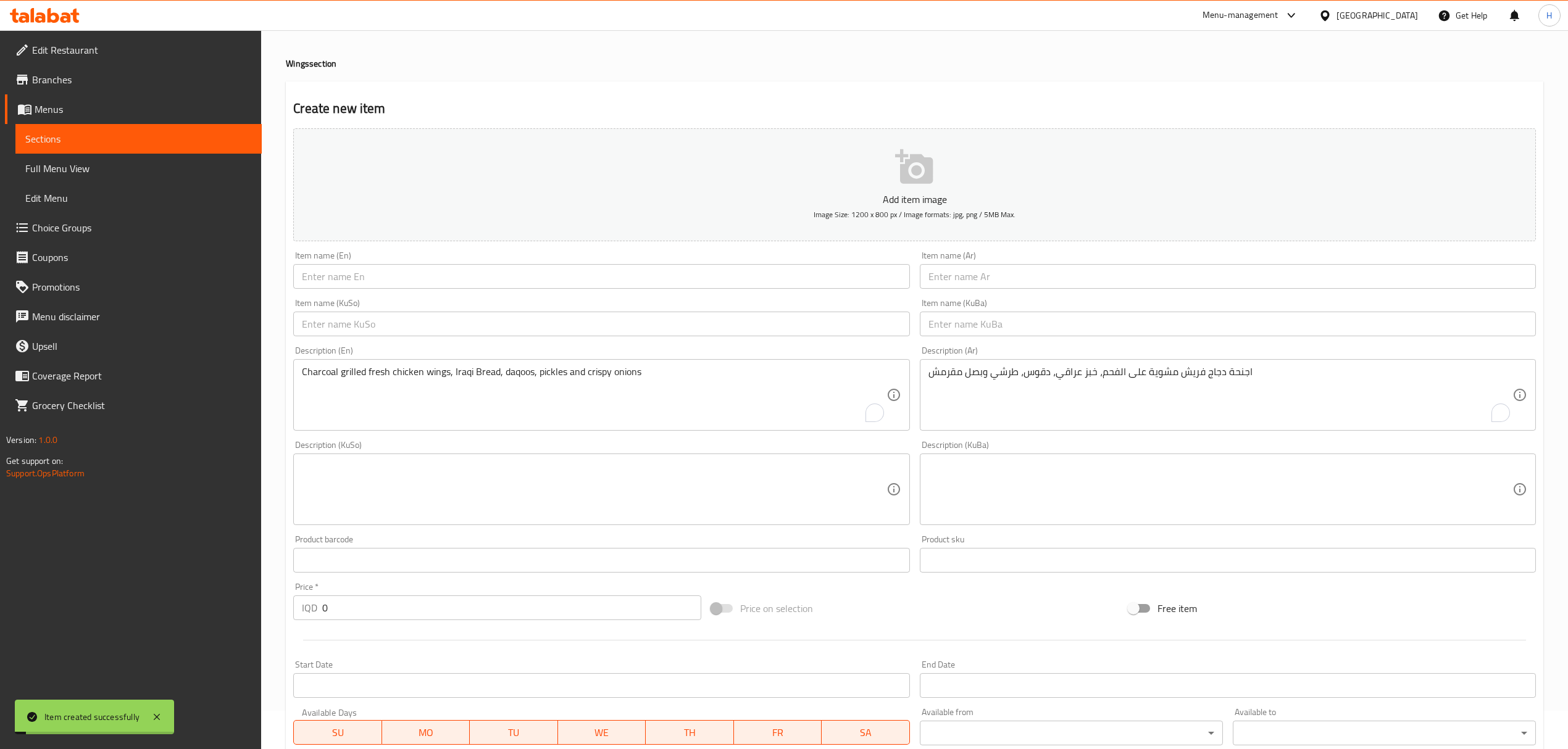
scroll to position [17, 0]
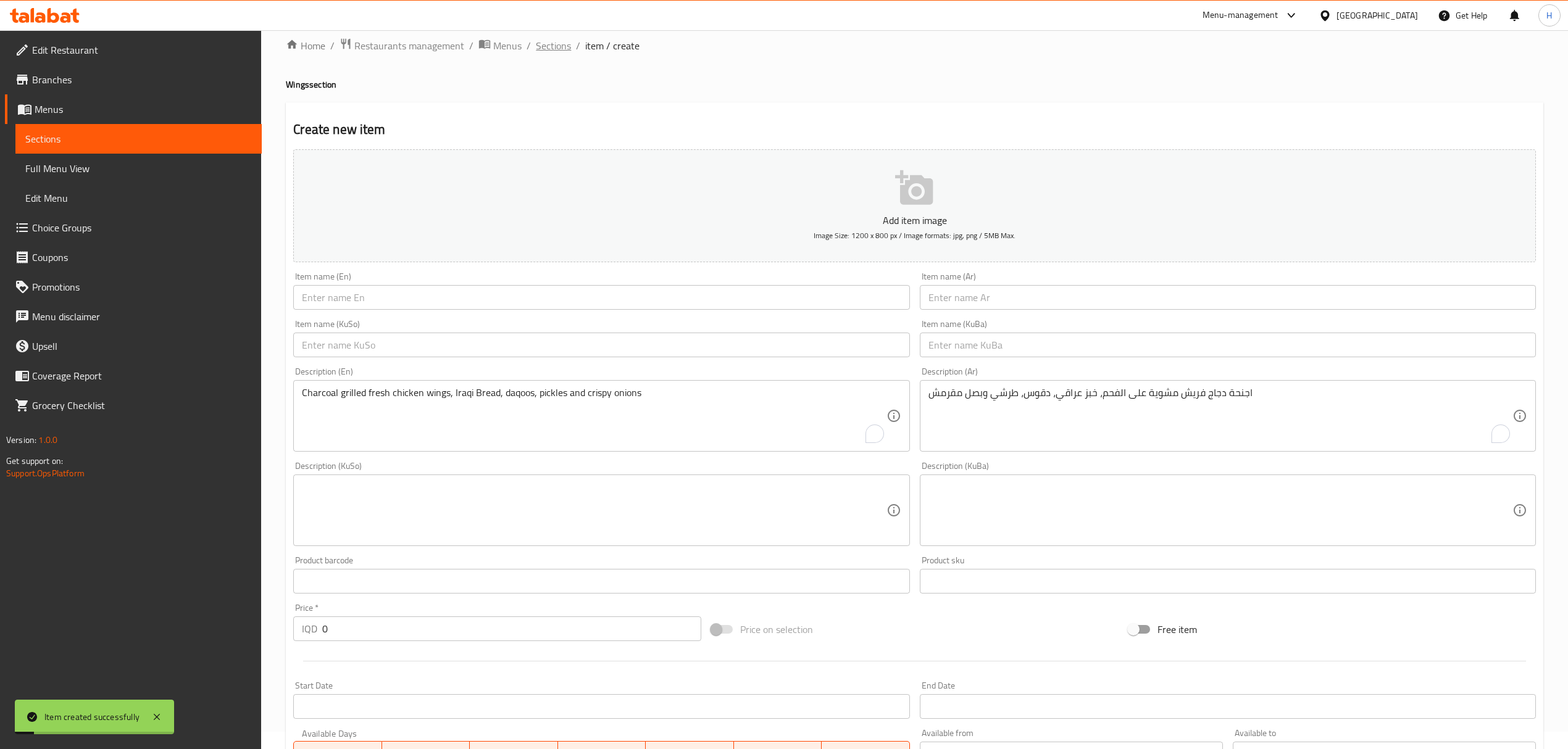
click at [558, 42] on span "Sections" at bounding box center [553, 46] width 36 height 15
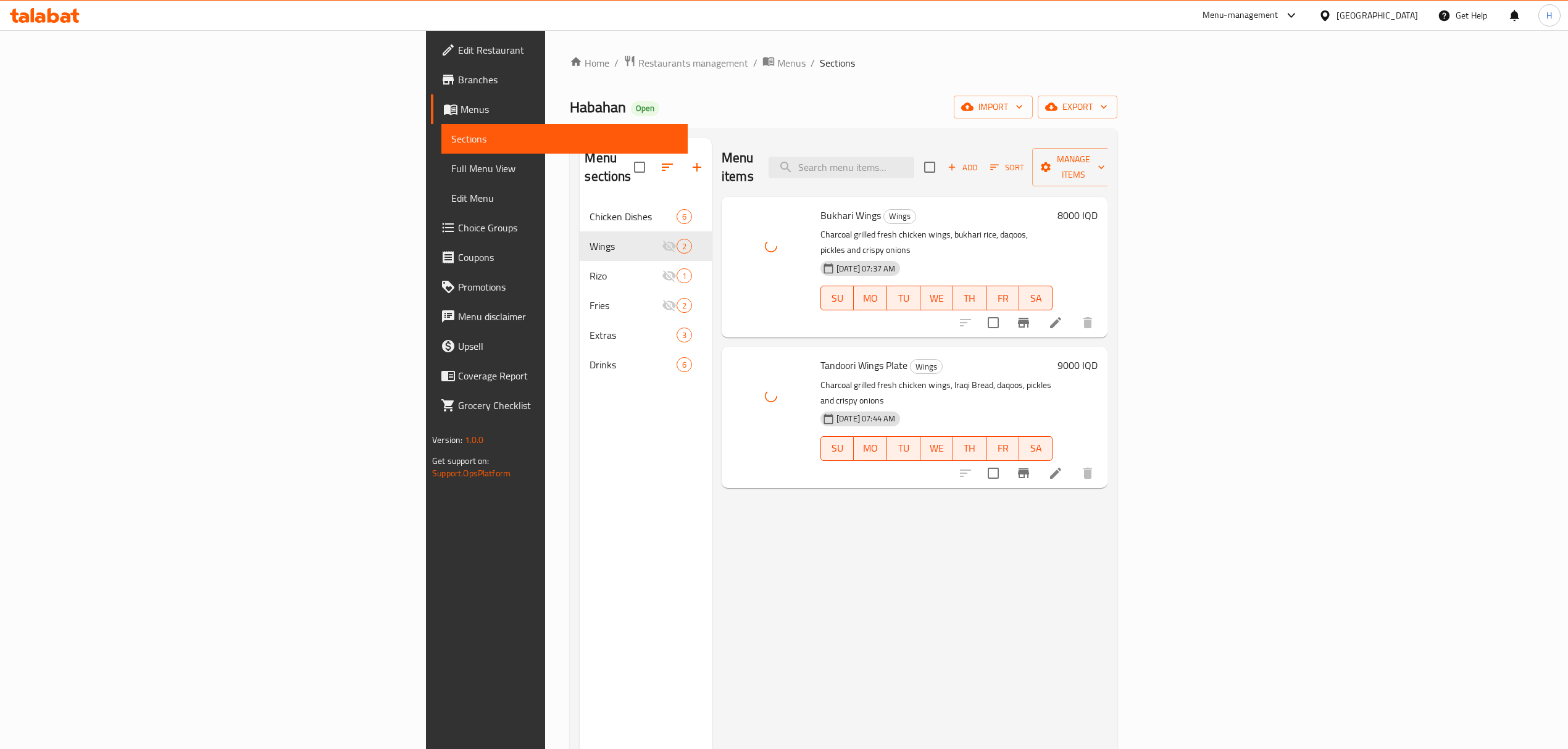
click at [820, 40] on div "Home / Restaurants management / Menus / Sections Habahan Open import export Men…" at bounding box center [843, 475] width 596 height 891
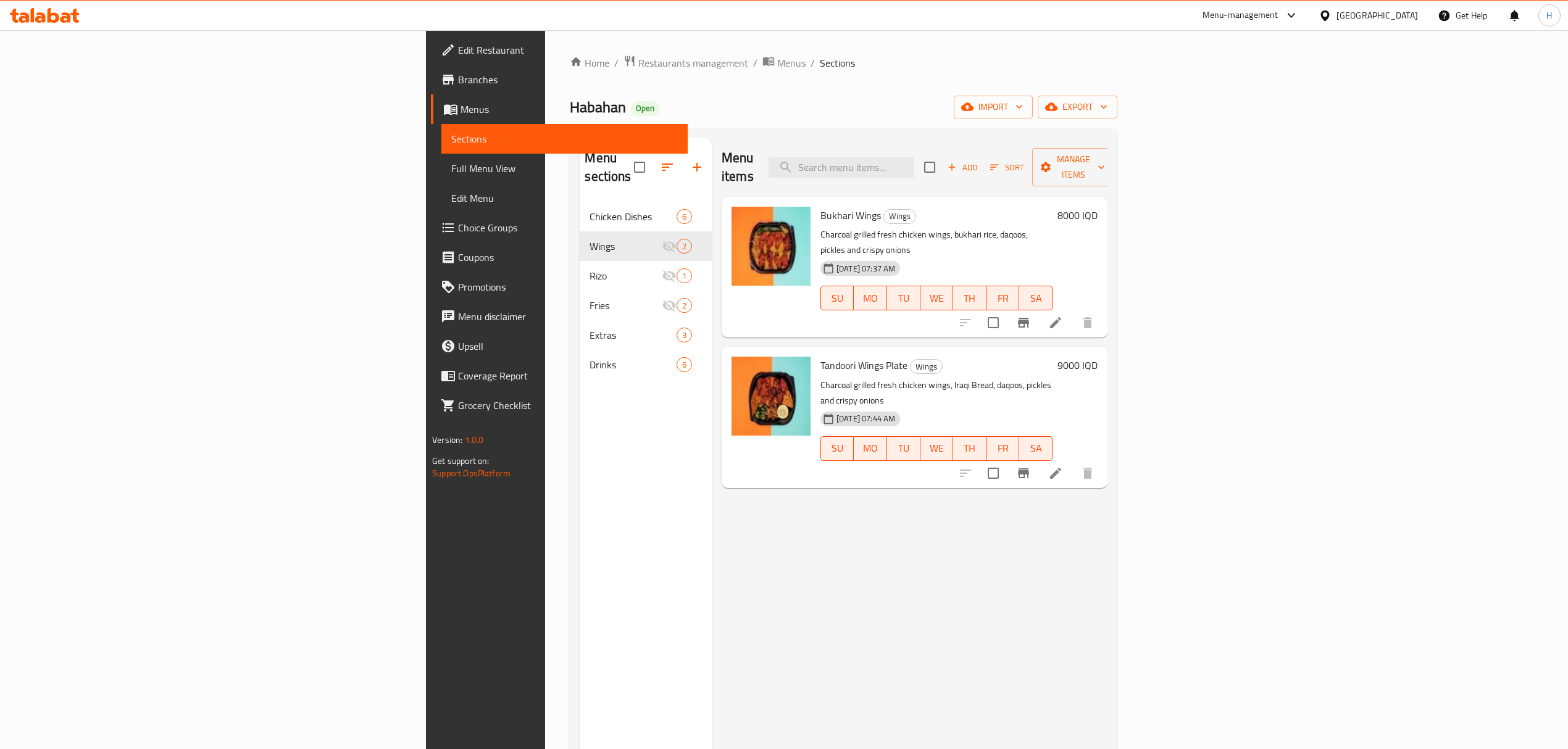
click at [855, 134] on div "Menu sections Chicken Dishes 6 Wings 2 Rizo 1 Fries 2 Extras 3 Drinks 6 Menu it…" at bounding box center [843, 513] width 547 height 769
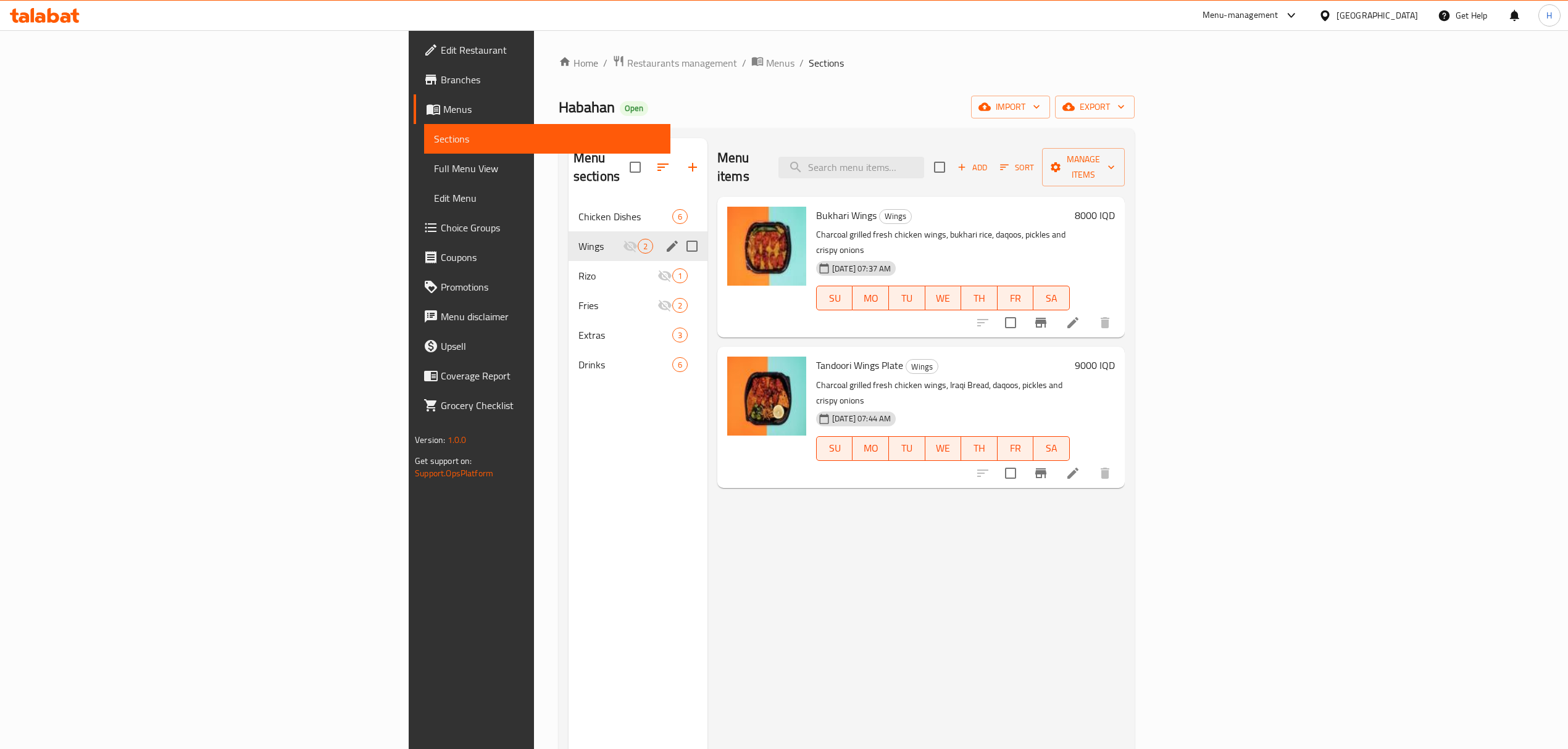
click at [679, 233] on input "Menu sections" at bounding box center [692, 247] width 26 height 26
checkbox input "true"
click at [639, 153] on button "button" at bounding box center [654, 168] width 30 height 30
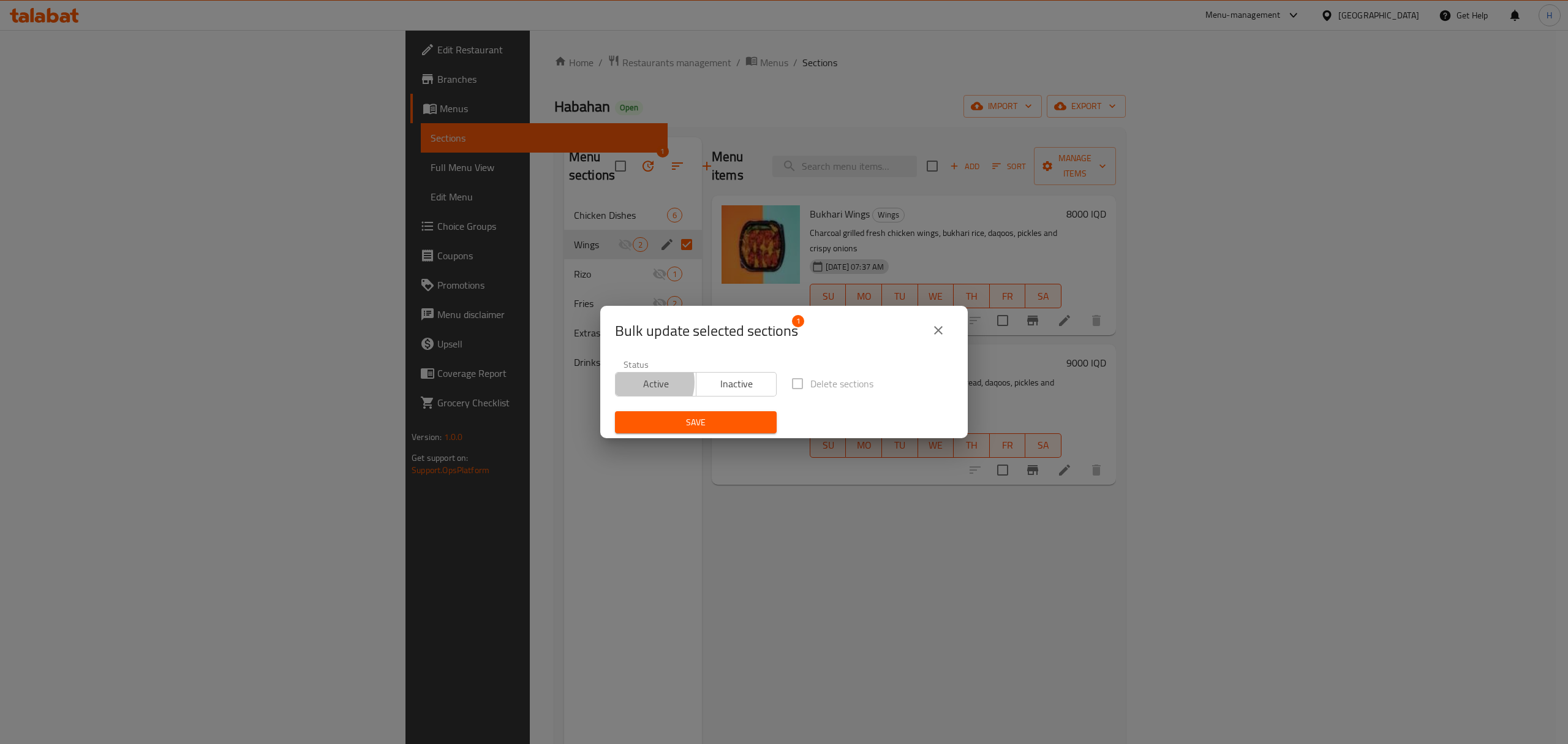
click at [648, 383] on span "Active" at bounding box center [656, 384] width 71 height 18
click at [677, 435] on div "Save" at bounding box center [696, 423] width 177 height 37
click at [677, 429] on span "Save" at bounding box center [695, 423] width 142 height 15
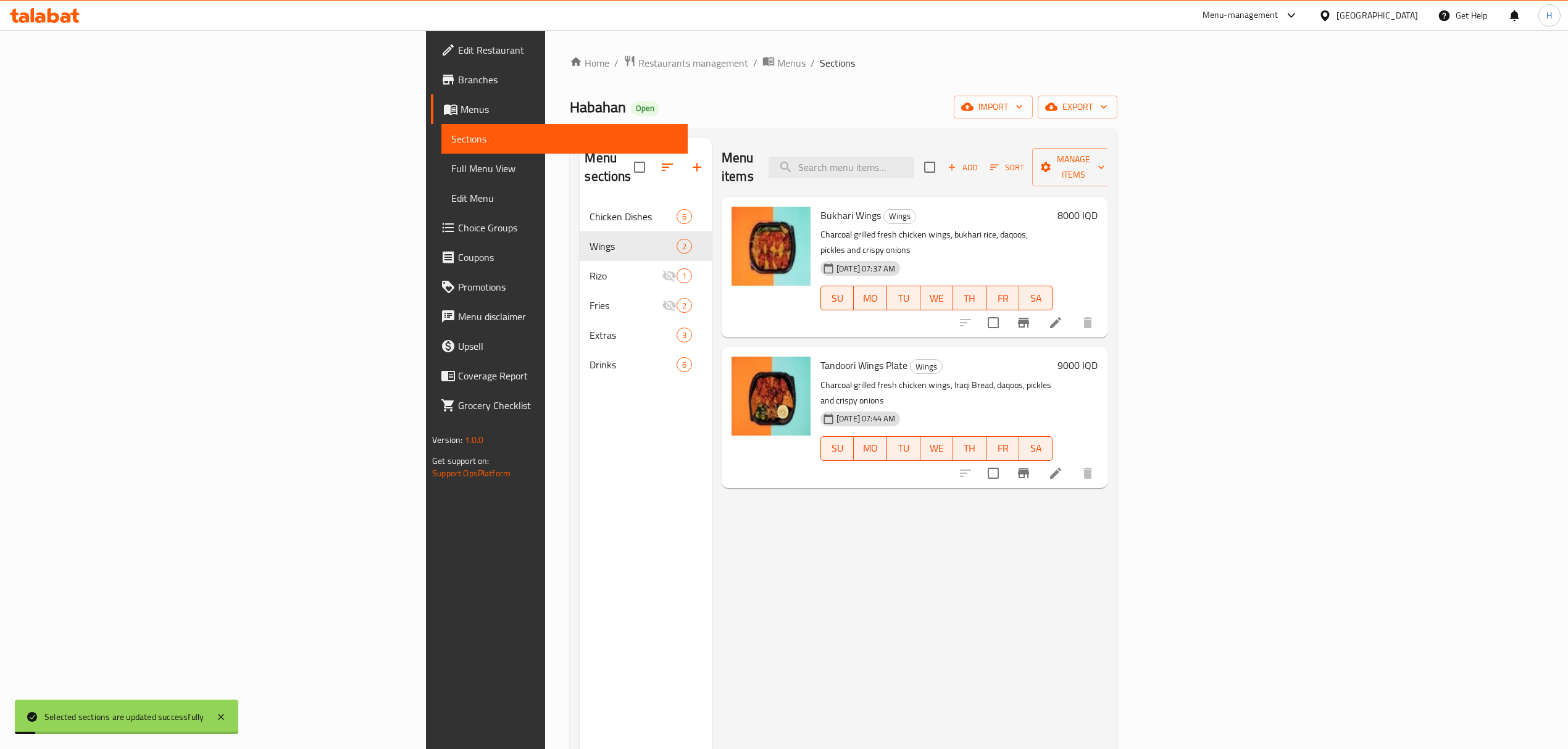
click at [828, 464] on div "Menu items Add Sort Manage items Bukhari Wings Wings Charcoal grilled fresh chi…" at bounding box center [910, 512] width 396 height 749
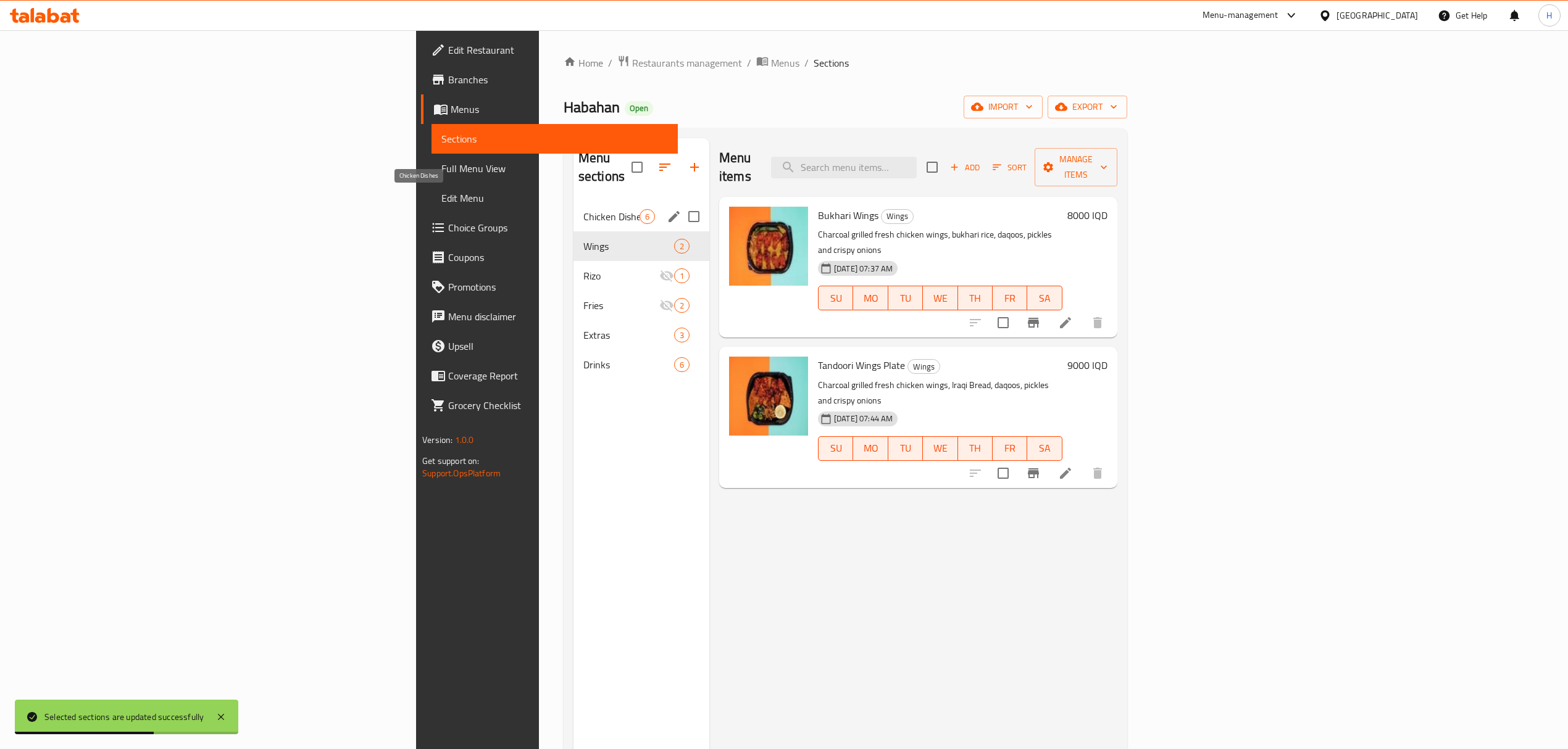
click at [583, 209] on span "Chicken Dishes" at bounding box center [611, 217] width 56 height 15
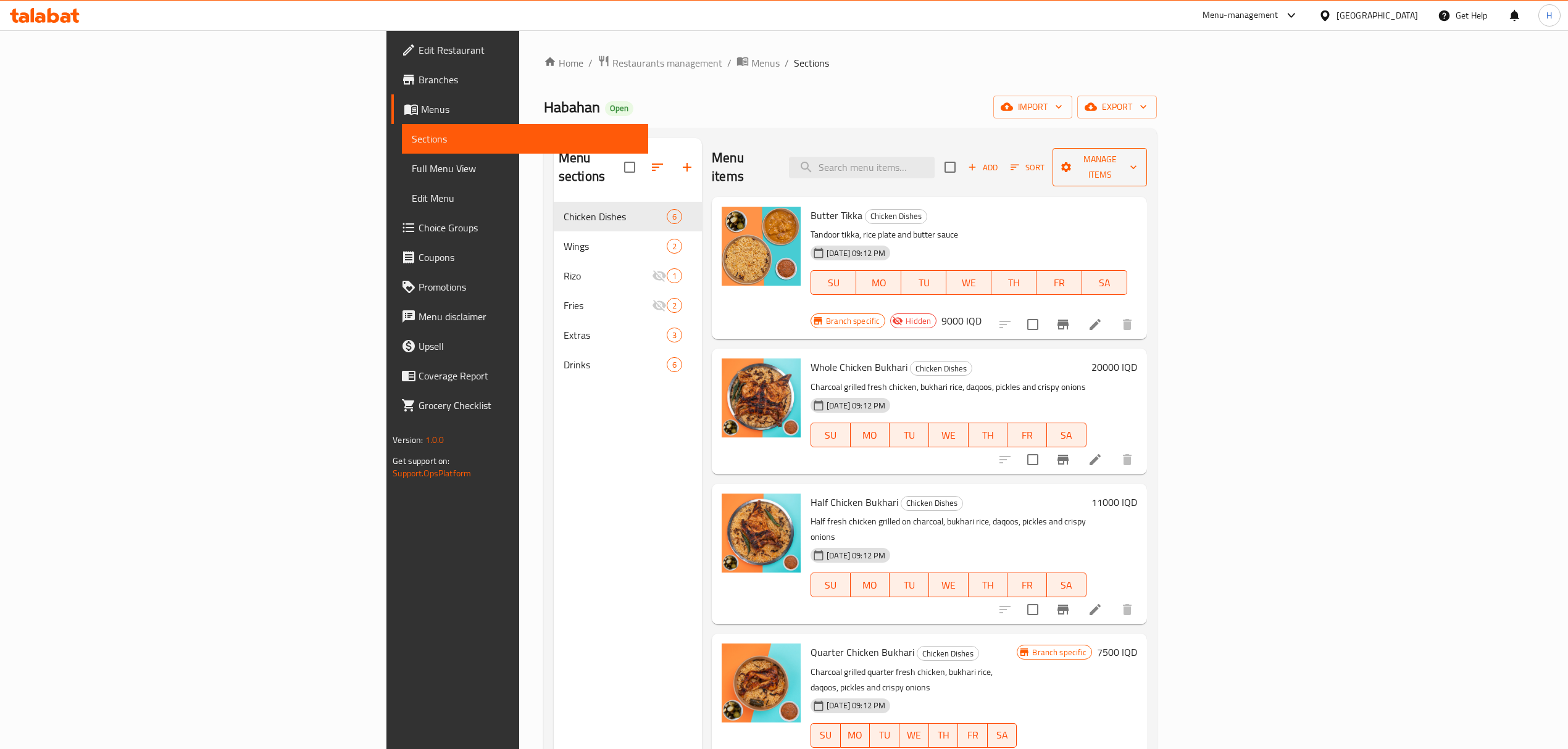
click at [1137, 165] on span "Manage items" at bounding box center [1099, 167] width 74 height 31
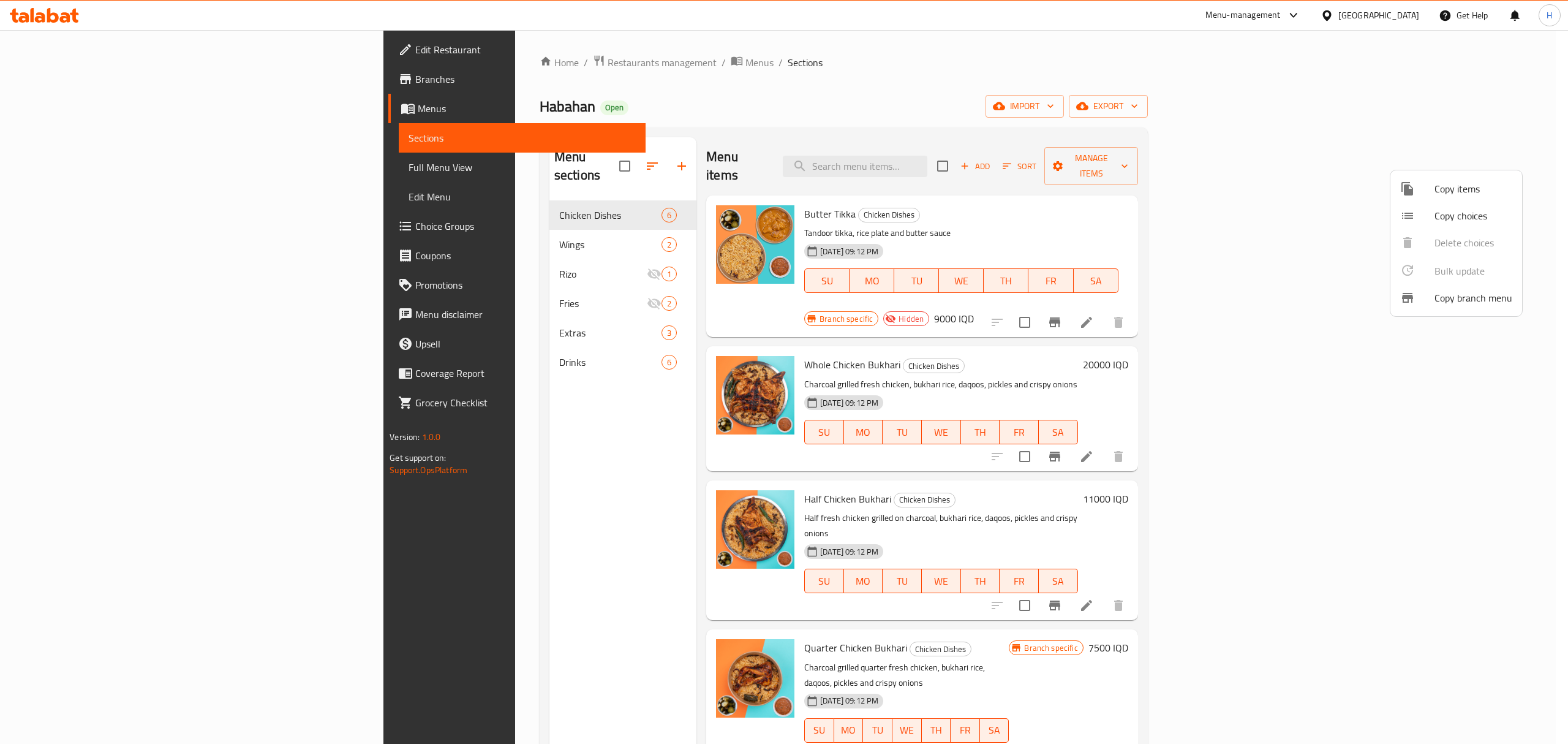
click at [1371, 111] on div at bounding box center [784, 372] width 1568 height 744
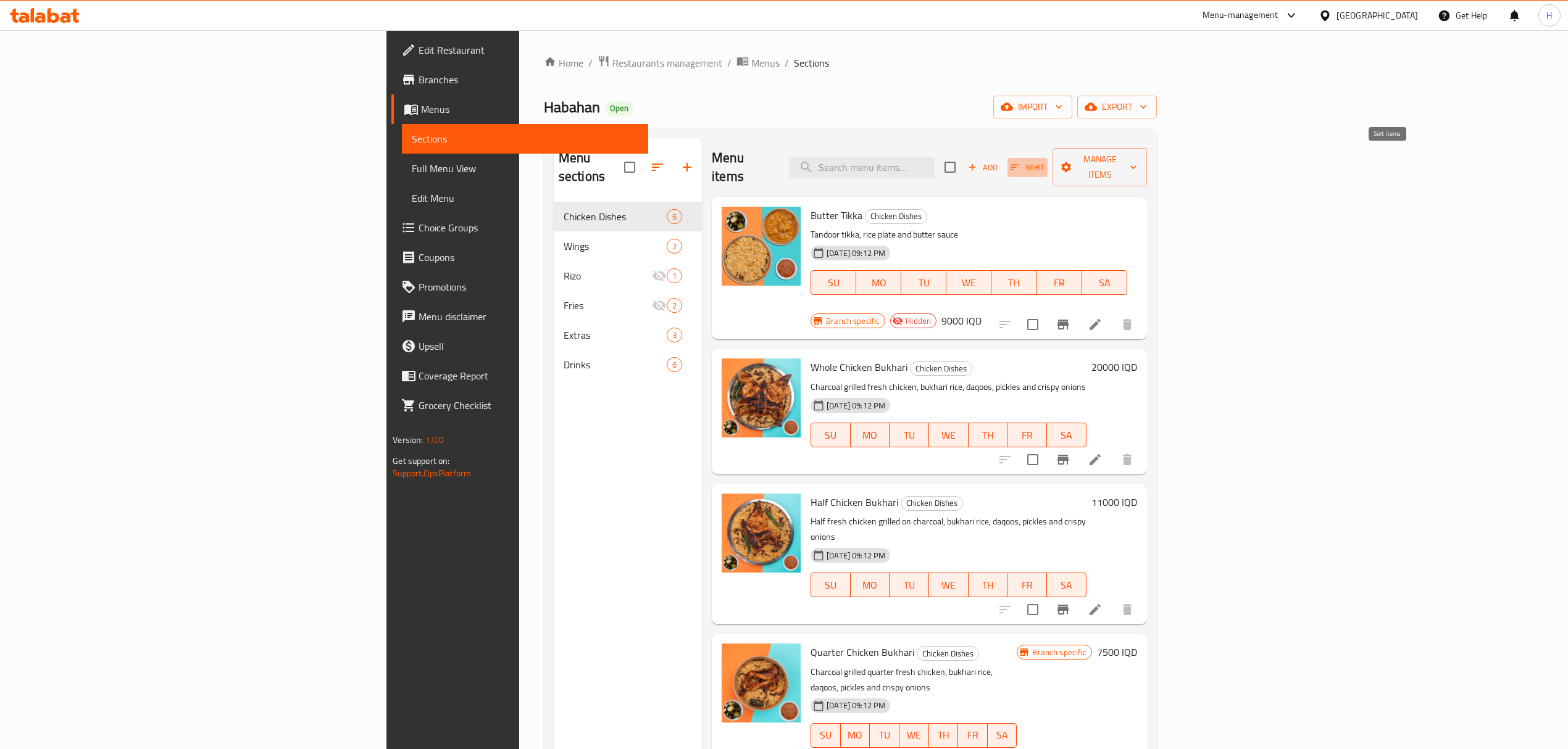
click at [1045, 161] on span "Sort" at bounding box center [1027, 167] width 34 height 14
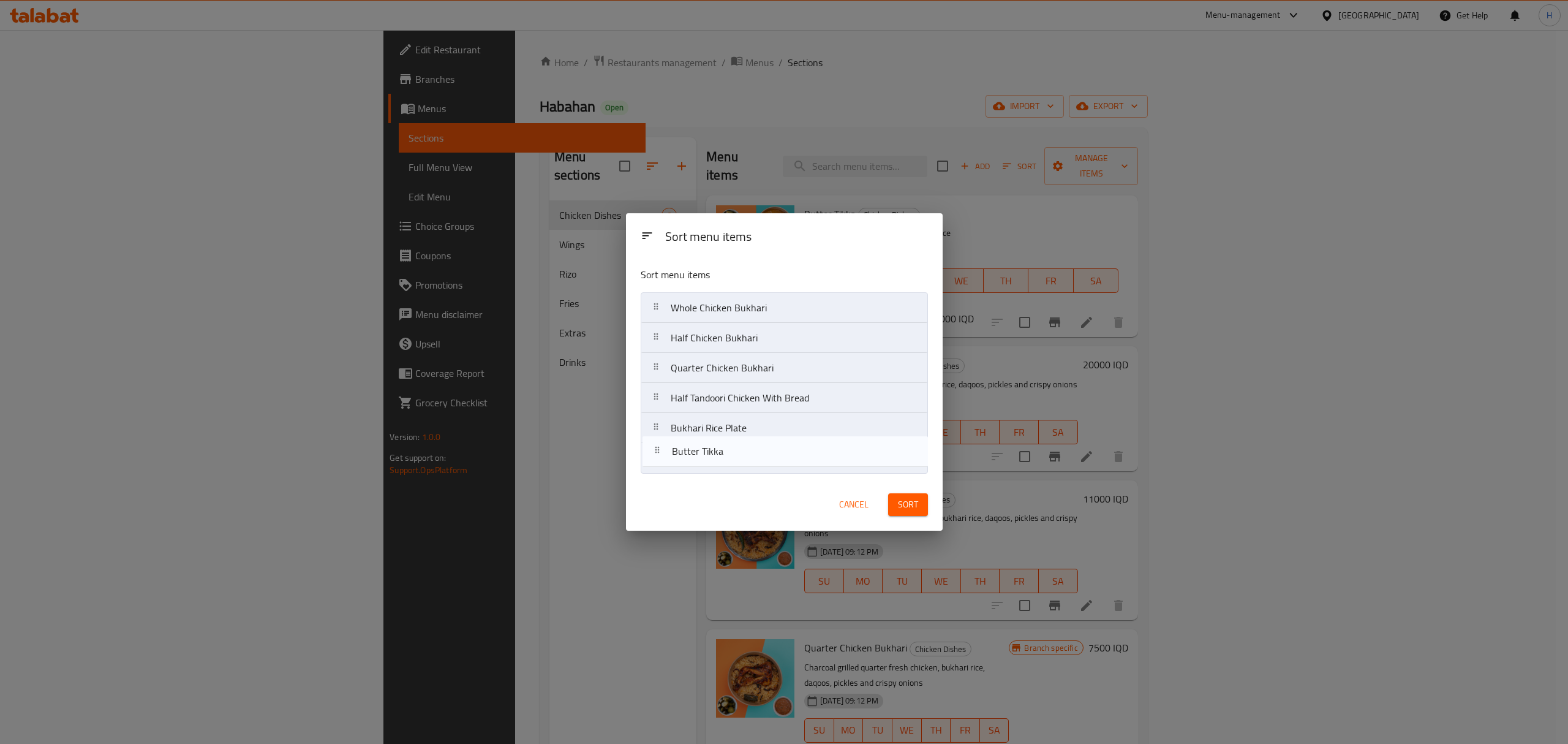
drag, startPoint x: 798, startPoint y: 304, endPoint x: 800, endPoint y: 462, distance: 158.0
click at [800, 462] on nav "Butter Tikka Whole Chicken Bukhari Half Chicken Bukhari Quarter Chicken Bukhari…" at bounding box center [784, 383] width 288 height 182
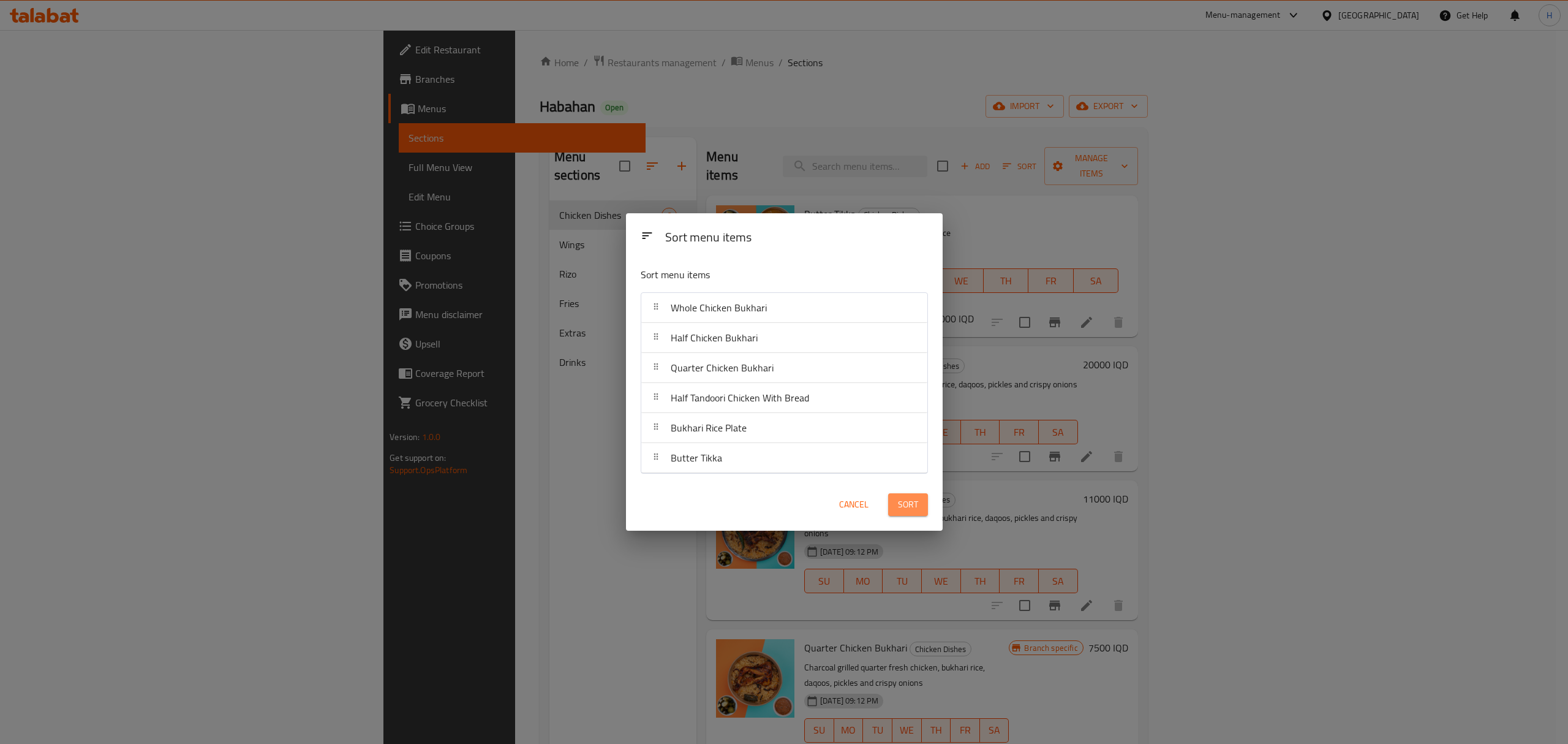
click at [919, 505] on button "Sort" at bounding box center [907, 505] width 40 height 22
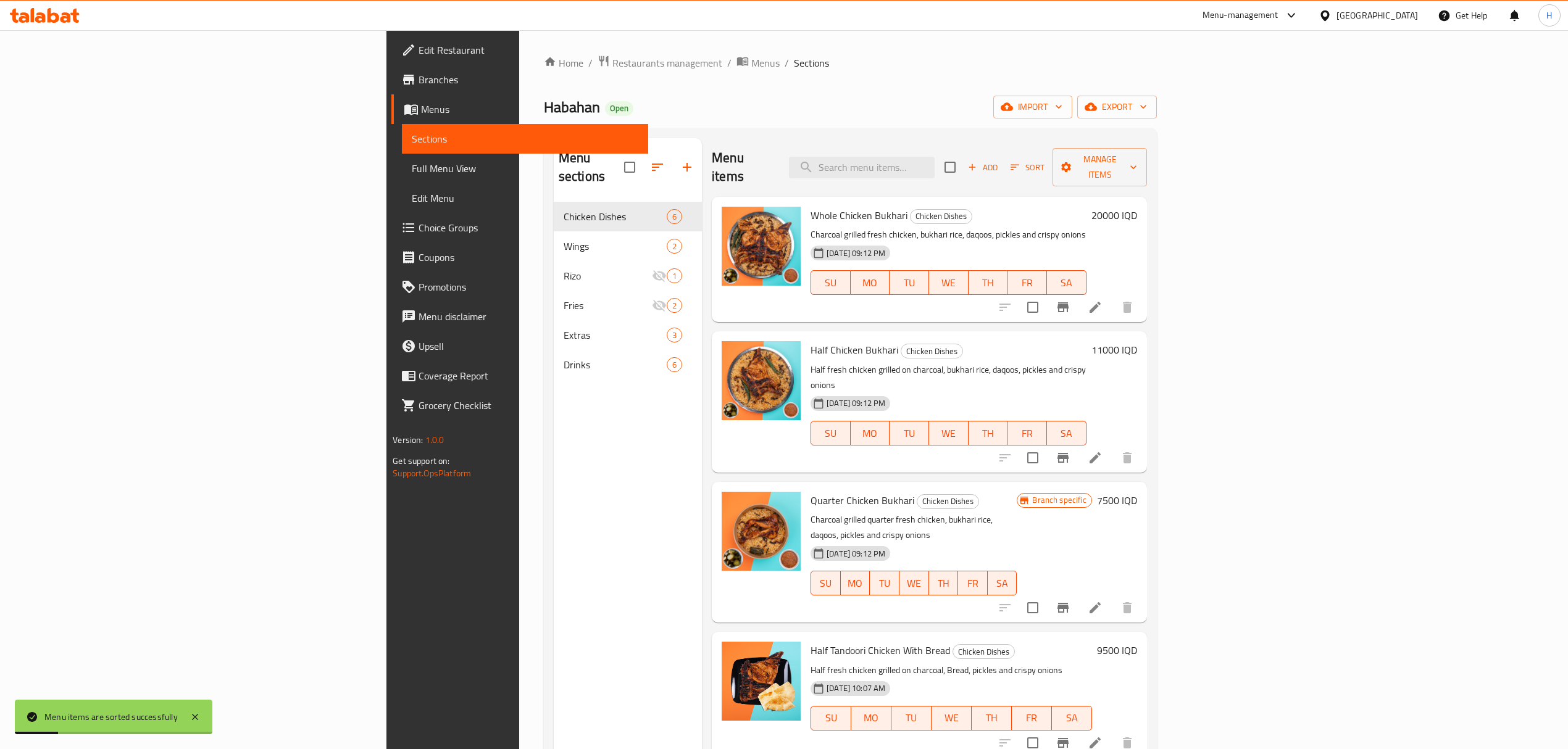
scroll to position [82, 0]
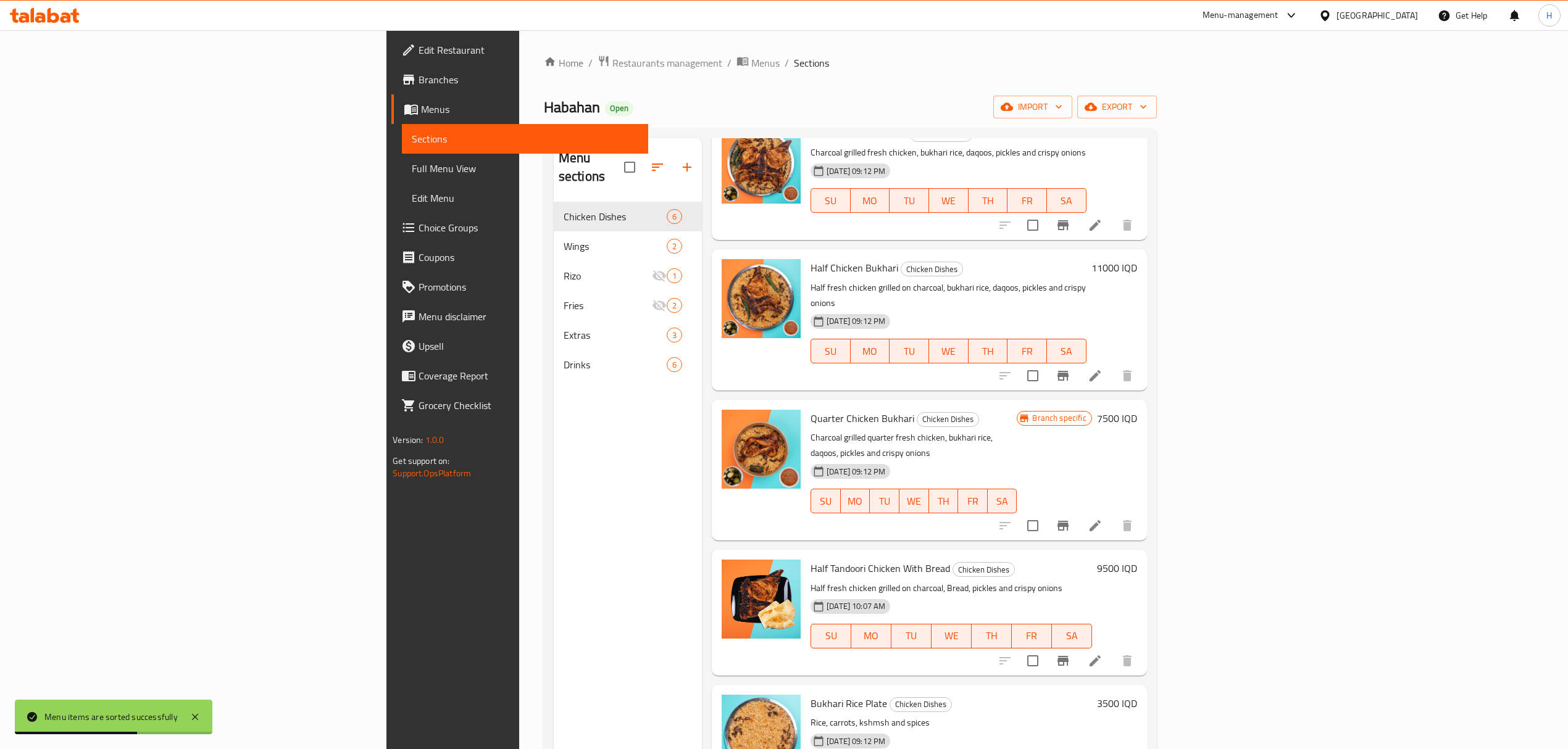
click at [553, 417] on div "Menu sections Chicken Dishes 6 Wings 2 Rizo 1 Fries 2 Extras 3 Drinks 6" at bounding box center [627, 512] width 148 height 749
click at [553, 479] on div "Menu sections Chicken Dishes 6 Wings 2 Rizo 1 Fries 2 Extras 3 Drinks 6" at bounding box center [627, 512] width 148 height 749
click at [910, 430] on p "Charcoal grilled quarter fresh chicken, bukhari rice, daqoos, pickles and crisp…" at bounding box center [913, 445] width 206 height 31
click at [904, 430] on p "Charcoal grilled quarter fresh chicken, bukhari rice, daqoos, pickles and crisp…" at bounding box center [913, 445] width 206 height 31
click at [1103, 518] on icon at bounding box center [1095, 526] width 15 height 15
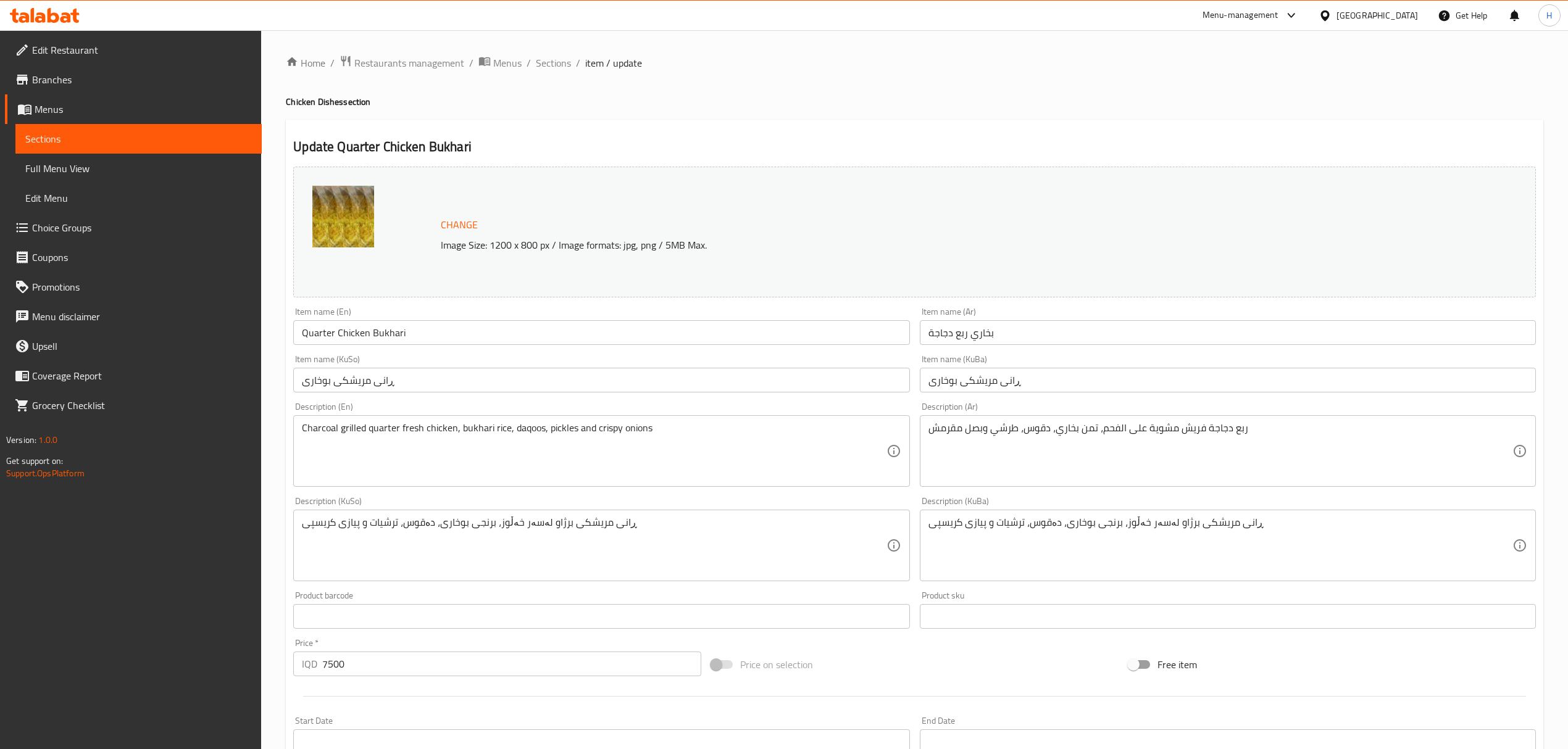
click at [425, 339] on input "Quarter Chicken Bukhari" at bounding box center [601, 333] width 616 height 24
click at [972, 332] on input "بخاري ربع دجاجة" at bounding box center [1228, 333] width 616 height 24
click at [545, 73] on div "Home / Restaurants management / Menus / Sections / item / update Chicken Dishes…" at bounding box center [914, 532] width 1258 height 952
click at [555, 62] on span "Sections" at bounding box center [553, 63] width 36 height 15
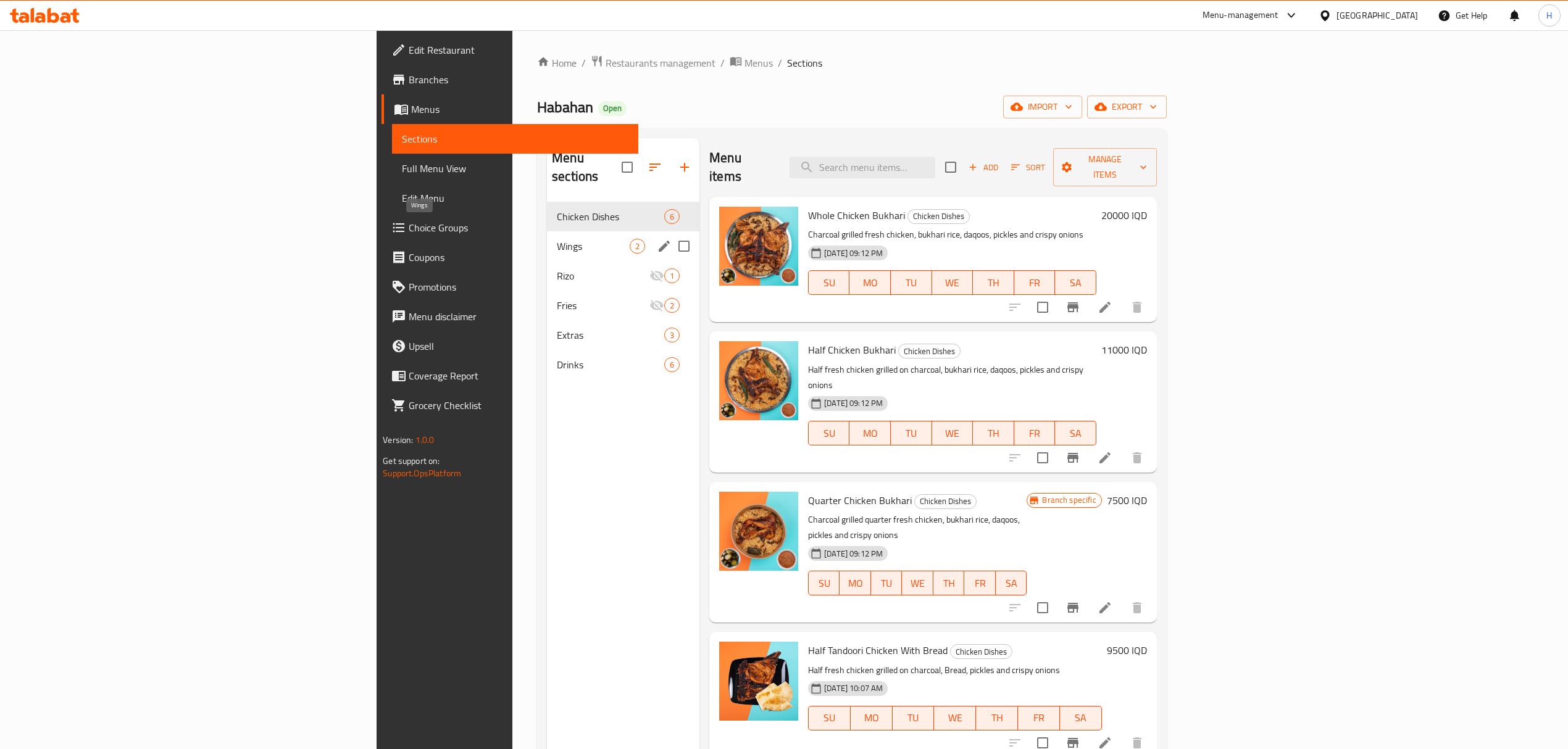
click at [557, 239] on span "Wings" at bounding box center [594, 247] width 73 height 15
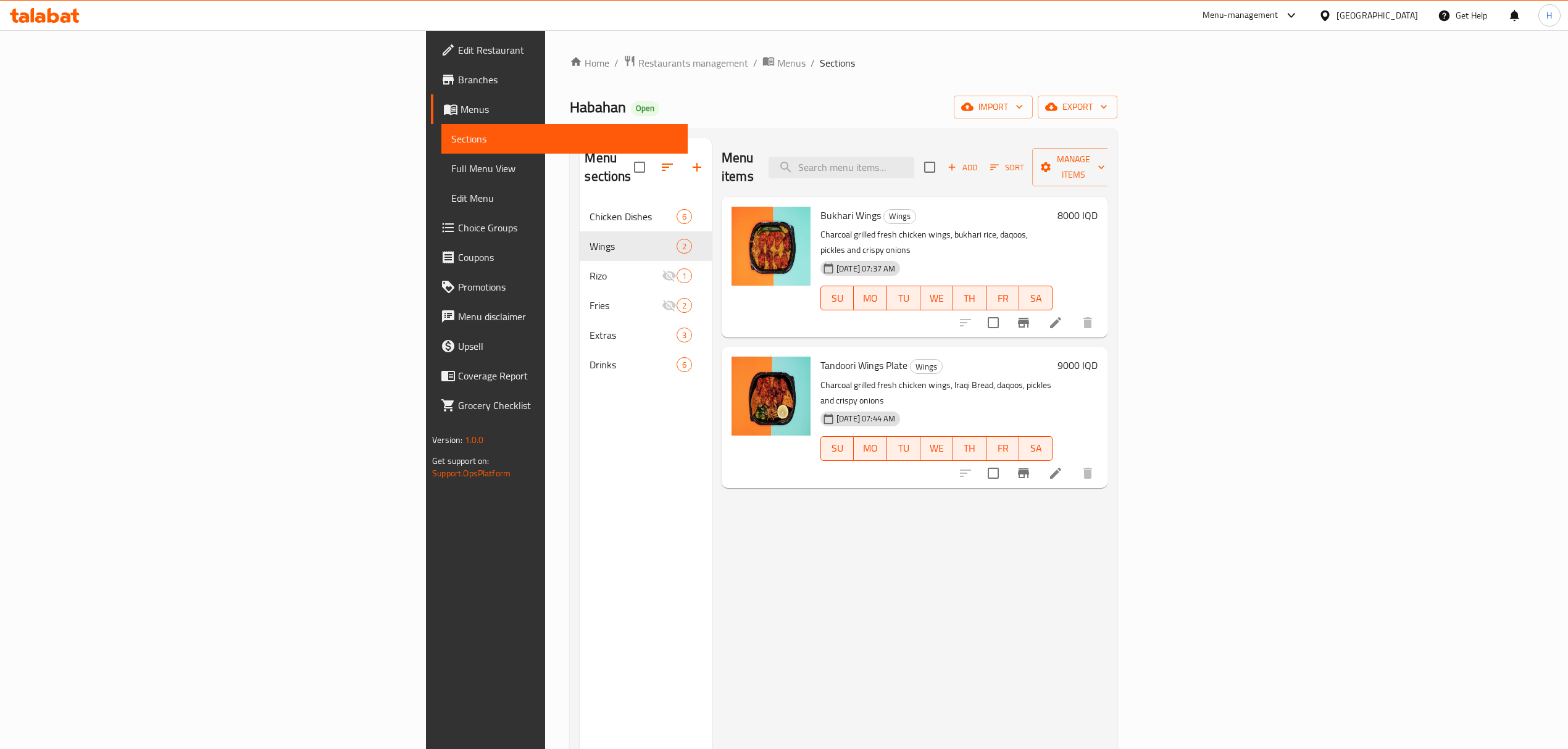
click at [1073, 311] on li at bounding box center [1055, 322] width 35 height 22
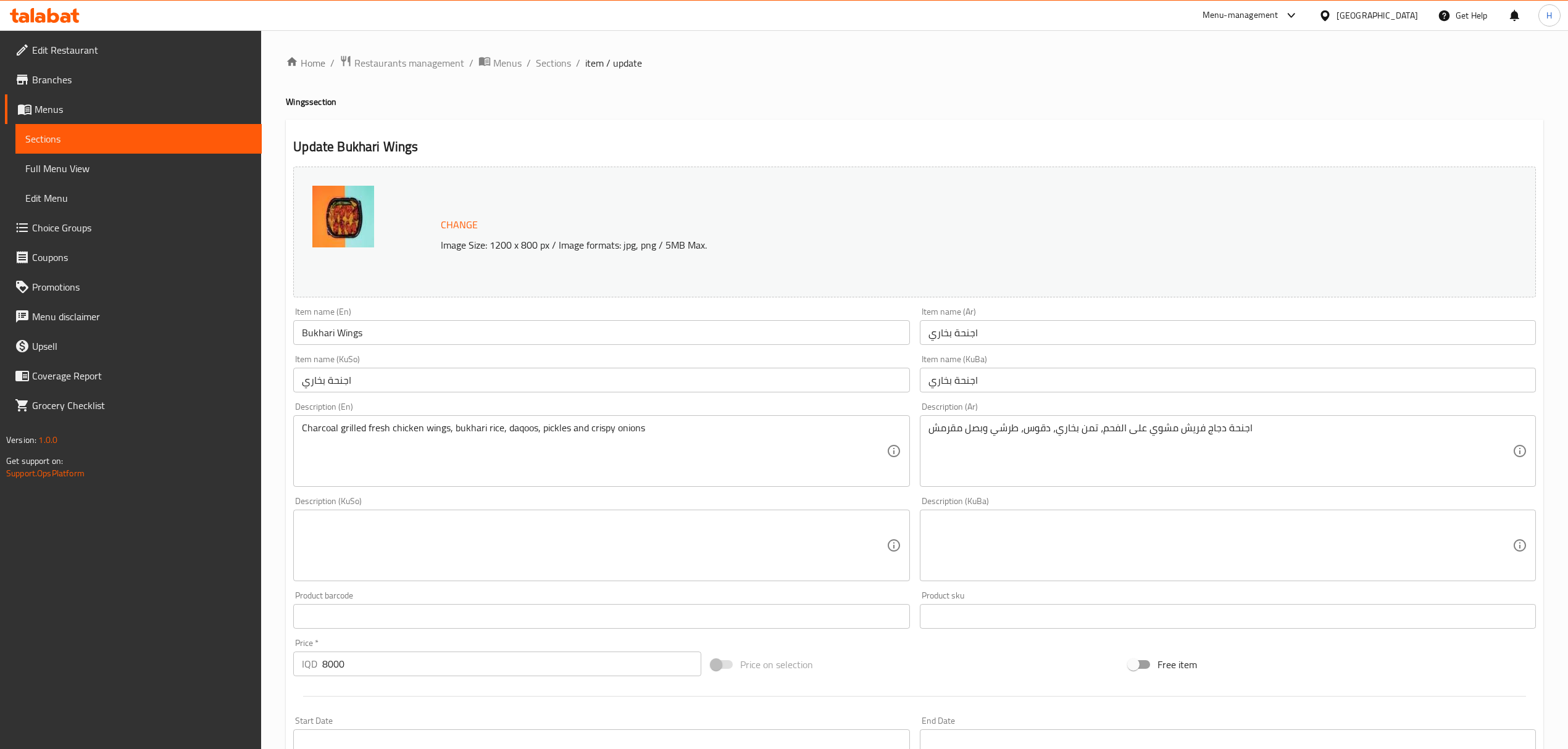
click at [339, 338] on input "Bukhari Wings" at bounding box center [601, 333] width 616 height 24
click at [1059, 319] on div "Item name (Ar) اجنحة بخاري Item name (Ar)" at bounding box center [1228, 326] width 616 height 37
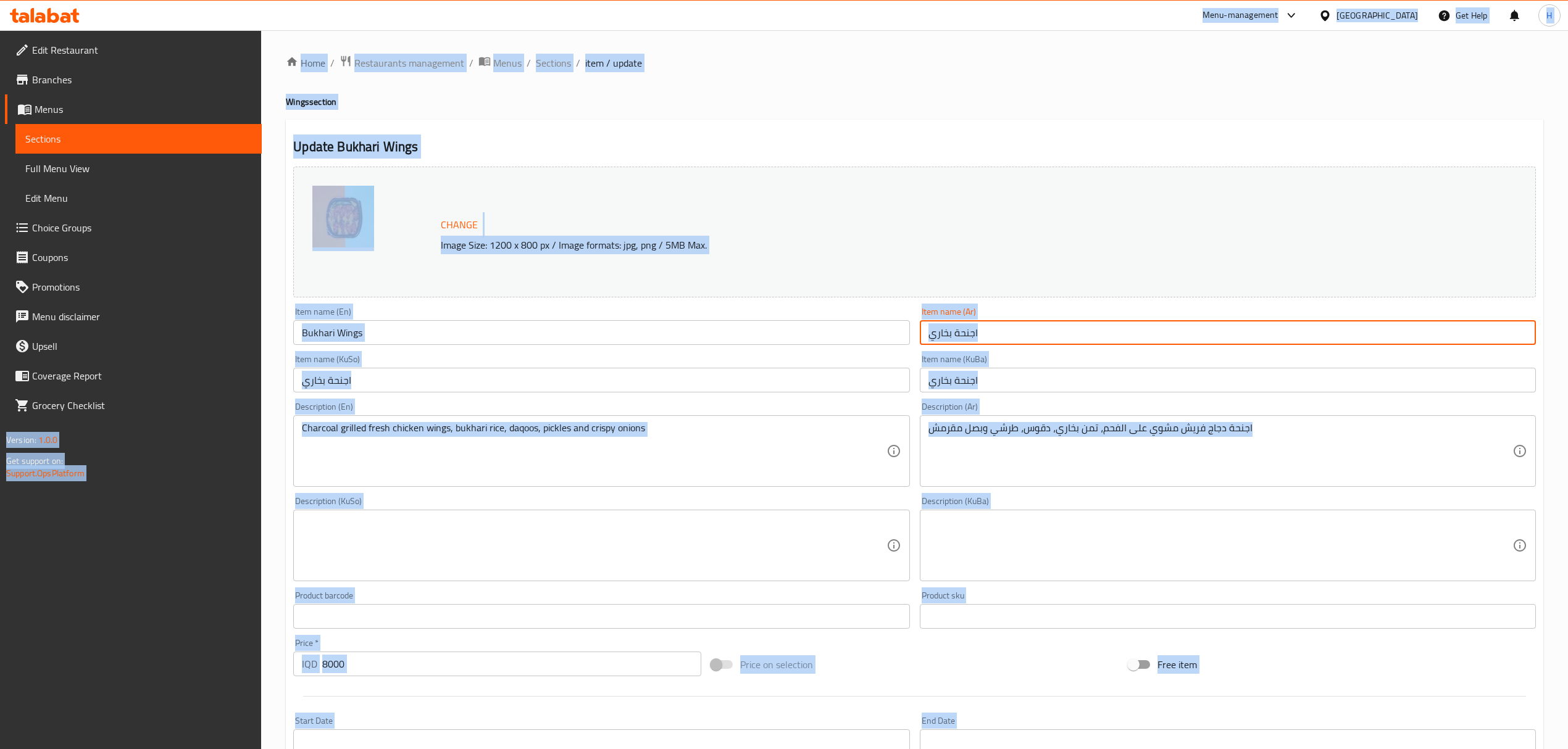
click at [988, 321] on input "اجنحة بخاري" at bounding box center [1228, 333] width 616 height 24
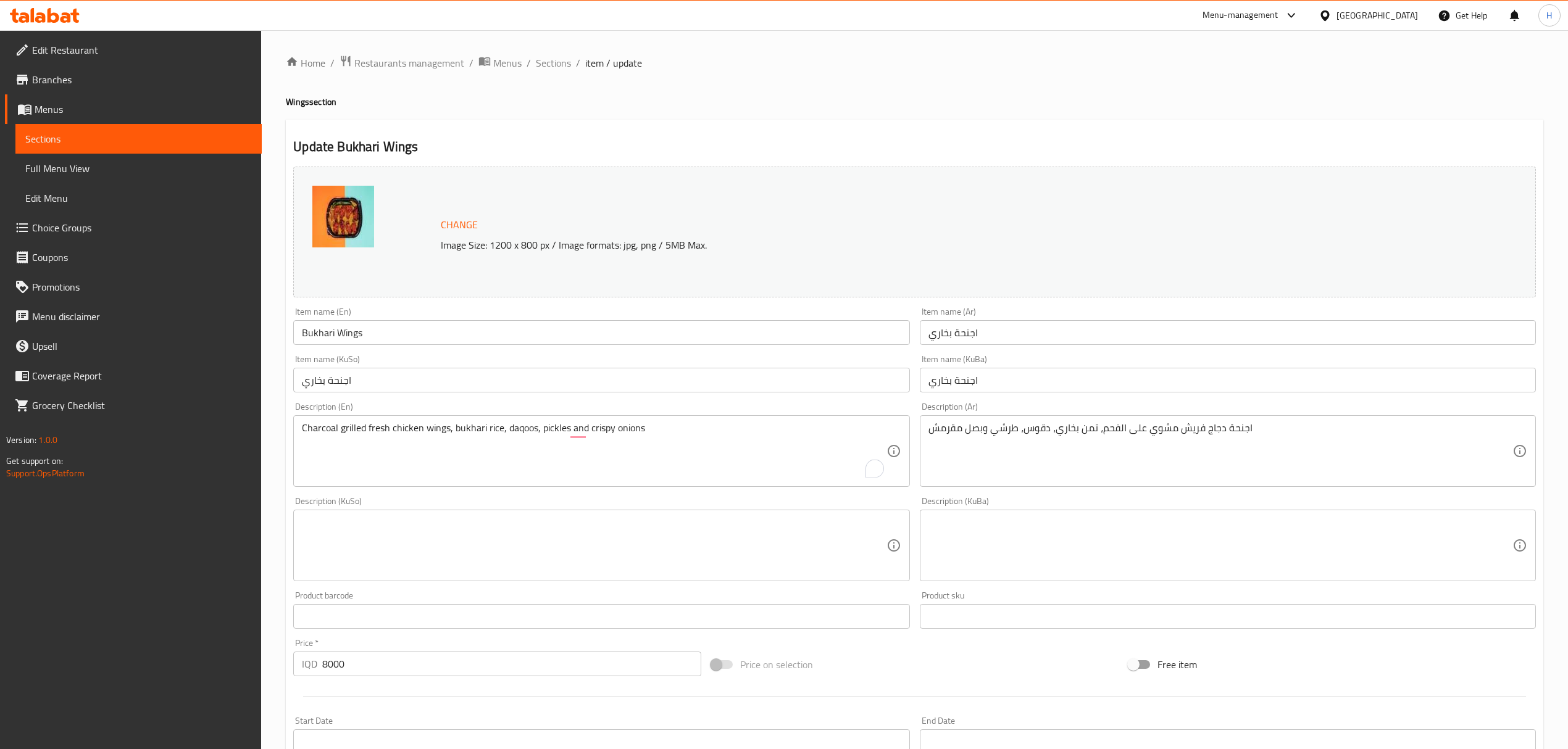
click at [1023, 418] on div "اجنحة دجاج فريش مشوي على الفحم، تمن بخاري، دقوس، طرشي وبصل مقرمش Description (A…" at bounding box center [1228, 451] width 616 height 71
click at [549, 67] on span "Sections" at bounding box center [553, 63] width 36 height 15
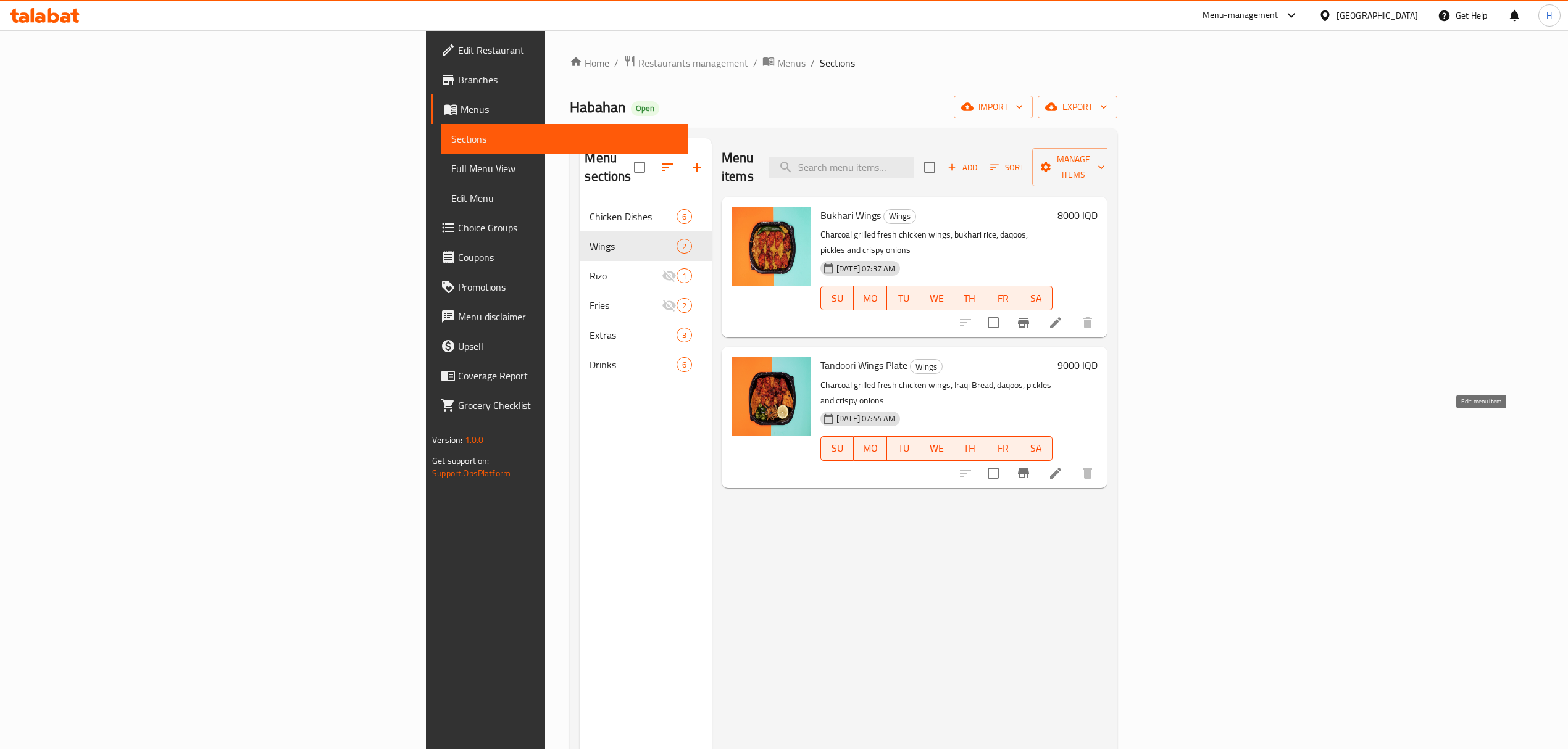
click at [1063, 466] on icon at bounding box center [1056, 473] width 15 height 15
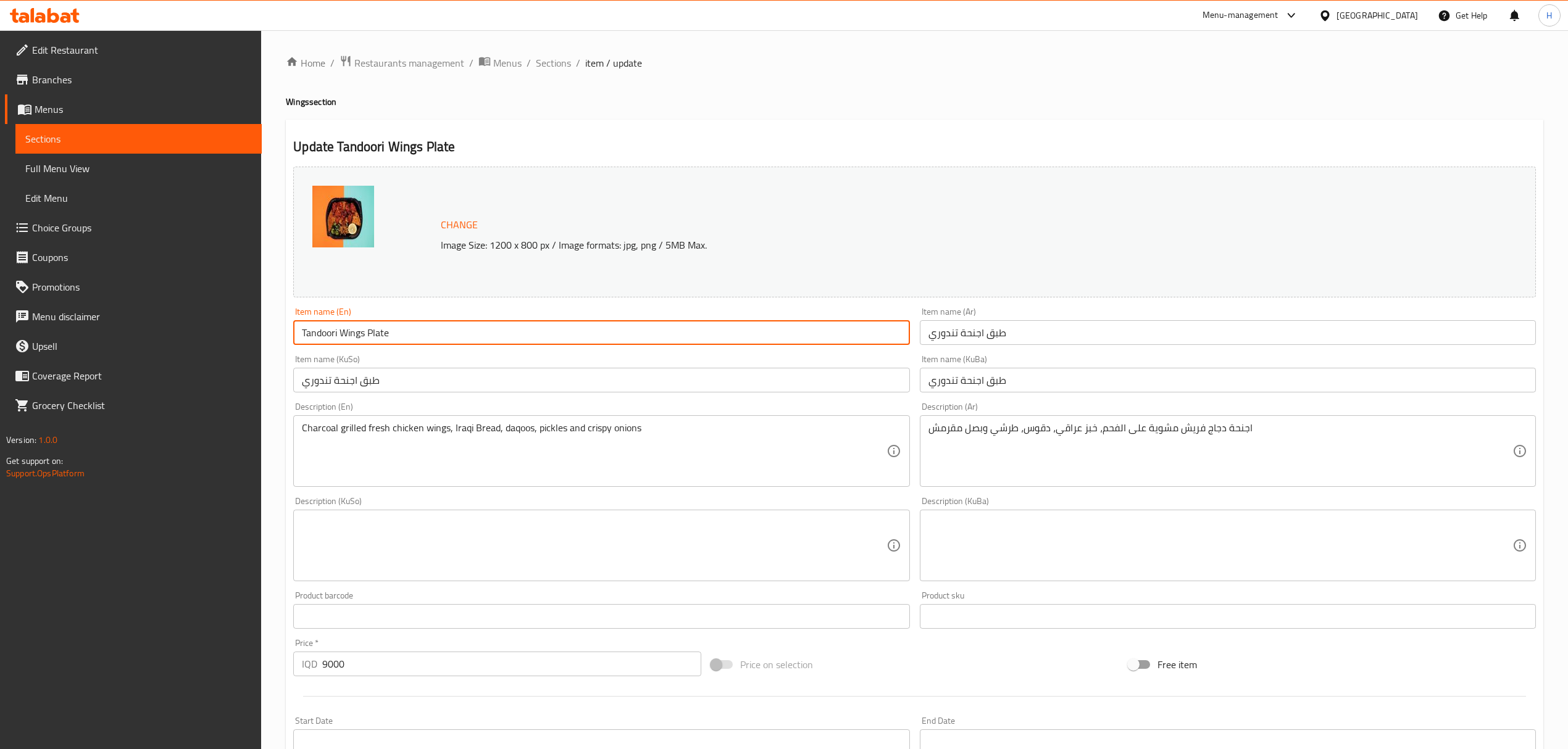
click at [406, 328] on input "Tandoori Wings Plate" at bounding box center [601, 333] width 616 height 24
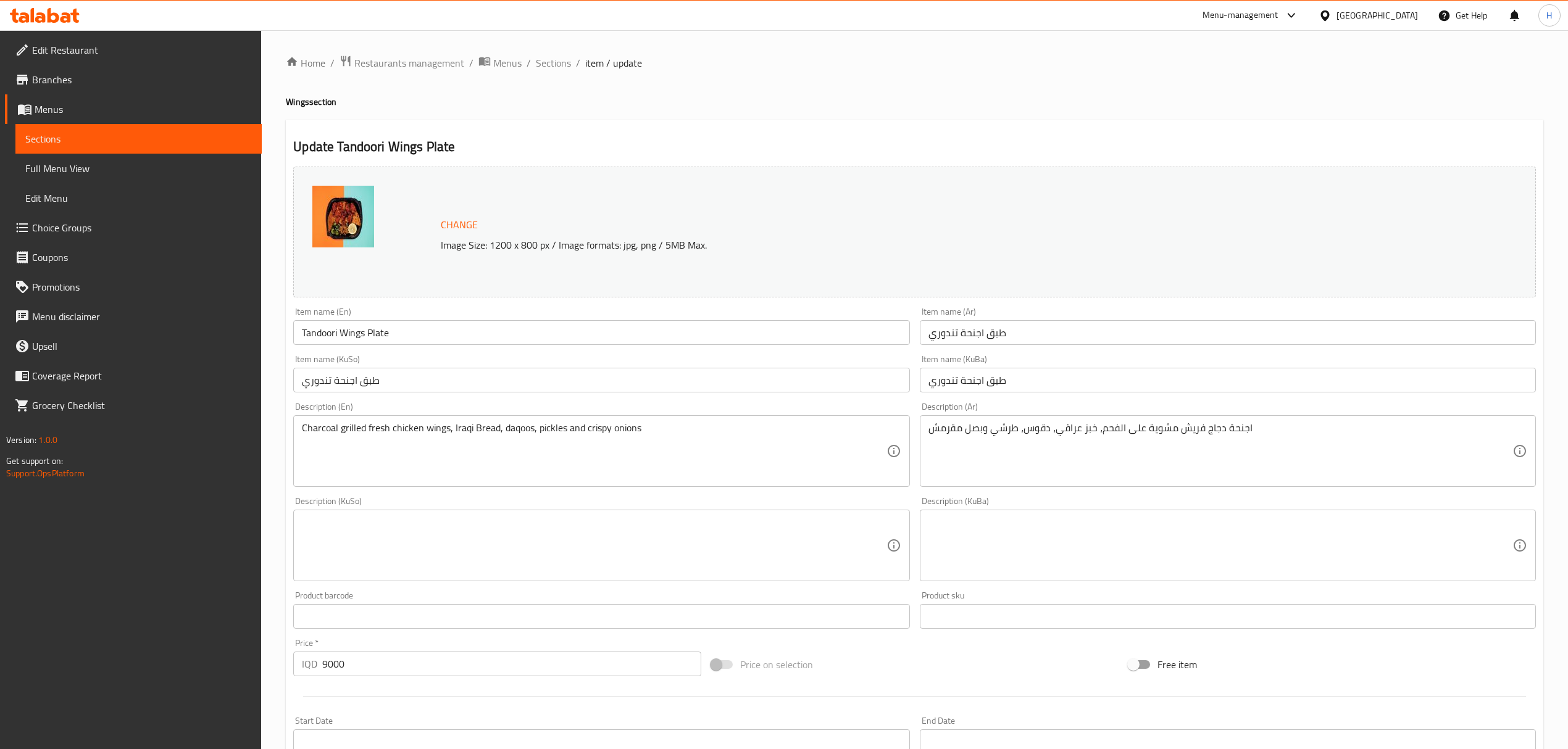
click at [969, 331] on input "طبق اجنحة تندوري" at bounding box center [1228, 333] width 616 height 24
click at [563, 66] on span "Sections" at bounding box center [553, 63] width 36 height 15
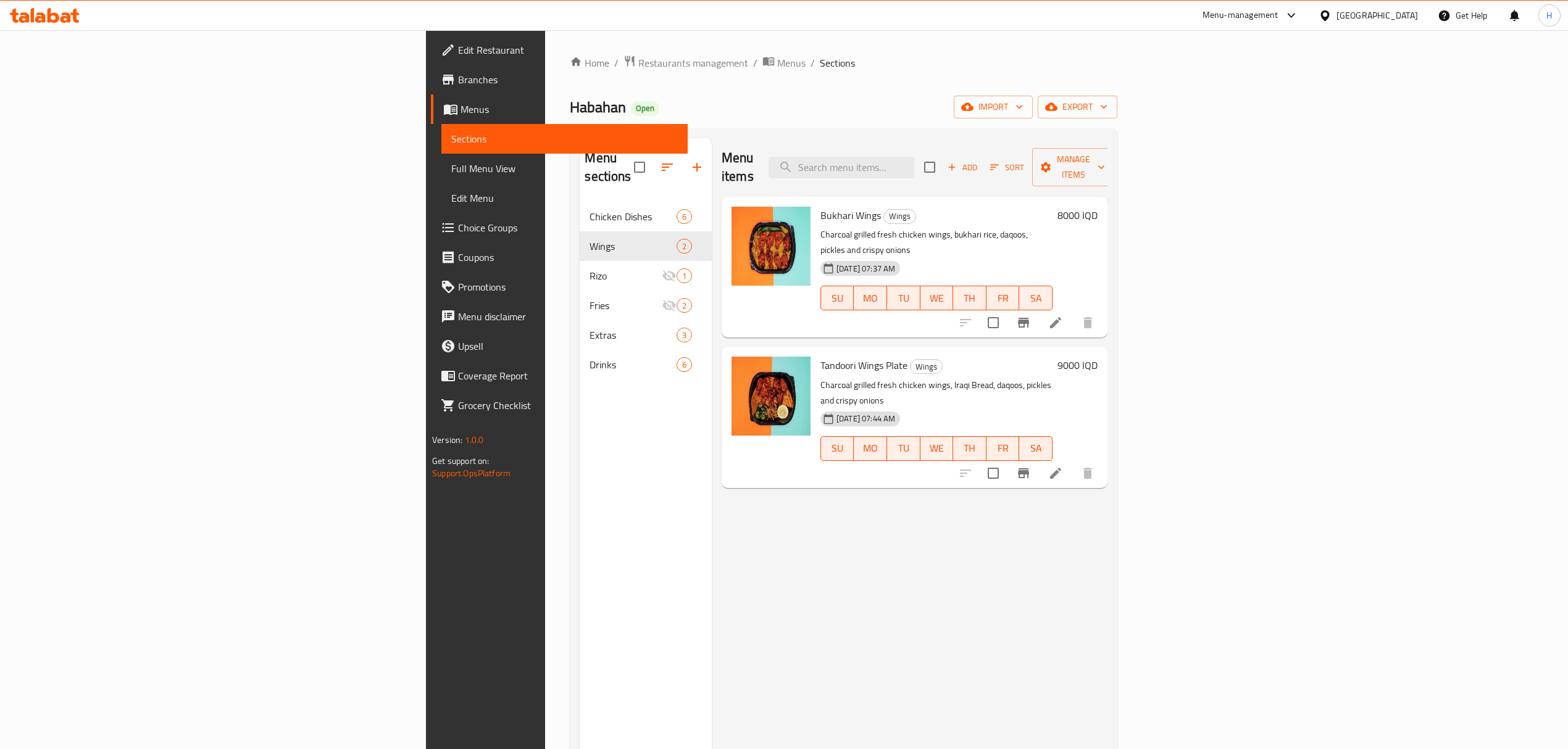
click at [721, 142] on div "Menu items Add Sort Manage items" at bounding box center [913, 167] width 385 height 59
click at [905, 57] on ol "Home / Restaurants management / Menus / Sections" at bounding box center [843, 63] width 547 height 16
